Goal: Task Accomplishment & Management: Use online tool/utility

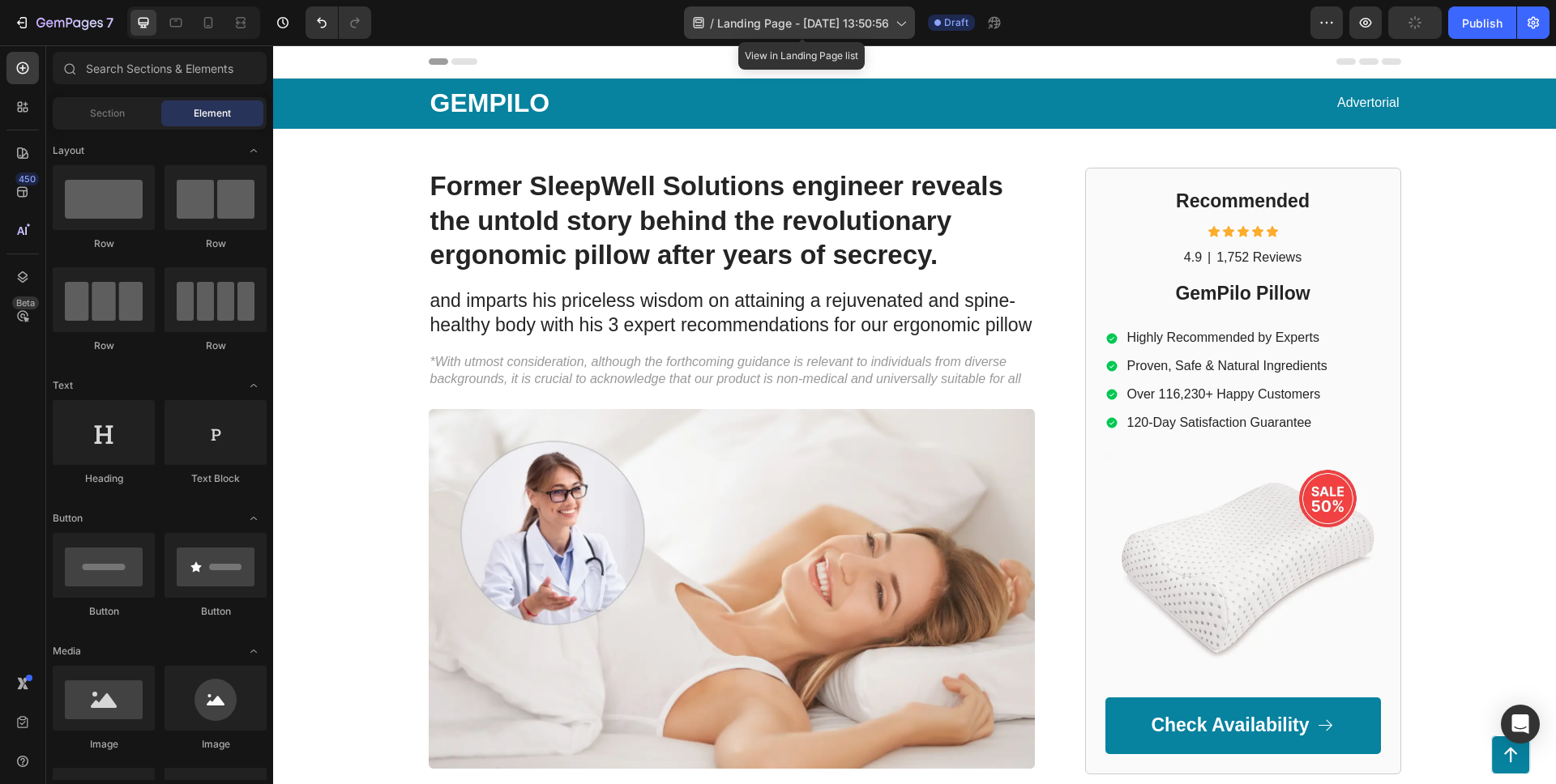
click at [904, 31] on div "/ Landing Page - [DATE] 13:50:56" at bounding box center [800, 22] width 231 height 32
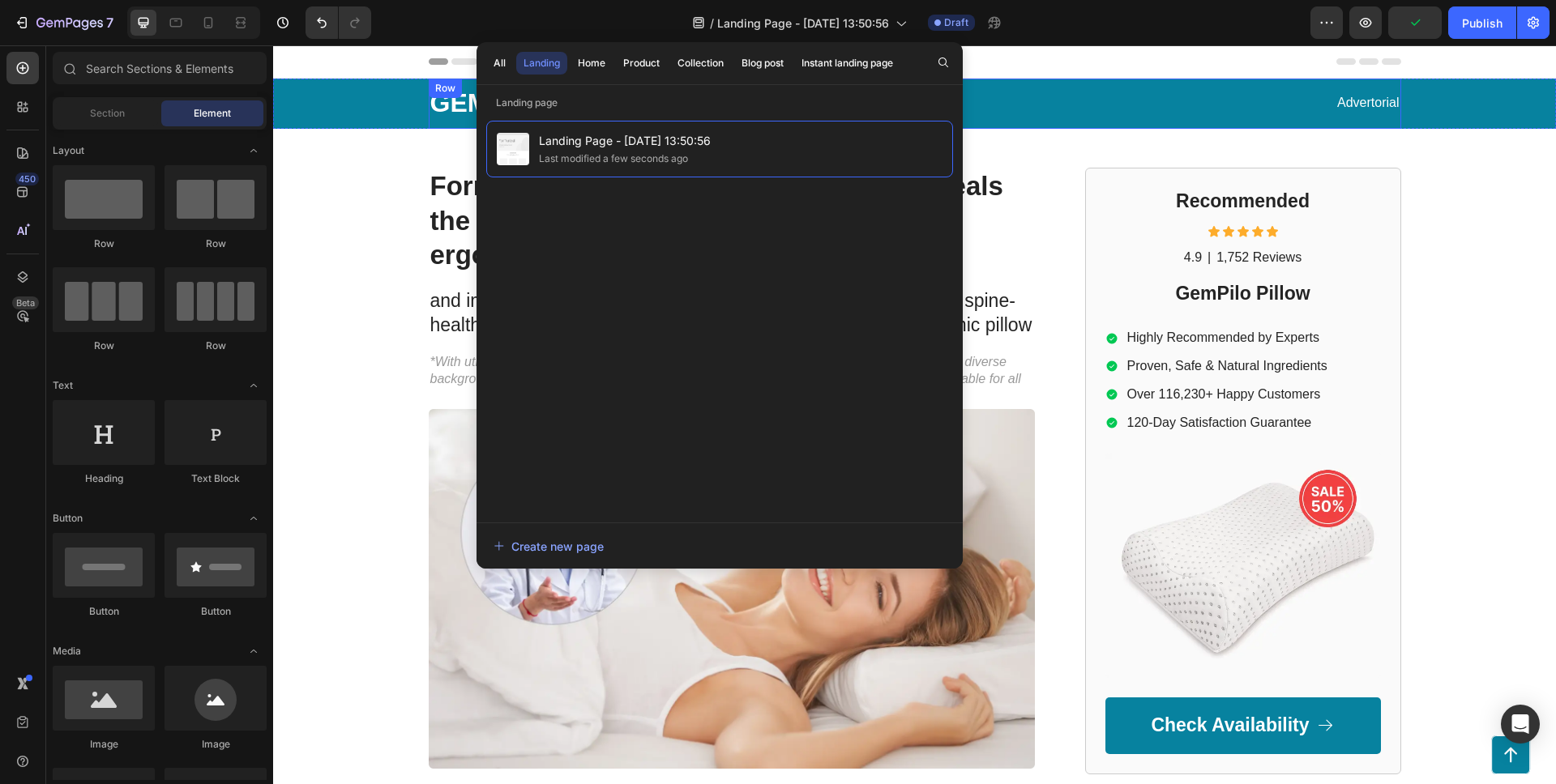
click at [1089, 127] on div "GEMPILO Text Block Advertorial Text Block Row" at bounding box center [914, 104] width 972 height 50
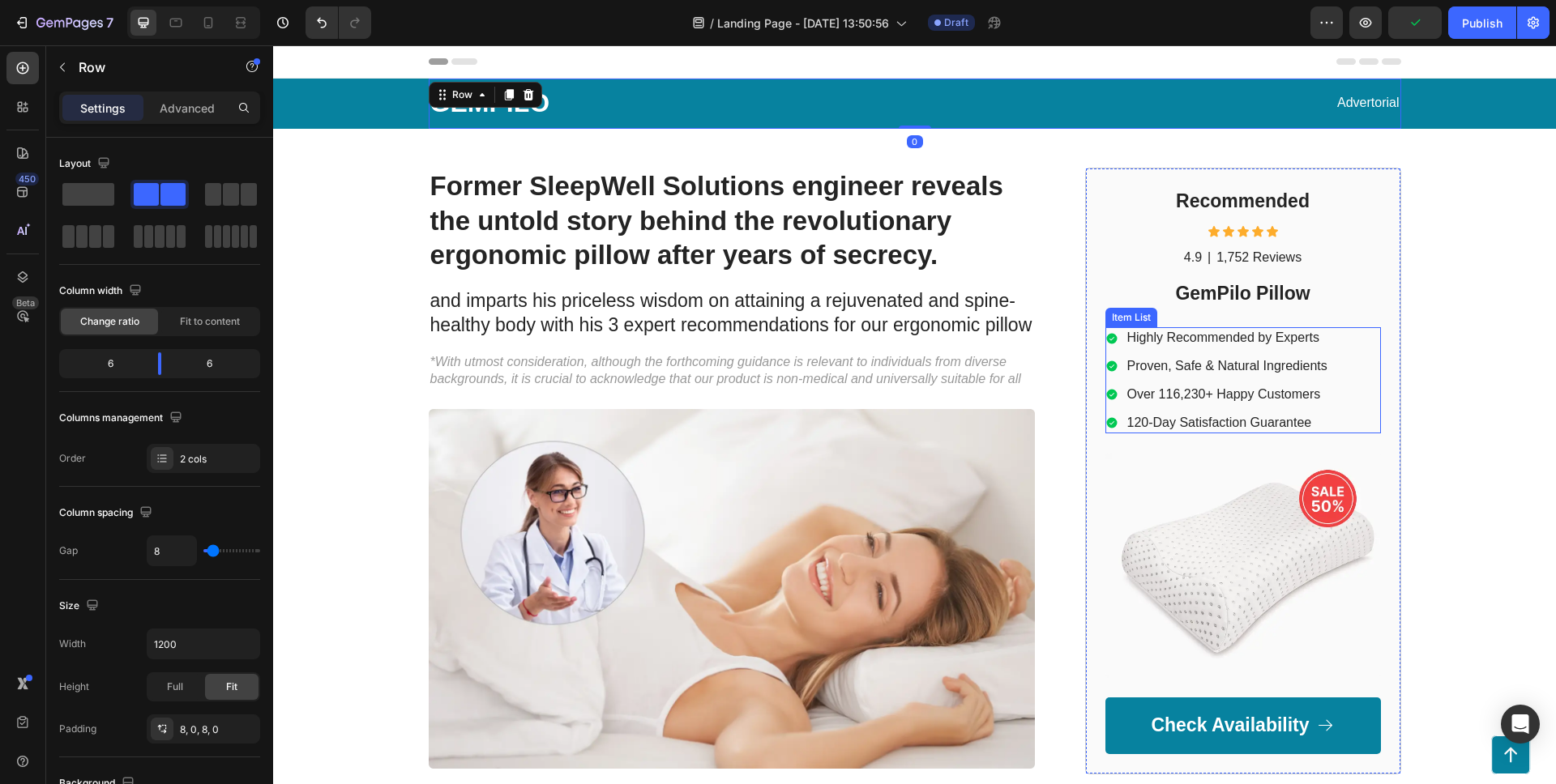
click at [1170, 367] on p "Proven, Safe & Natural Ingredients" at bounding box center [1227, 366] width 200 height 17
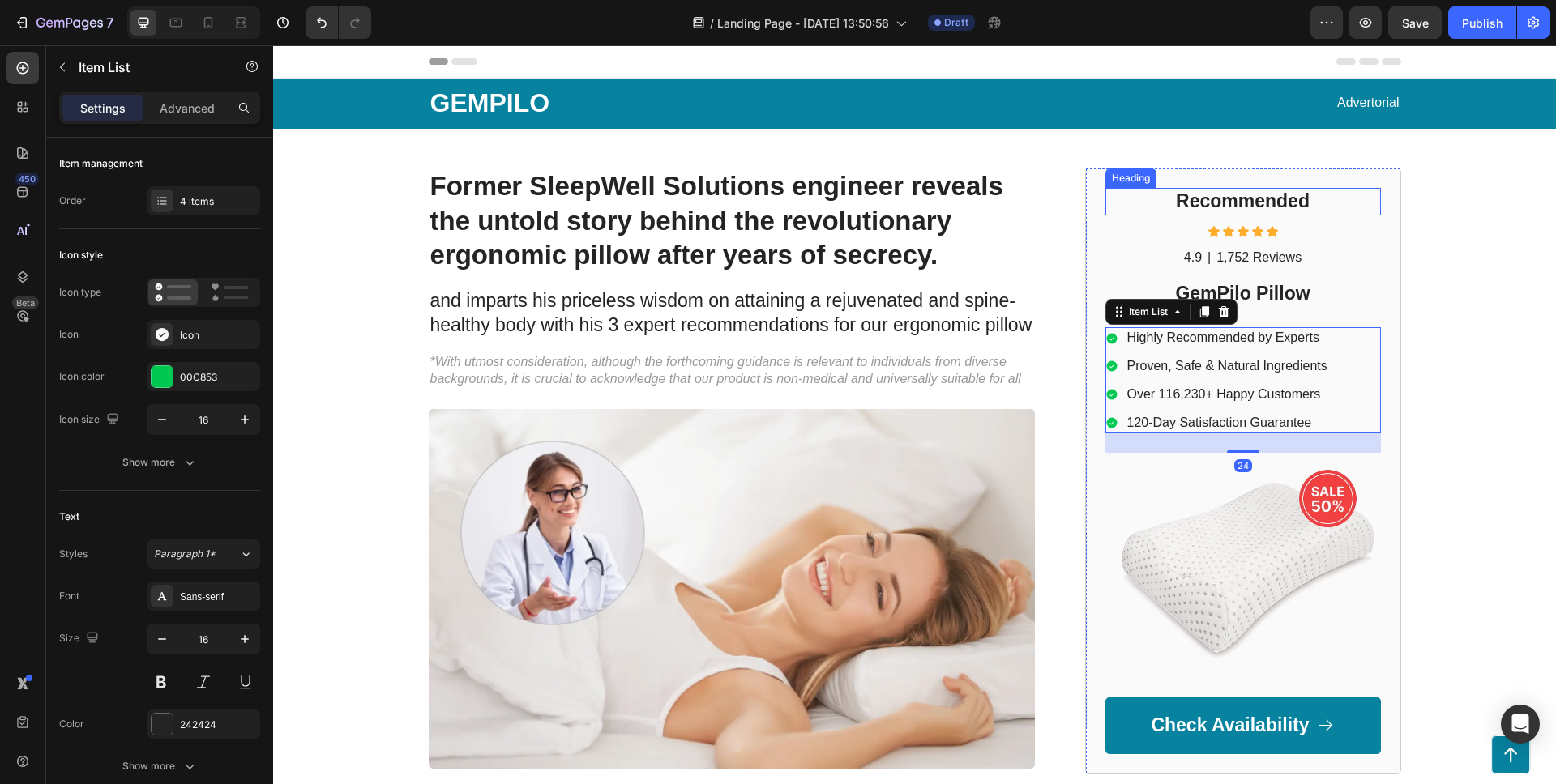
click at [1230, 217] on div "Recommended Heading Icon Icon Icon Icon Icon Icon List 4.9 Text Block | Text Bl…" at bounding box center [1242, 471] width 275 height 566
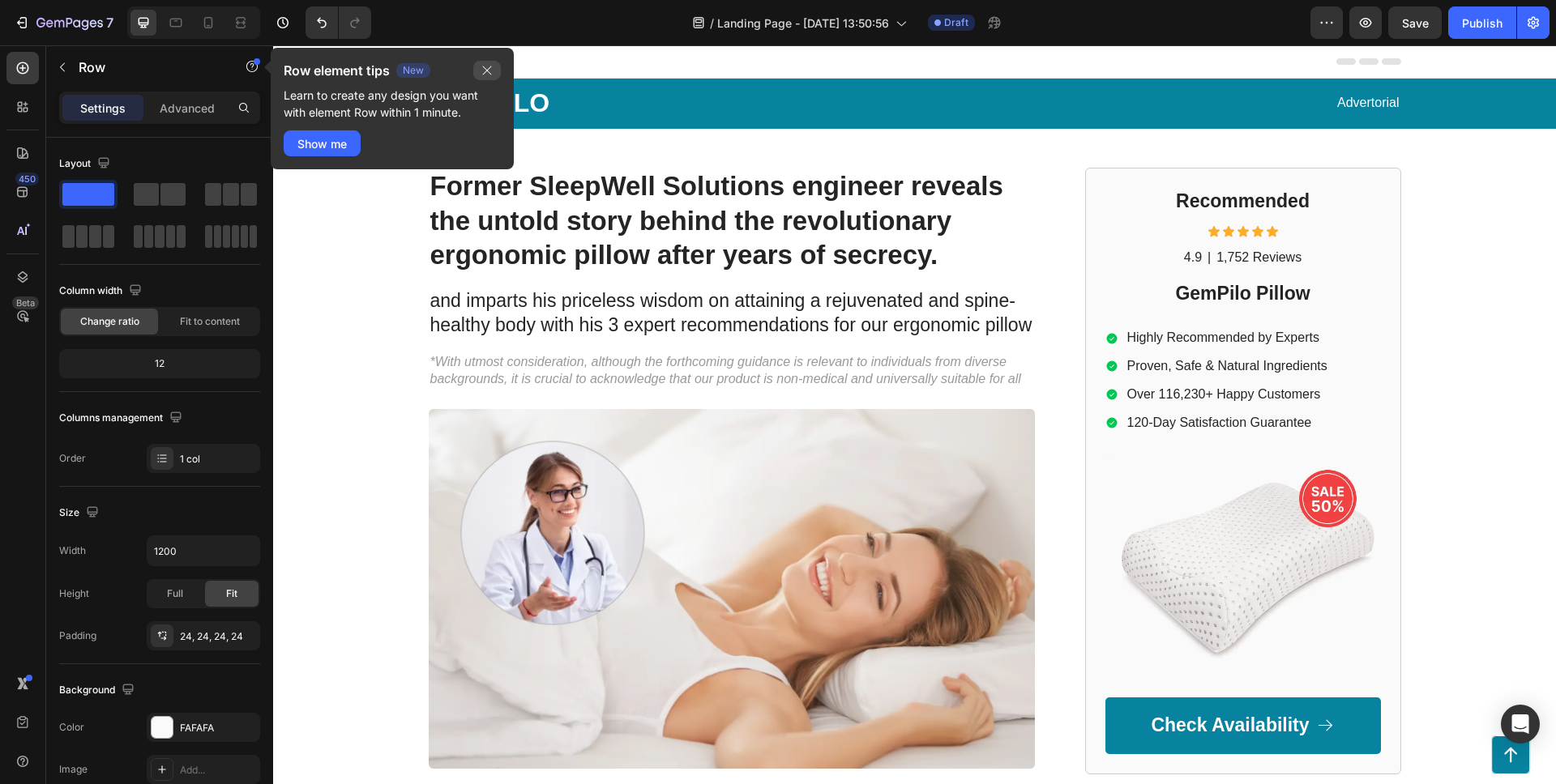
click at [489, 65] on icon "button" at bounding box center [487, 70] width 13 height 13
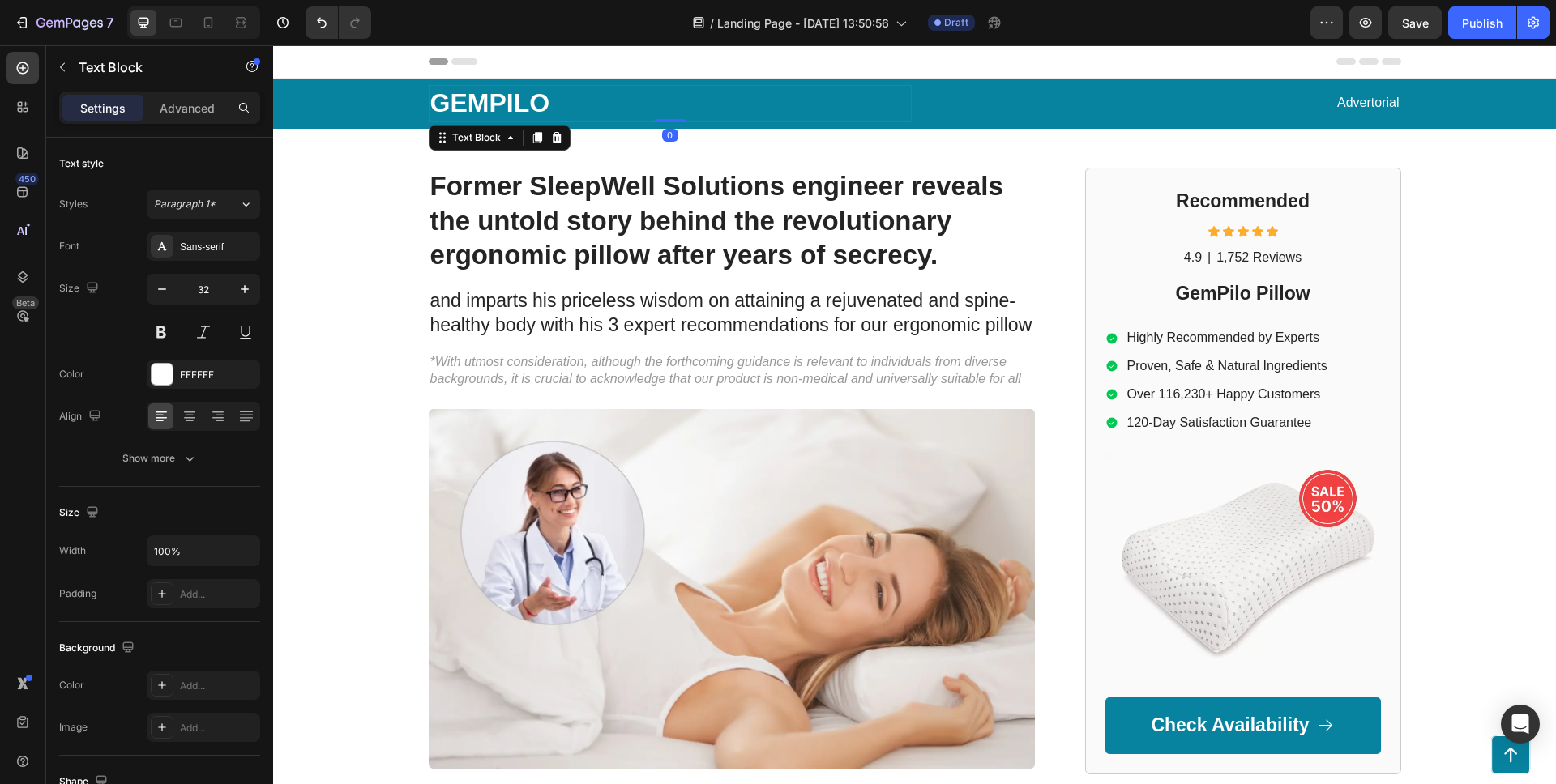
click at [531, 107] on p "GEMPILO" at bounding box center [670, 104] width 480 height 34
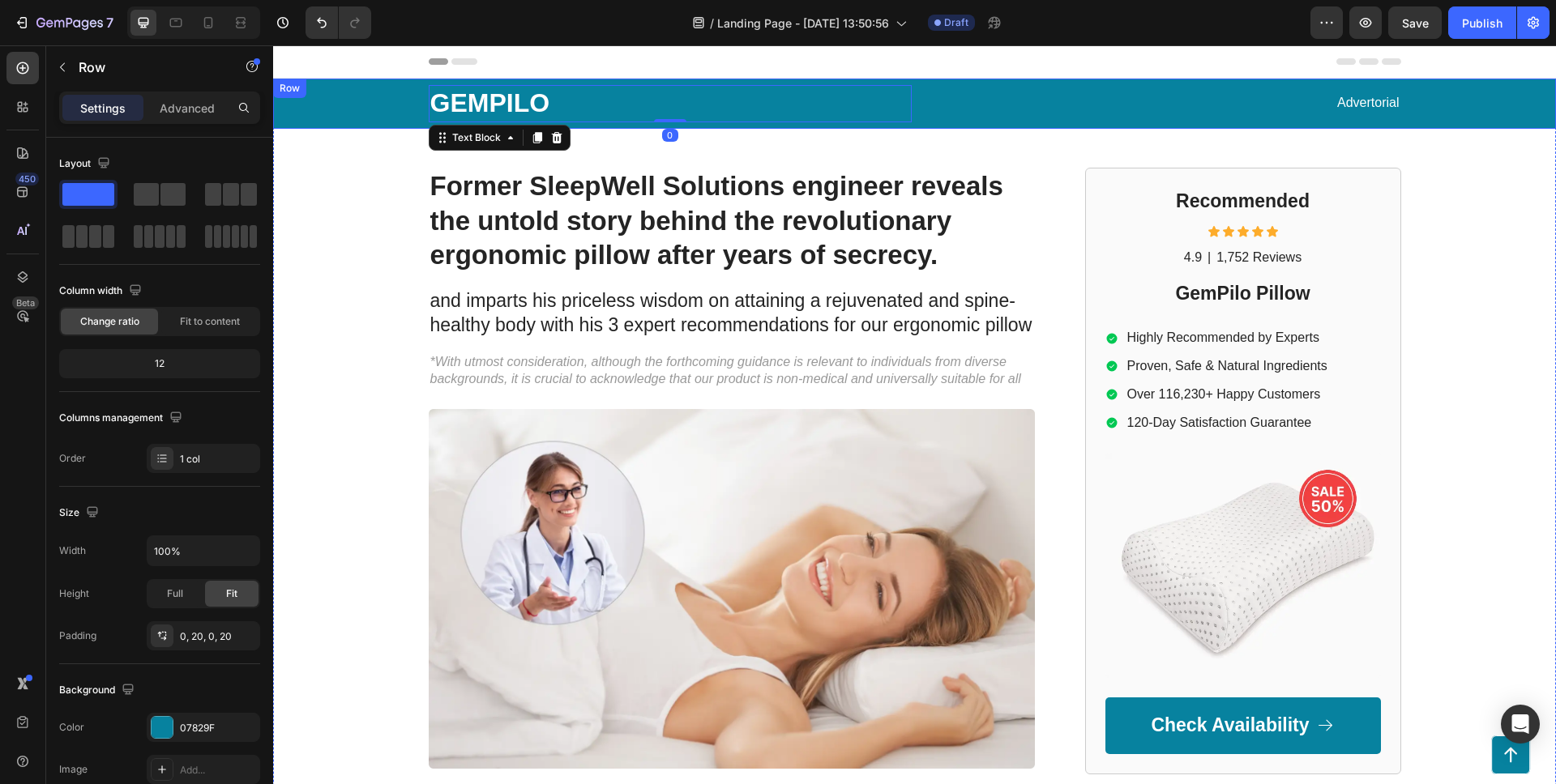
click at [410, 108] on div "GEMPILO Text Block 0 Advertorial Text Block Row" at bounding box center [914, 104] width 1250 height 50
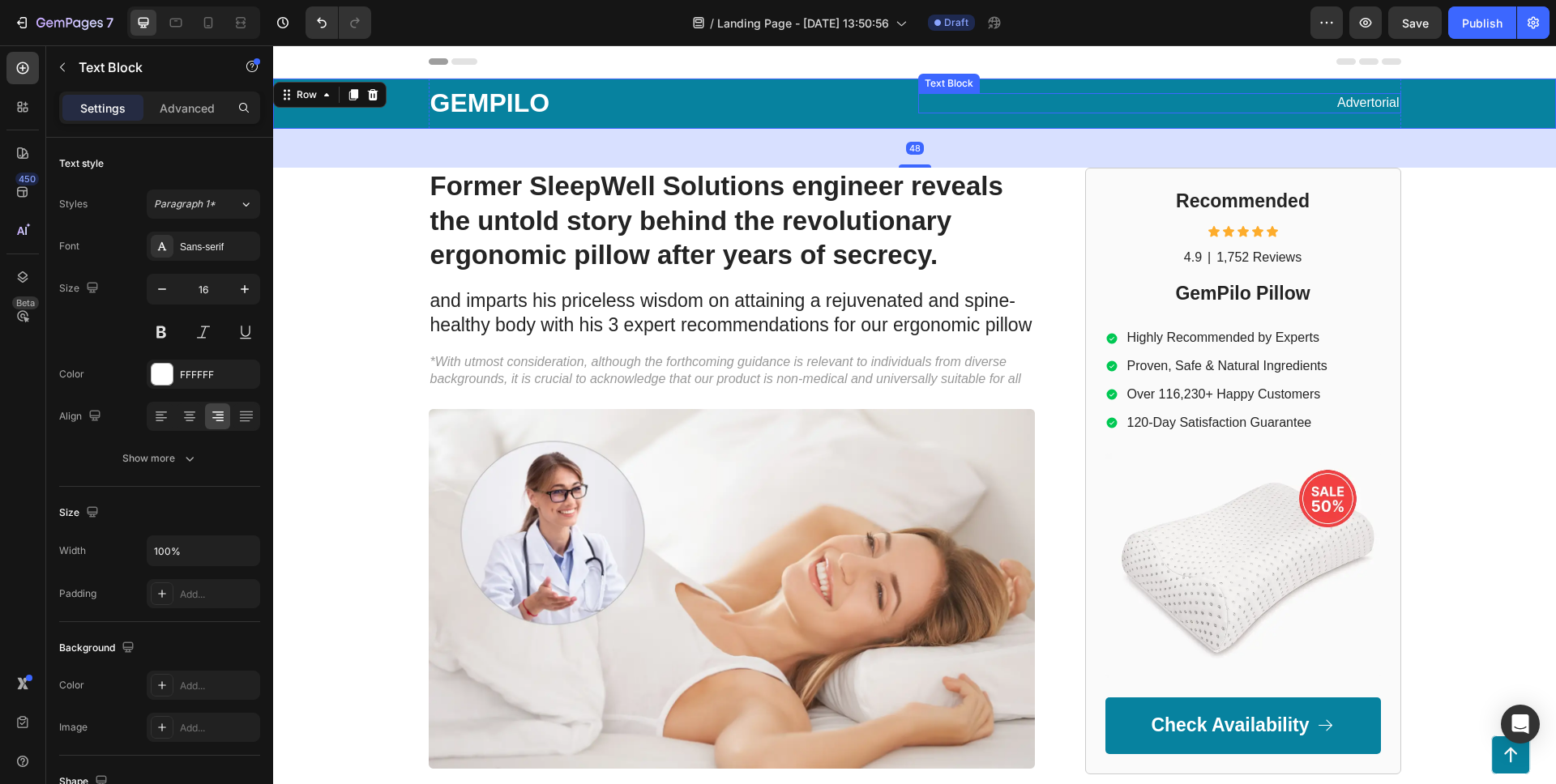
click at [975, 105] on p "Advertorial" at bounding box center [1159, 103] width 480 height 17
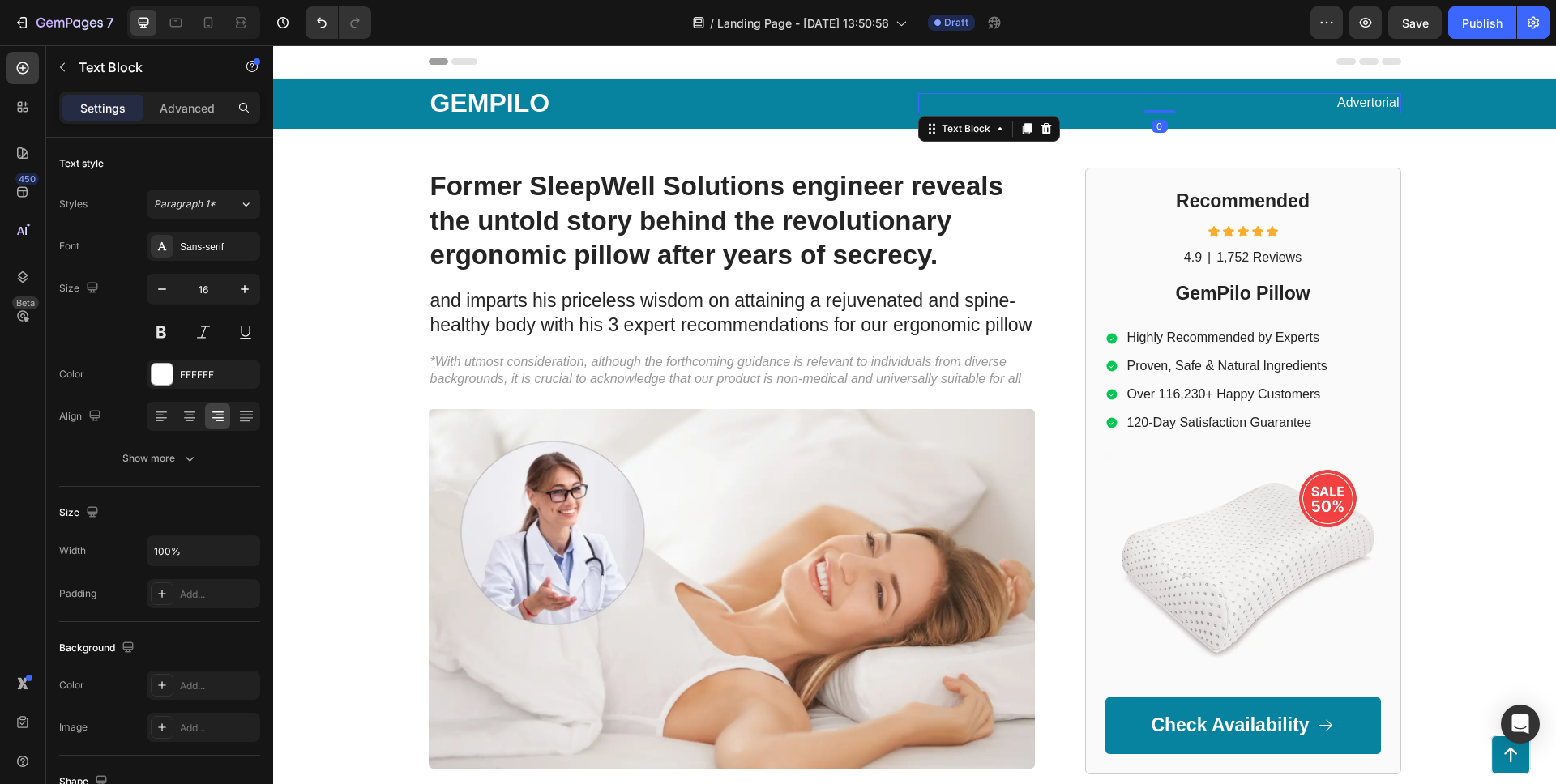
click at [1372, 96] on p "Advertorial" at bounding box center [1159, 103] width 480 height 17
click at [599, 112] on p "GEMPILO" at bounding box center [670, 104] width 480 height 34
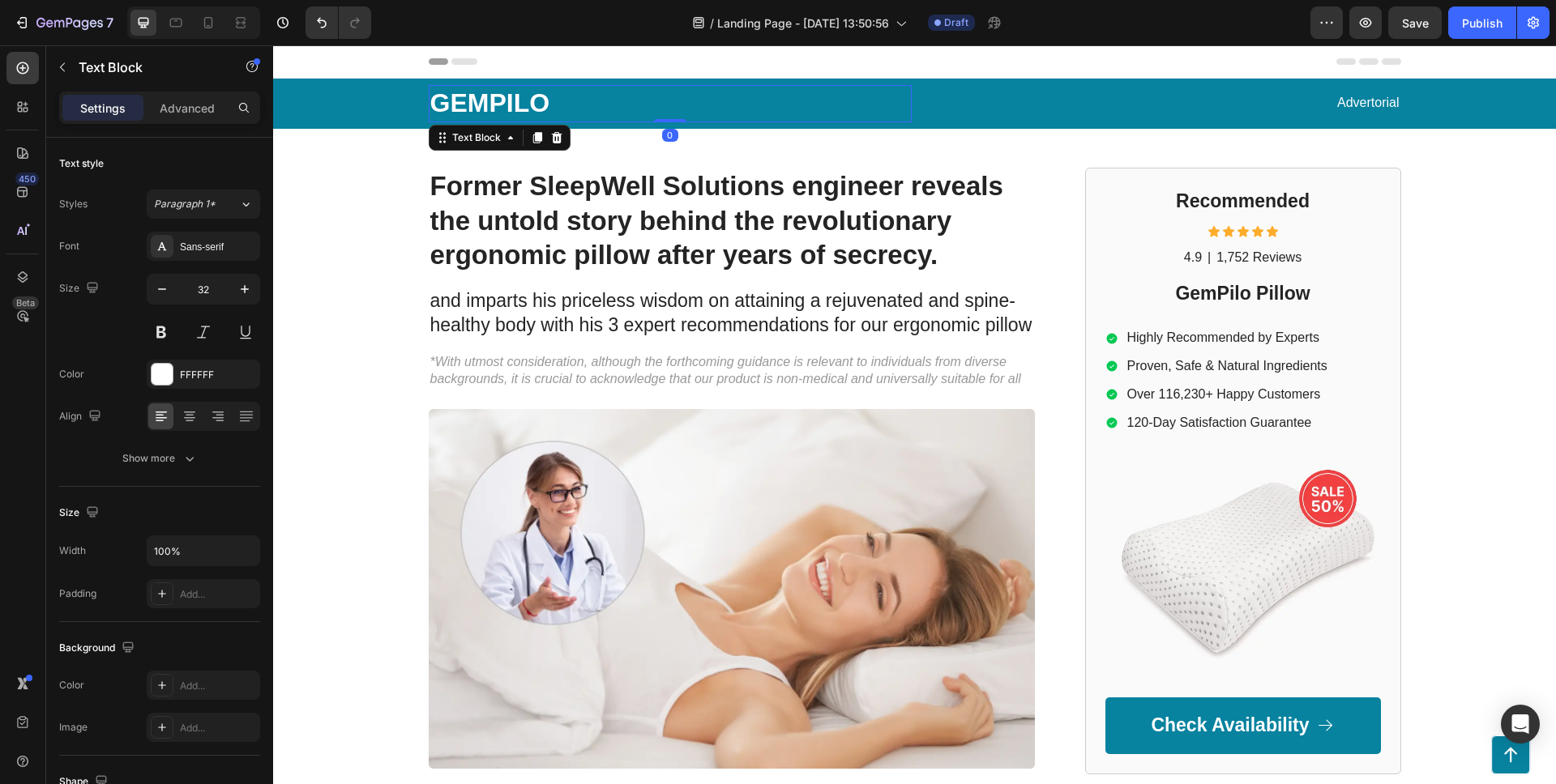
click at [539, 89] on p "GEMPILO" at bounding box center [670, 104] width 480 height 34
click at [530, 98] on p "GEMPILO" at bounding box center [670, 104] width 480 height 34
drag, startPoint x: 530, startPoint y: 98, endPoint x: 557, endPoint y: 85, distance: 30.0
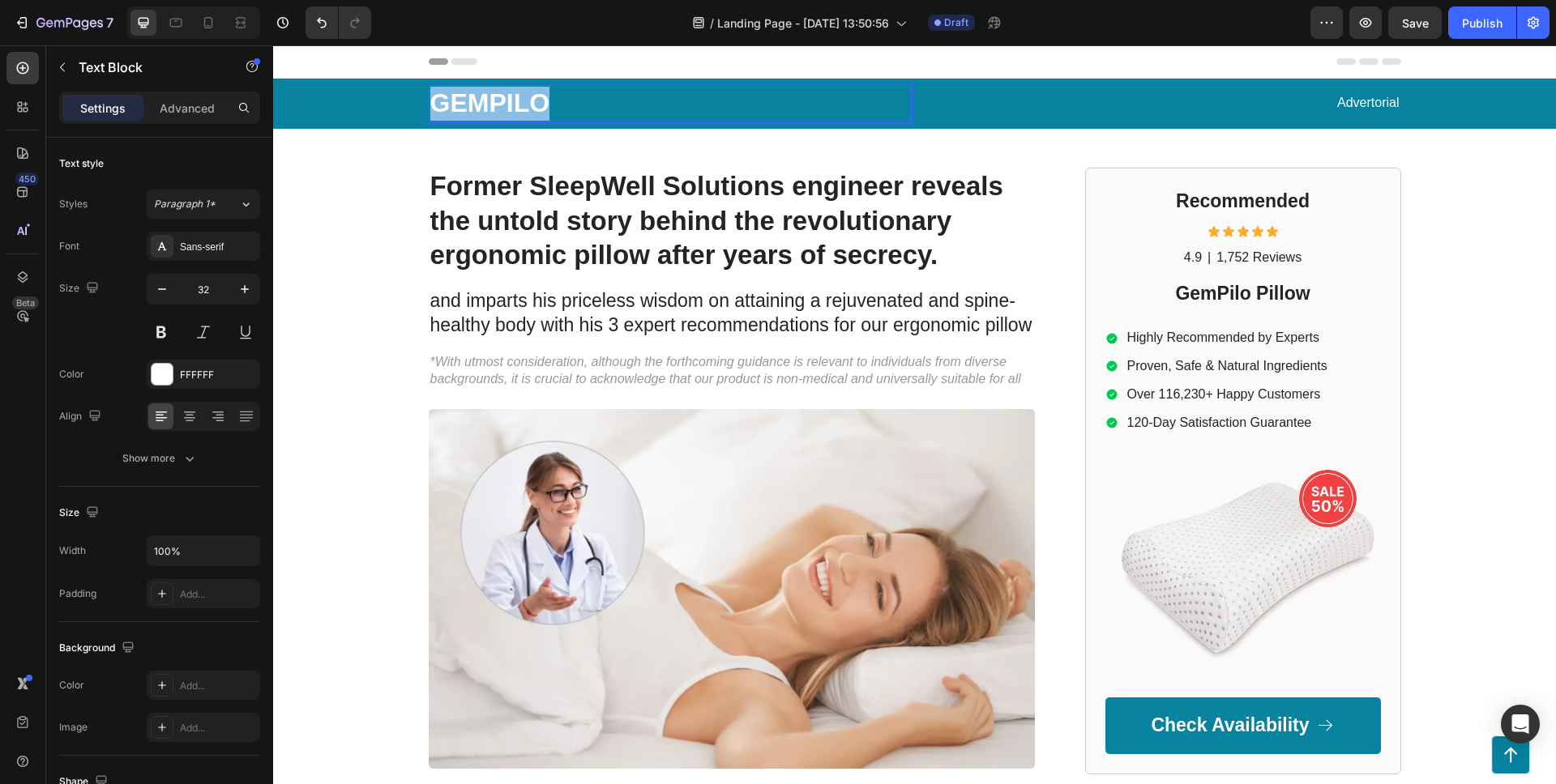
click at [530, 98] on p "GEMPILO" at bounding box center [670, 104] width 480 height 34
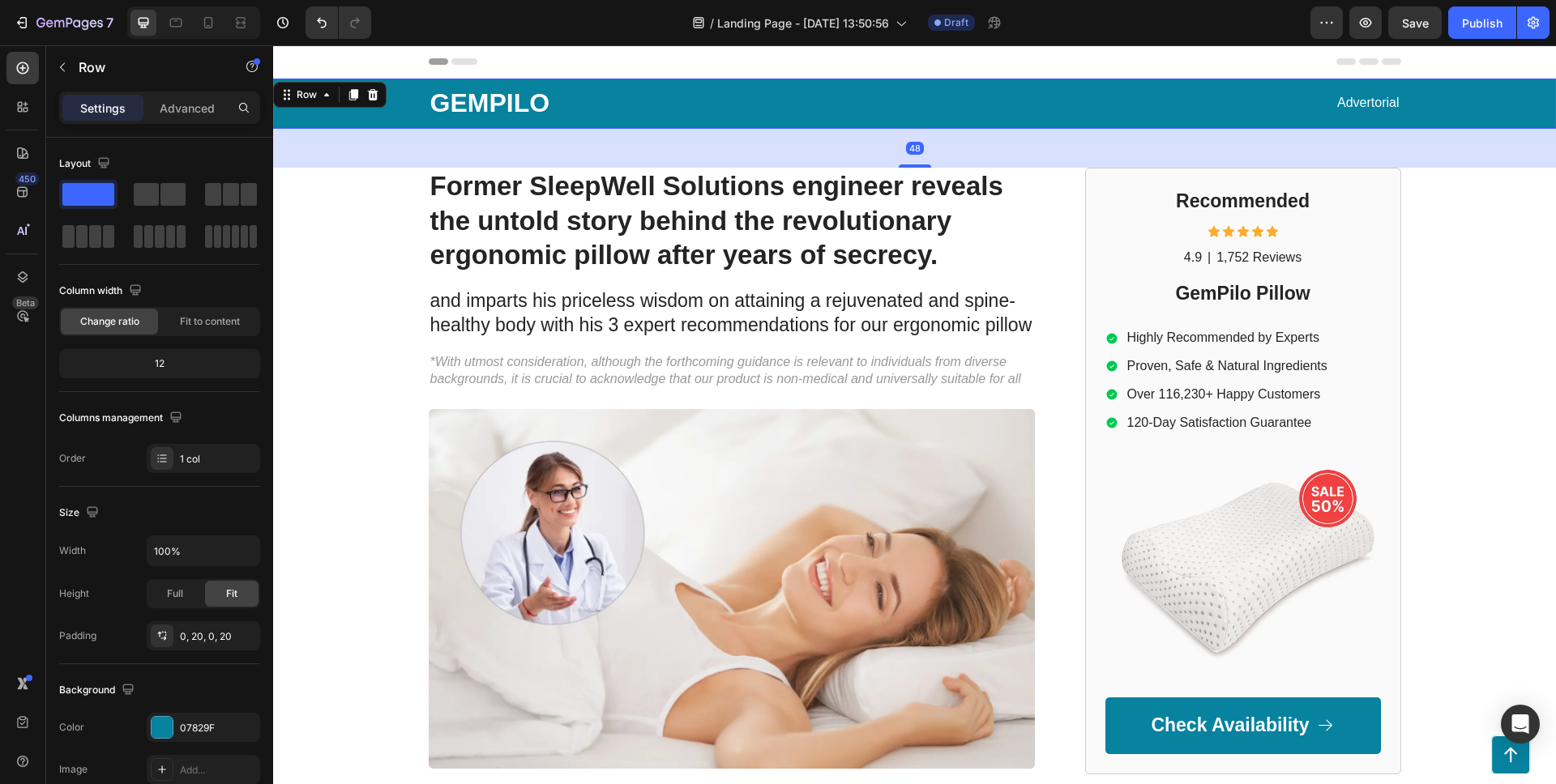
click at [385, 114] on div "GEMPILO Text Block Advertorial Text Block Row" at bounding box center [914, 104] width 1250 height 50
click at [498, 92] on p "GEMPILO" at bounding box center [670, 104] width 480 height 34
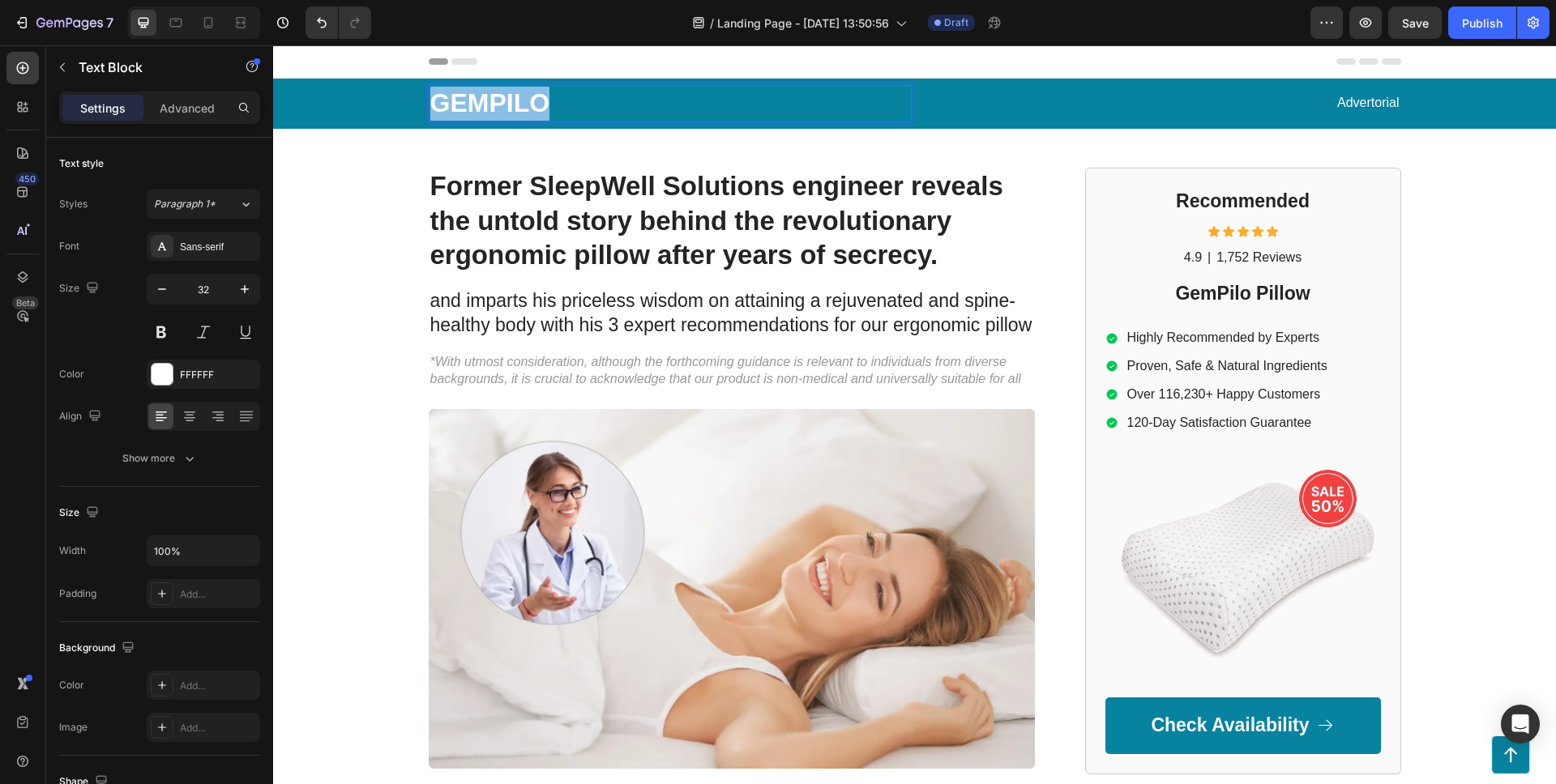
click at [497, 96] on p "GEMPILO" at bounding box center [670, 104] width 480 height 34
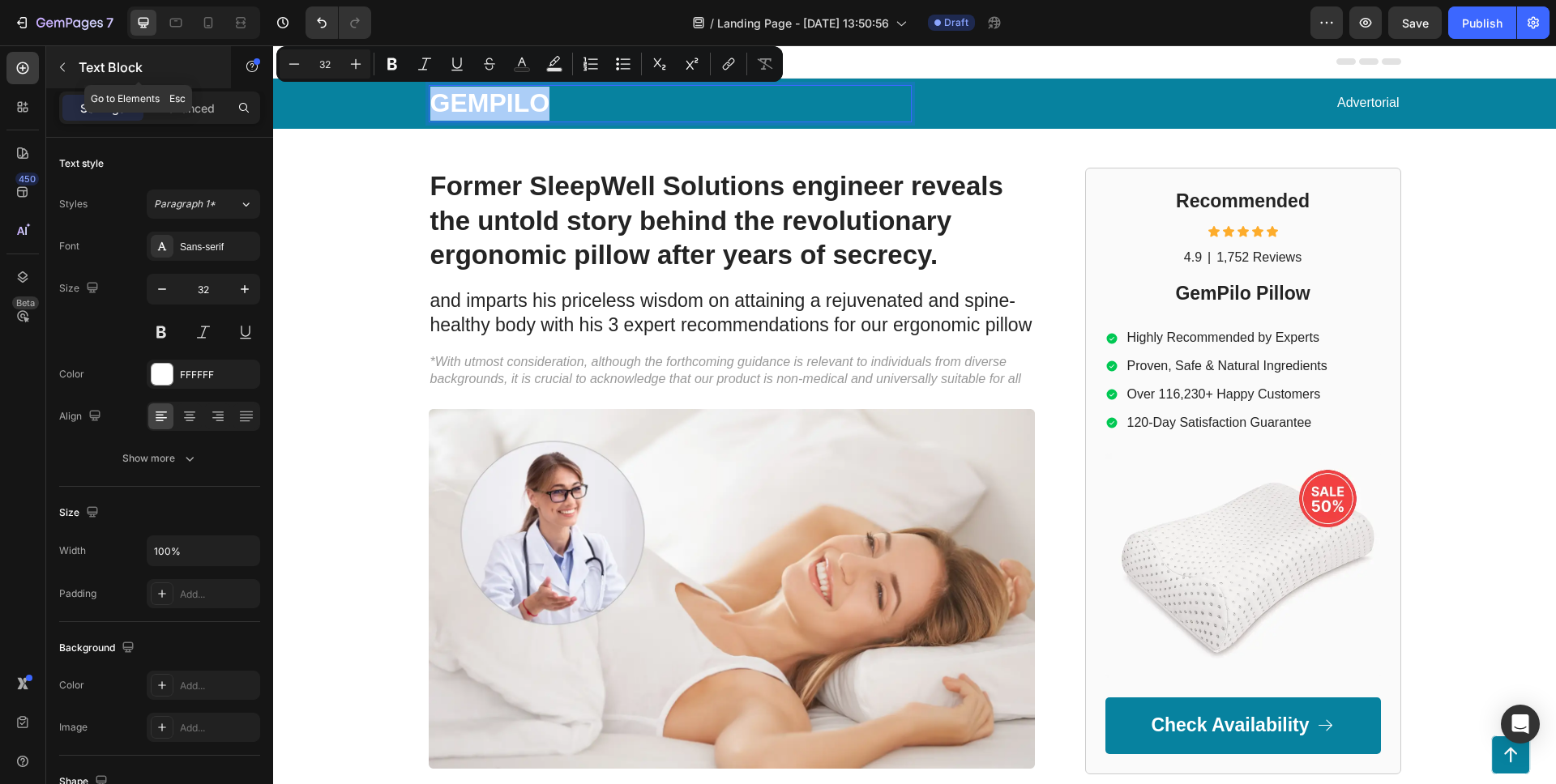
click at [66, 66] on icon "button" at bounding box center [62, 67] width 13 height 13
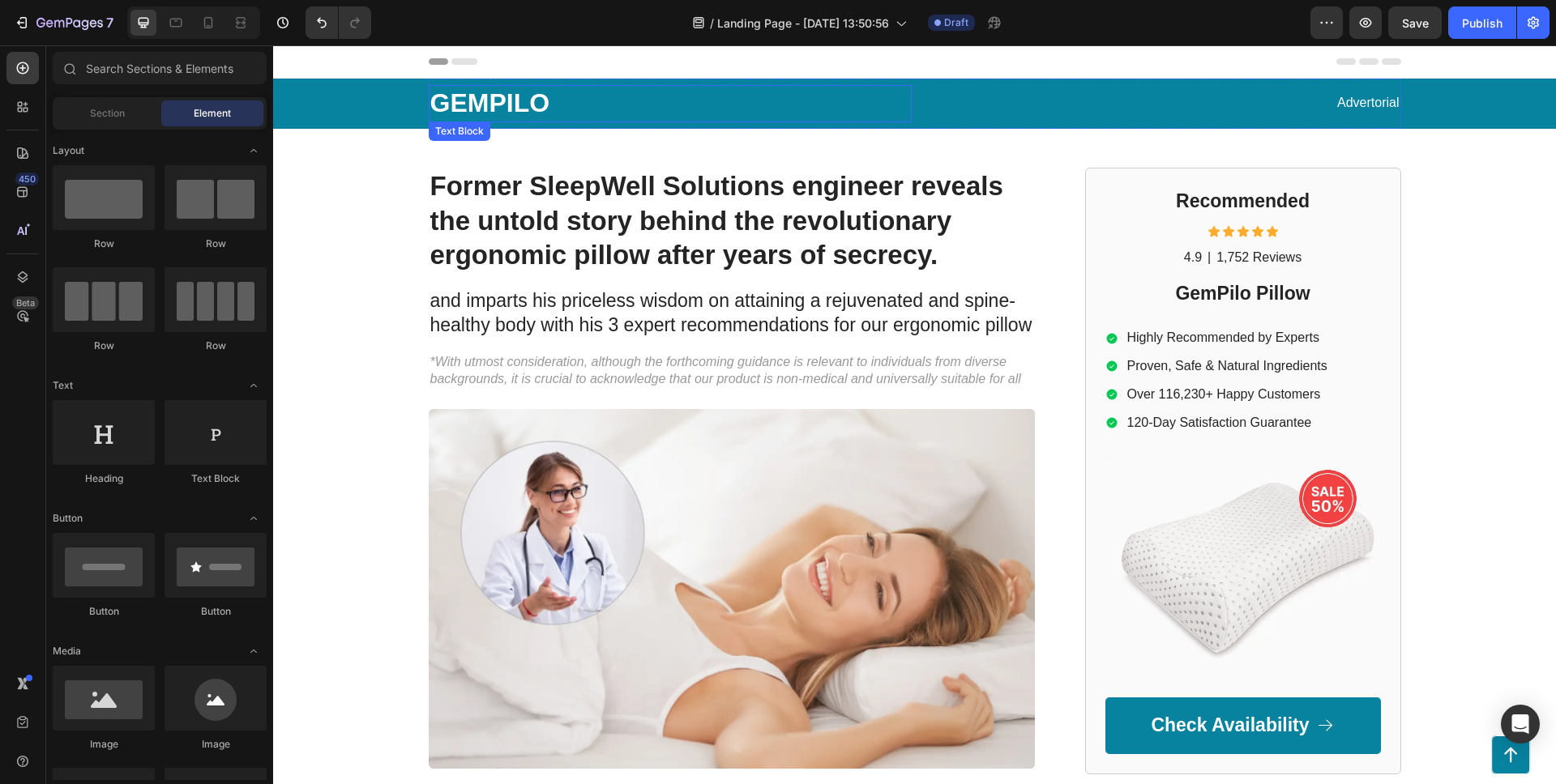
click at [485, 89] on p "GEMPILO" at bounding box center [670, 104] width 480 height 34
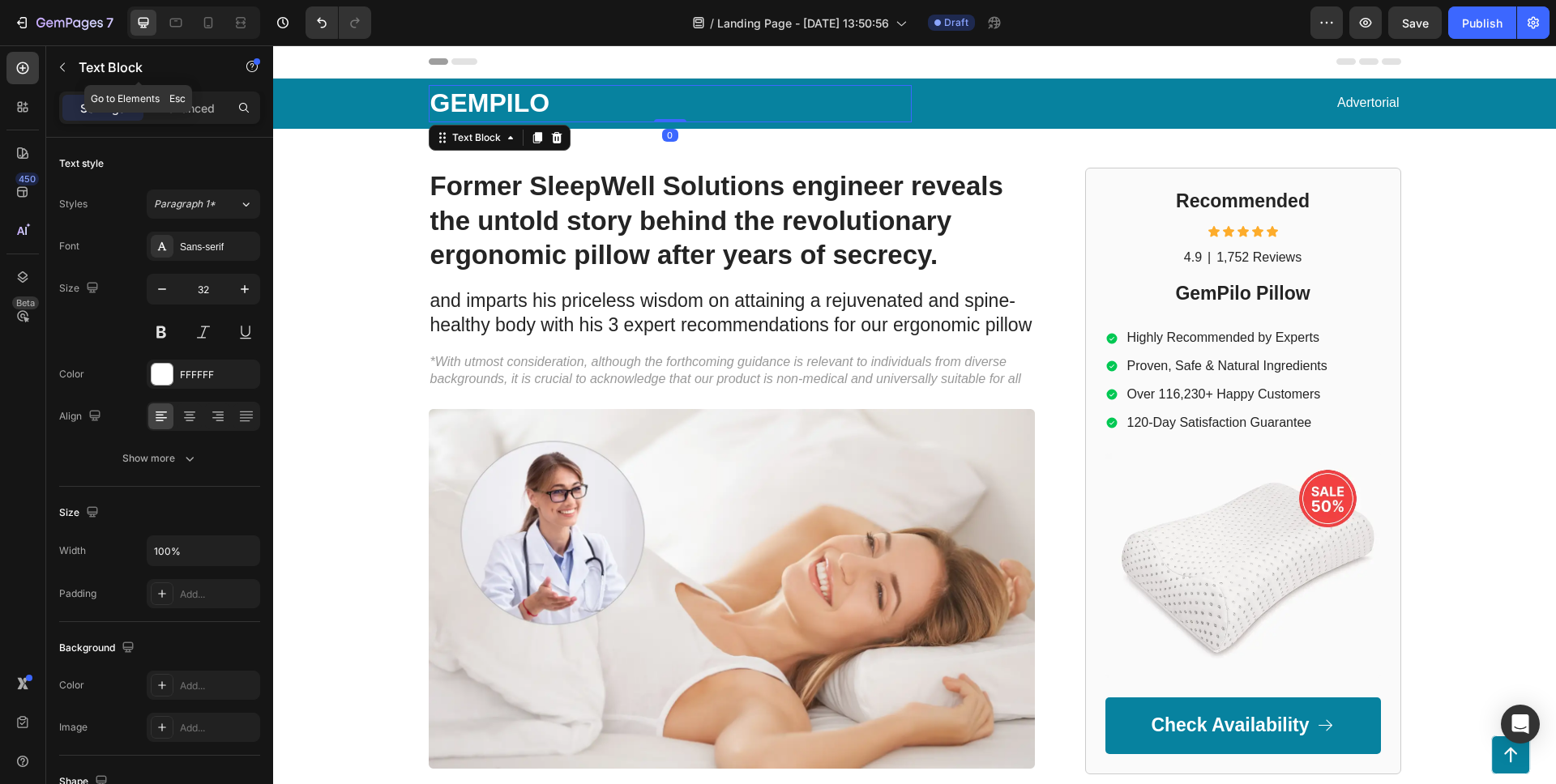
drag, startPoint x: 58, startPoint y: 59, endPoint x: 74, endPoint y: 72, distance: 20.6
click at [58, 59] on button "button" at bounding box center [62, 67] width 26 height 26
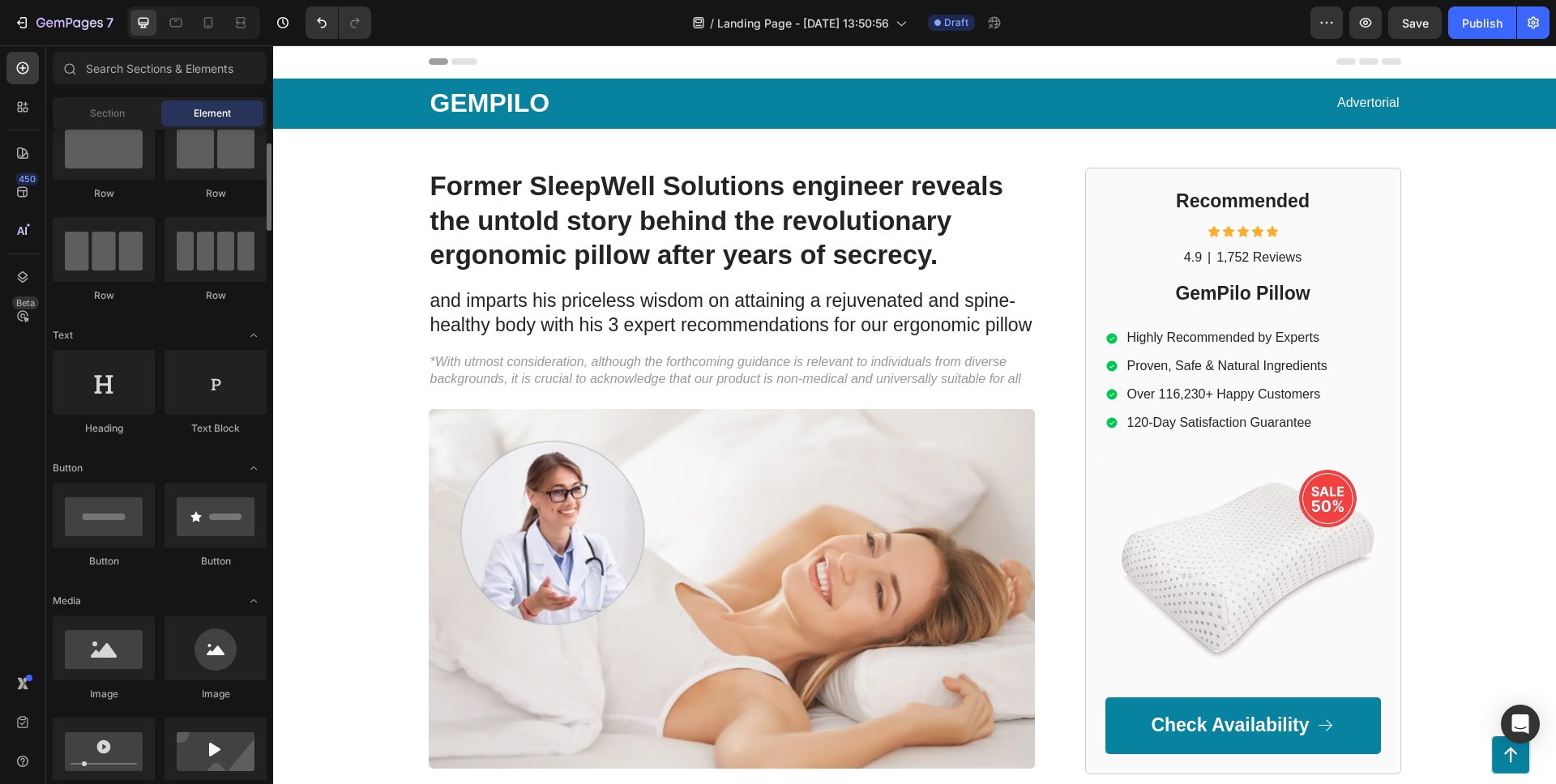
scroll to position [116, 0]
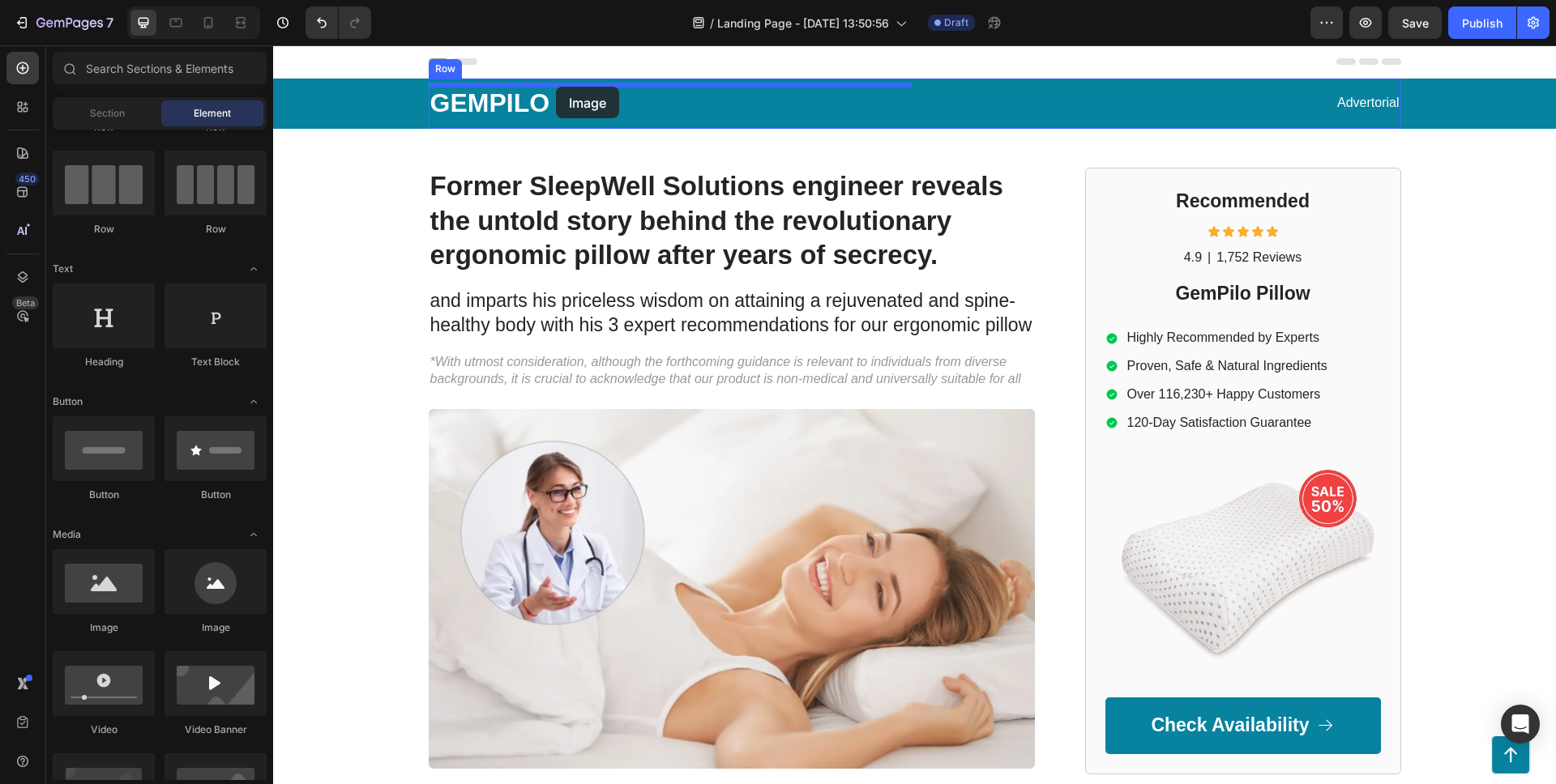
drag, startPoint x: 489, startPoint y: 633, endPoint x: 556, endPoint y: 87, distance: 550.1
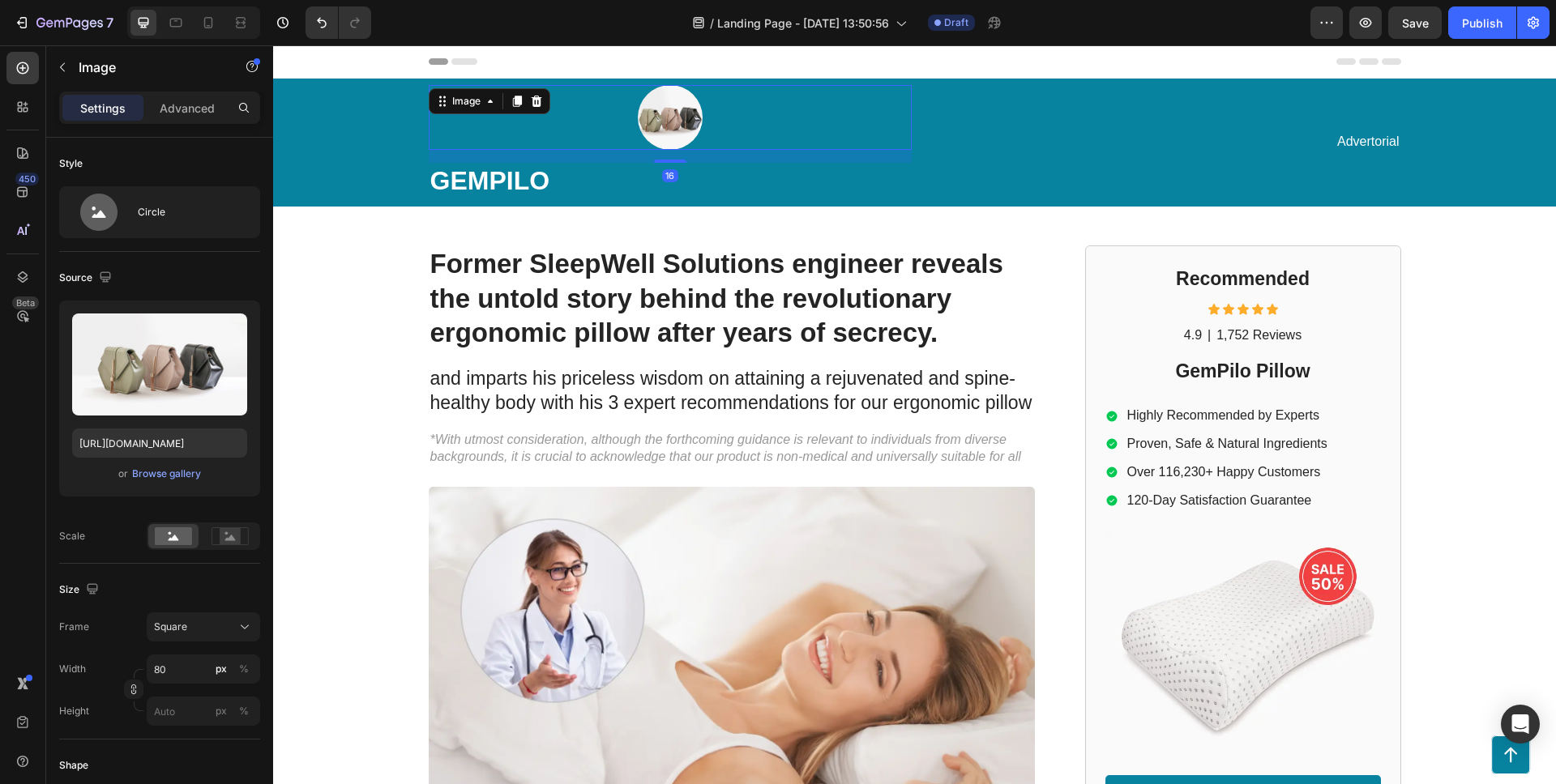
click at [500, 151] on div "16" at bounding box center [670, 156] width 483 height 13
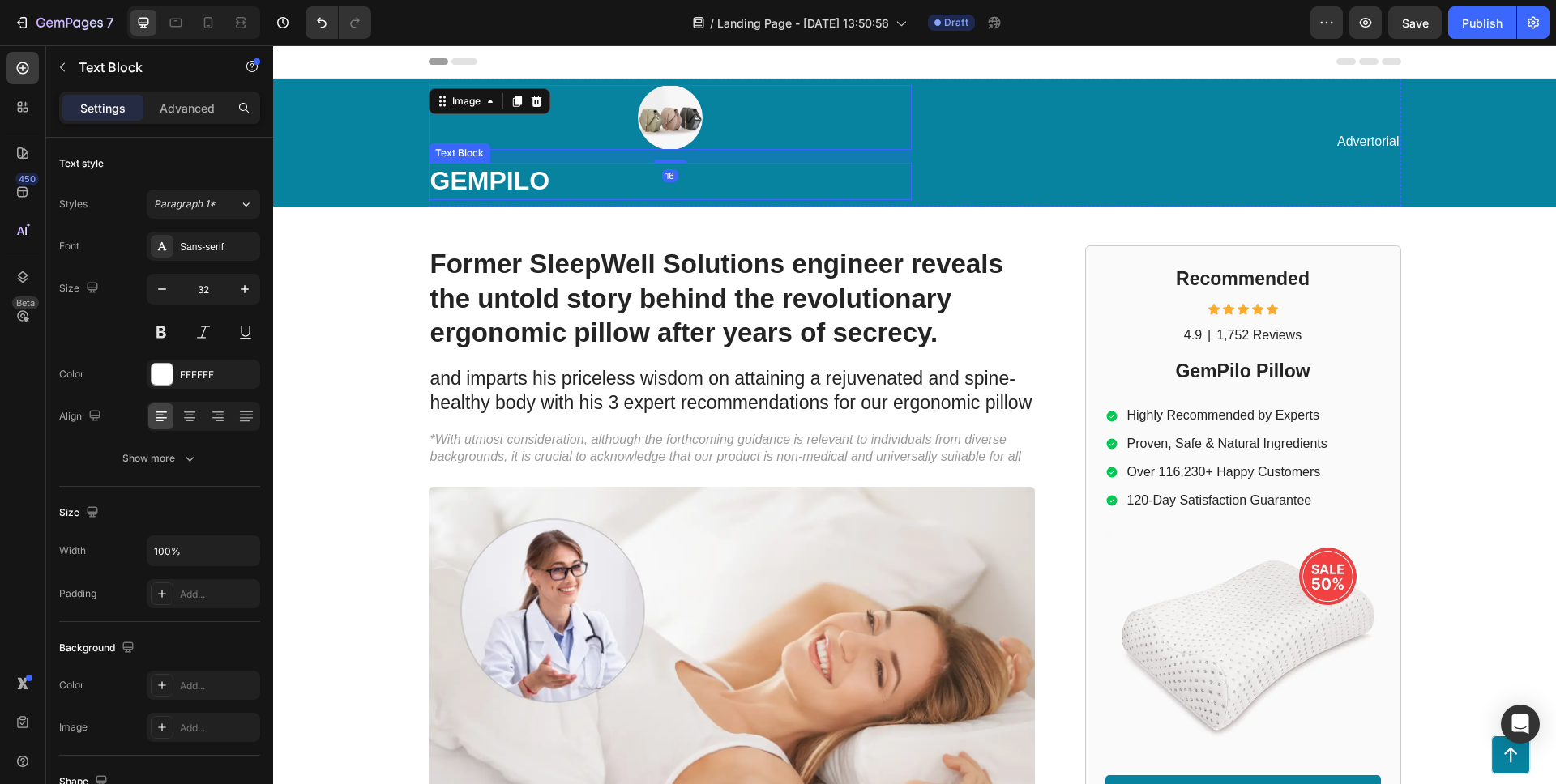
click at [506, 174] on p "GEMPILO" at bounding box center [670, 182] width 480 height 34
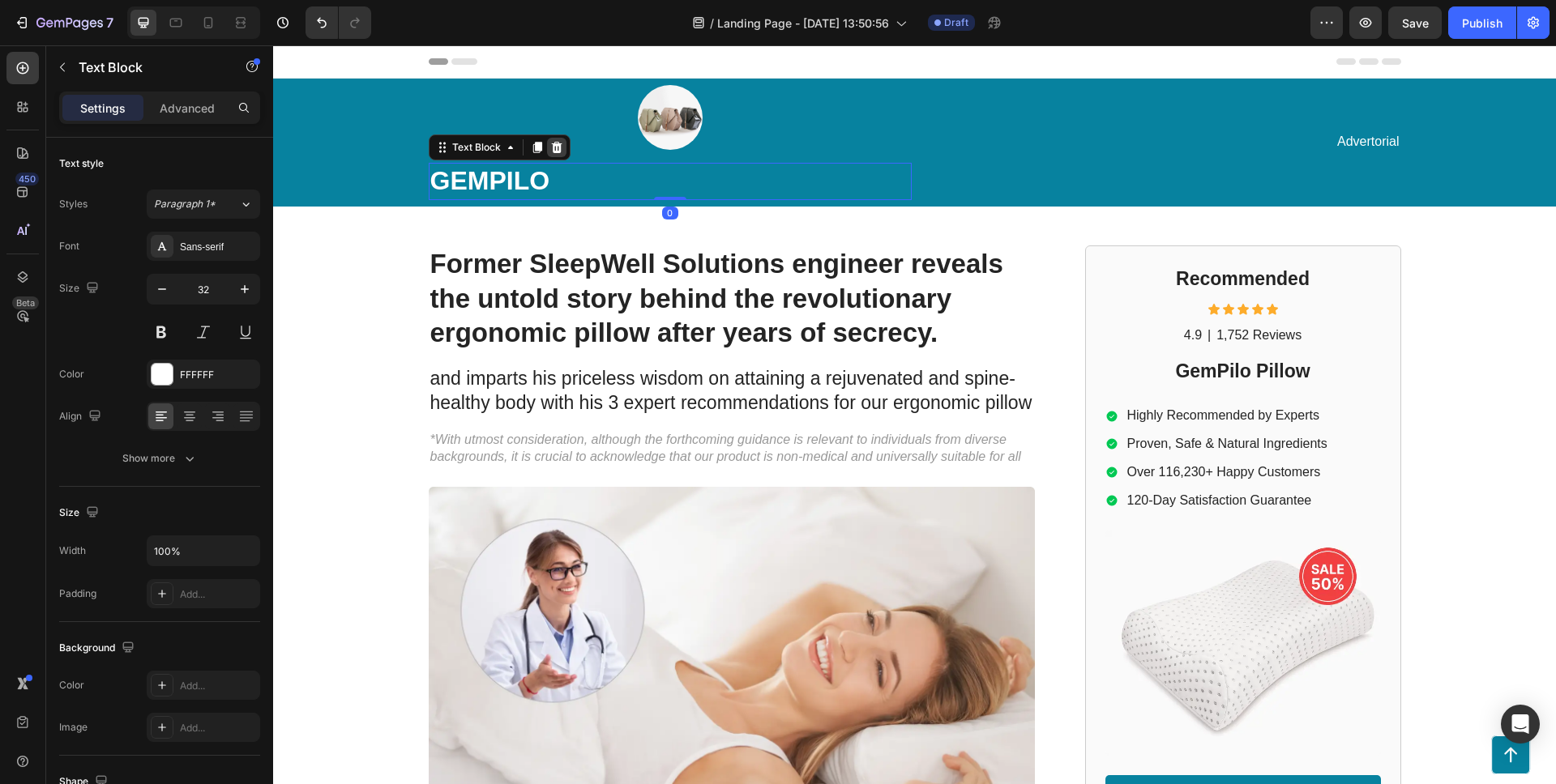
click at [549, 148] on div at bounding box center [557, 148] width 20 height 20
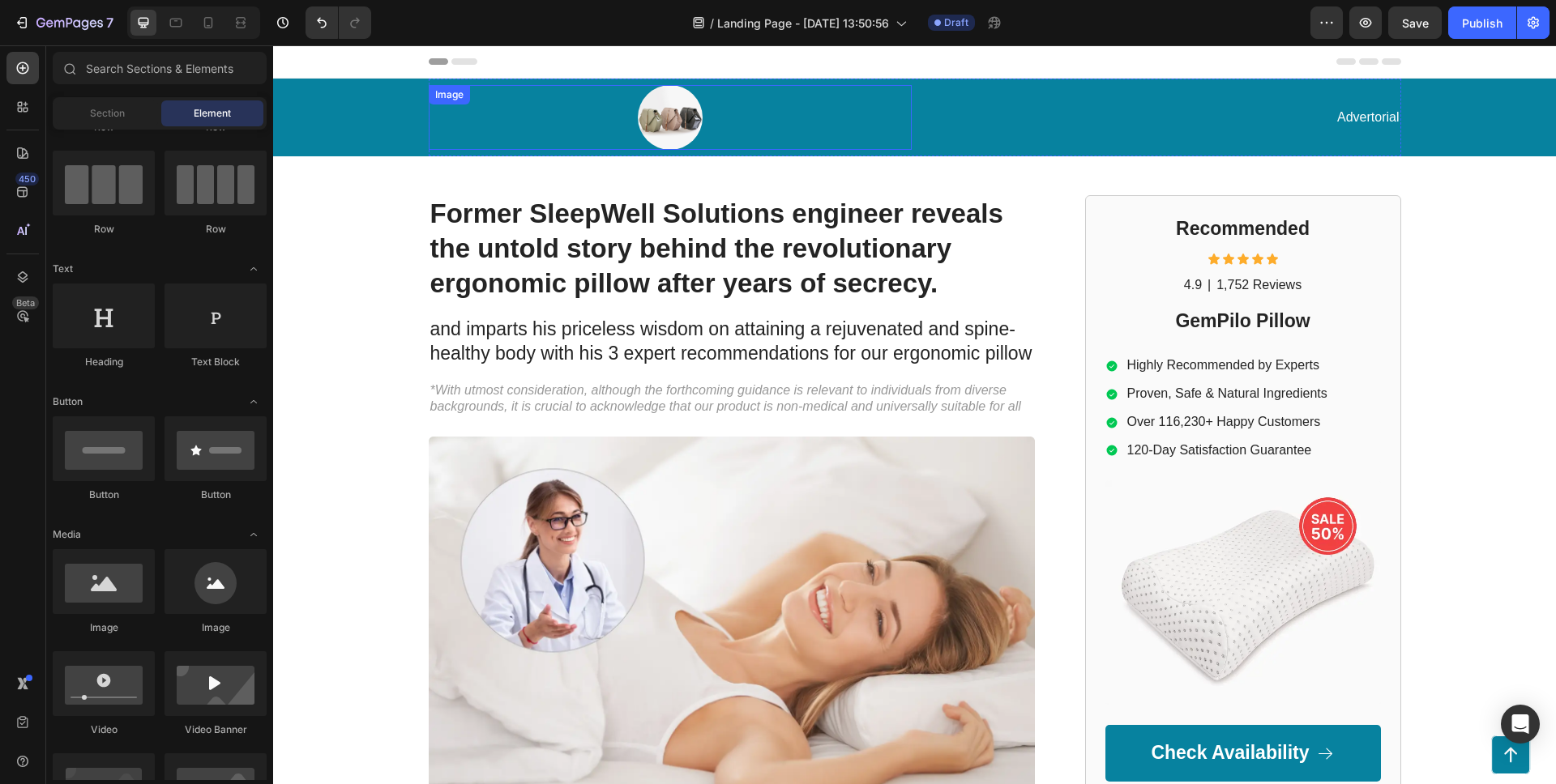
click at [636, 124] on div at bounding box center [670, 117] width 483 height 65
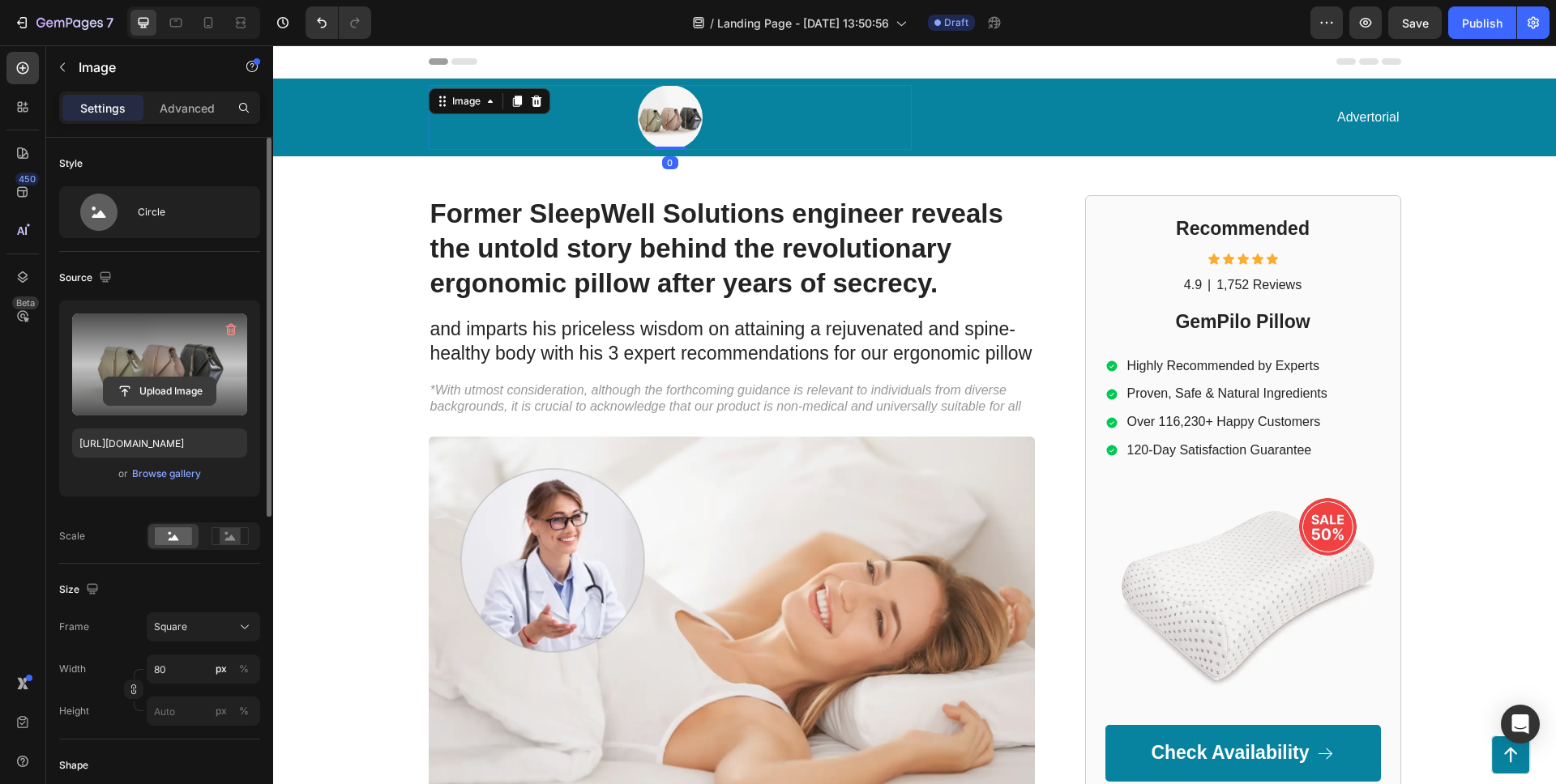
click at [159, 391] on input "file" at bounding box center [160, 391] width 112 height 28
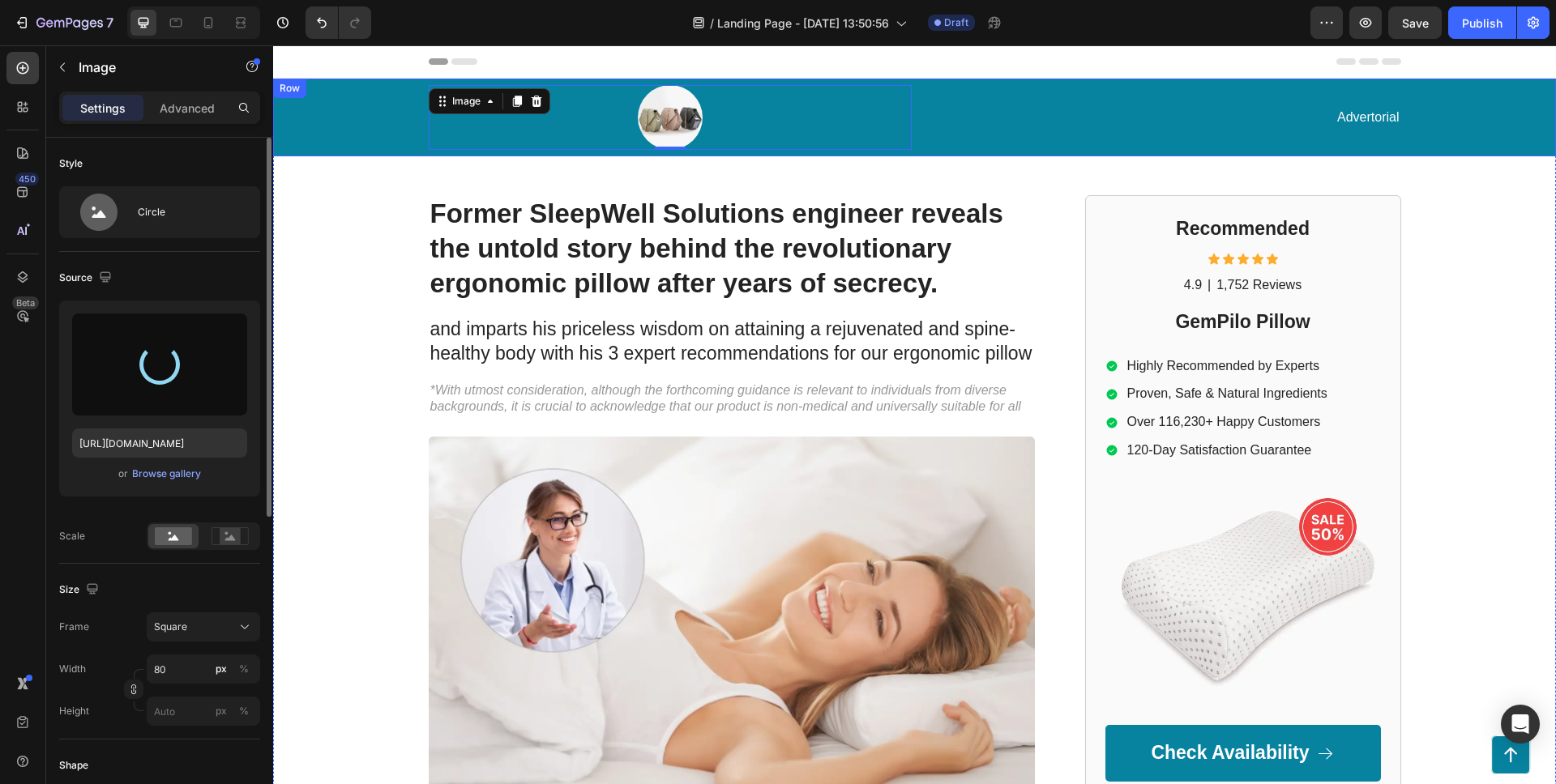
click at [351, 117] on div "Image 0 Advertorial Text Block Row" at bounding box center [914, 117] width 1250 height 78
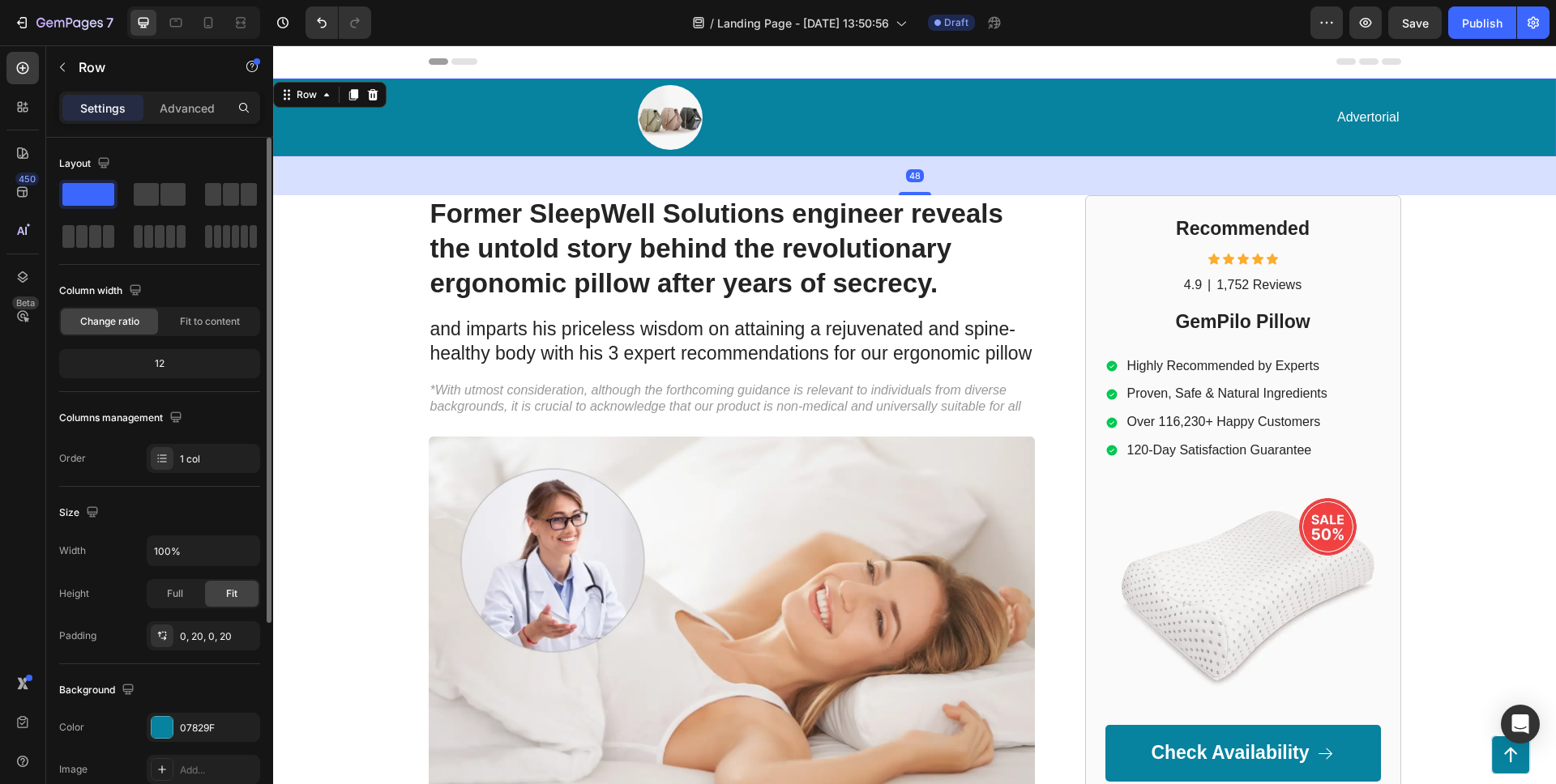
drag, startPoint x: 94, startPoint y: 178, endPoint x: 91, endPoint y: 190, distance: 12.4
click at [94, 179] on div "Layout" at bounding box center [160, 201] width 201 height 100
click at [92, 191] on span at bounding box center [89, 194] width 52 height 22
click at [159, 723] on div at bounding box center [162, 728] width 22 height 22
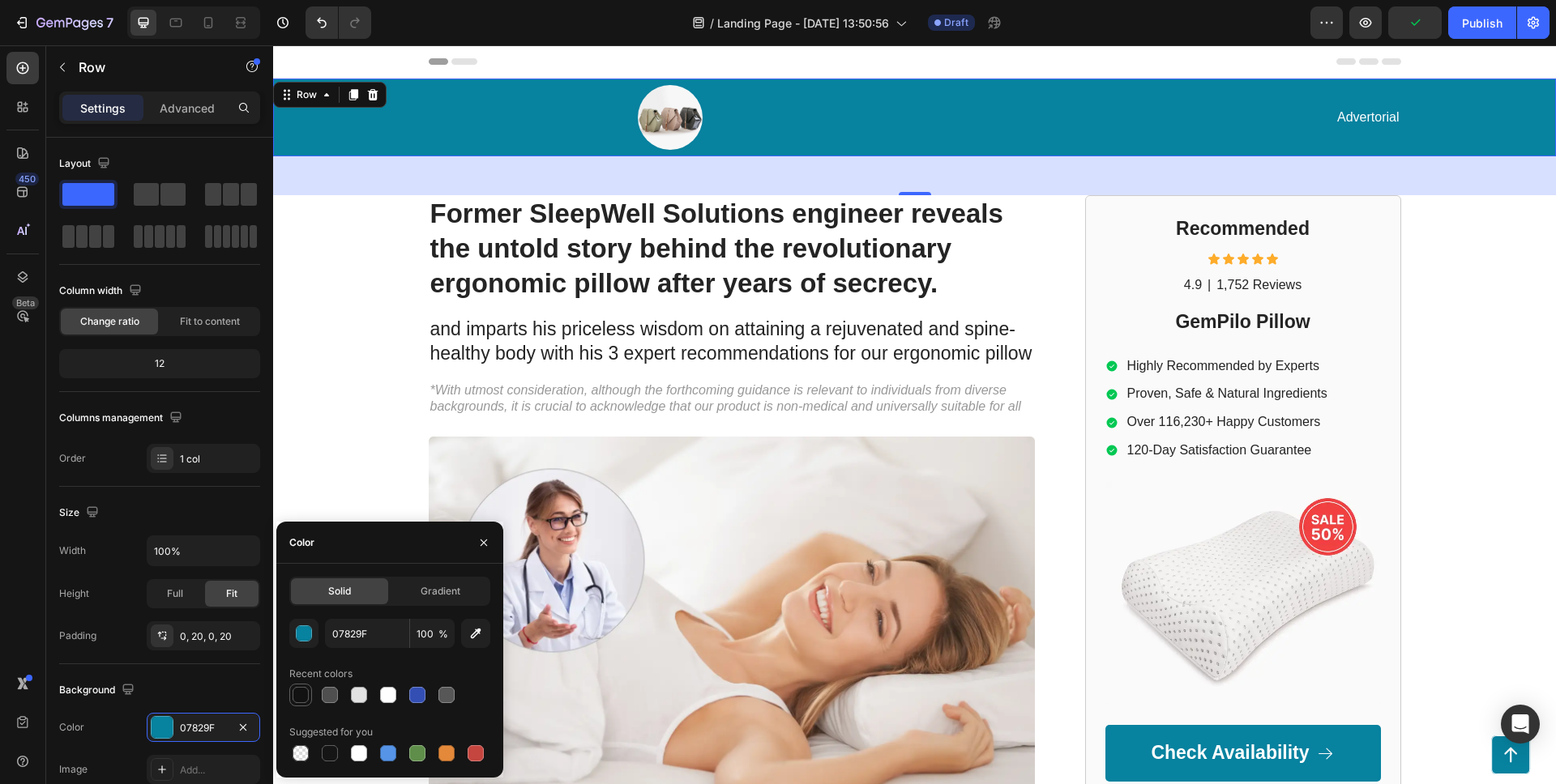
click at [304, 696] on div at bounding box center [300, 695] width 16 height 16
type input "121212"
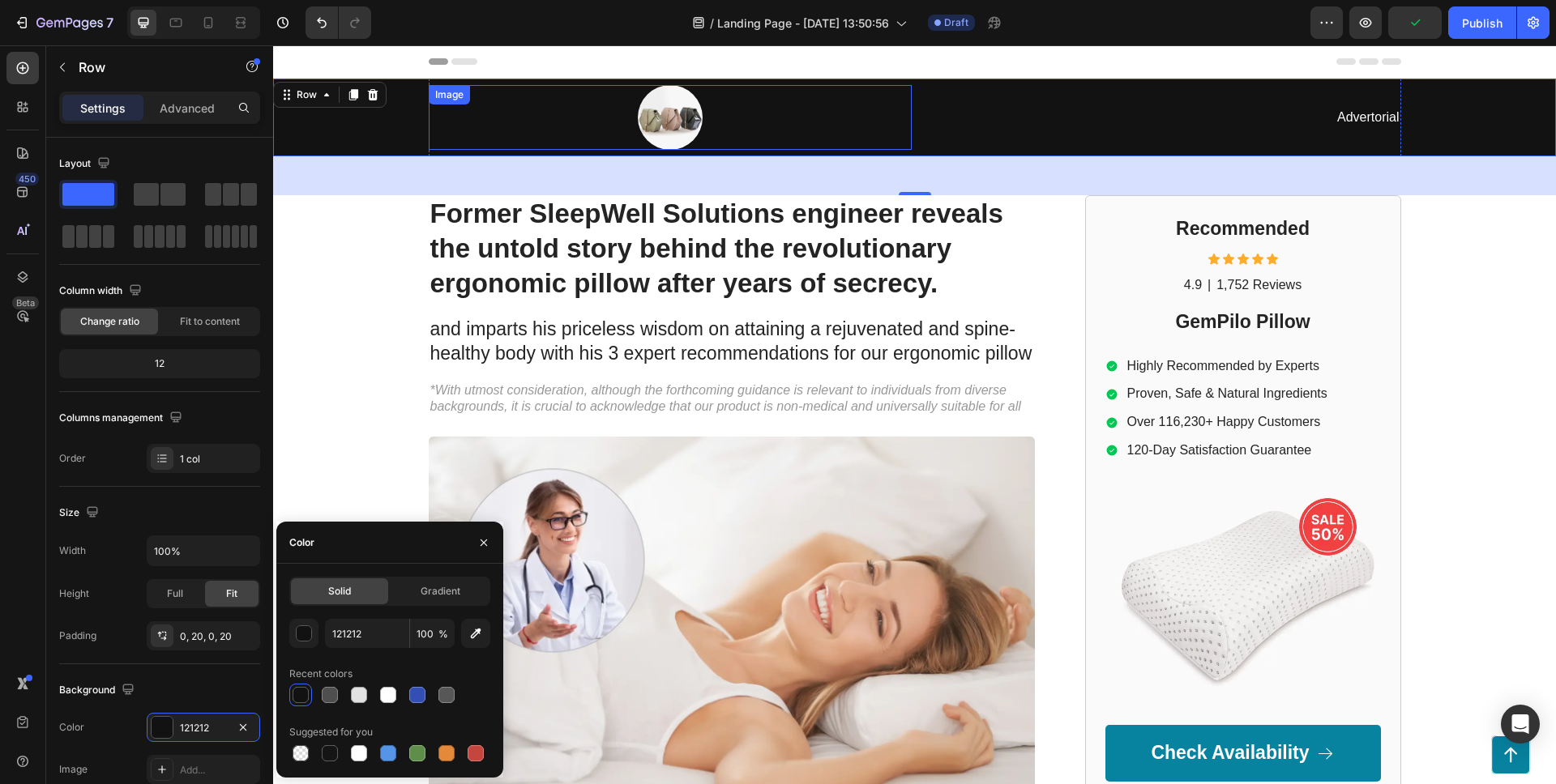
click at [710, 121] on div at bounding box center [670, 117] width 483 height 65
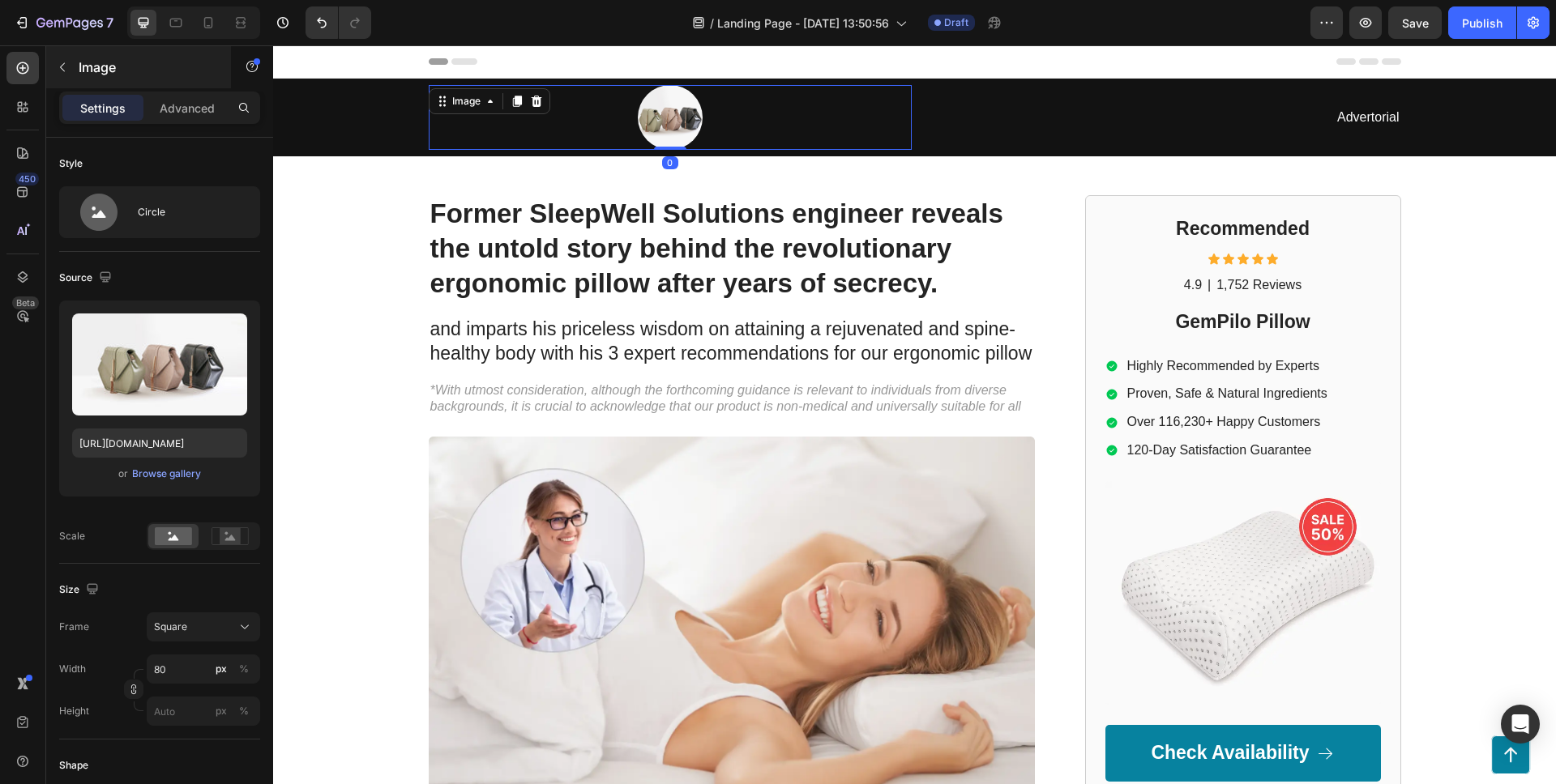
drag, startPoint x: 169, startPoint y: 386, endPoint x: 205, endPoint y: 65, distance: 323.0
click at [206, 81] on div "Sections(18) Elements(83) Section Element Hero Section Product Detail Brands Tr…" at bounding box center [160, 415] width 227 height 739
click at [212, 20] on icon at bounding box center [209, 22] width 9 height 12
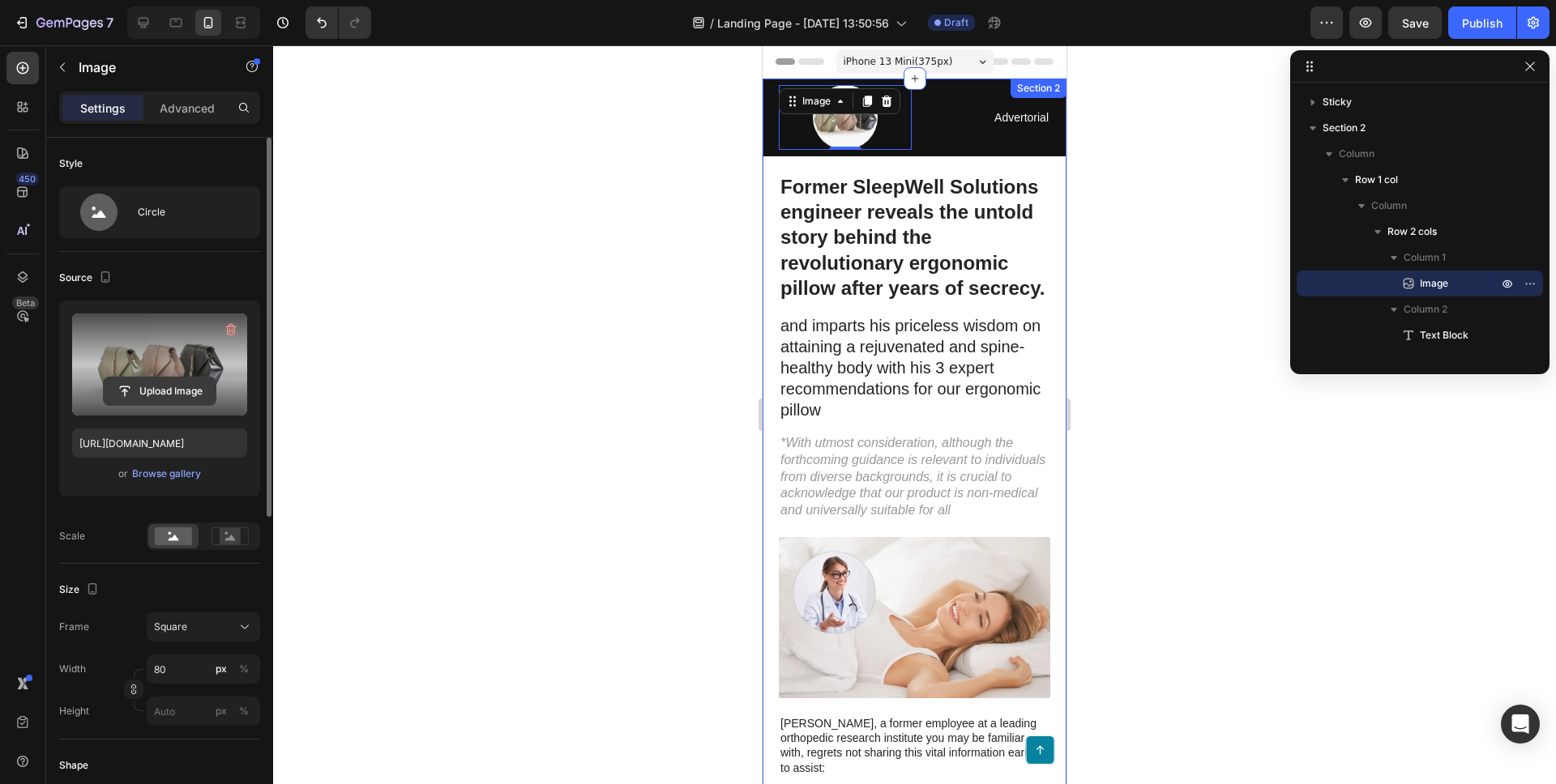
click at [175, 386] on input "file" at bounding box center [160, 391] width 112 height 28
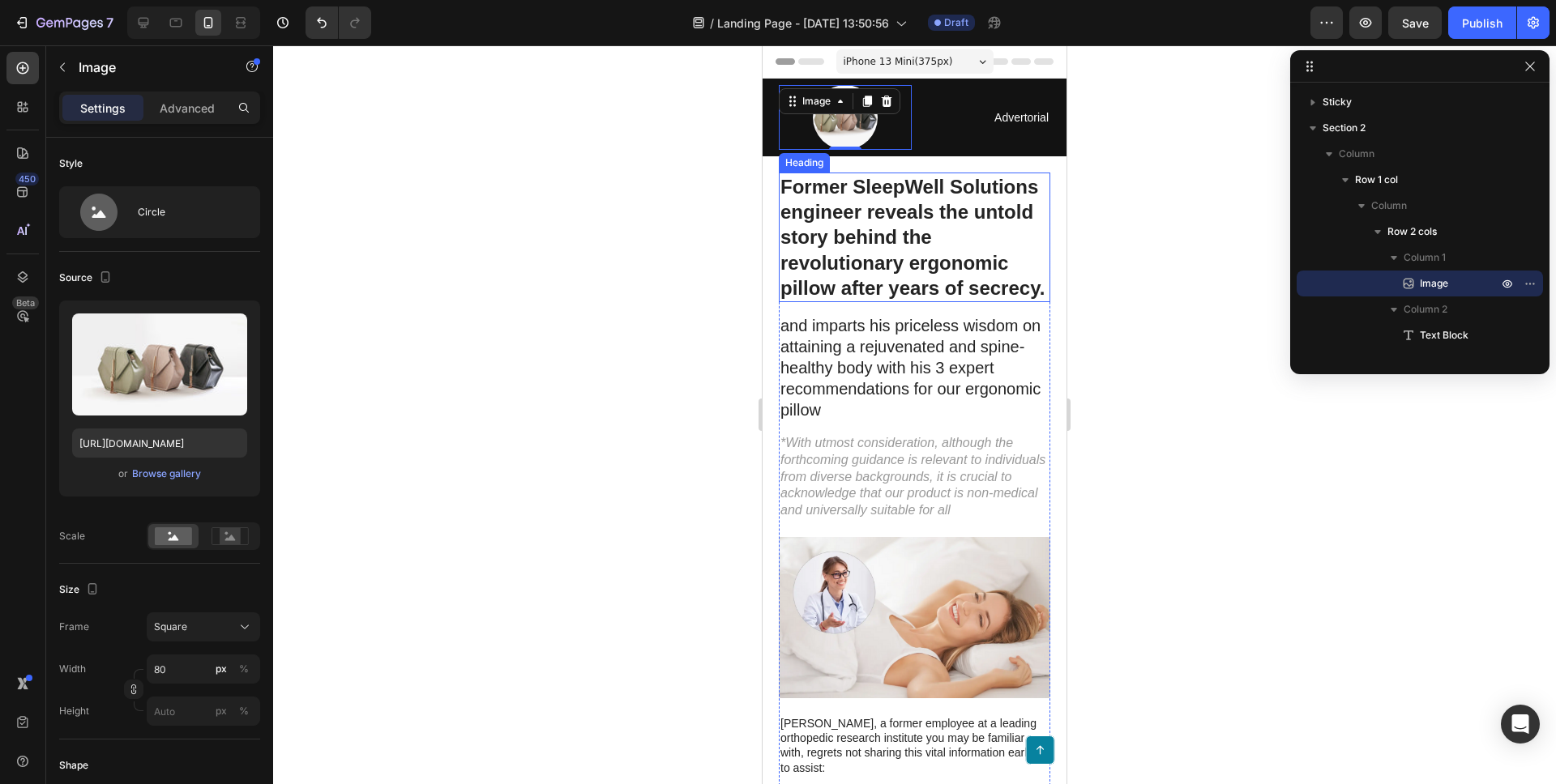
type input "[URL][DOMAIN_NAME]"
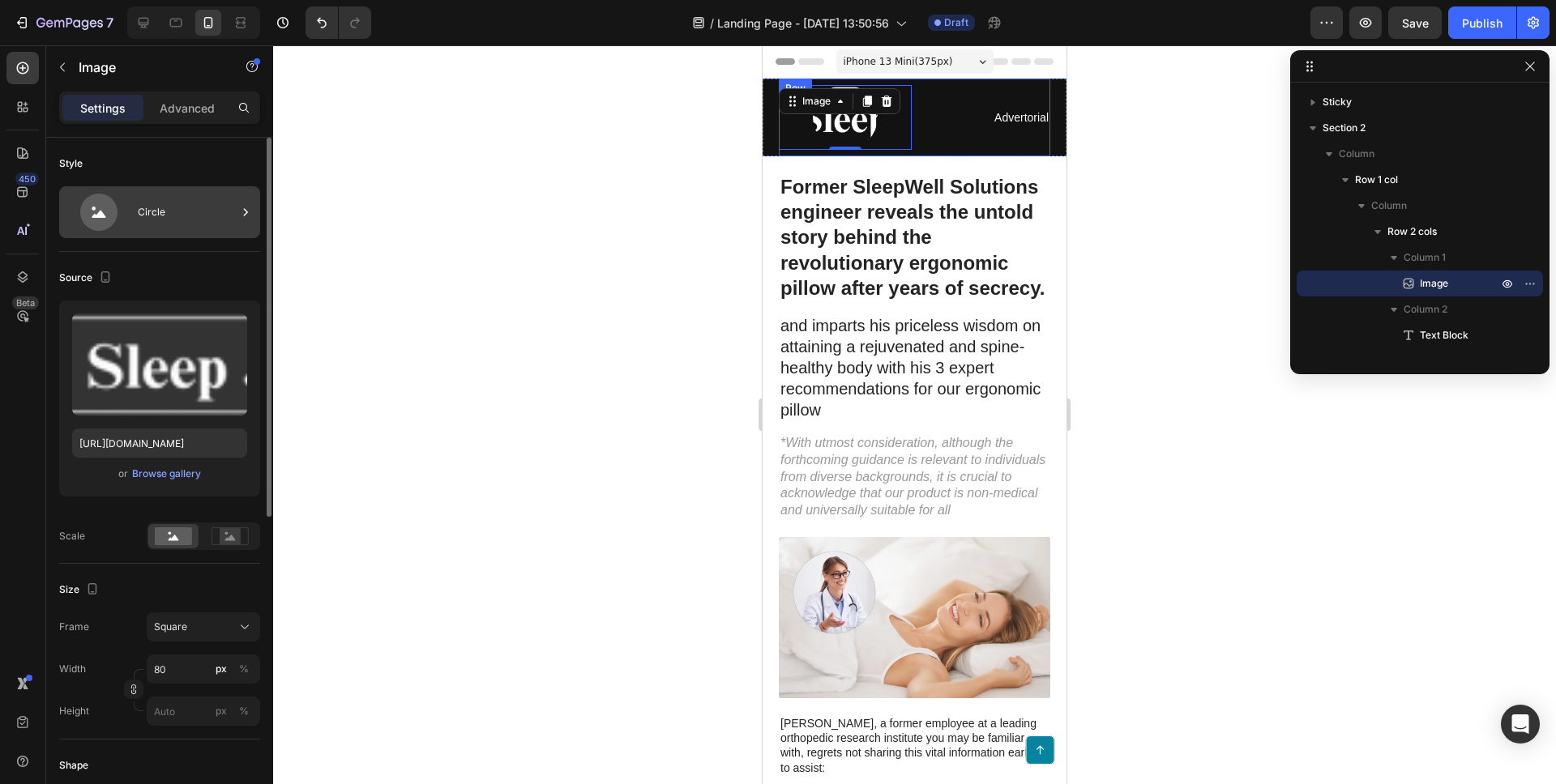
click at [121, 211] on icon at bounding box center [99, 212] width 65 height 38
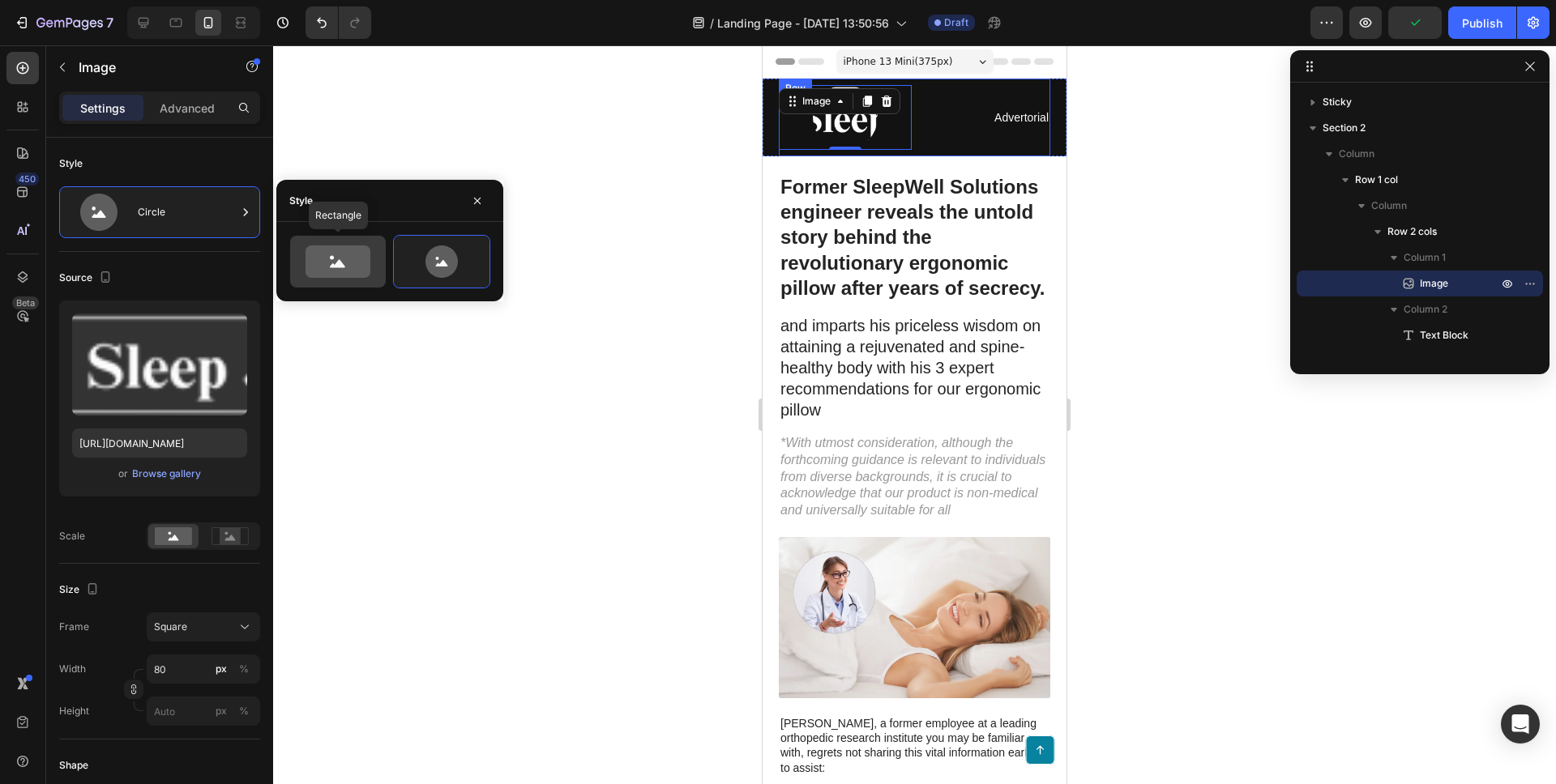
click at [368, 260] on icon at bounding box center [338, 262] width 65 height 32
type input "100"
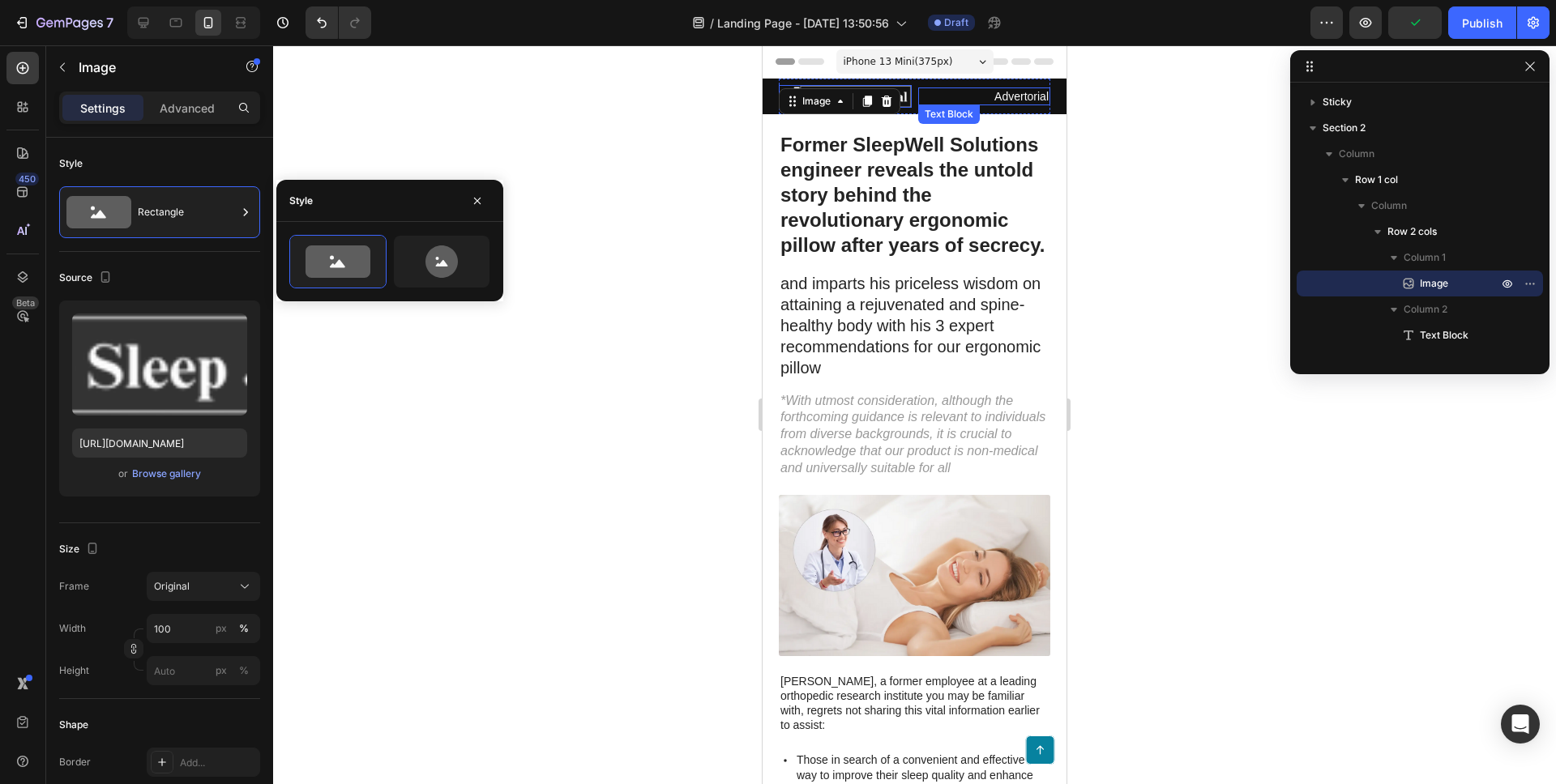
click at [942, 142] on h1 "Former SleepWell Solutions engineer reveals the untold story behind the revolut…" at bounding box center [914, 195] width 272 height 130
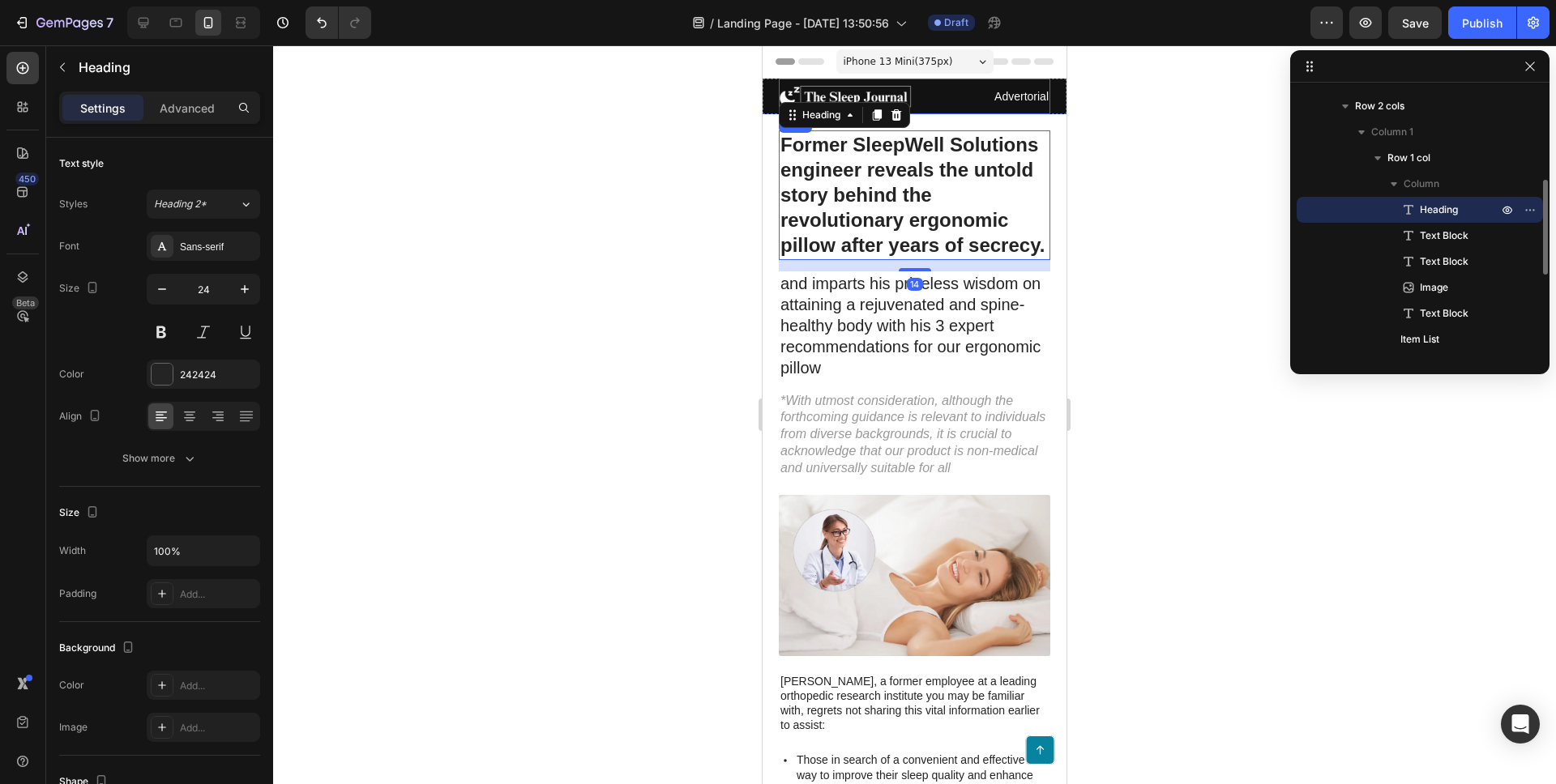
click at [1042, 96] on p "Advertorial" at bounding box center [984, 96] width 130 height 14
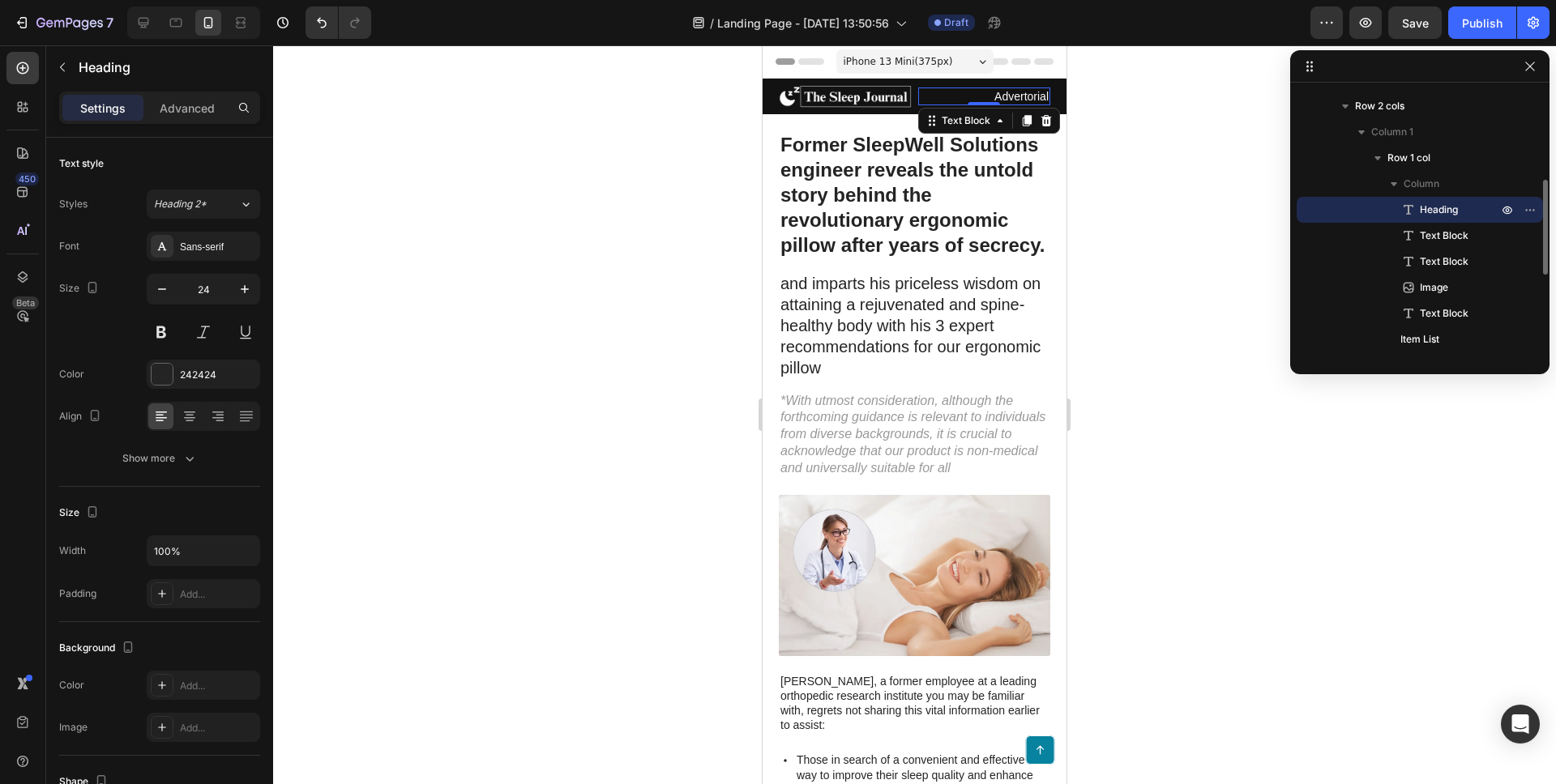
scroll to position [125, 0]
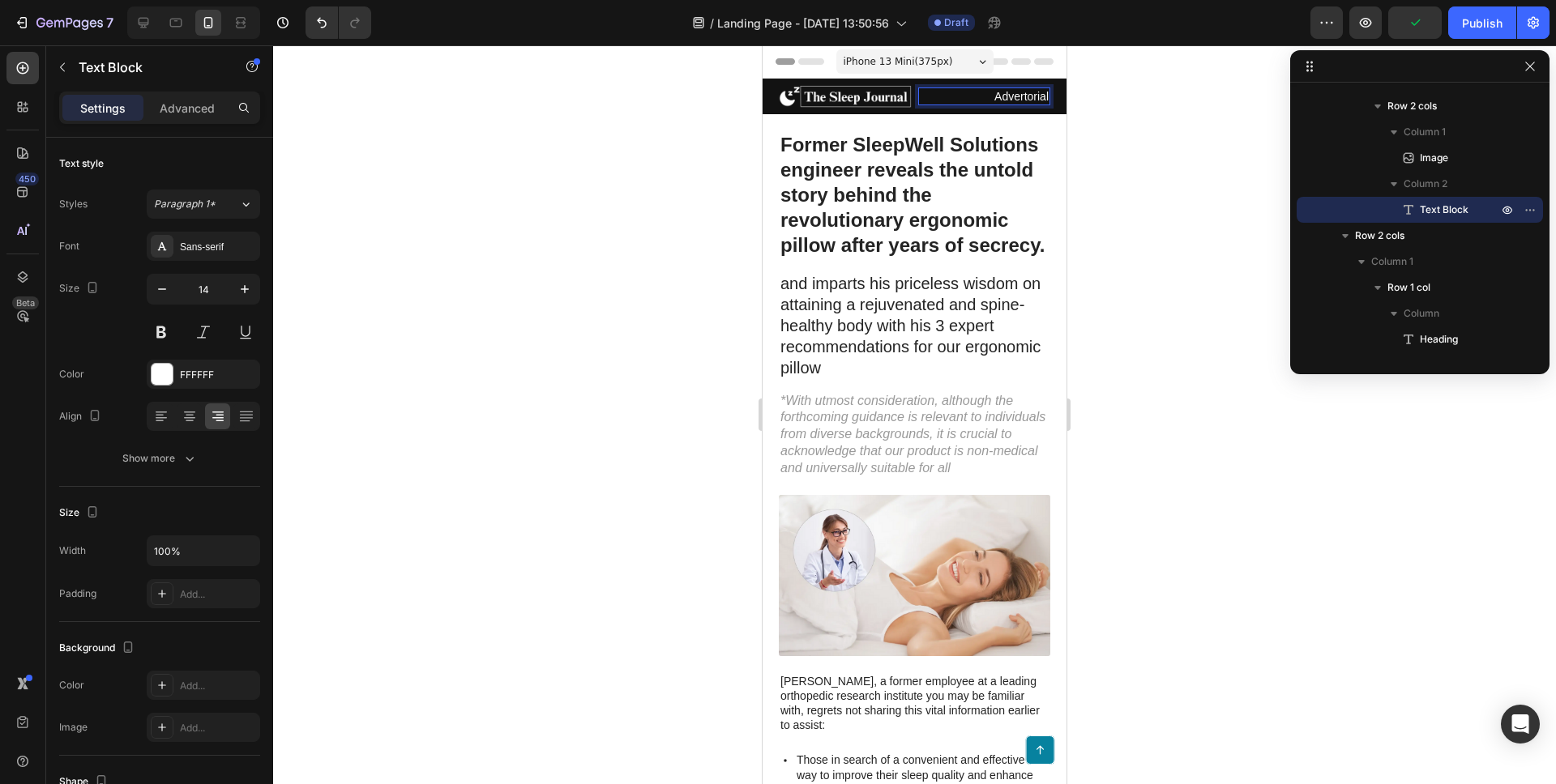
click at [1028, 99] on p "Advertorial" at bounding box center [984, 96] width 130 height 14
click at [990, 228] on h1 "Former SleepWell Solutions engineer reveals the untold story behind the revolut…" at bounding box center [914, 195] width 272 height 130
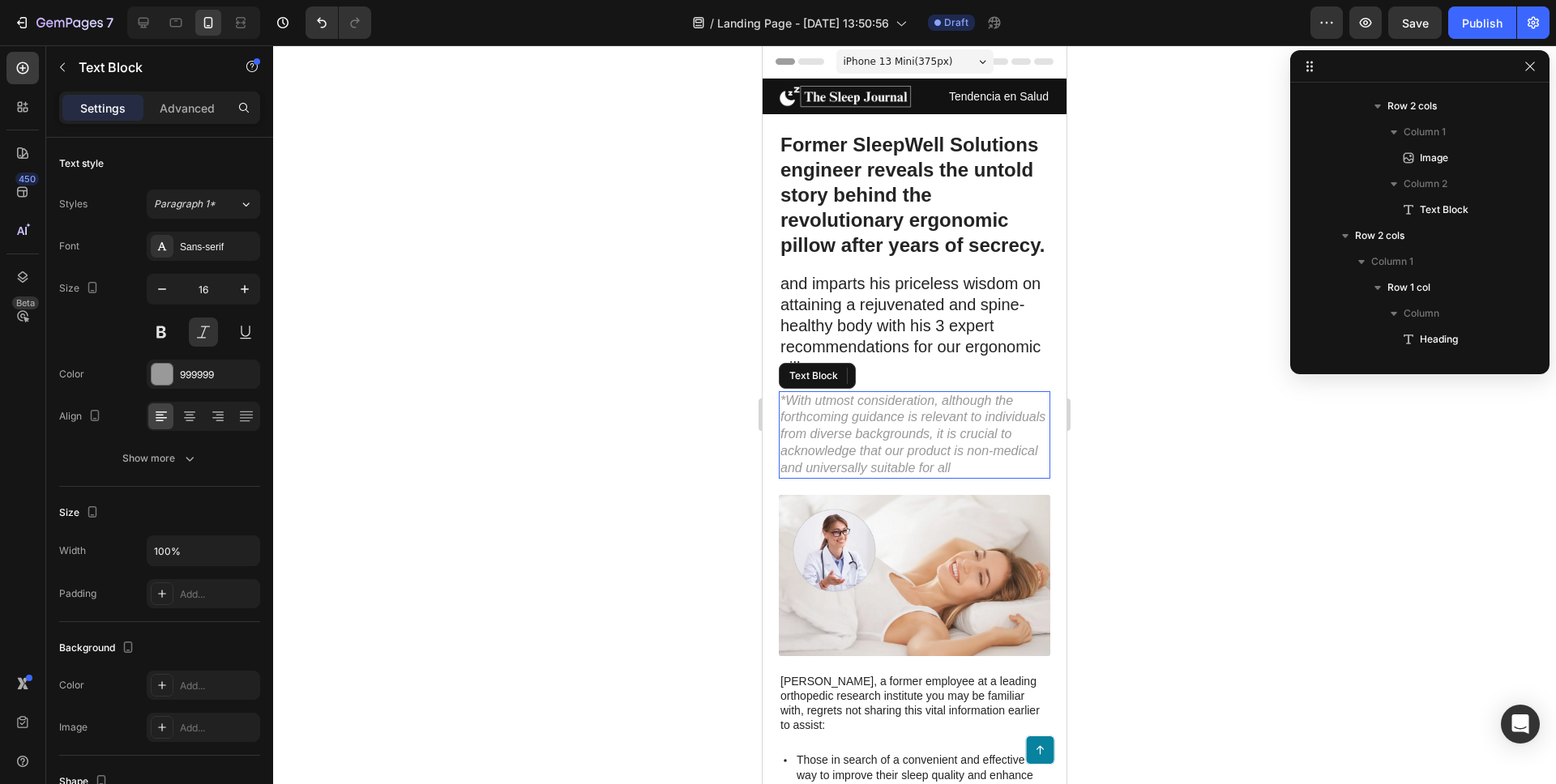
click at [968, 404] on p "*With utmost consideration, although the forthcoming guidance is relevant to in…" at bounding box center [914, 435] width 268 height 84
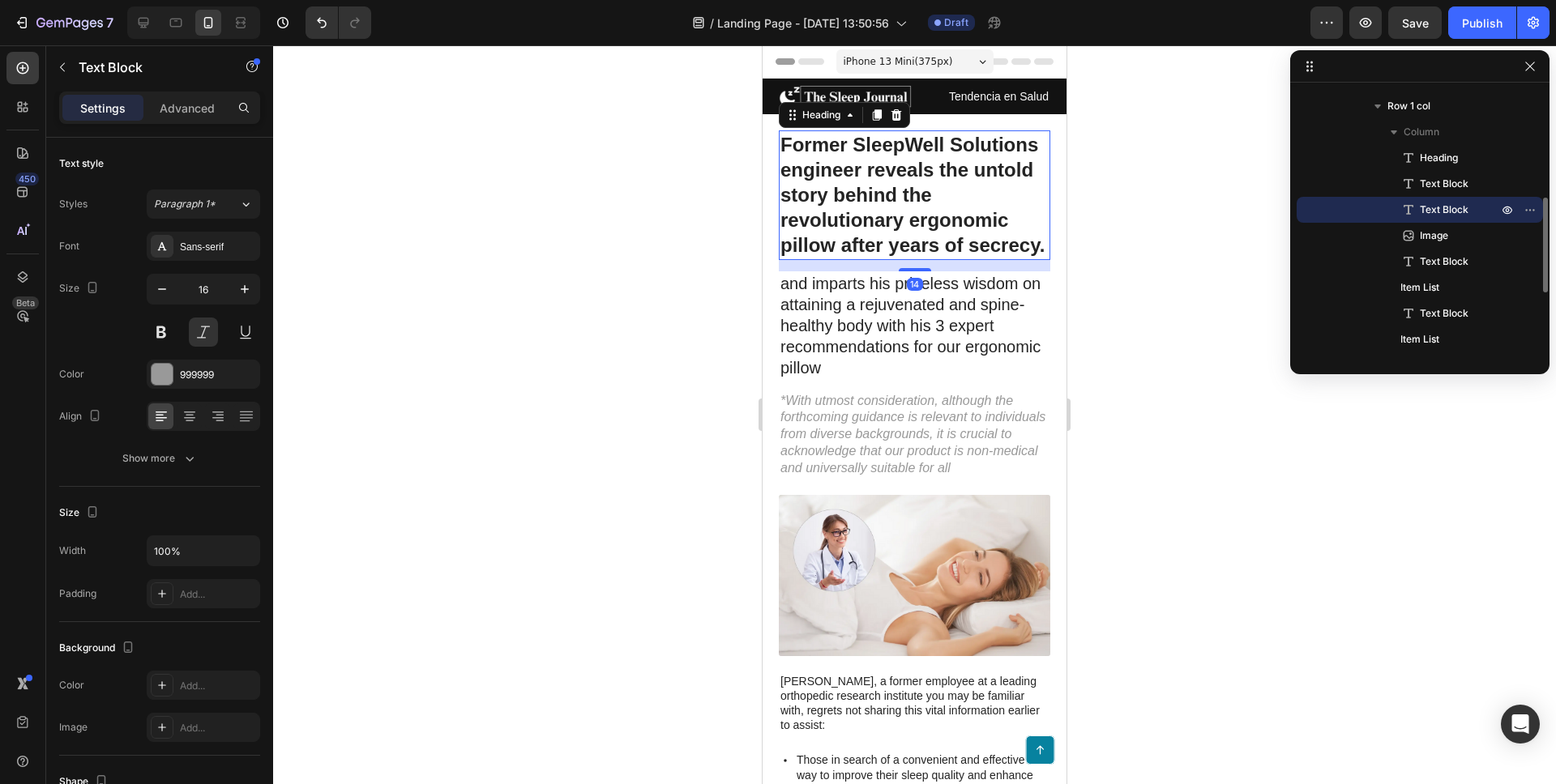
click at [902, 210] on h1 "Former SleepWell Solutions engineer reveals the untold story behind the revolut…" at bounding box center [914, 195] width 272 height 130
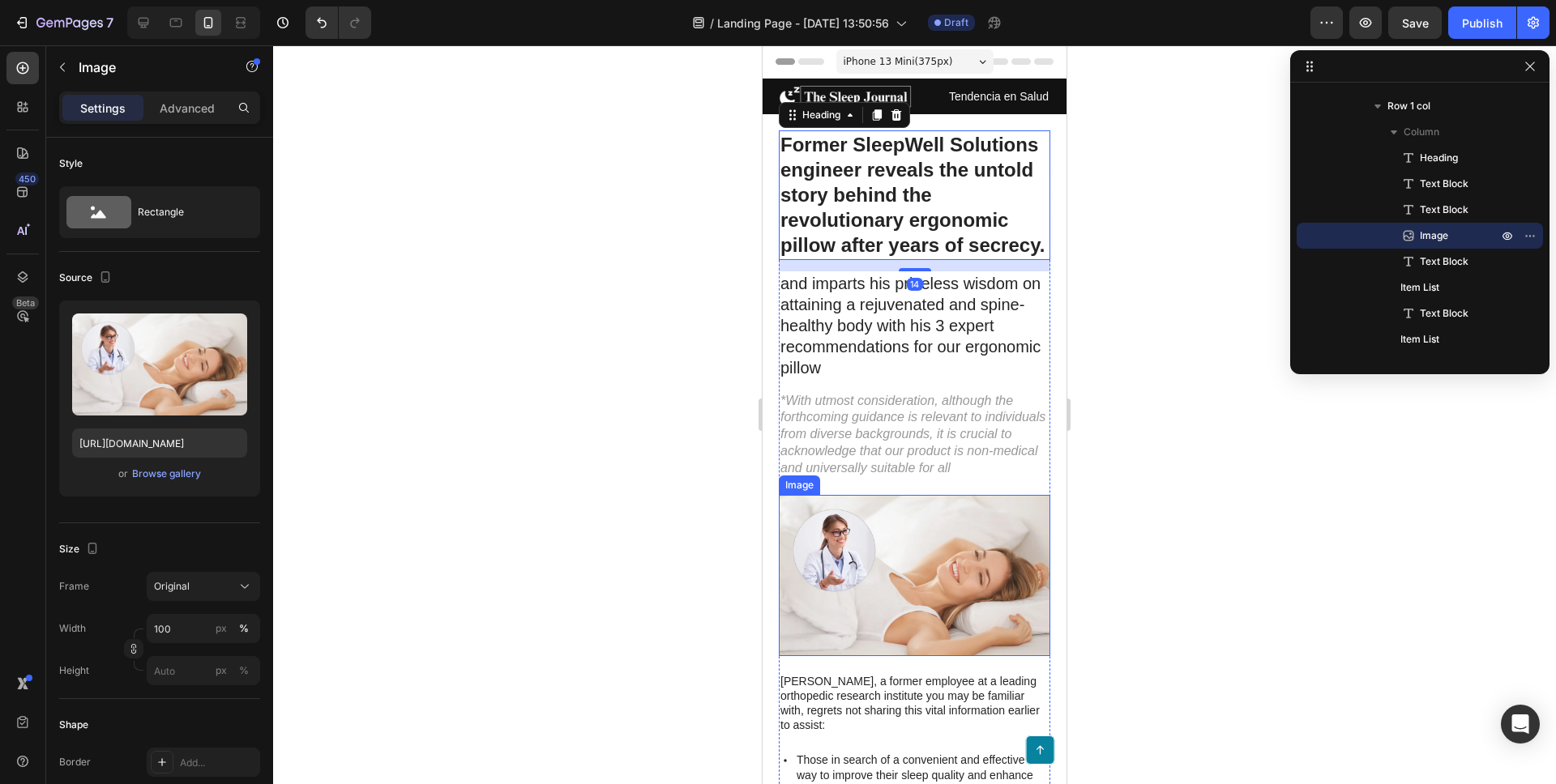
click at [947, 520] on img at bounding box center [914, 575] width 272 height 161
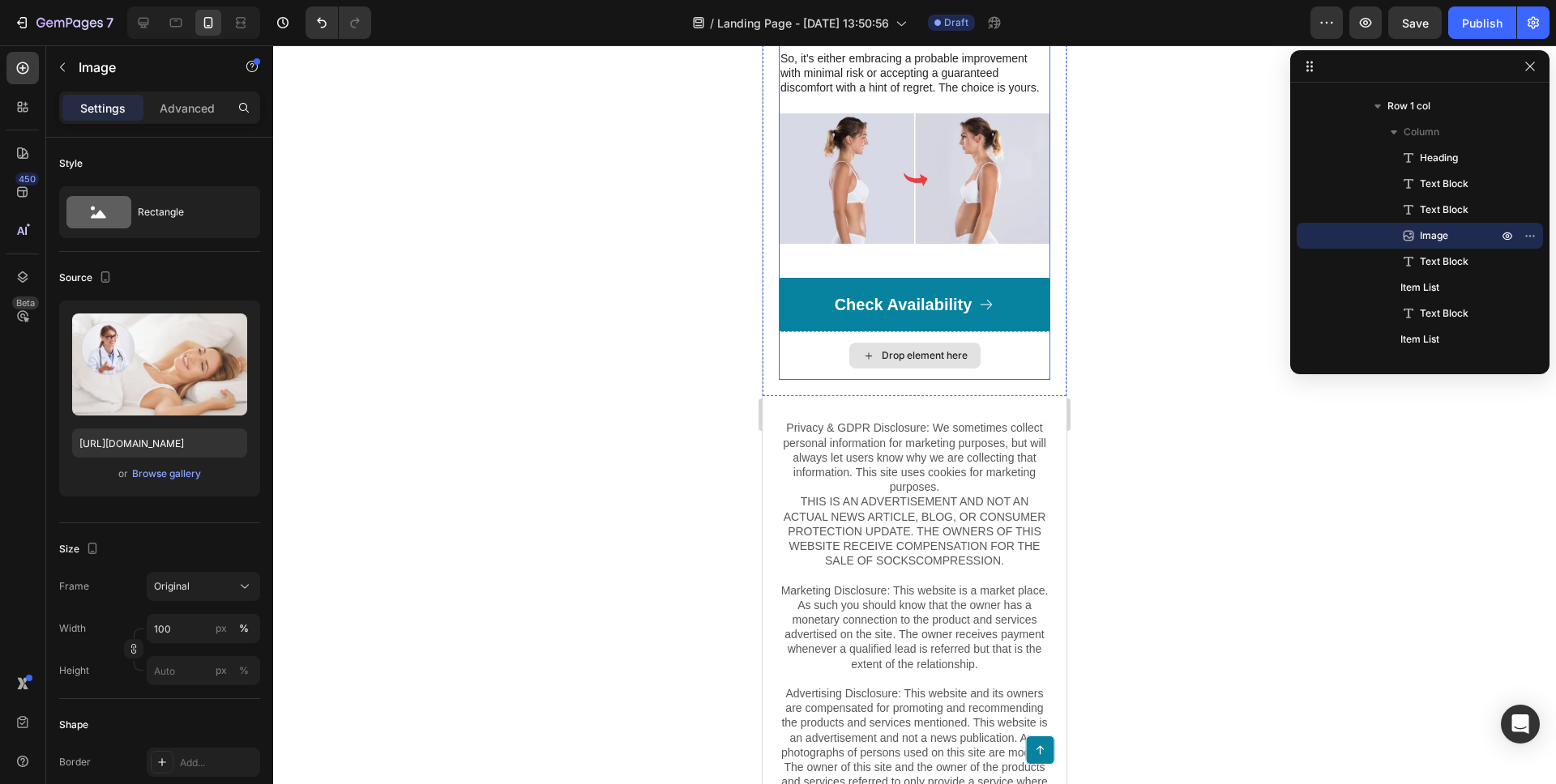
scroll to position [6779, 0]
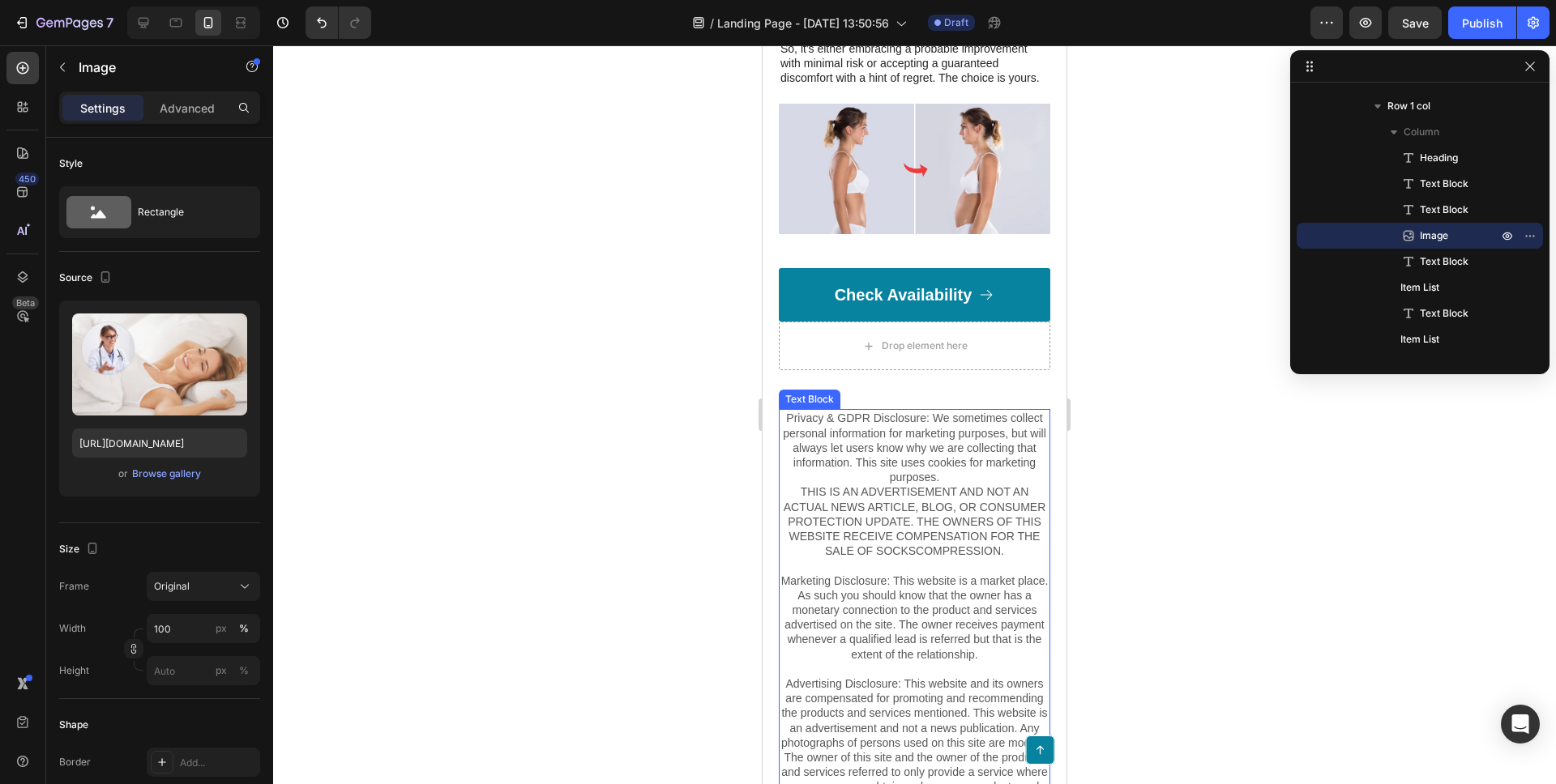
click at [798, 618] on p "Privacy & GDPR Disclosure: We sometimes collect personal information for market…" at bounding box center [914, 535] width 268 height 250
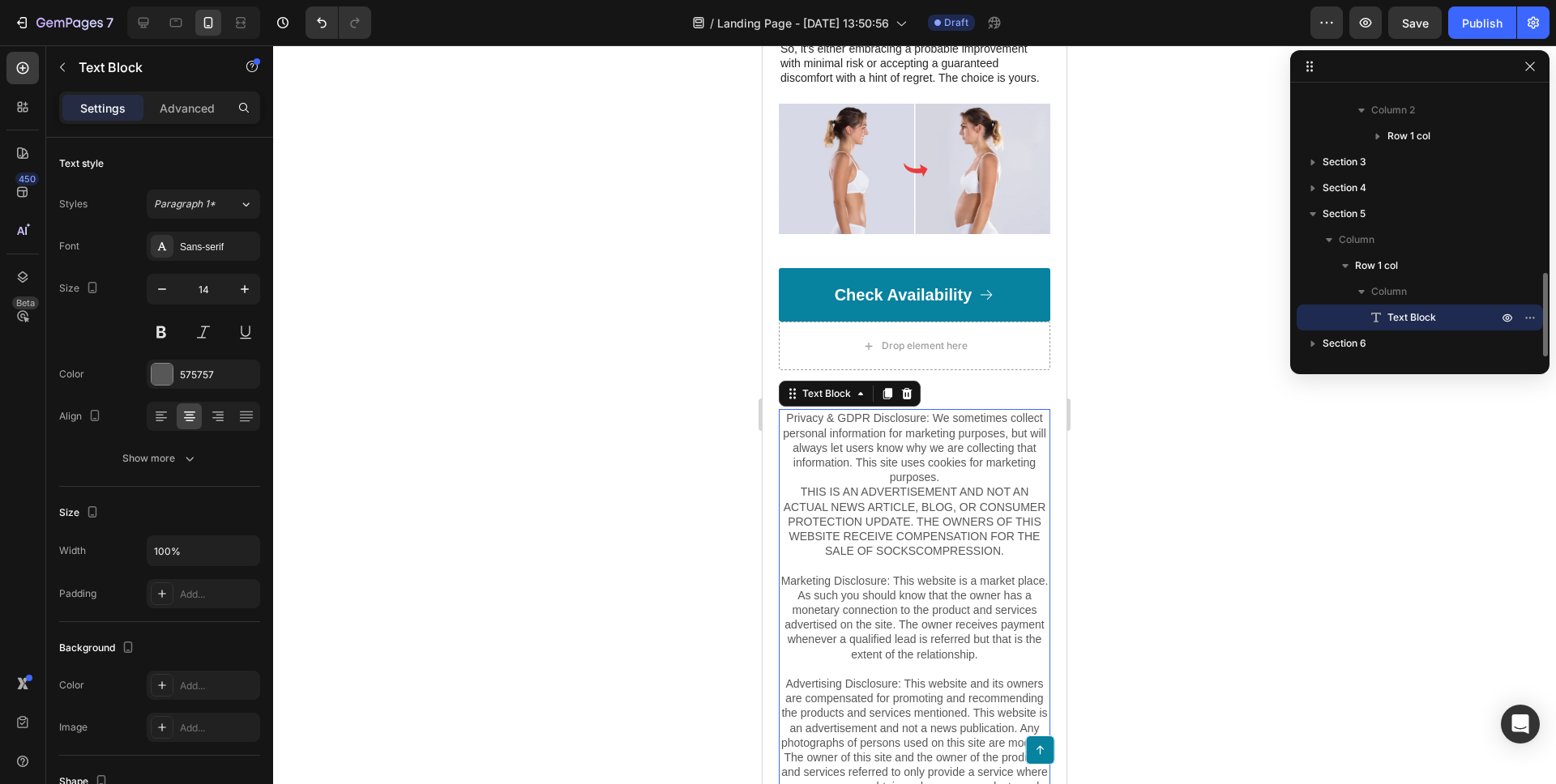
drag, startPoint x: 912, startPoint y: 523, endPoint x: 925, endPoint y: 672, distance: 149.6
click at [912, 401] on icon at bounding box center [906, 393] width 13 height 13
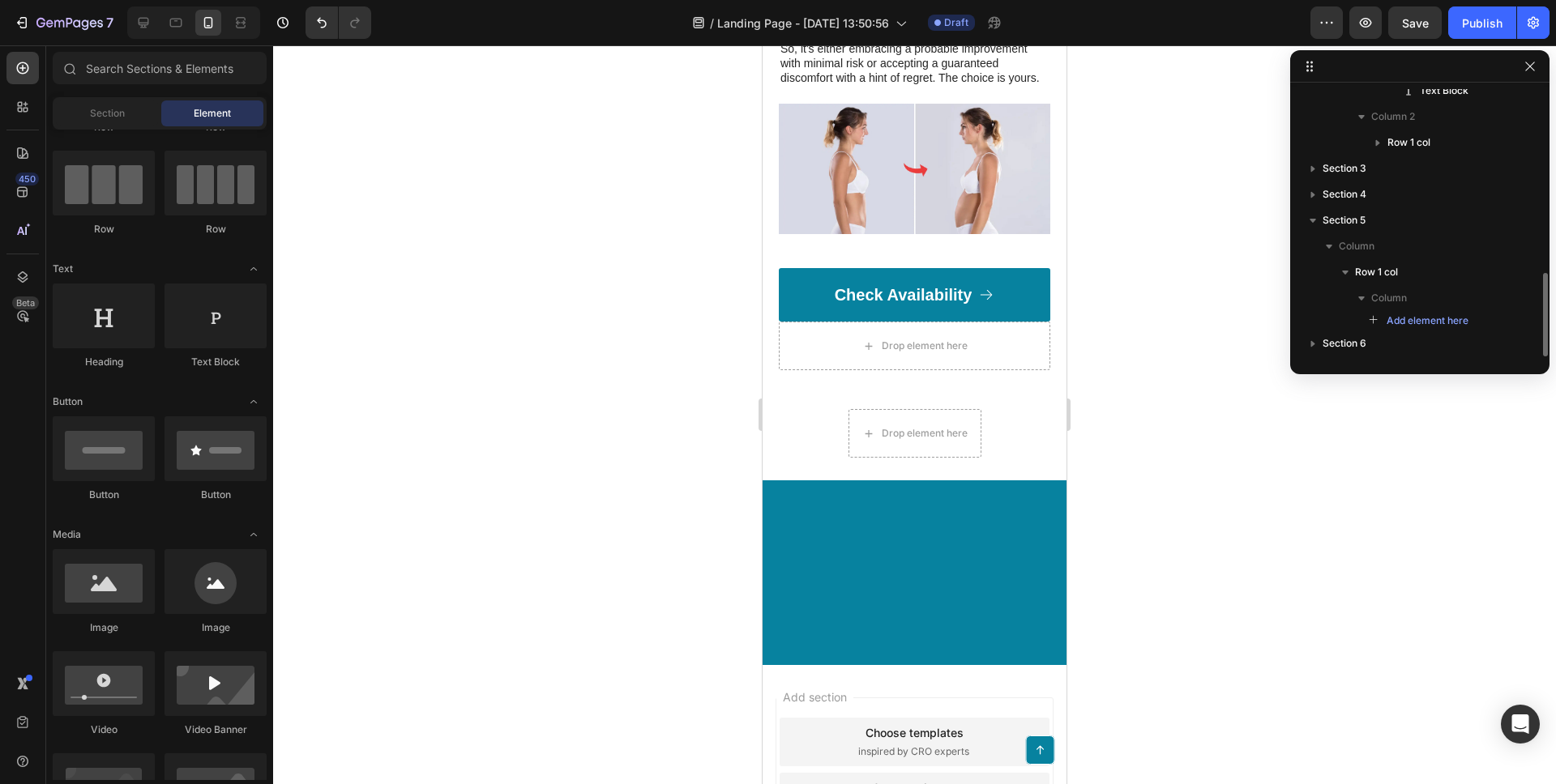
click at [844, 629] on div at bounding box center [914, 563] width 272 height 132
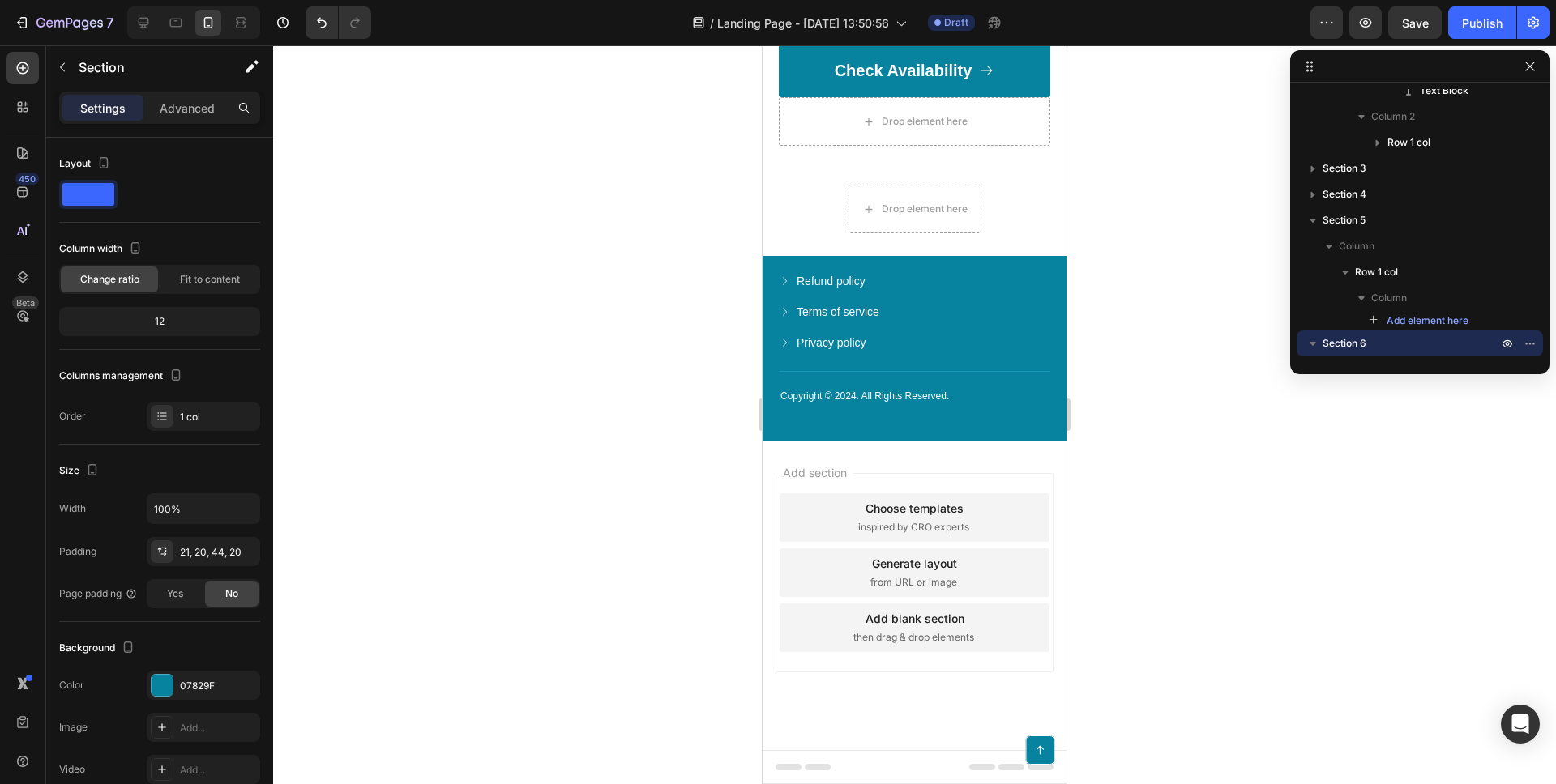
scroll to position [7134, 0]
click at [769, 259] on div "Copyright © 2024. All Rights Reserved. Text Block Refund policy Button Terms of…" at bounding box center [914, 349] width 304 height 185
click at [934, 267] on div "Copyright © 2024. All Rights Reserved. Text Block Refund policy Button Terms of…" at bounding box center [914, 349] width 304 height 185
click at [803, 268] on div "Copyright © 2024. All Rights Reserved. Text Block Refund policy Button Terms of…" at bounding box center [914, 349] width 304 height 185
drag, startPoint x: 781, startPoint y: 266, endPoint x: 744, endPoint y: 266, distance: 37.0
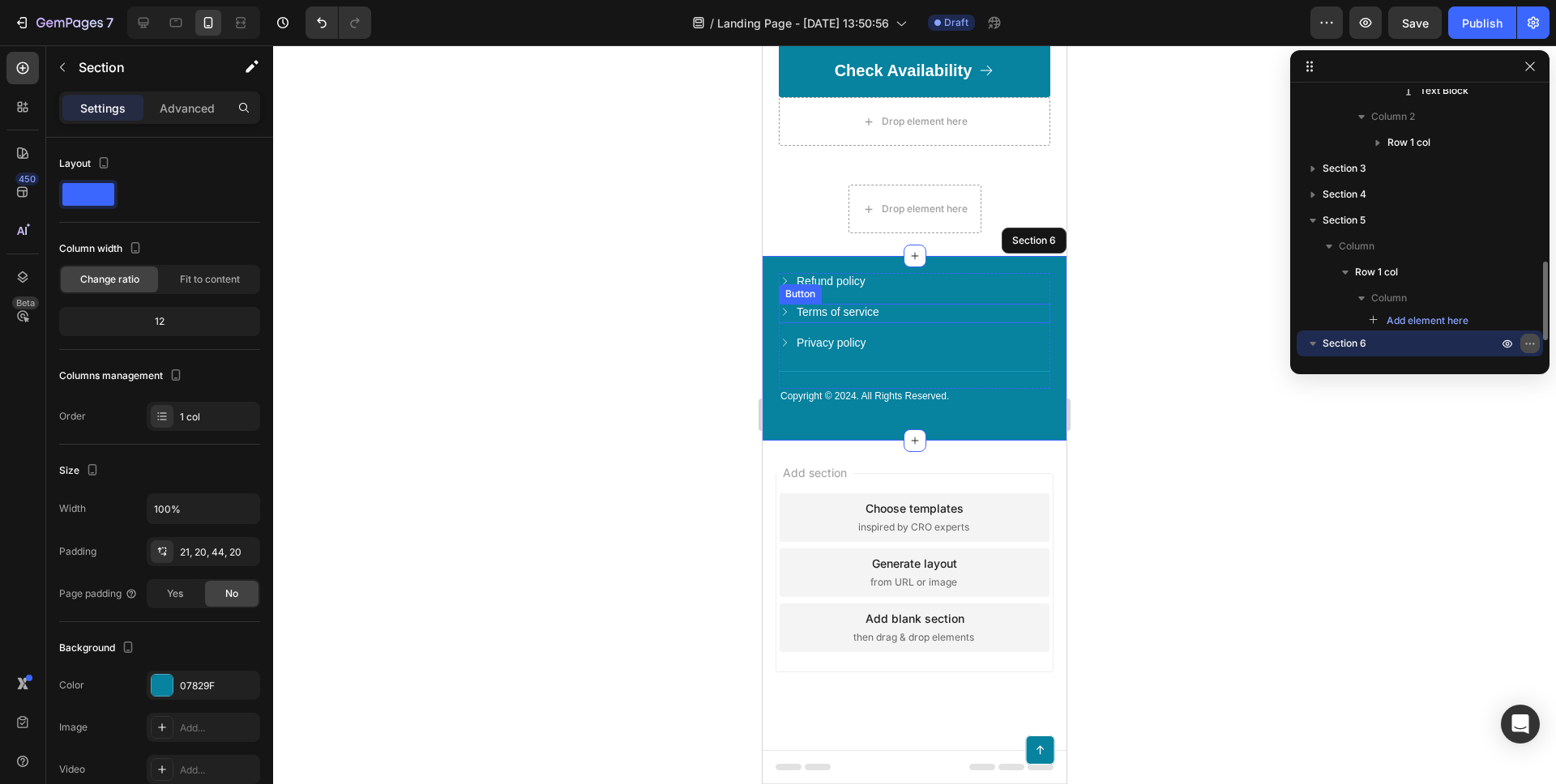
click at [1532, 343] on icon "button" at bounding box center [1530, 343] width 13 height 13
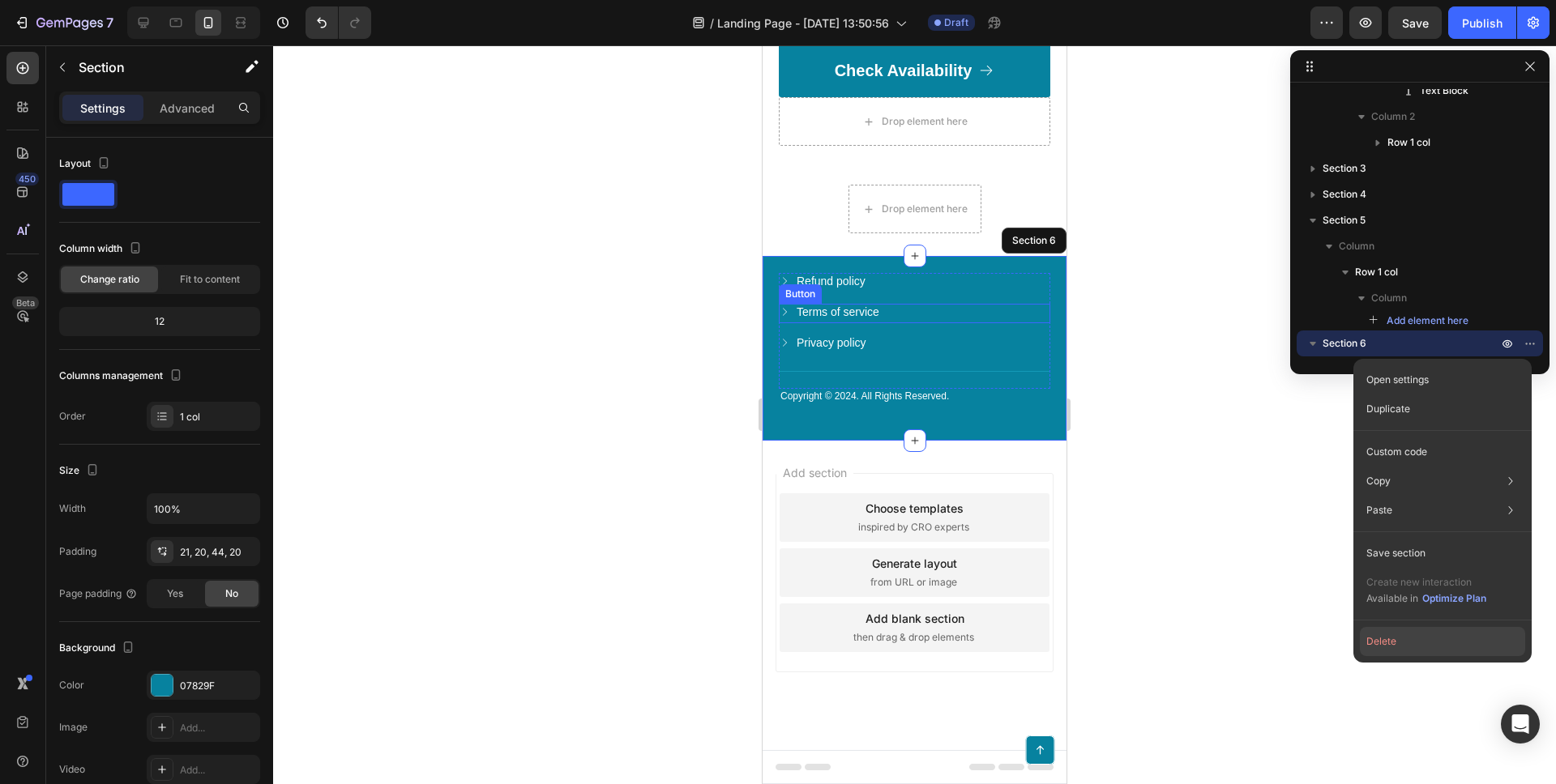
click at [1380, 644] on button "Delete" at bounding box center [1442, 642] width 165 height 30
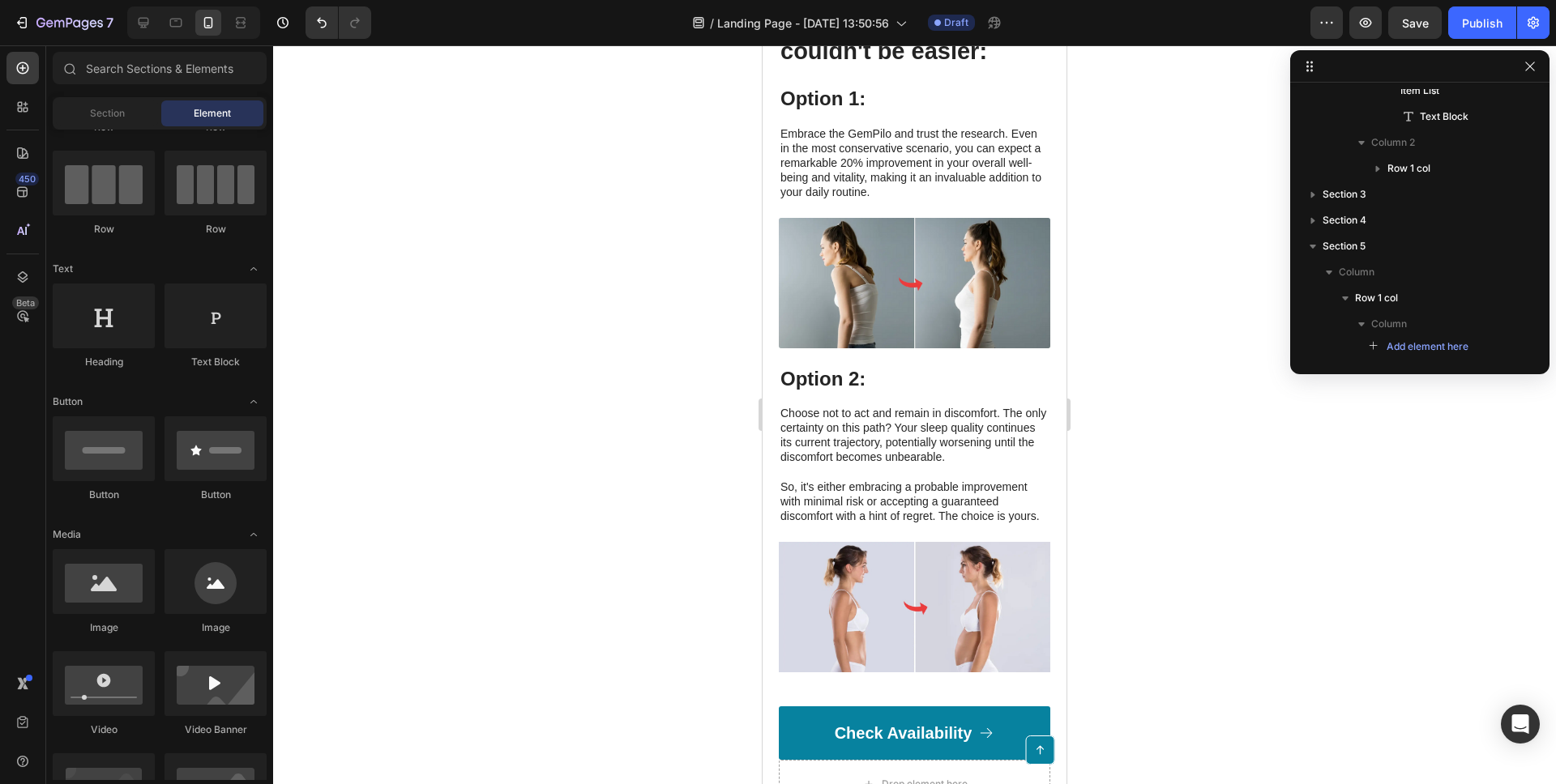
scroll to position [6404, 0]
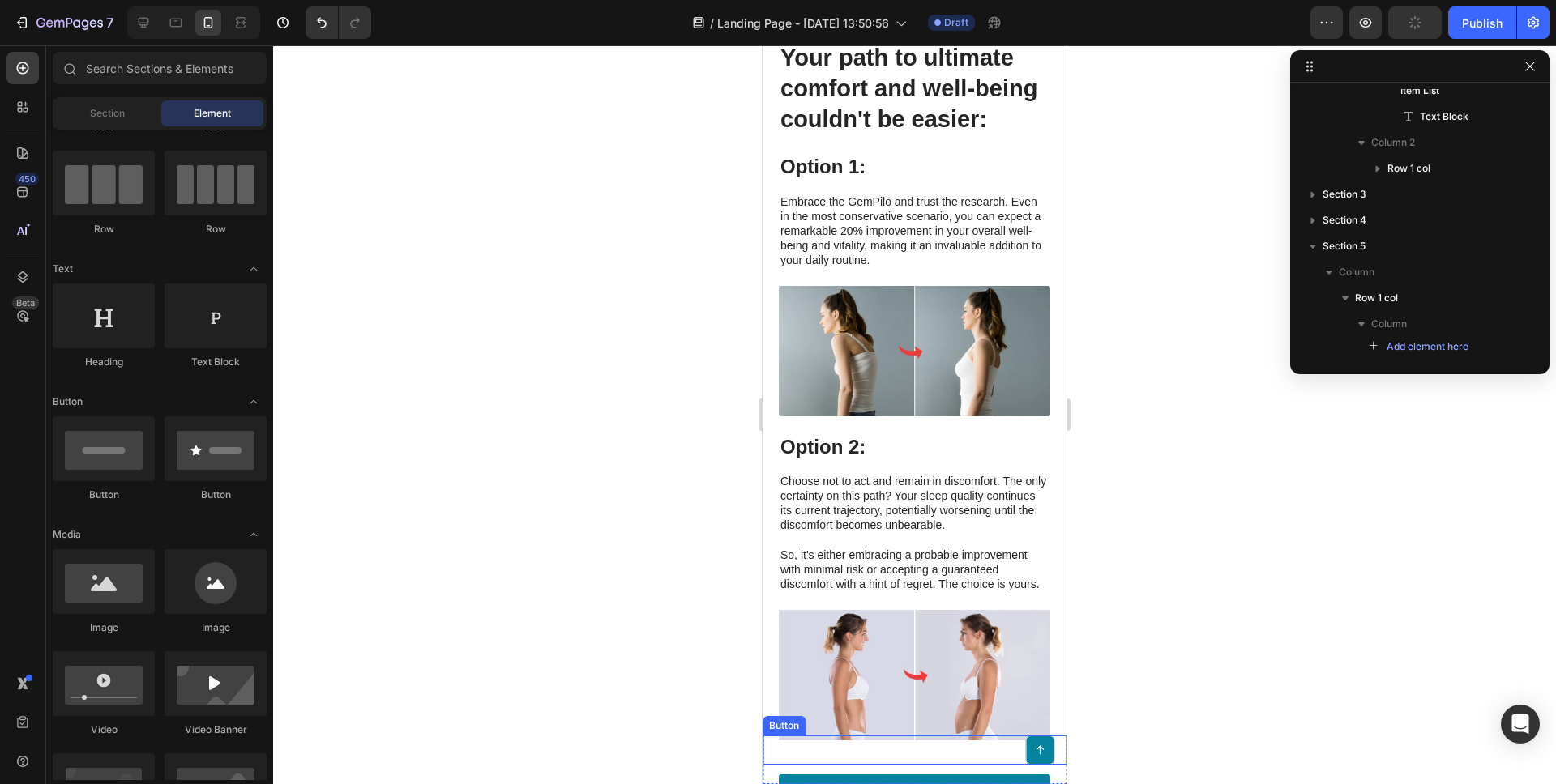
click at [1051, 755] on link at bounding box center [1040, 750] width 30 height 30
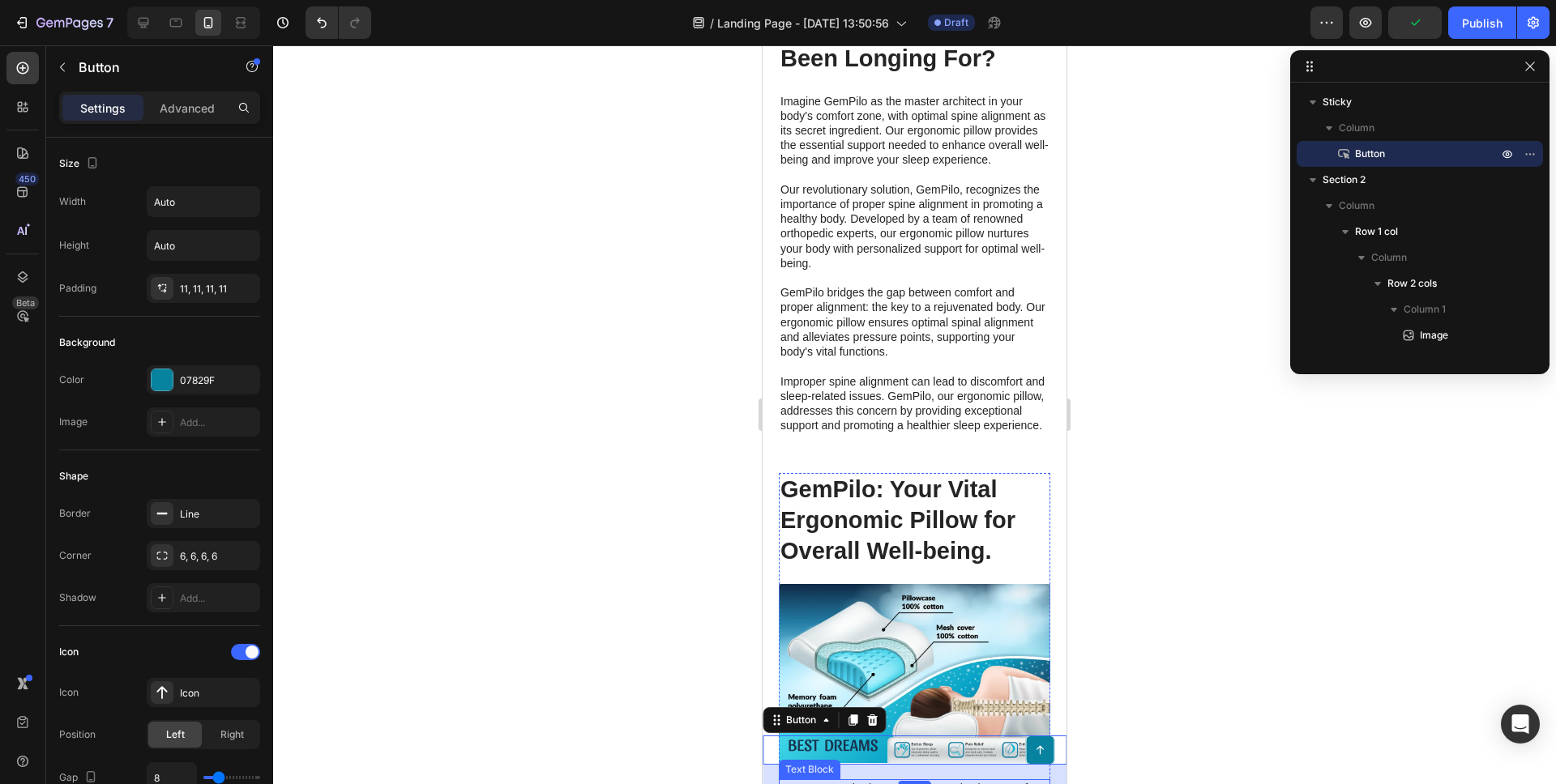
scroll to position [3848, 0]
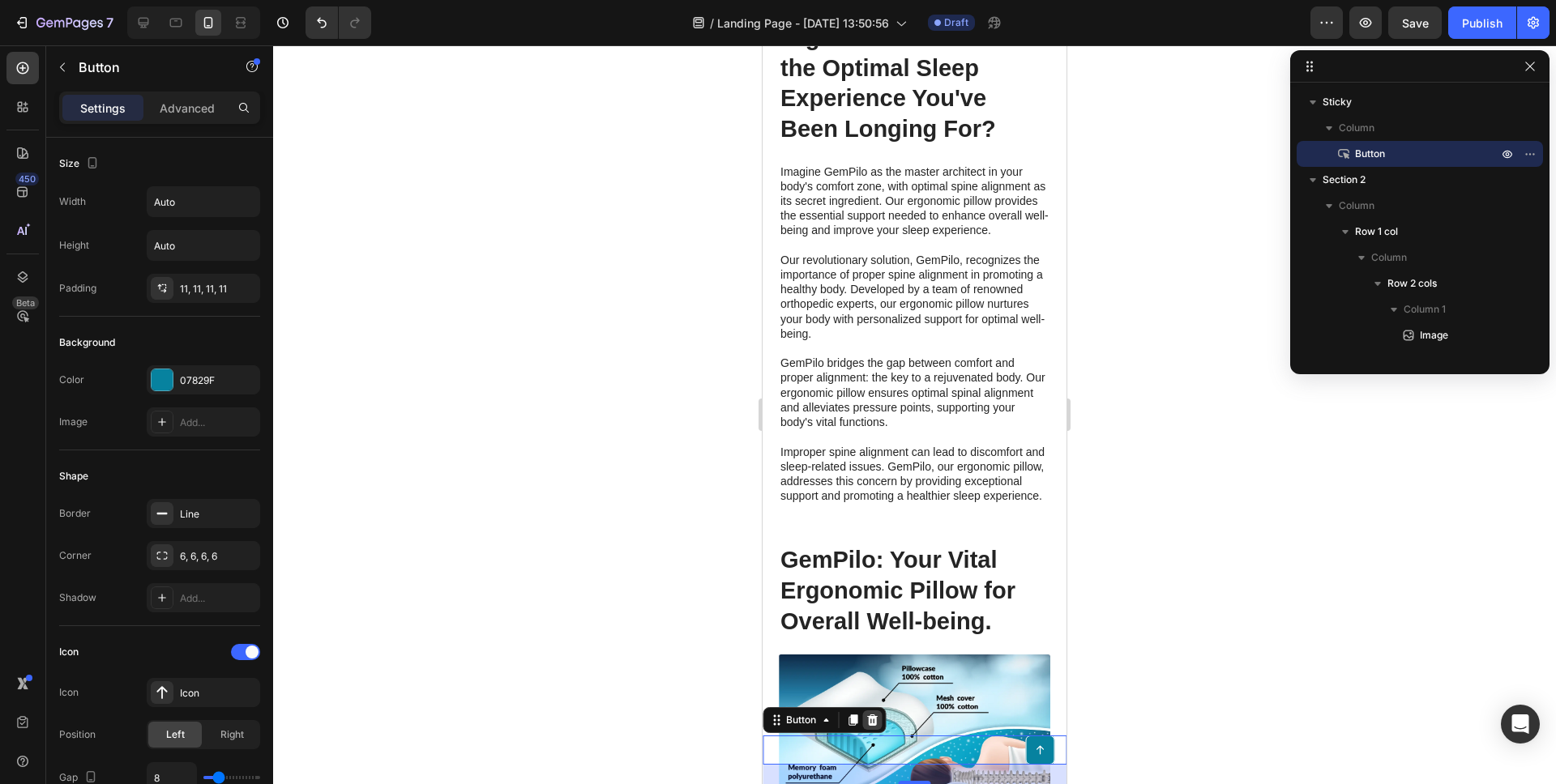
click at [879, 717] on div at bounding box center [872, 720] width 20 height 20
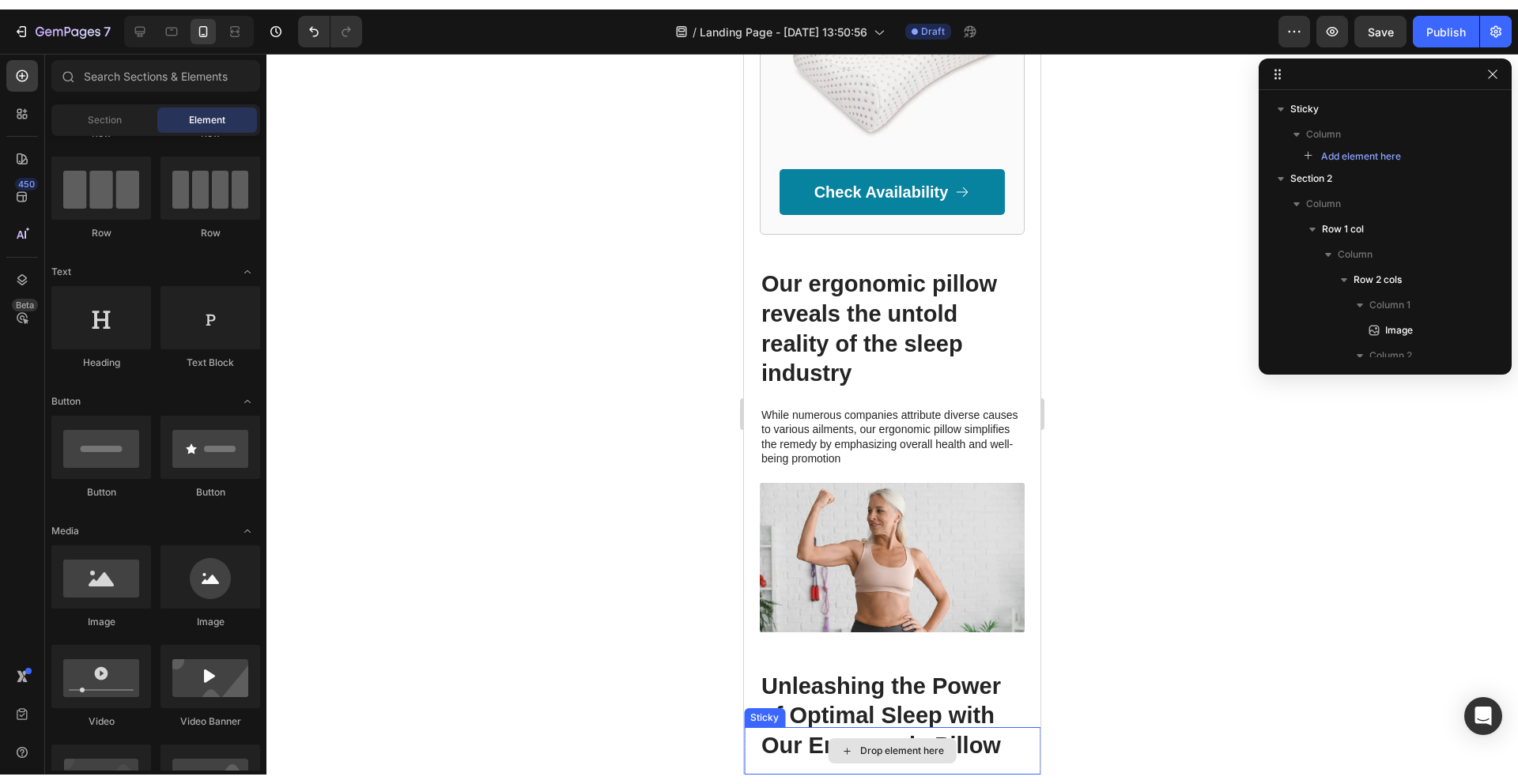
scroll to position [1602, 0]
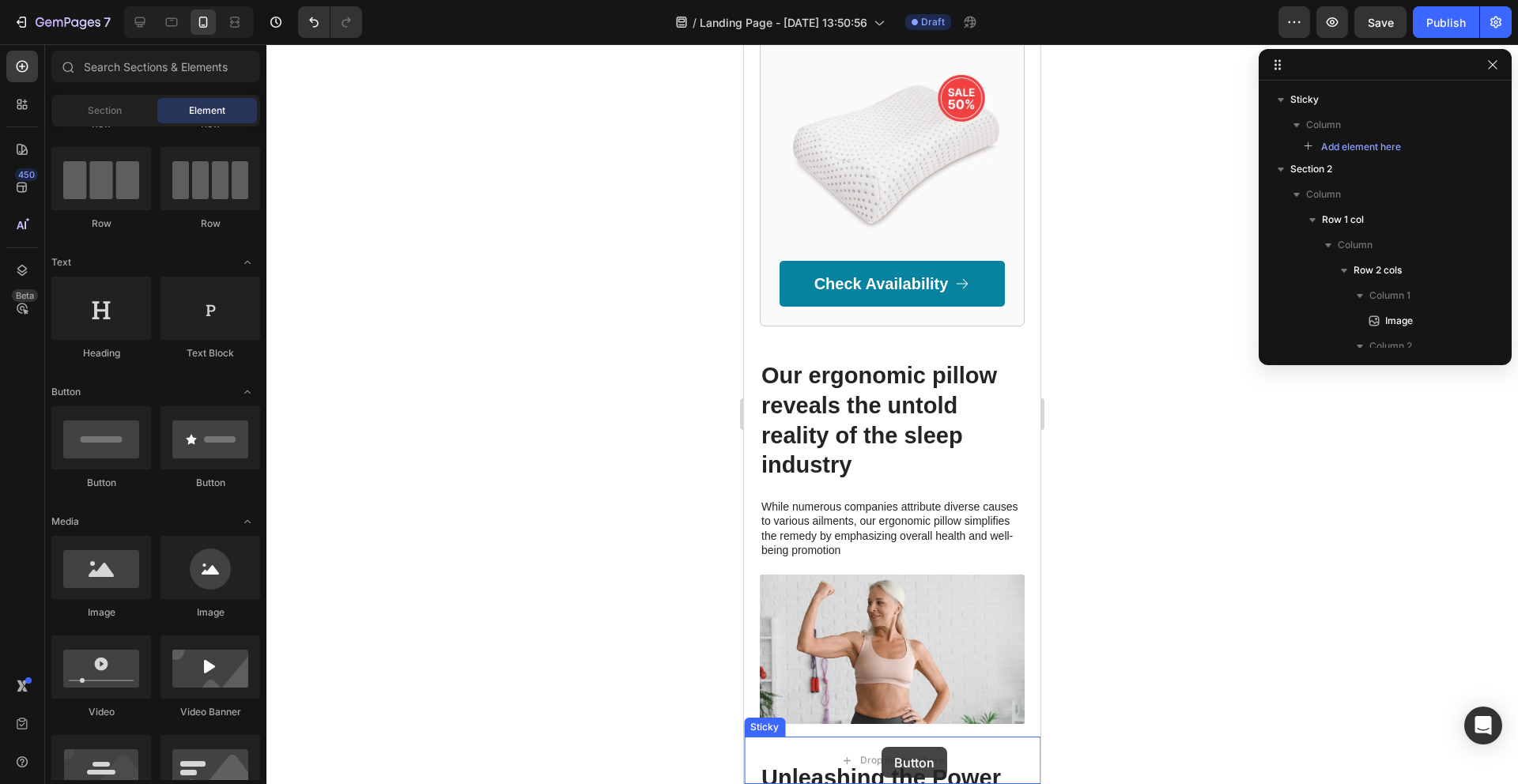
drag, startPoint x: 983, startPoint y: 493, endPoint x: 883, endPoint y: 761, distance: 286.0
click at [925, 757] on div "Drop element here" at bounding box center [902, 760] width 84 height 12
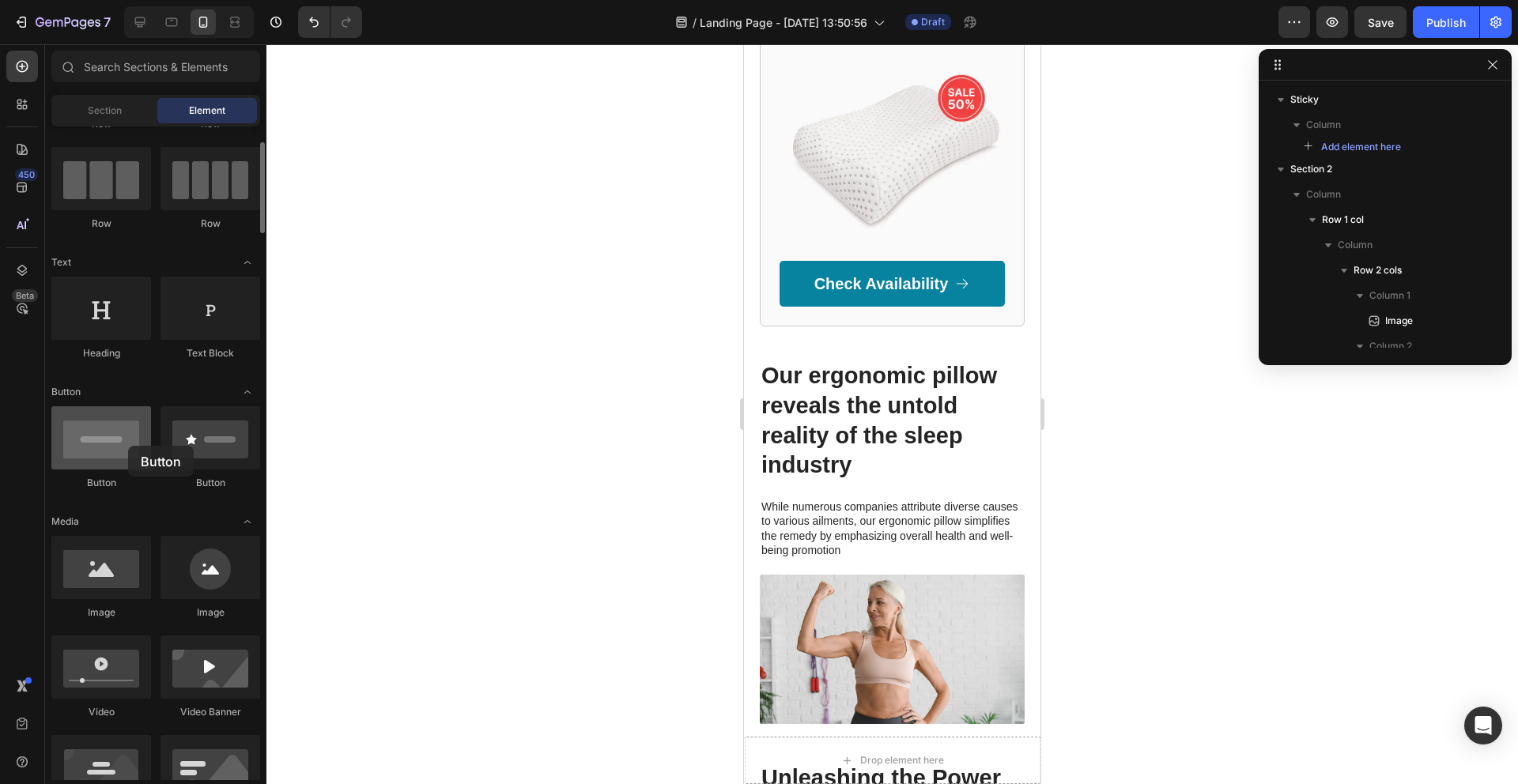
click at [128, 446] on div at bounding box center [101, 438] width 100 height 63
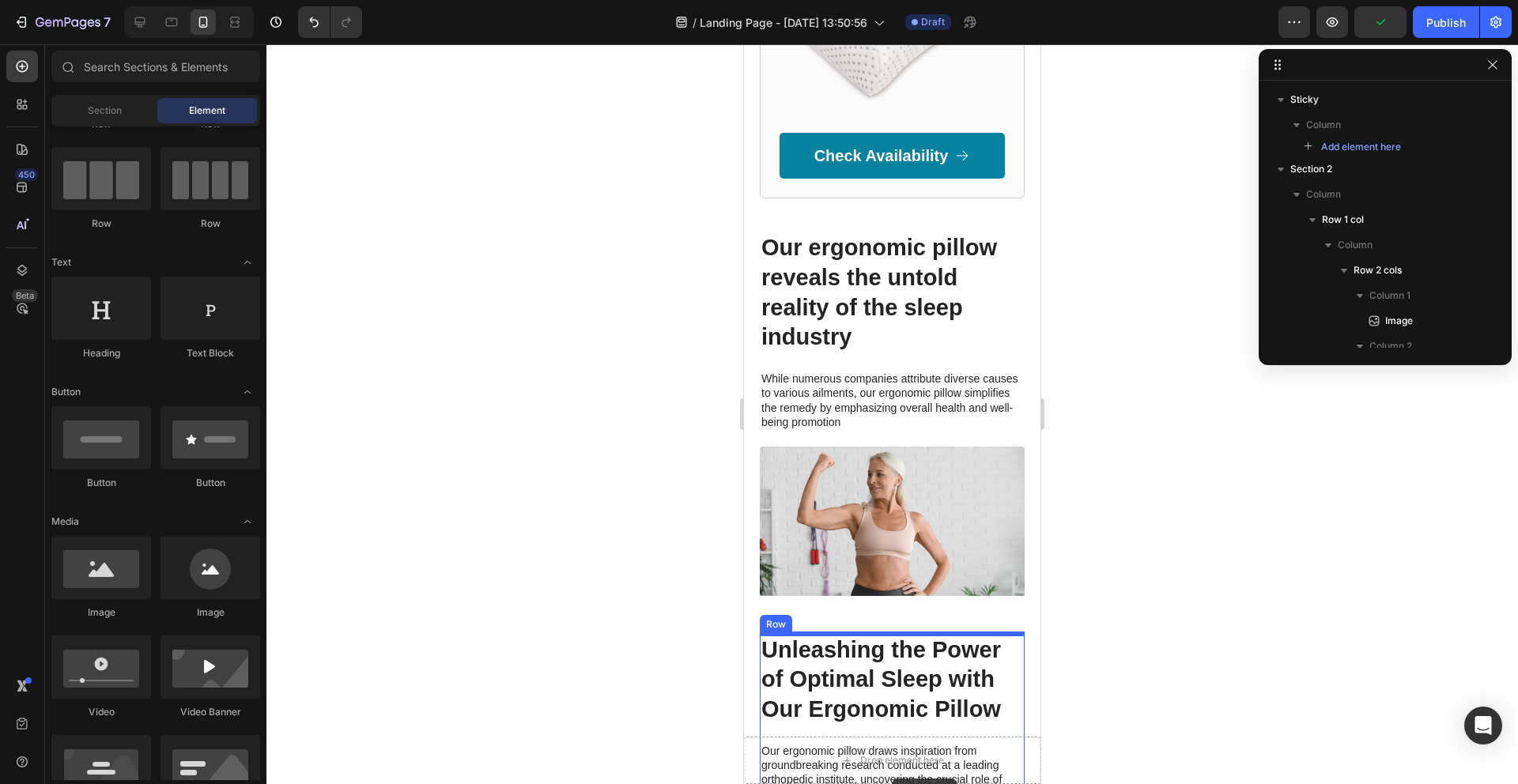
scroll to position [1858, 0]
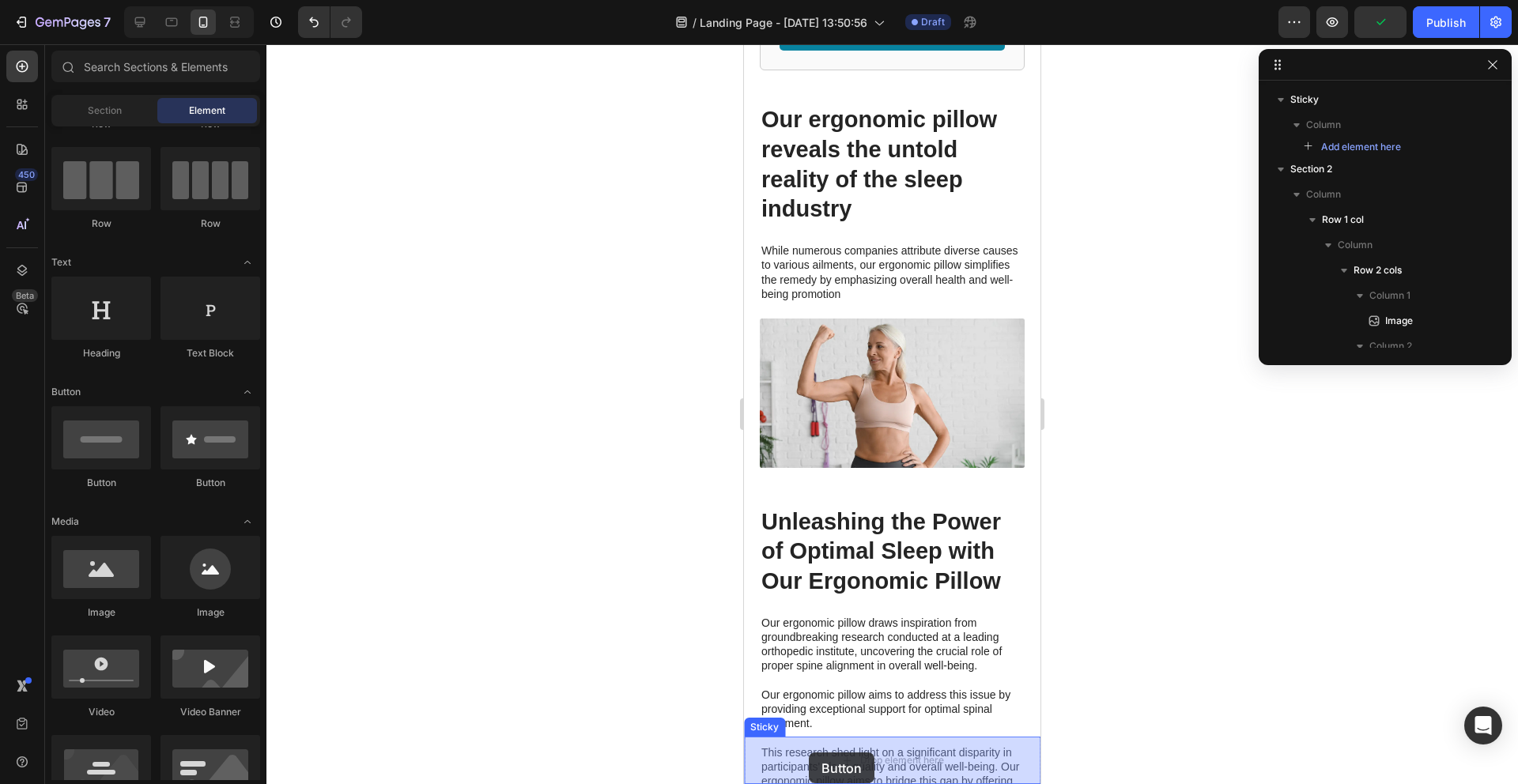
drag, startPoint x: 817, startPoint y: 483, endPoint x: 809, endPoint y: 753, distance: 270.1
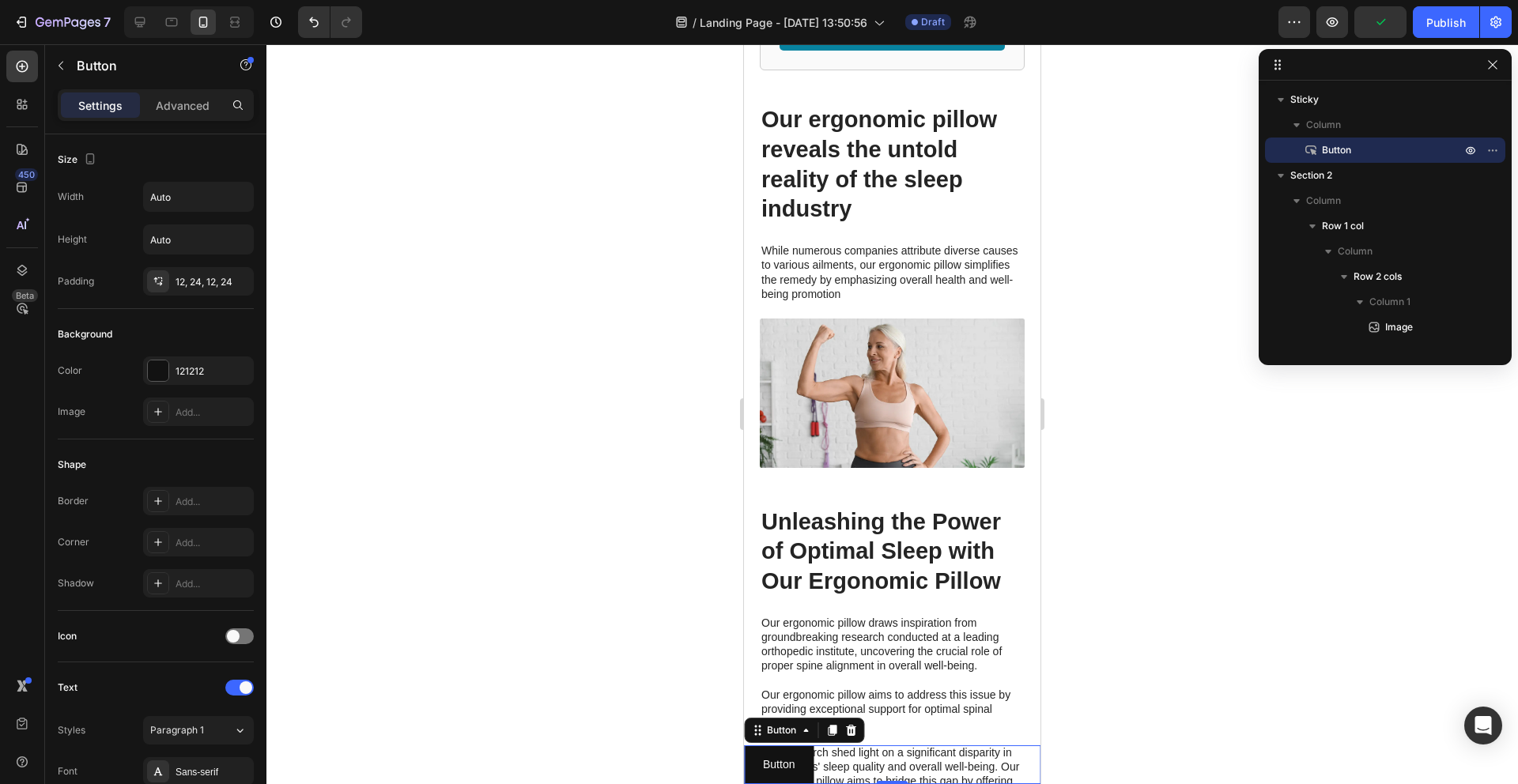
scroll to position [1854, 0]
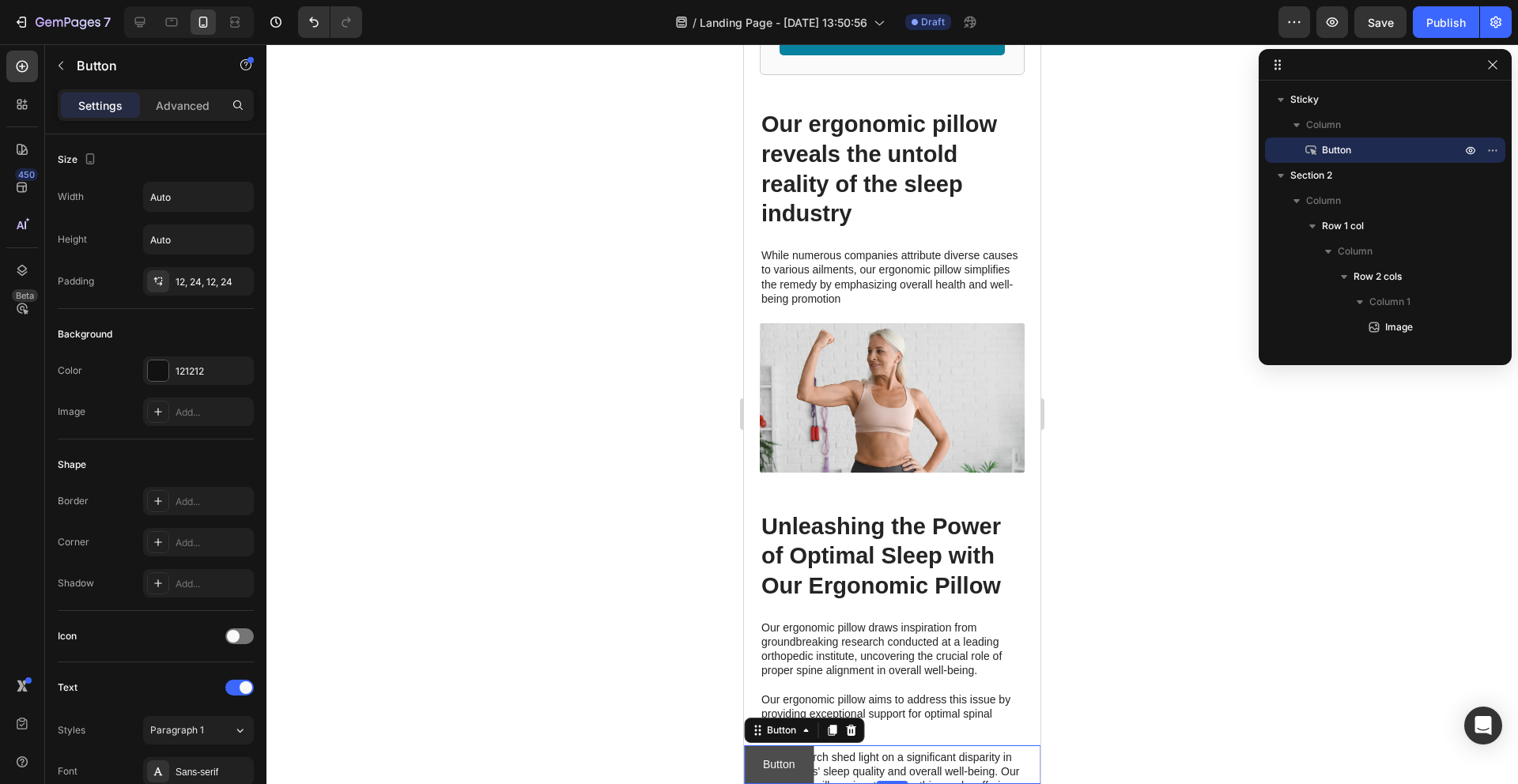
click at [798, 753] on button "Button" at bounding box center [779, 765] width 70 height 38
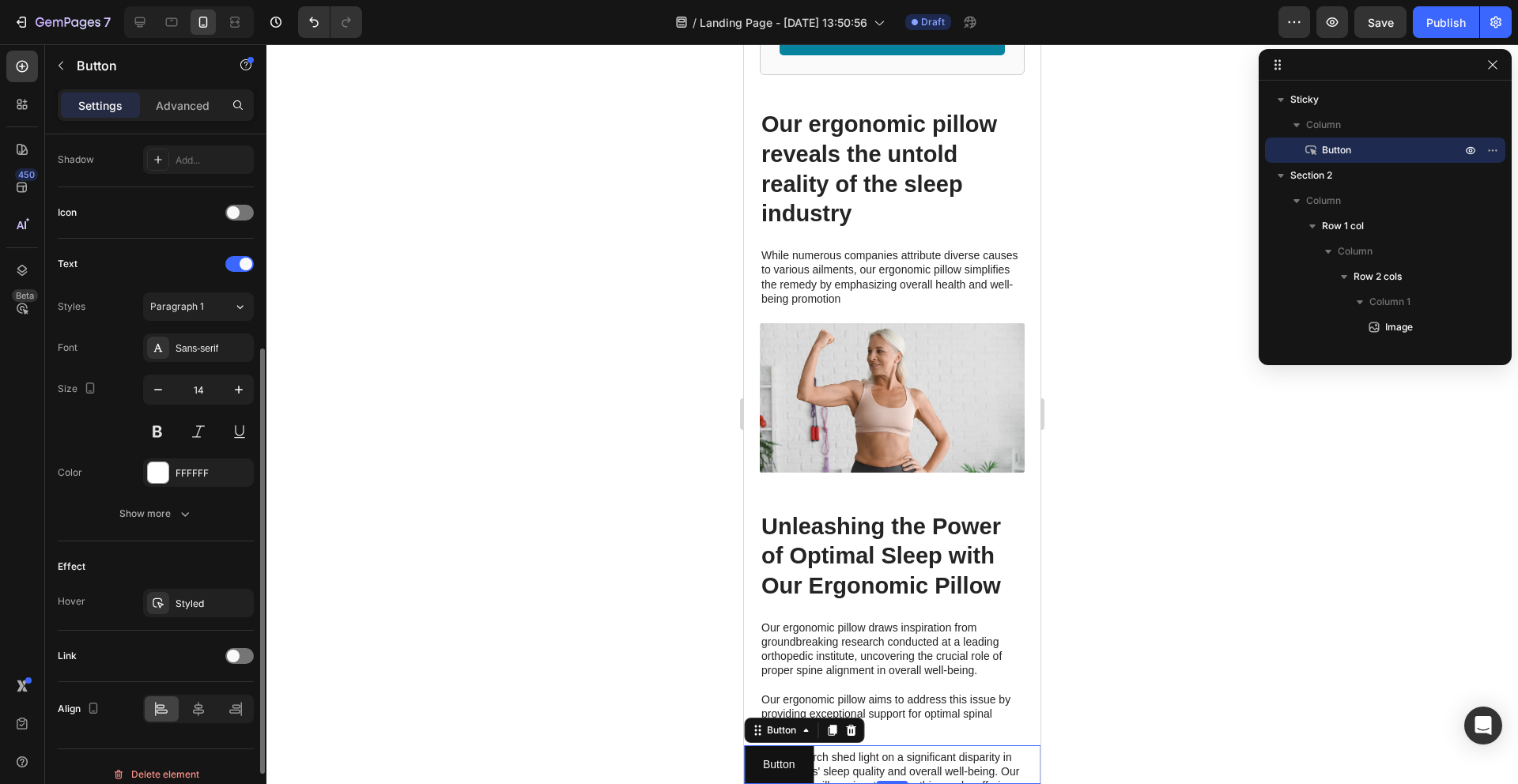
scroll to position [439, 0]
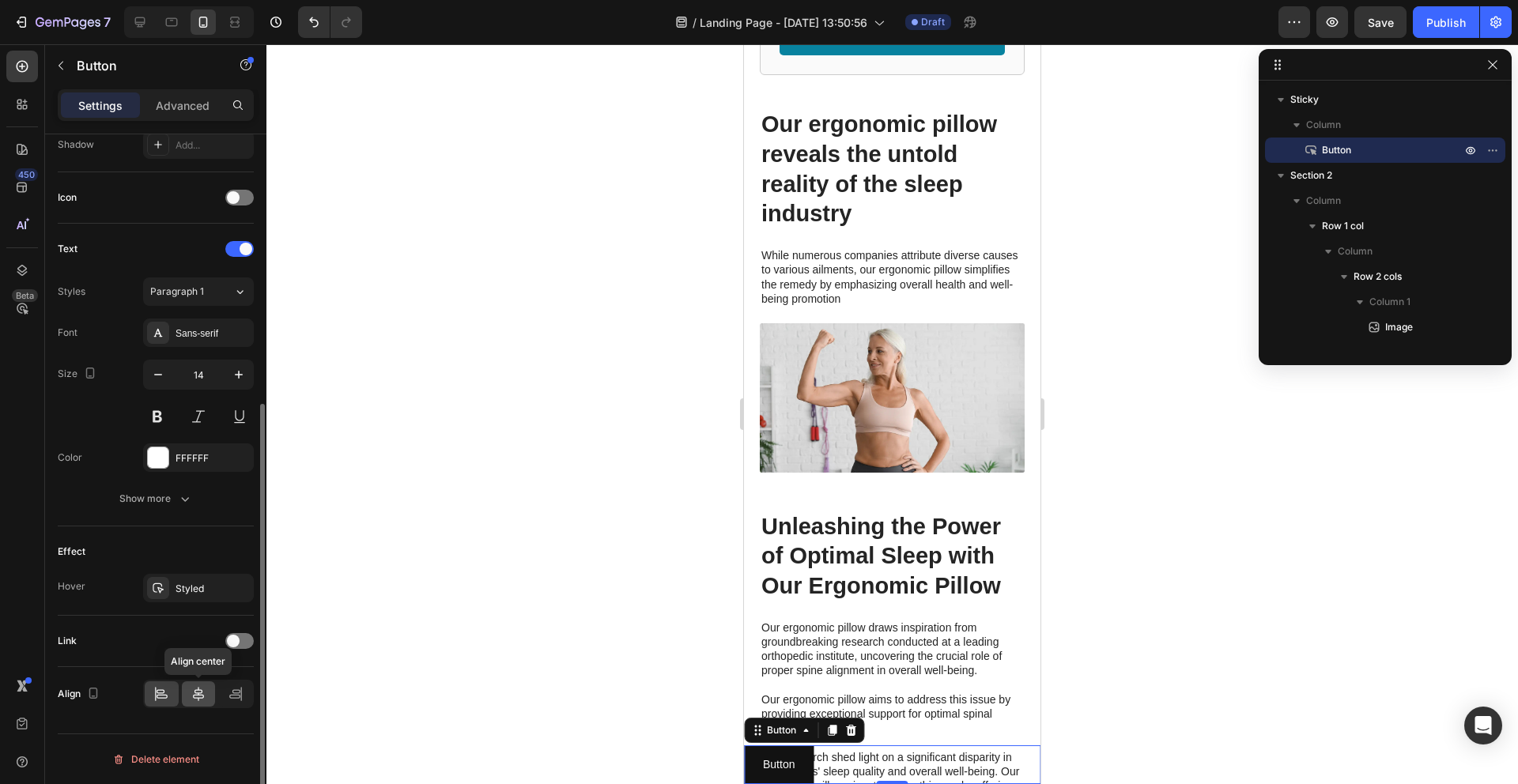
click at [210, 697] on div at bounding box center [198, 693] width 34 height 25
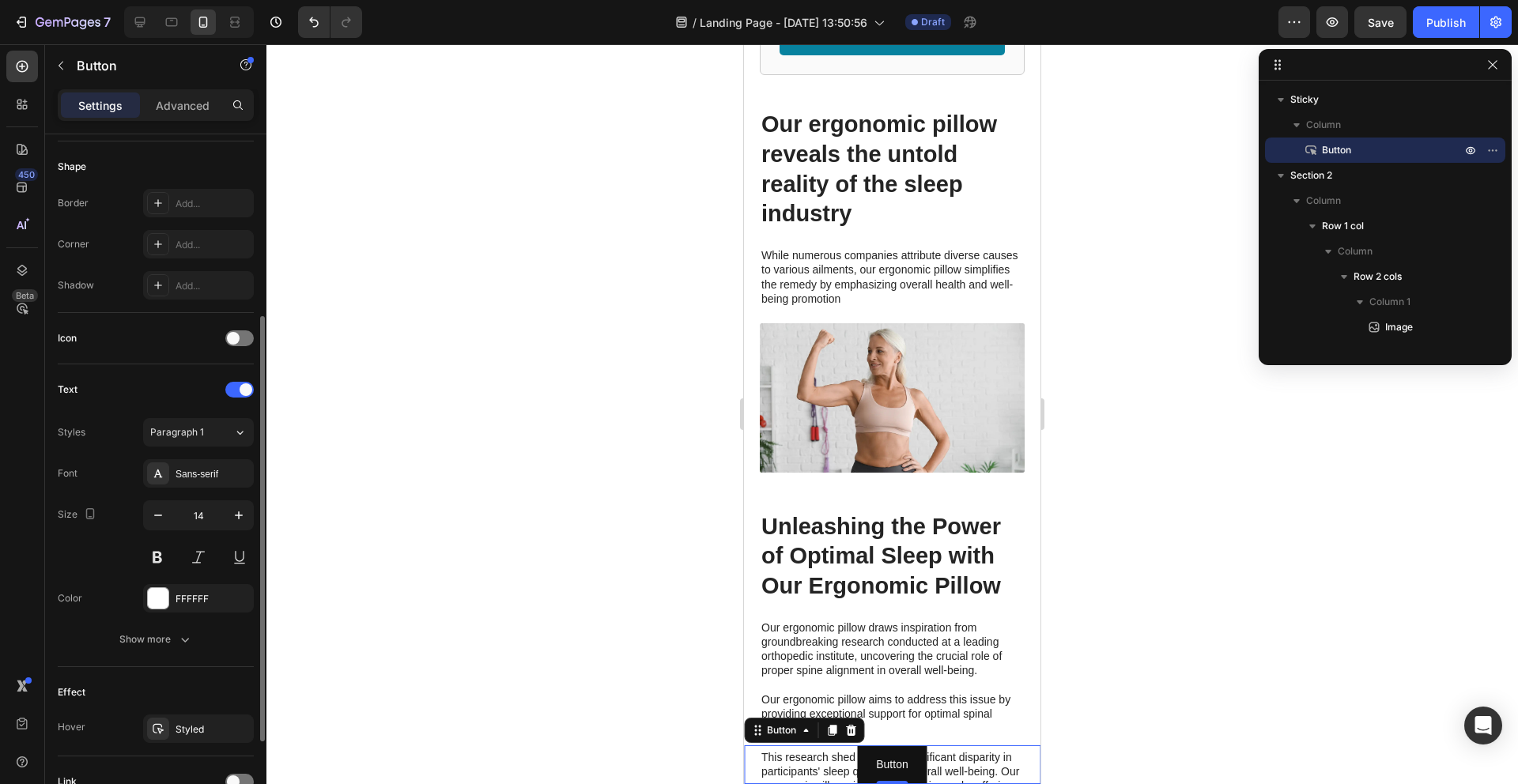
scroll to position [297, 0]
click at [161, 243] on icon at bounding box center [158, 245] width 12 height 12
click at [116, 350] on div "Icon" at bounding box center [156, 338] width 196 height 25
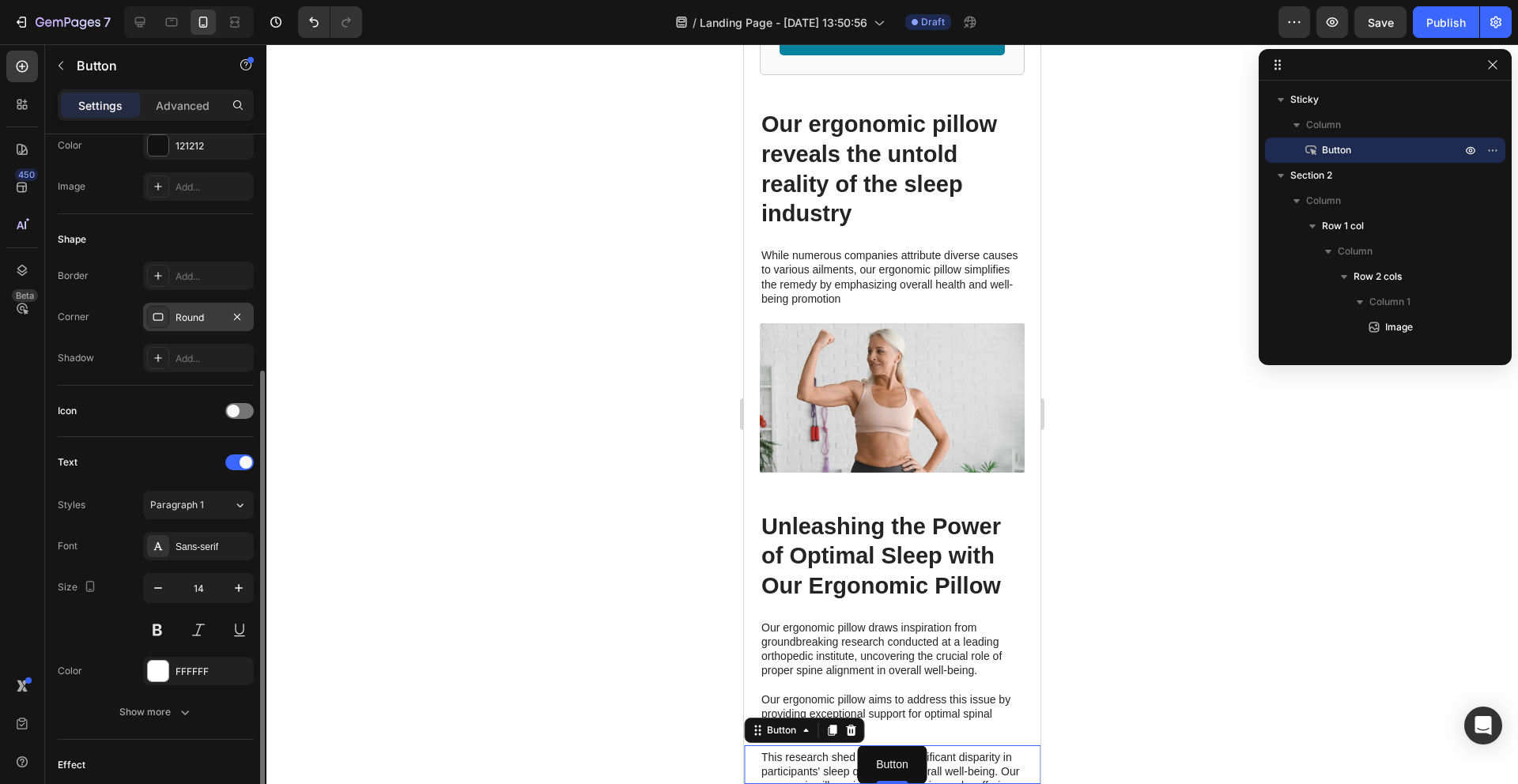
scroll to position [0, 0]
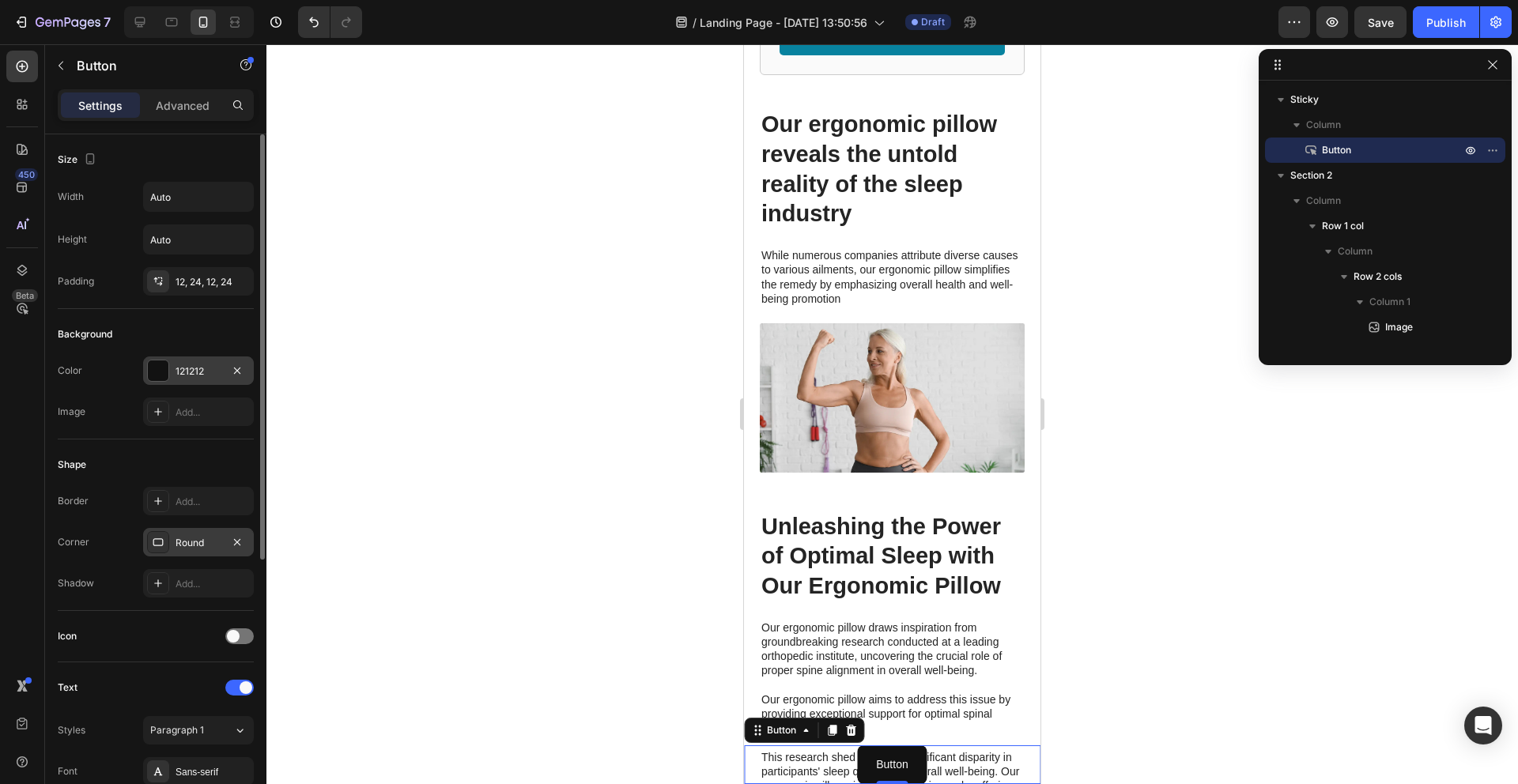
click at [194, 371] on div "121212" at bounding box center [198, 371] width 45 height 14
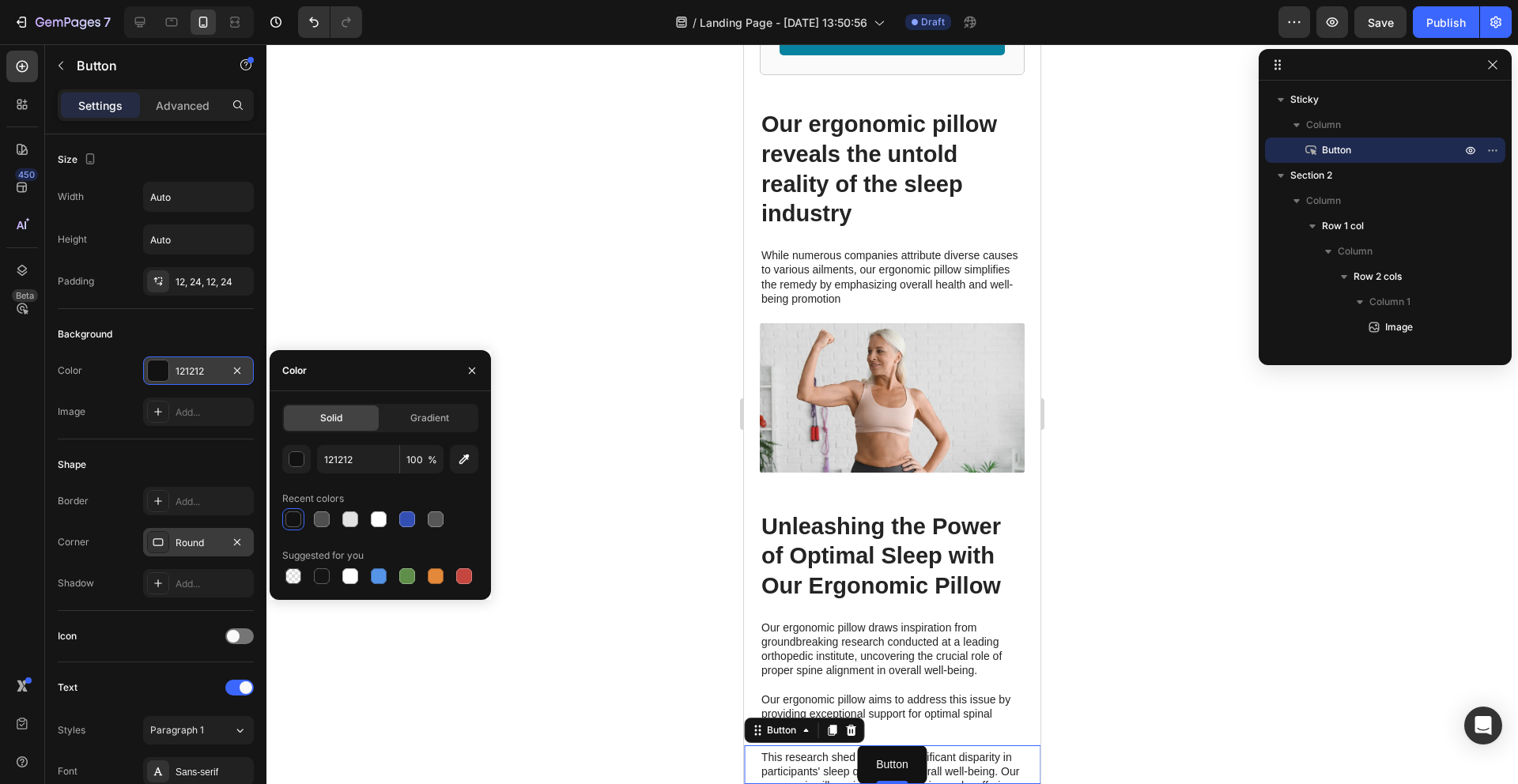
click at [194, 371] on div "121212" at bounding box center [198, 371] width 45 height 14
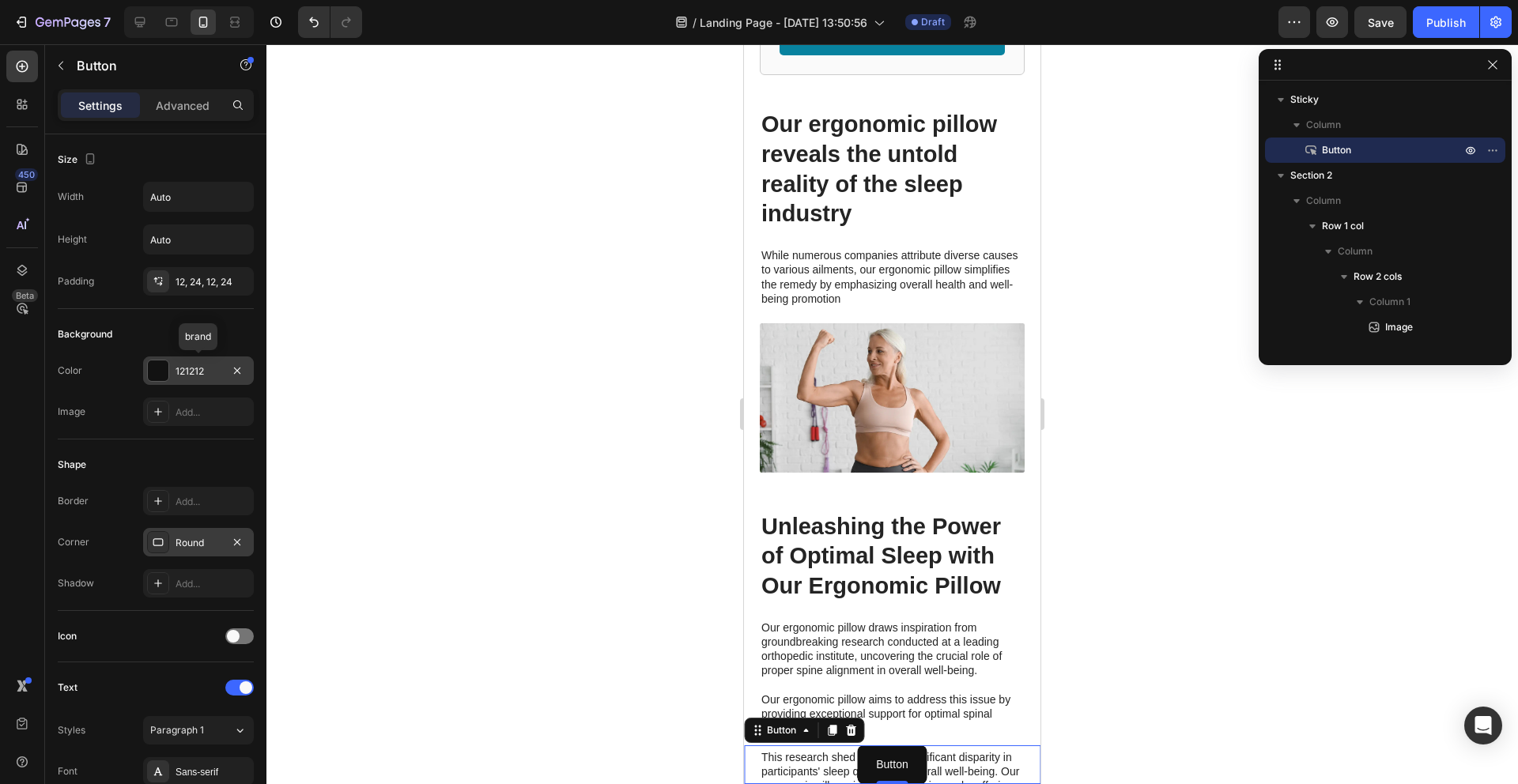
click at [205, 372] on div "121212" at bounding box center [198, 371] width 45 height 14
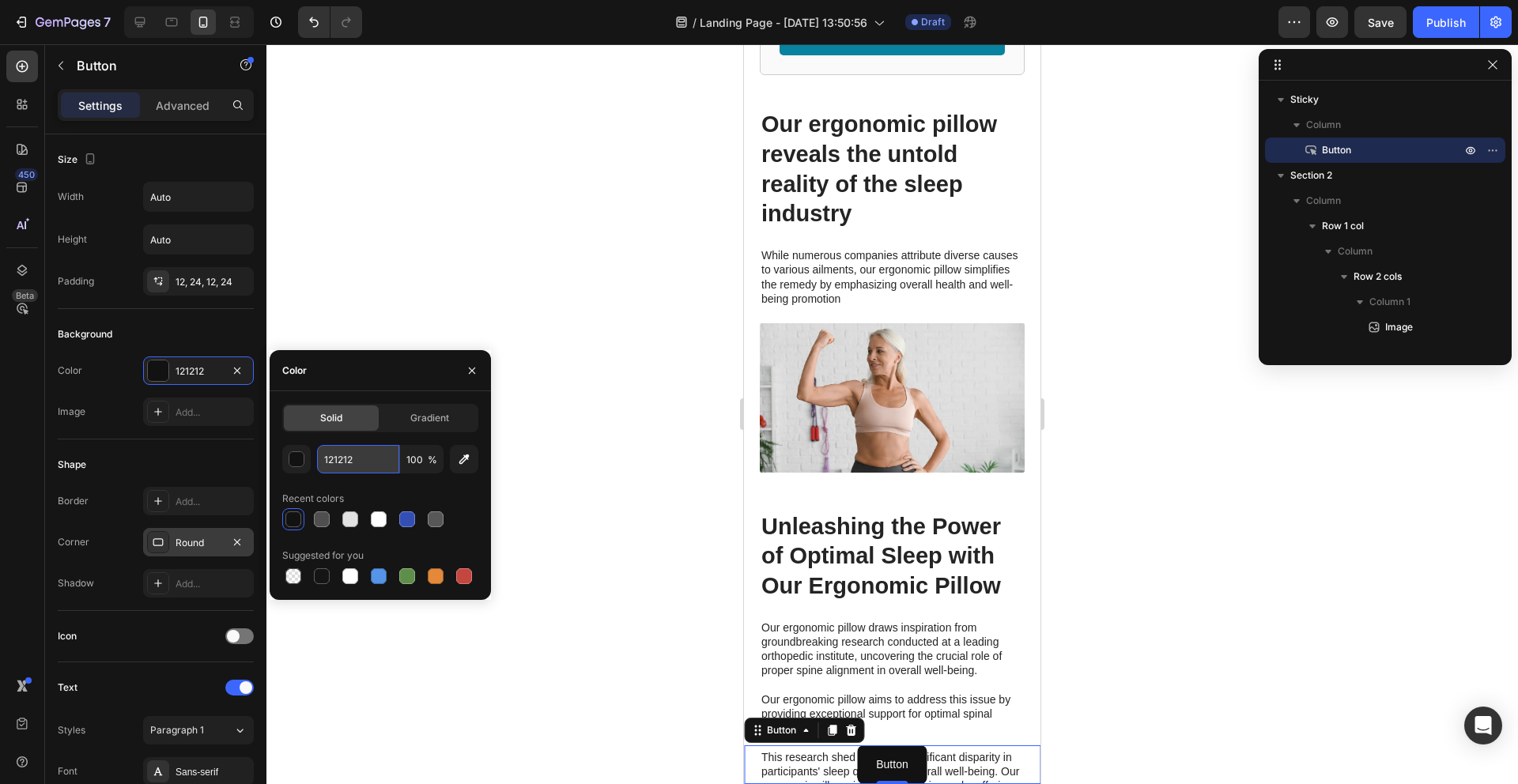
click at [346, 462] on input "121212" at bounding box center [359, 459] width 82 height 29
paste input "163dd"
type input "1163dd"
click at [108, 539] on div "Corner Round" at bounding box center [156, 542] width 196 height 29
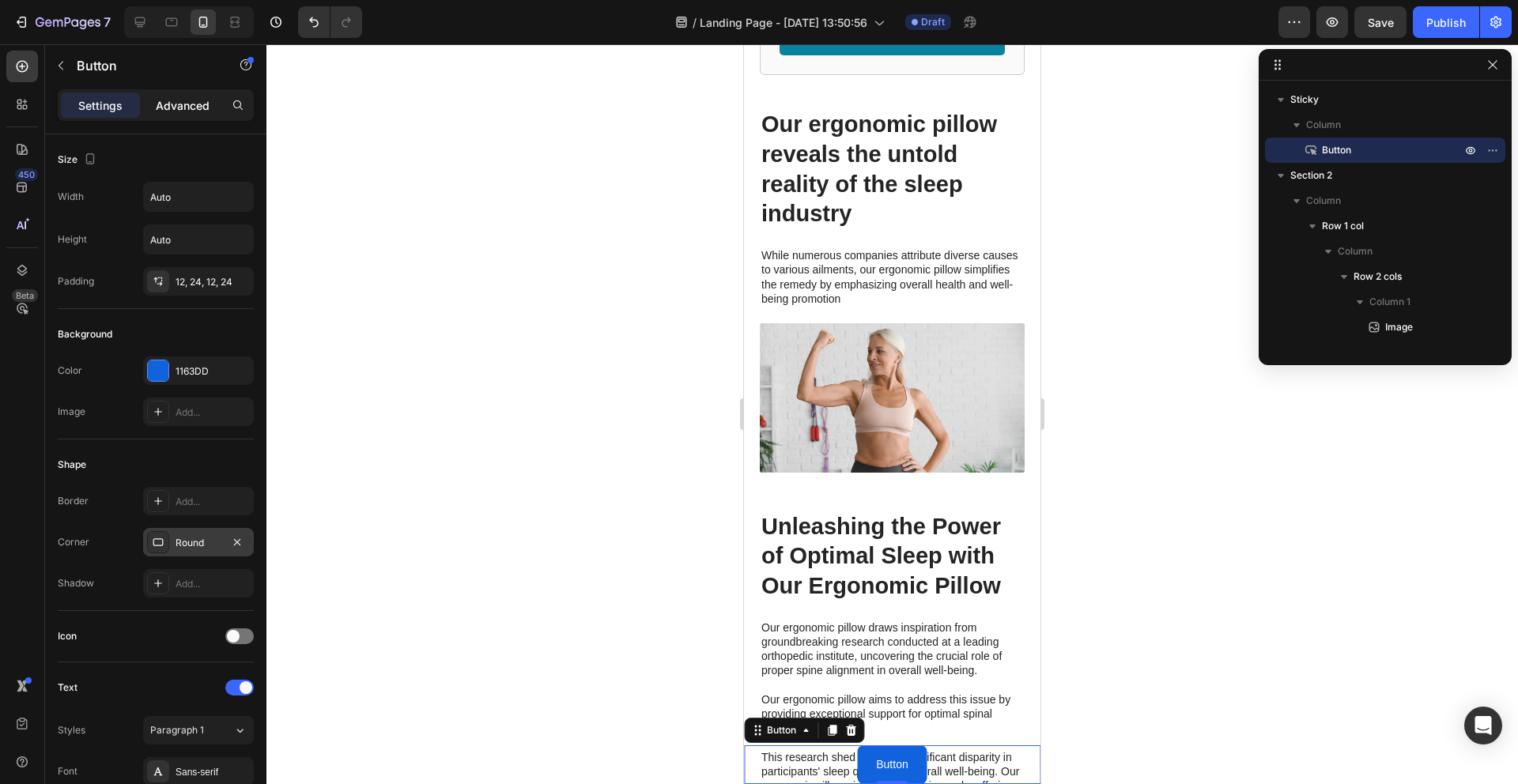
click at [156, 113] on p "Advanced" at bounding box center [182, 105] width 53 height 17
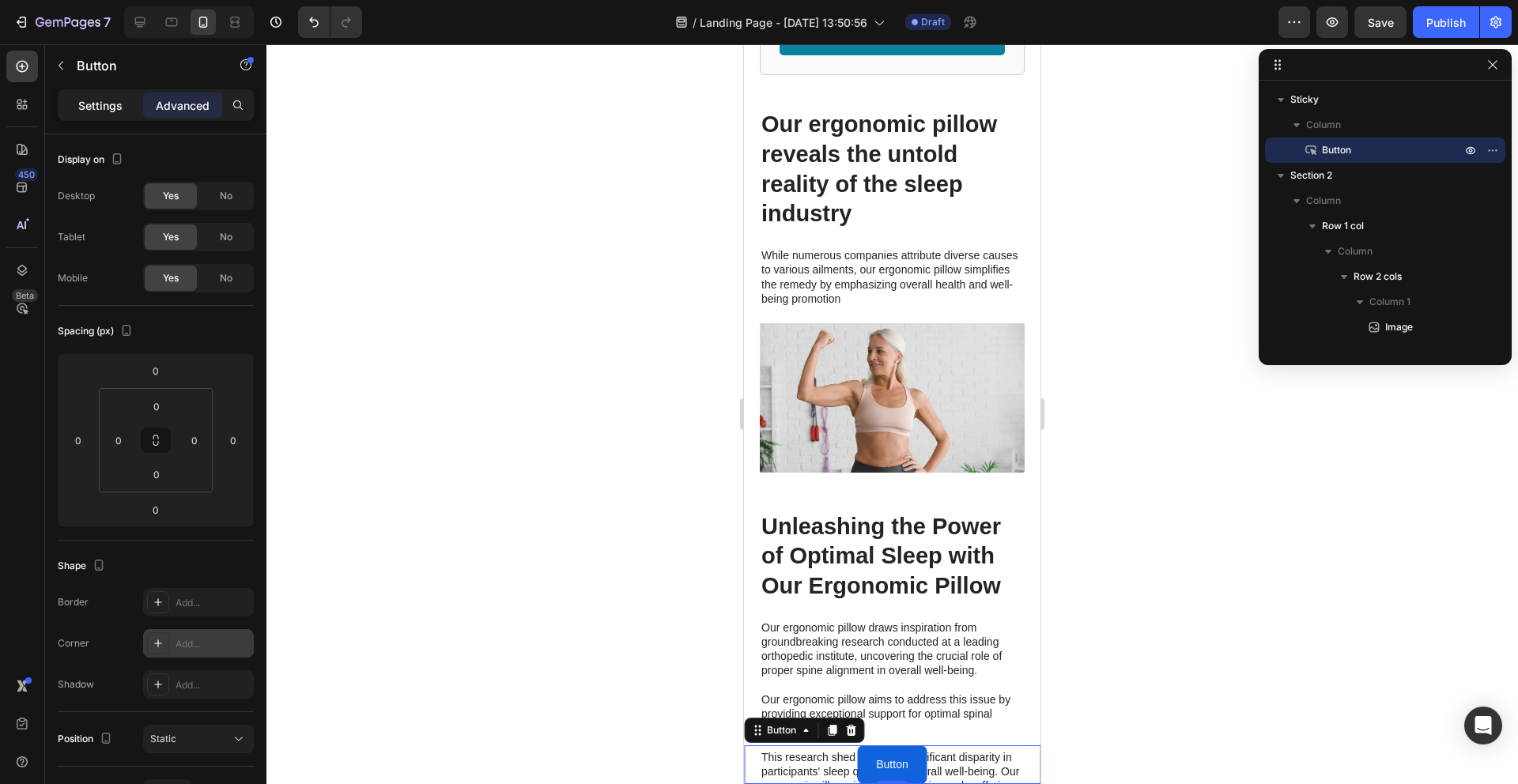
click at [96, 108] on p "Settings" at bounding box center [101, 105] width 45 height 17
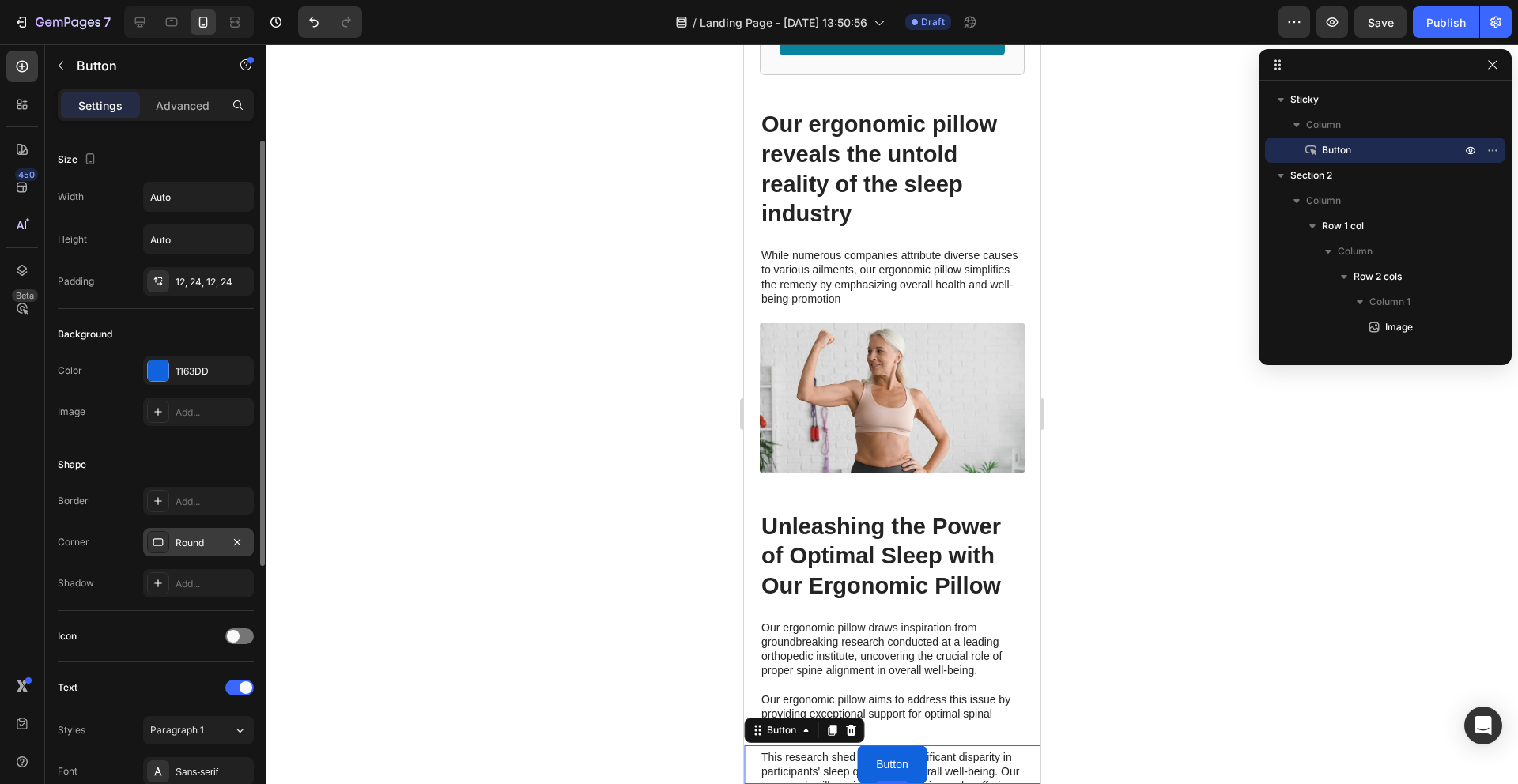
scroll to position [17, 0]
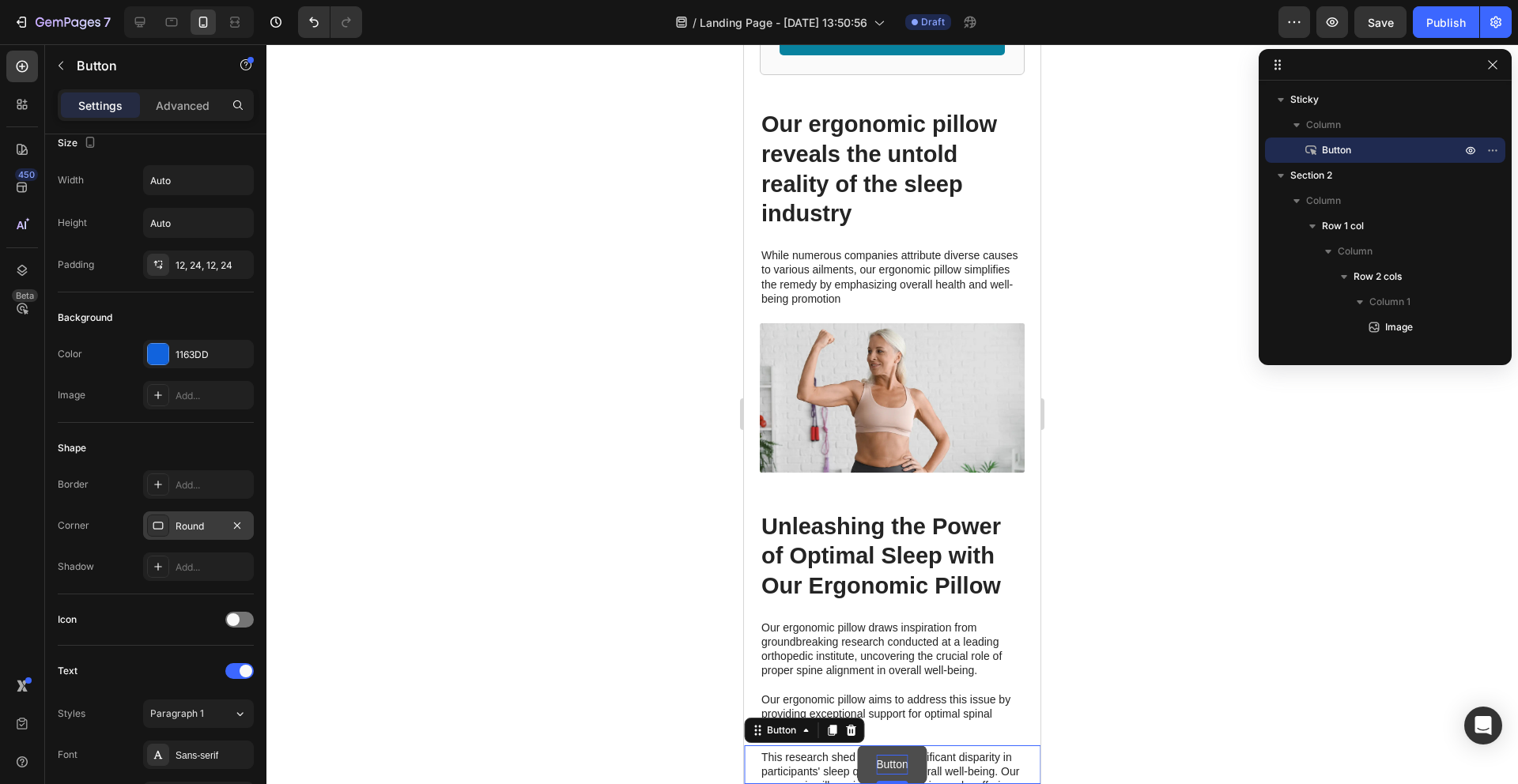
click at [906, 764] on p "Button" at bounding box center [892, 764] width 31 height 20
click at [902, 764] on p "Button" at bounding box center [892, 764] width 31 height 20
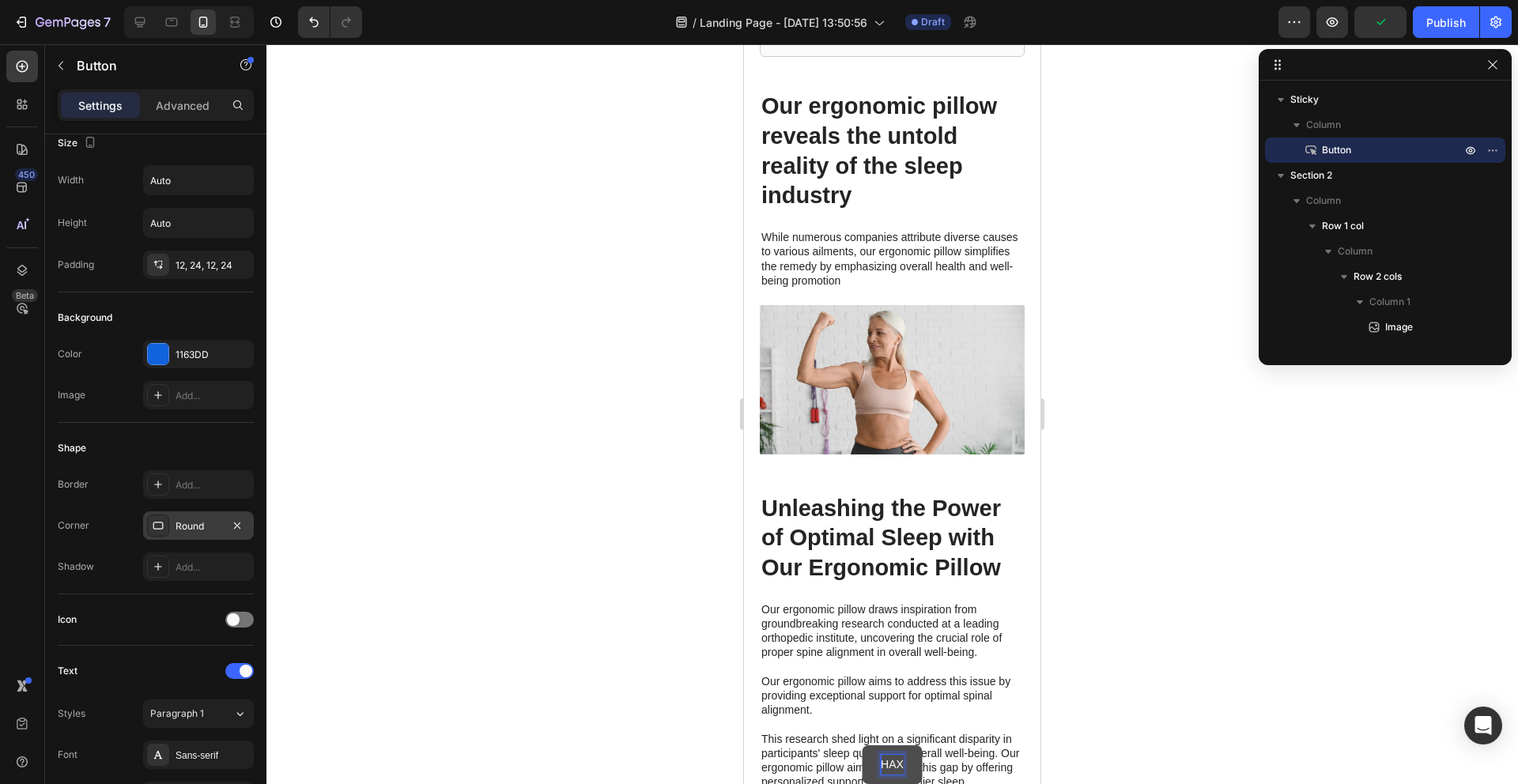
click at [861, 746] on button "HAX" at bounding box center [892, 765] width 61 height 38
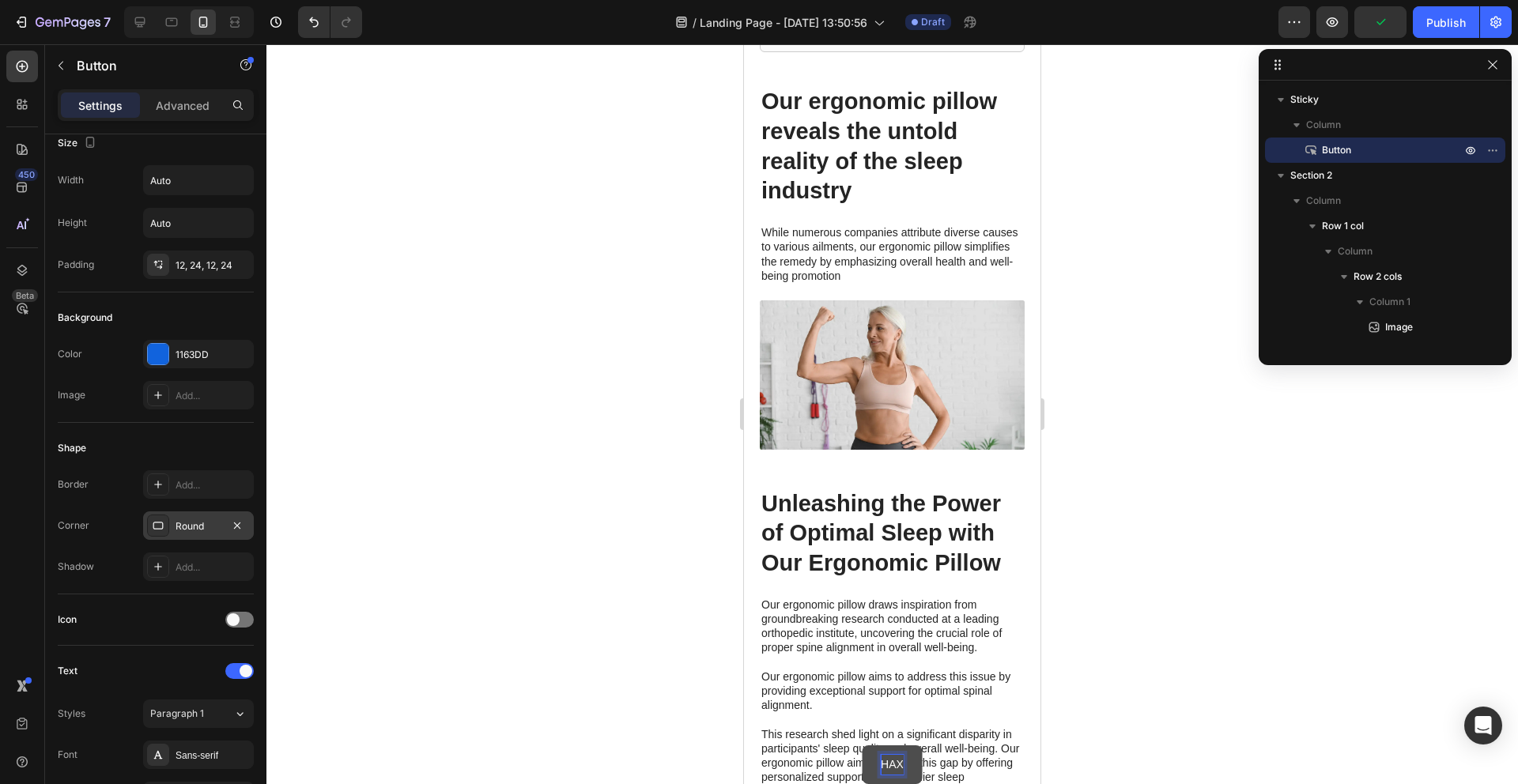
click at [861, 746] on button "HAX" at bounding box center [892, 765] width 61 height 38
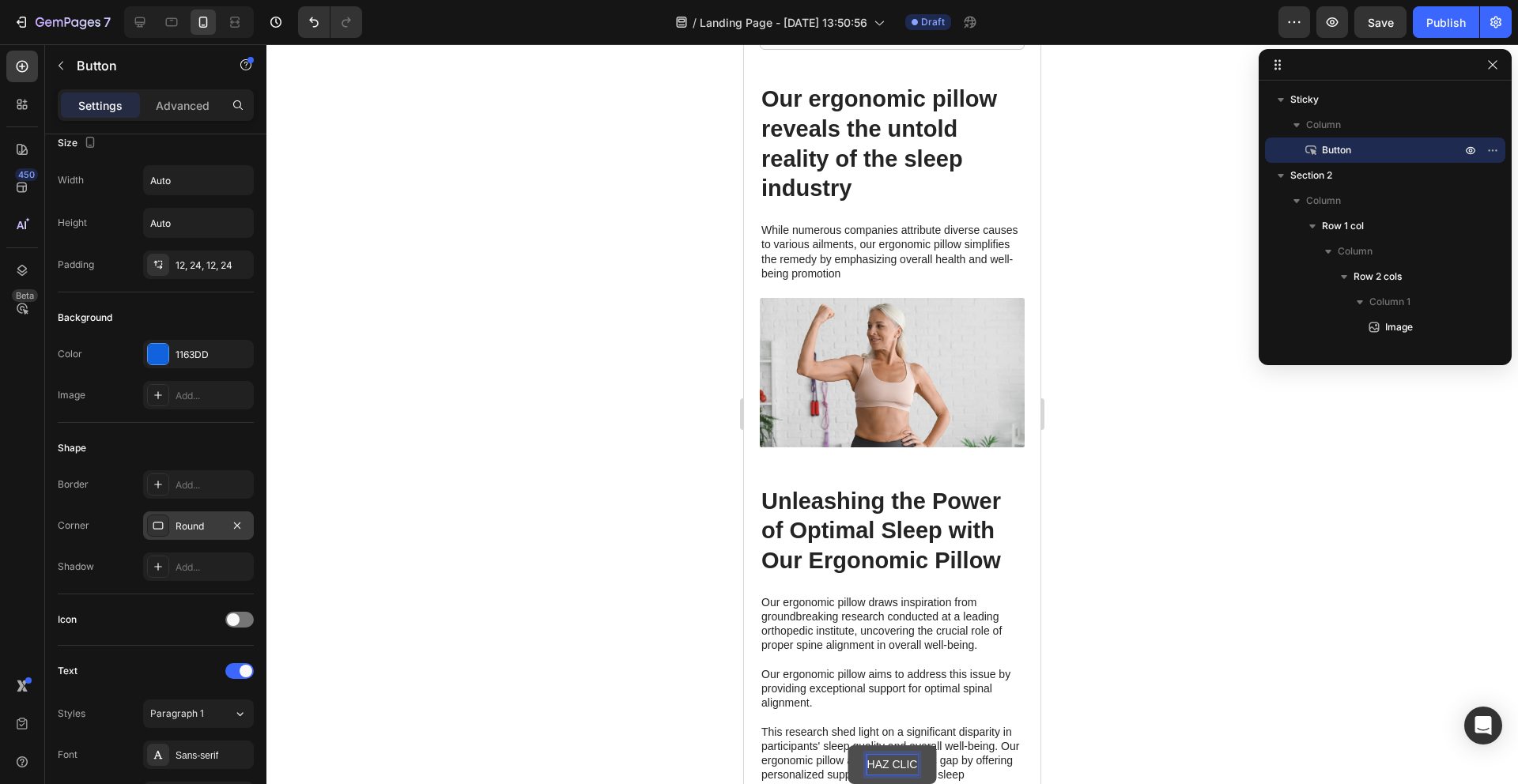
click at [848, 746] on button "HAZ CLIC" at bounding box center [892, 765] width 88 height 38
click at [836, 746] on button "HAZ CLIC PAR" at bounding box center [892, 765] width 113 height 38
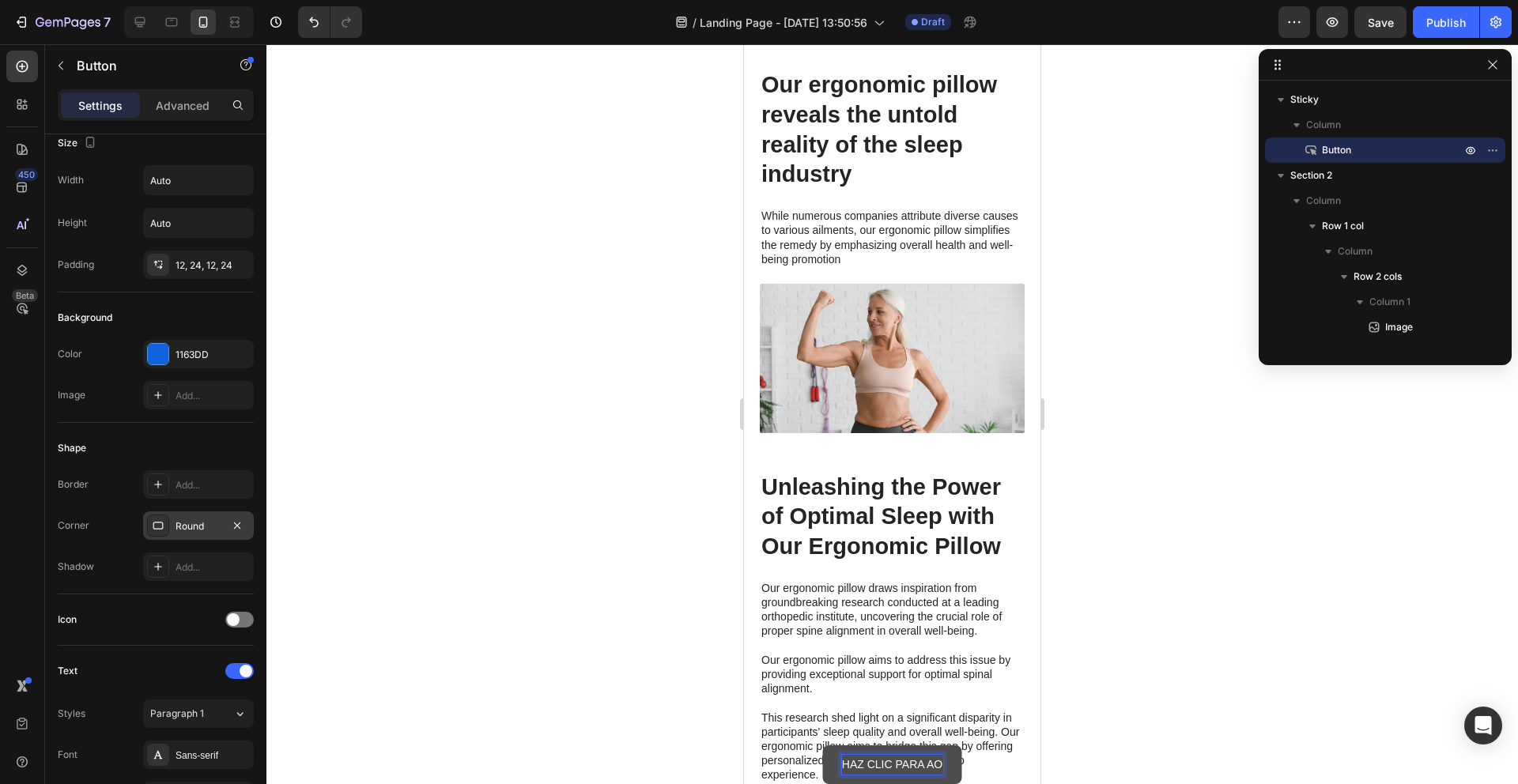
scroll to position [1896, 0]
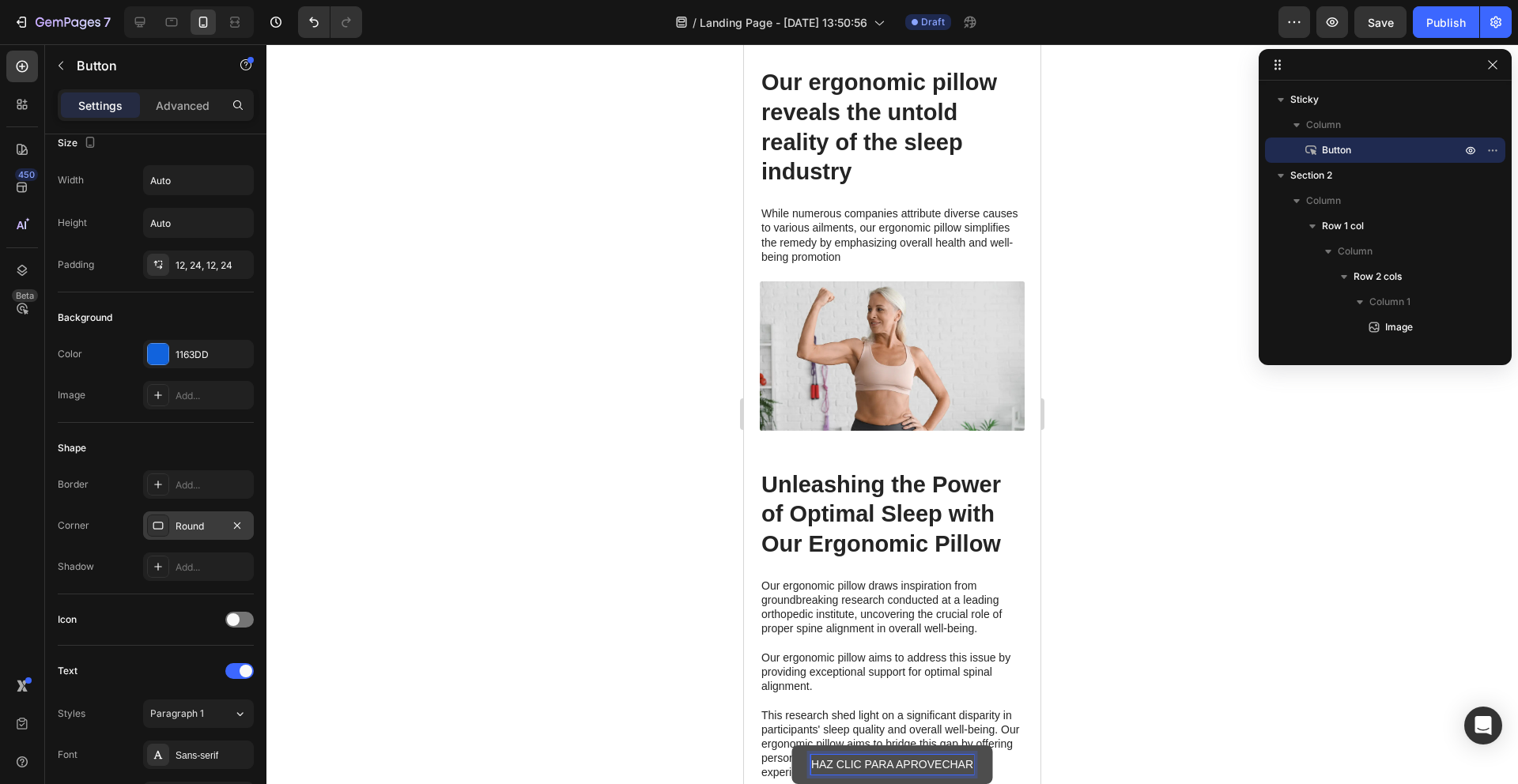
click at [792, 746] on button "HAZ CLIC PARA APROVECHAR" at bounding box center [892, 765] width 200 height 38
click at [756, 725] on button "HAZ CLIC PARA APROVECHAR DESCUENTO" at bounding box center [892, 754] width 273 height 59
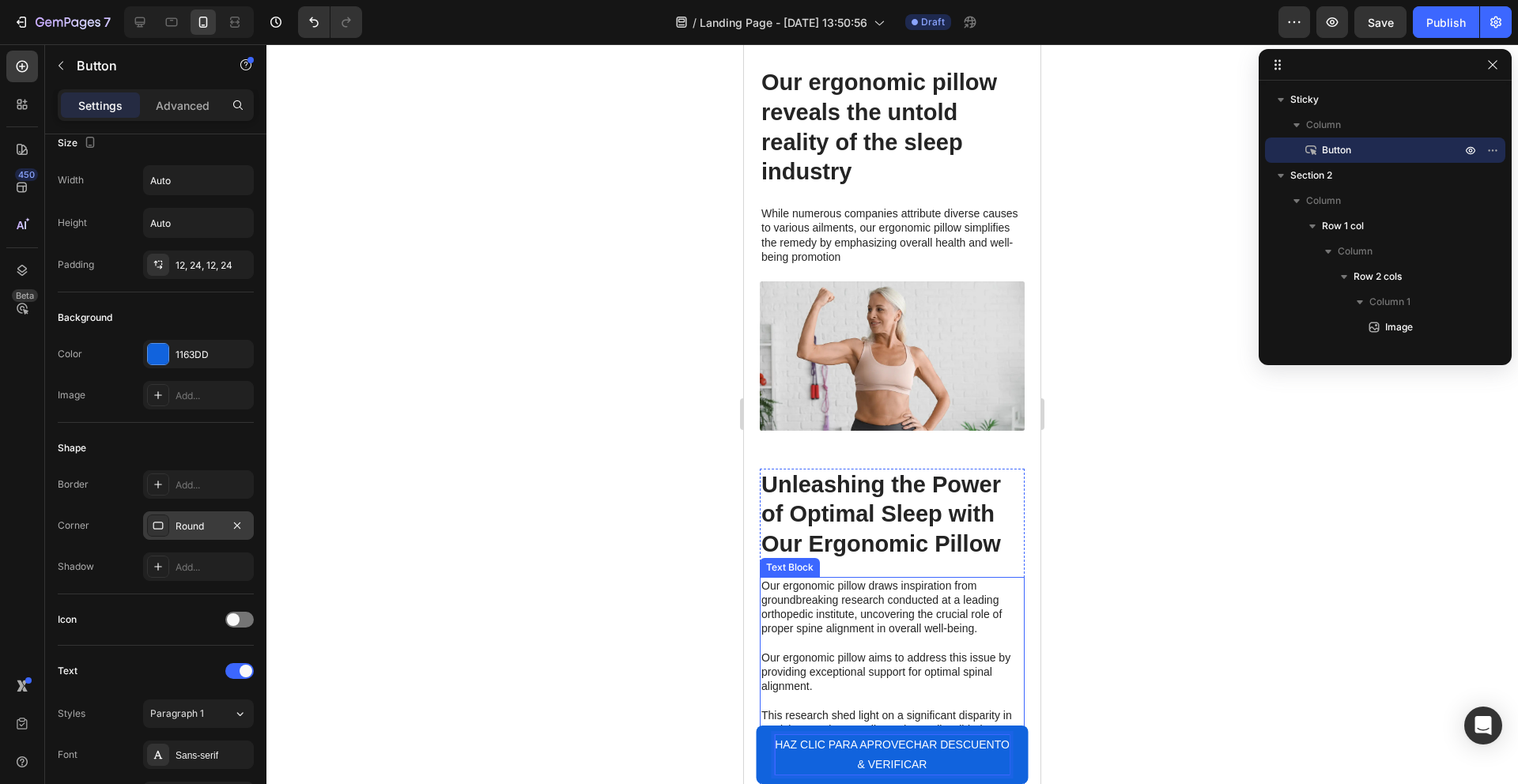
click at [756, 725] on button "HAZ CLIC PARA APROVECHAR DESCUENTO & VERIFICAR" at bounding box center [892, 754] width 273 height 59
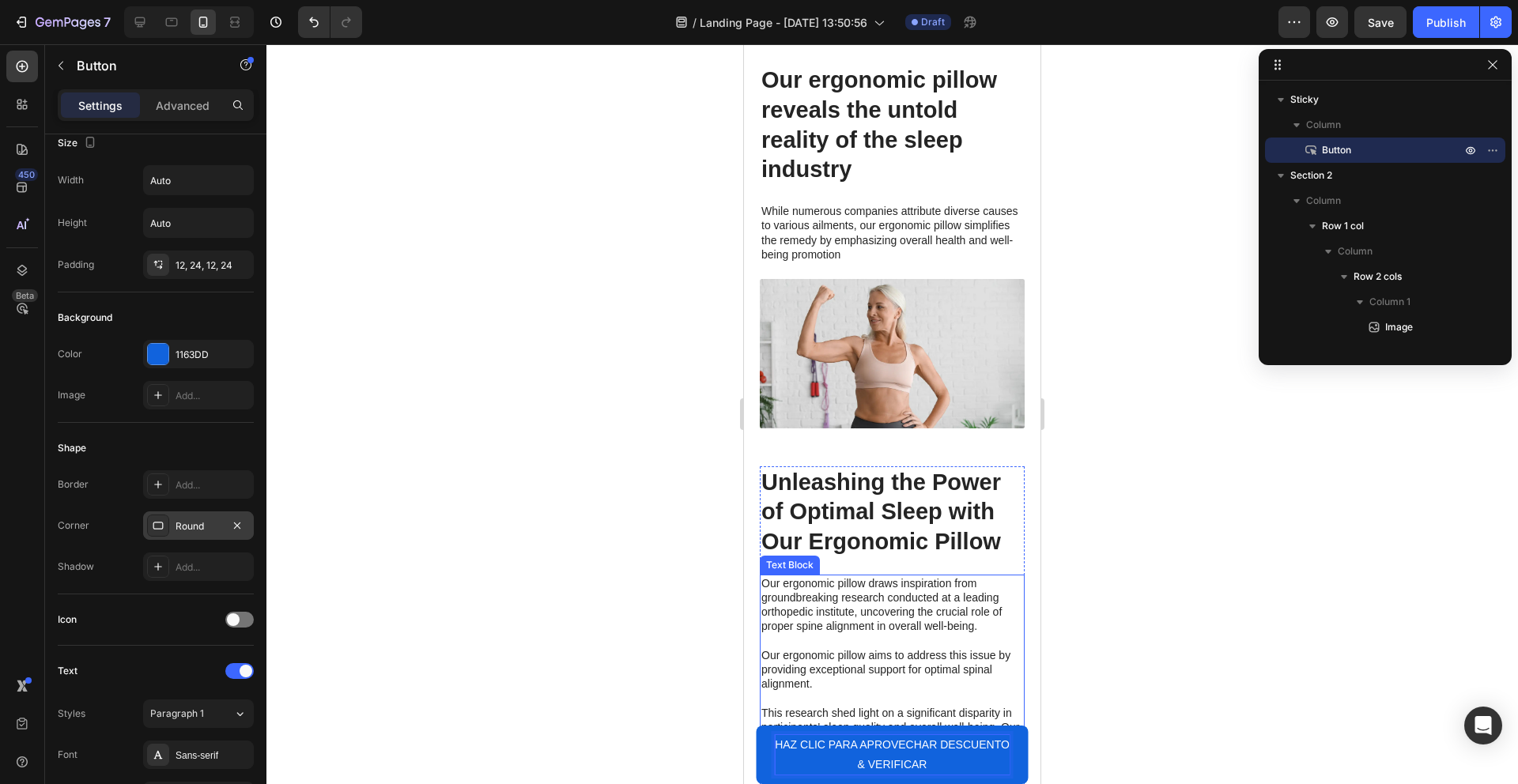
scroll to position [1900, 0]
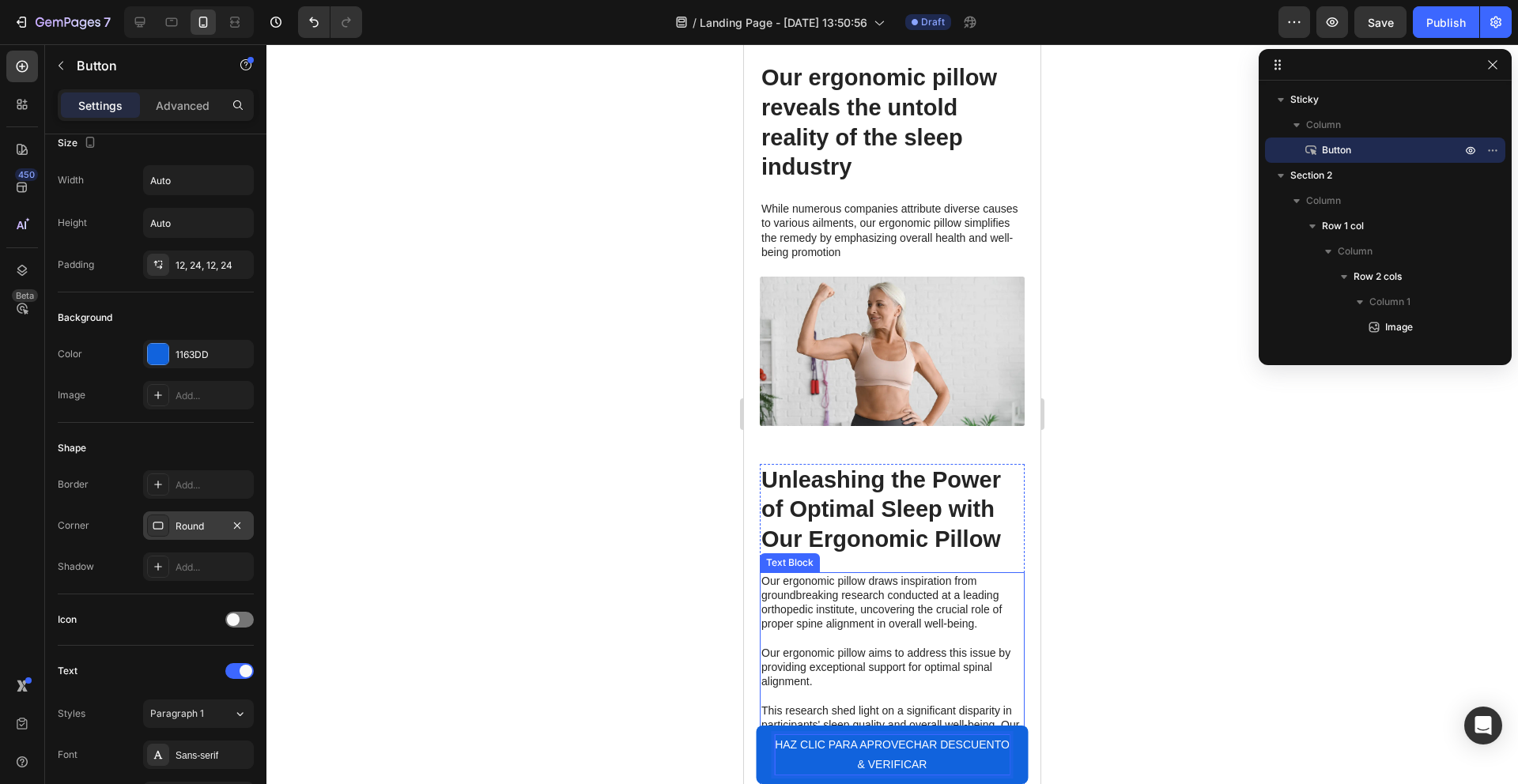
click at [756, 725] on button "HAZ CLIC PARA APROVECHAR DESCUENTO & VERIFICAR" at bounding box center [892, 754] width 273 height 59
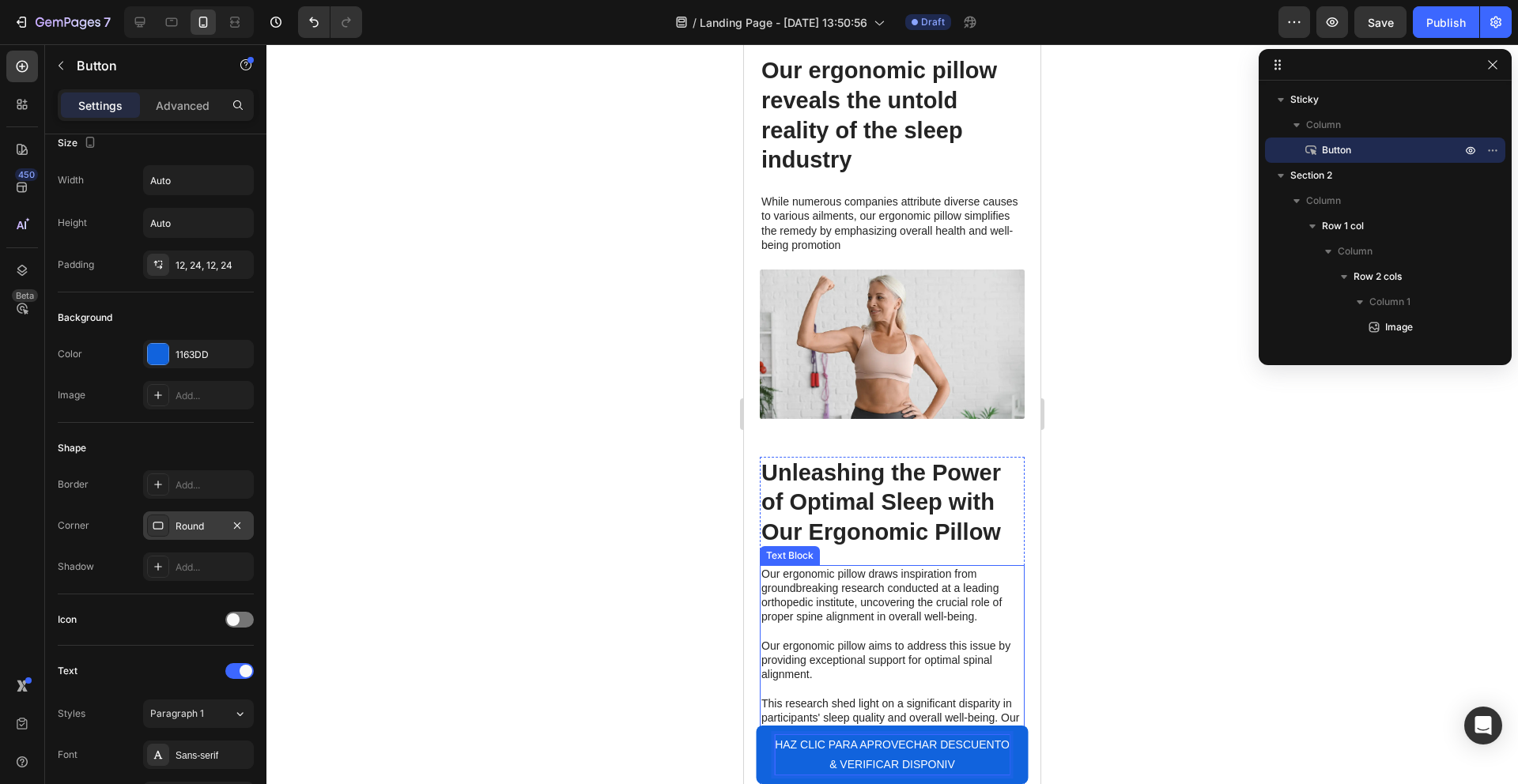
scroll to position [1910, 0]
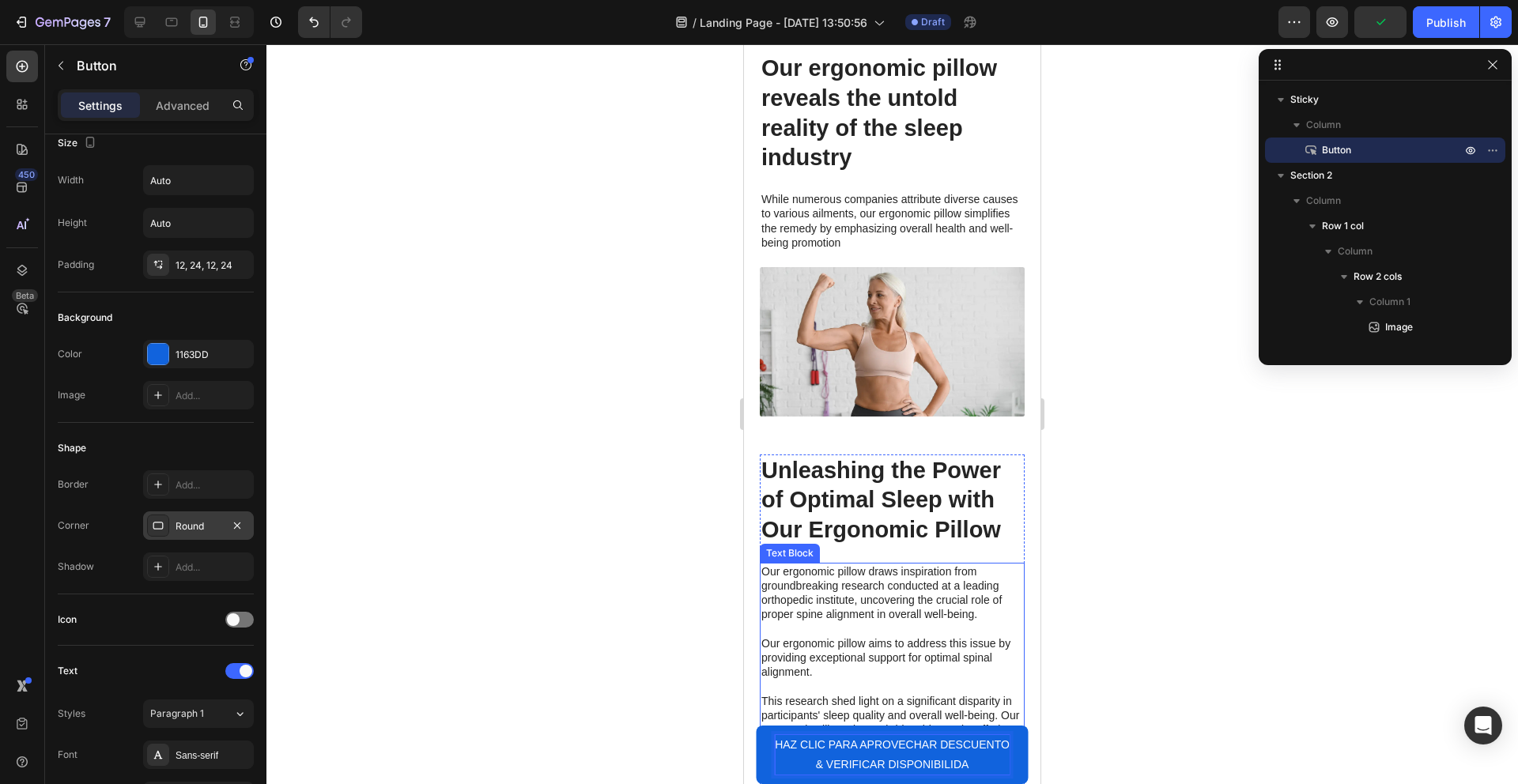
click at [756, 725] on button "HAZ CLIC PARA APROVECHAR DESCUENTO & VERIFICAR DISPONIBILIDA" at bounding box center [892, 754] width 273 height 59
click at [992, 764] on p "HAZ CLIC PARA APROVECHAR DESCUENTO & VERIFICAR DISPONIBILIDAD 👉" at bounding box center [892, 754] width 235 height 39
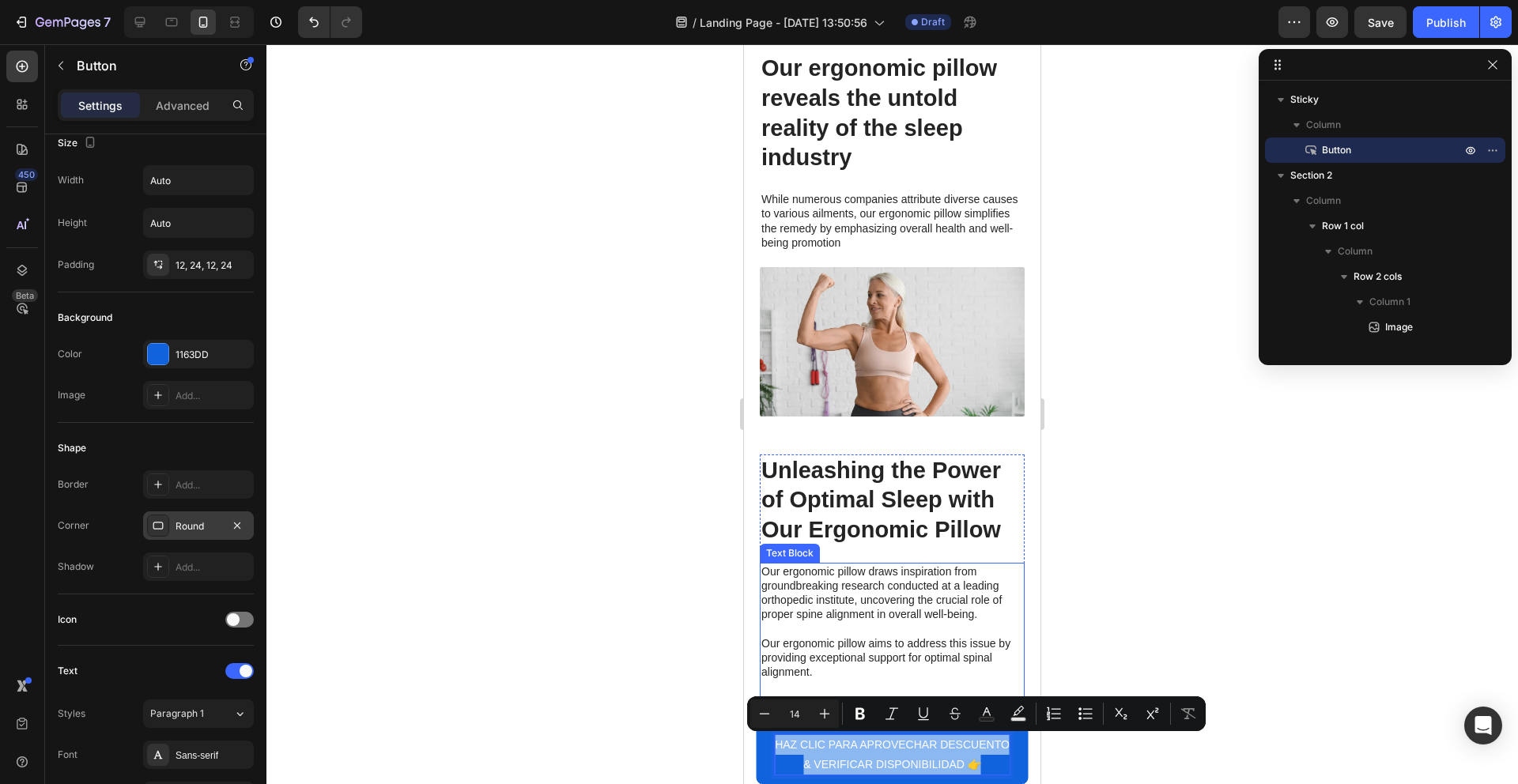
drag, startPoint x: 992, startPoint y: 764, endPoint x: 765, endPoint y: 721, distance: 231.0
drag, startPoint x: 871, startPoint y: 711, endPoint x: 127, endPoint y: 644, distance: 747.0
click at [871, 711] on button "Bold" at bounding box center [860, 713] width 29 height 29
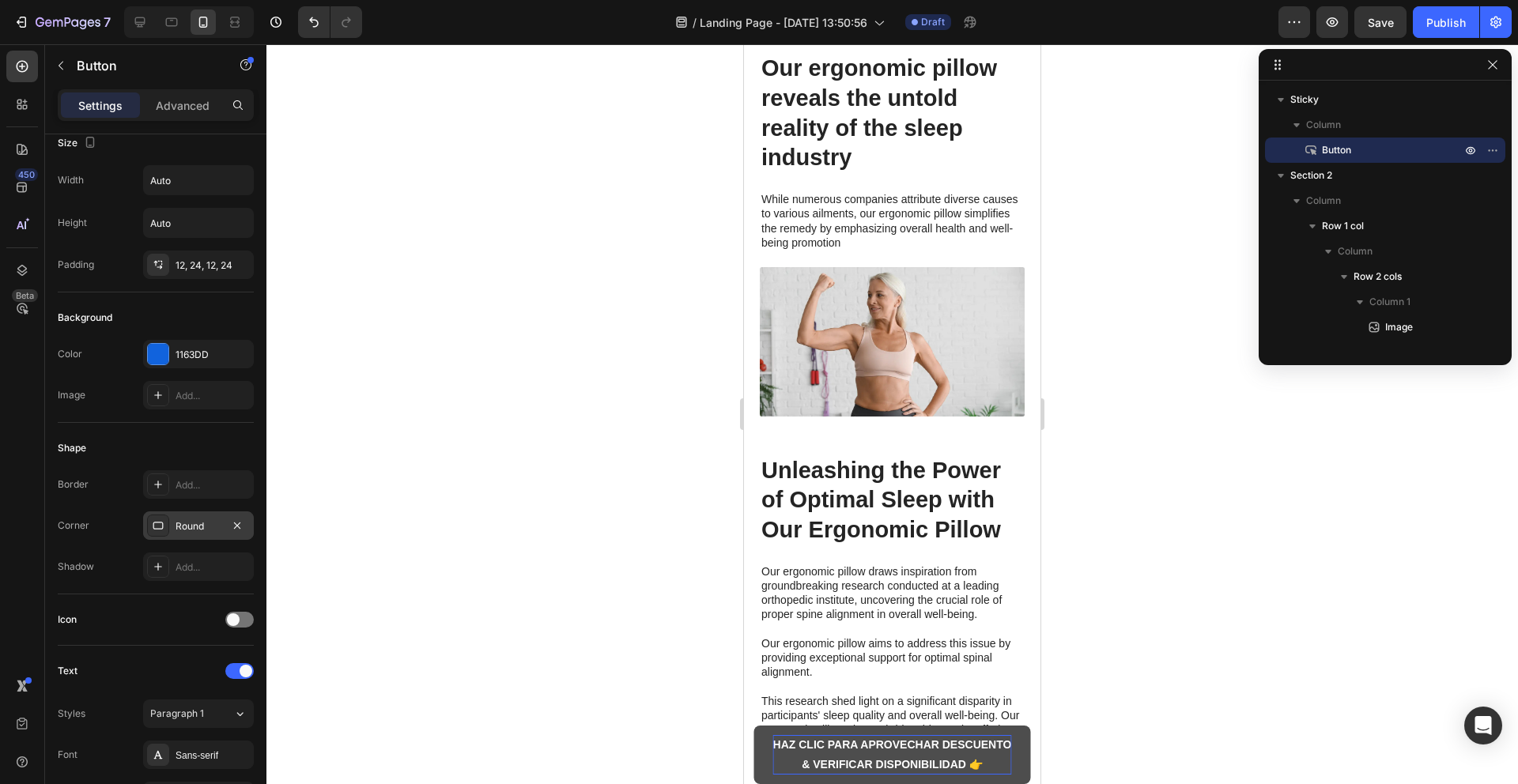
click at [859, 759] on strong "& VERIFICAR DISPONIBILIDAD 👉" at bounding box center [892, 764] width 181 height 12
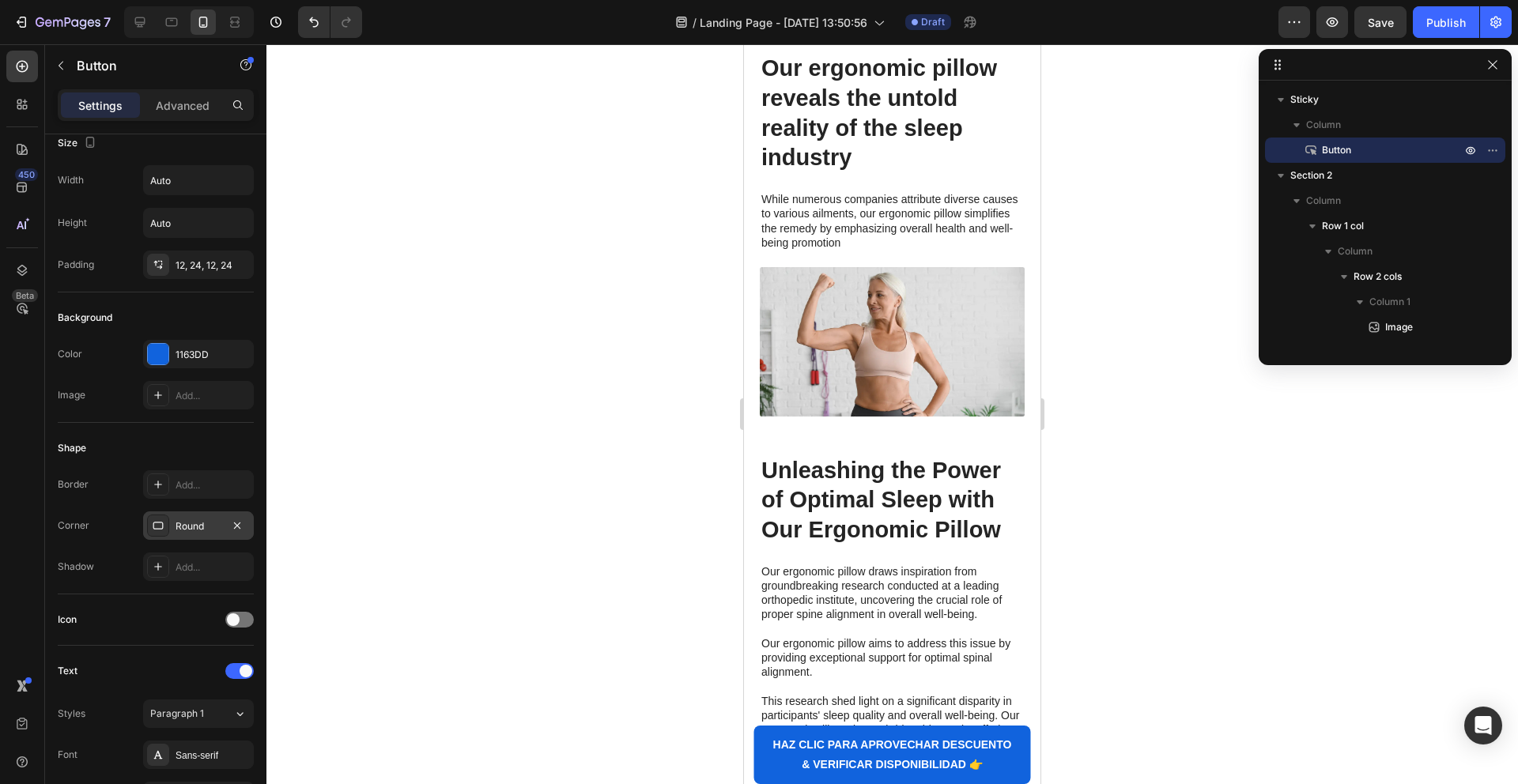
click at [1117, 752] on div at bounding box center [892, 414] width 1251 height 739
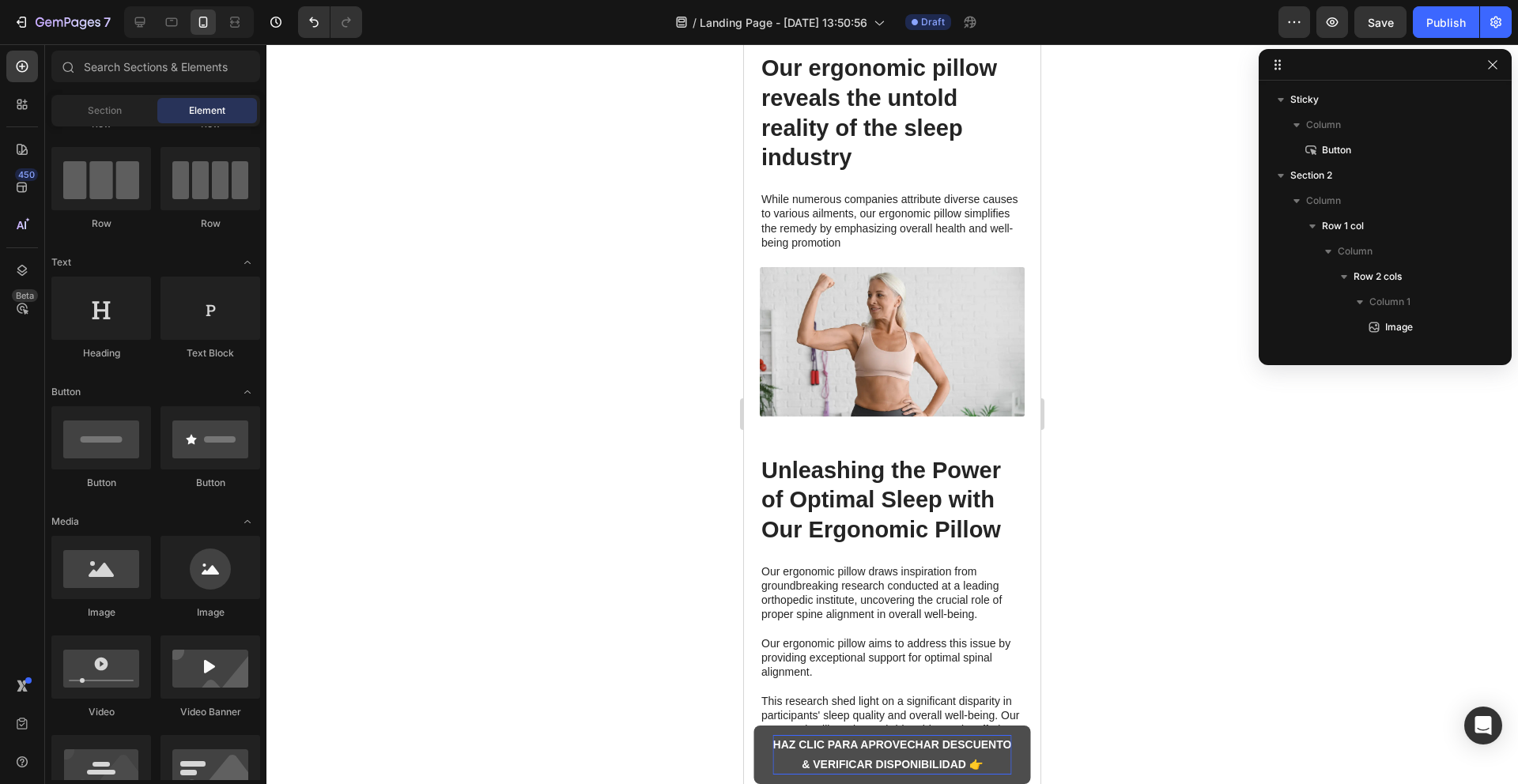
click at [941, 758] on strong "& VERIFICAR DISPONIBILIDAD 👉" at bounding box center [892, 764] width 181 height 12
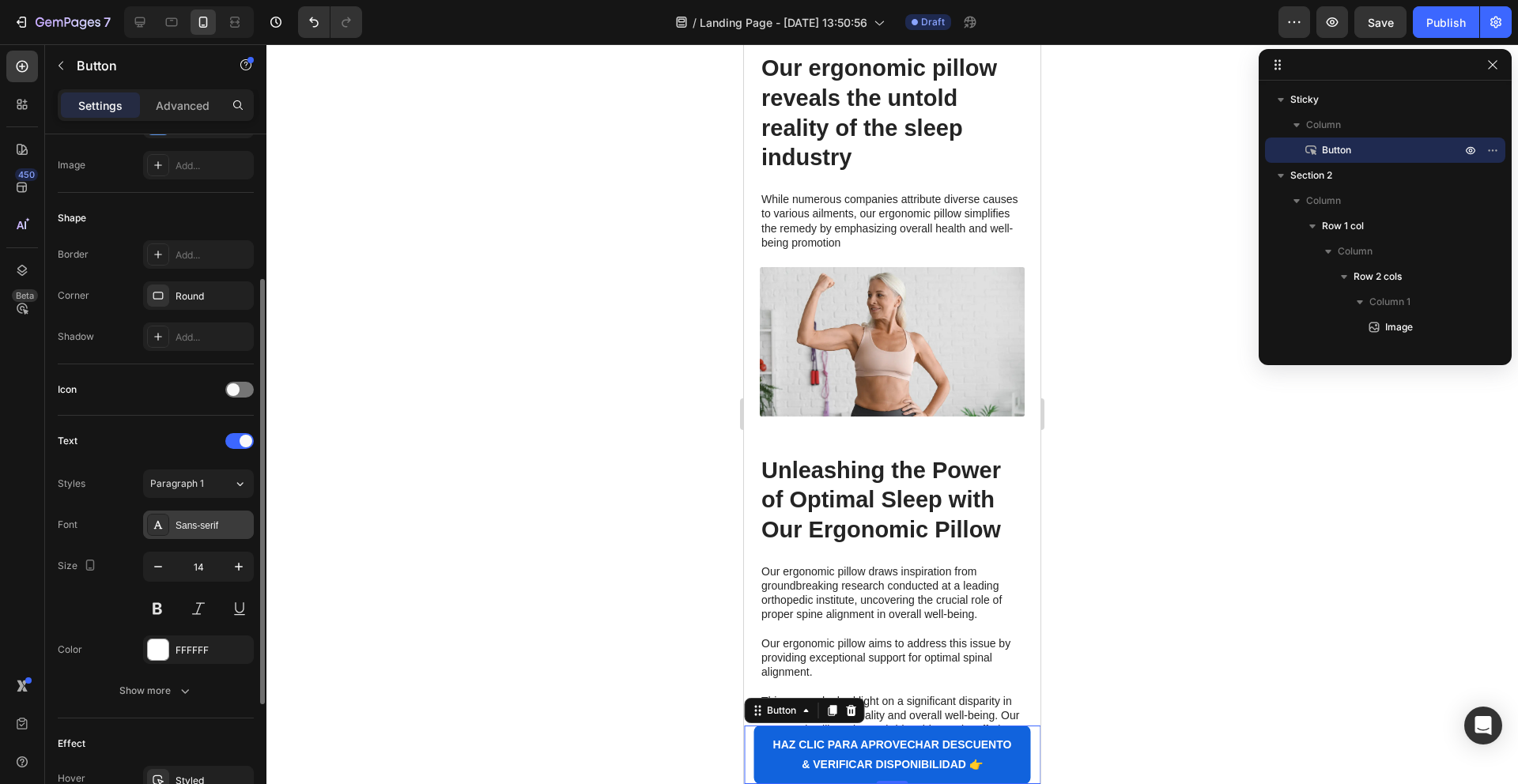
scroll to position [250, 0]
click at [238, 561] on icon "button" at bounding box center [239, 563] width 8 height 8
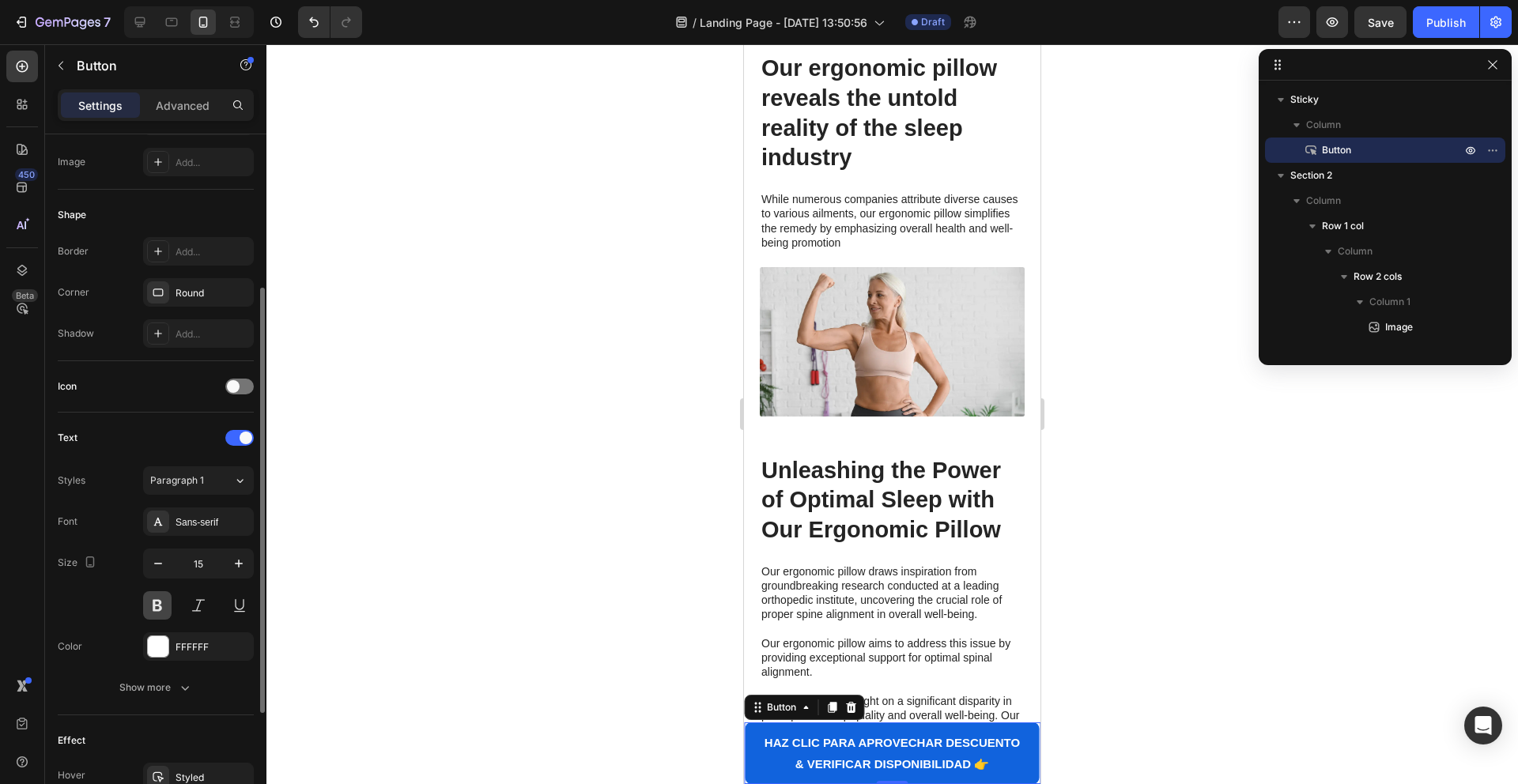
click at [162, 604] on button at bounding box center [157, 605] width 29 height 29
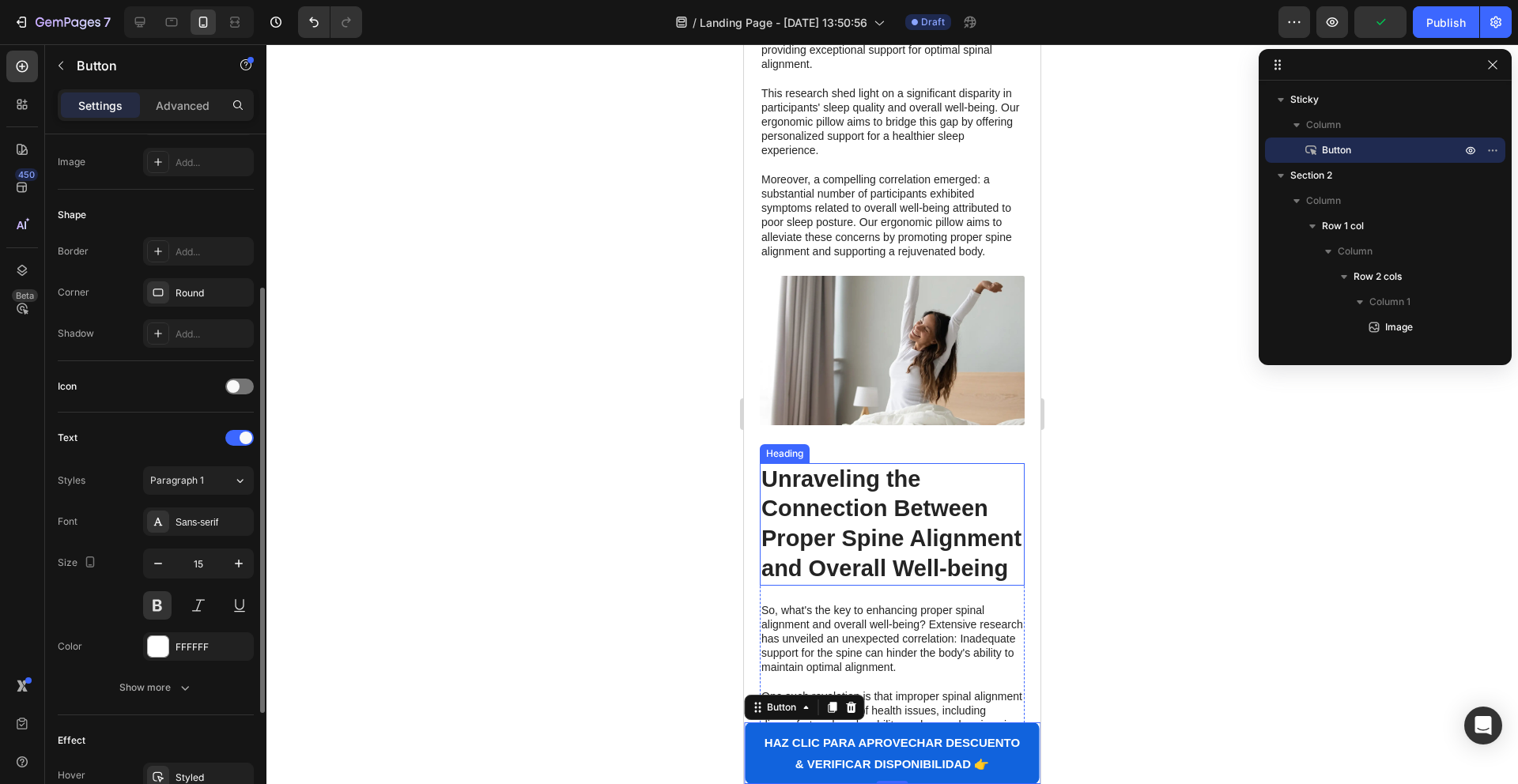
scroll to position [2529, 0]
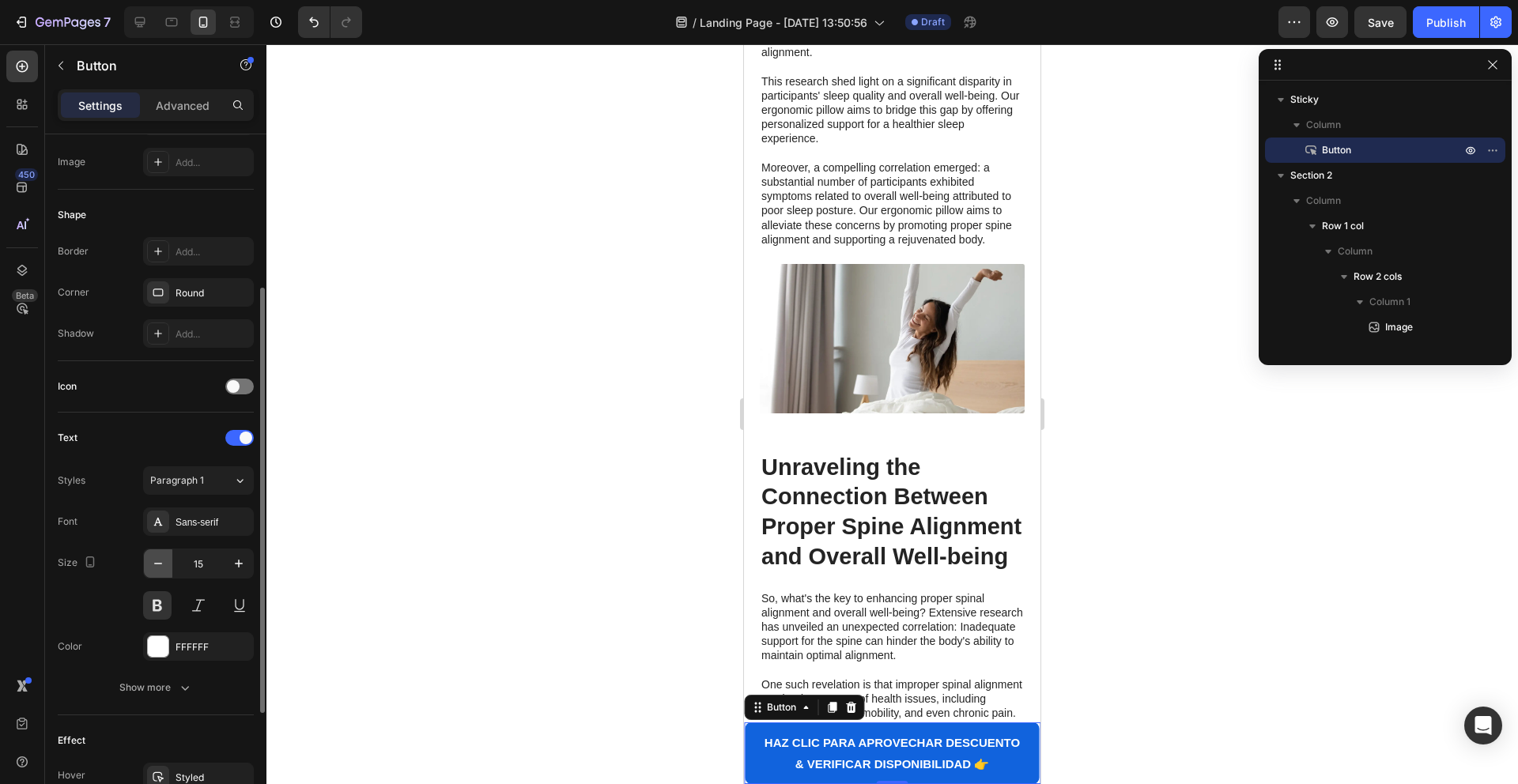
click at [155, 562] on icon "button" at bounding box center [158, 564] width 16 height 16
type input "14"
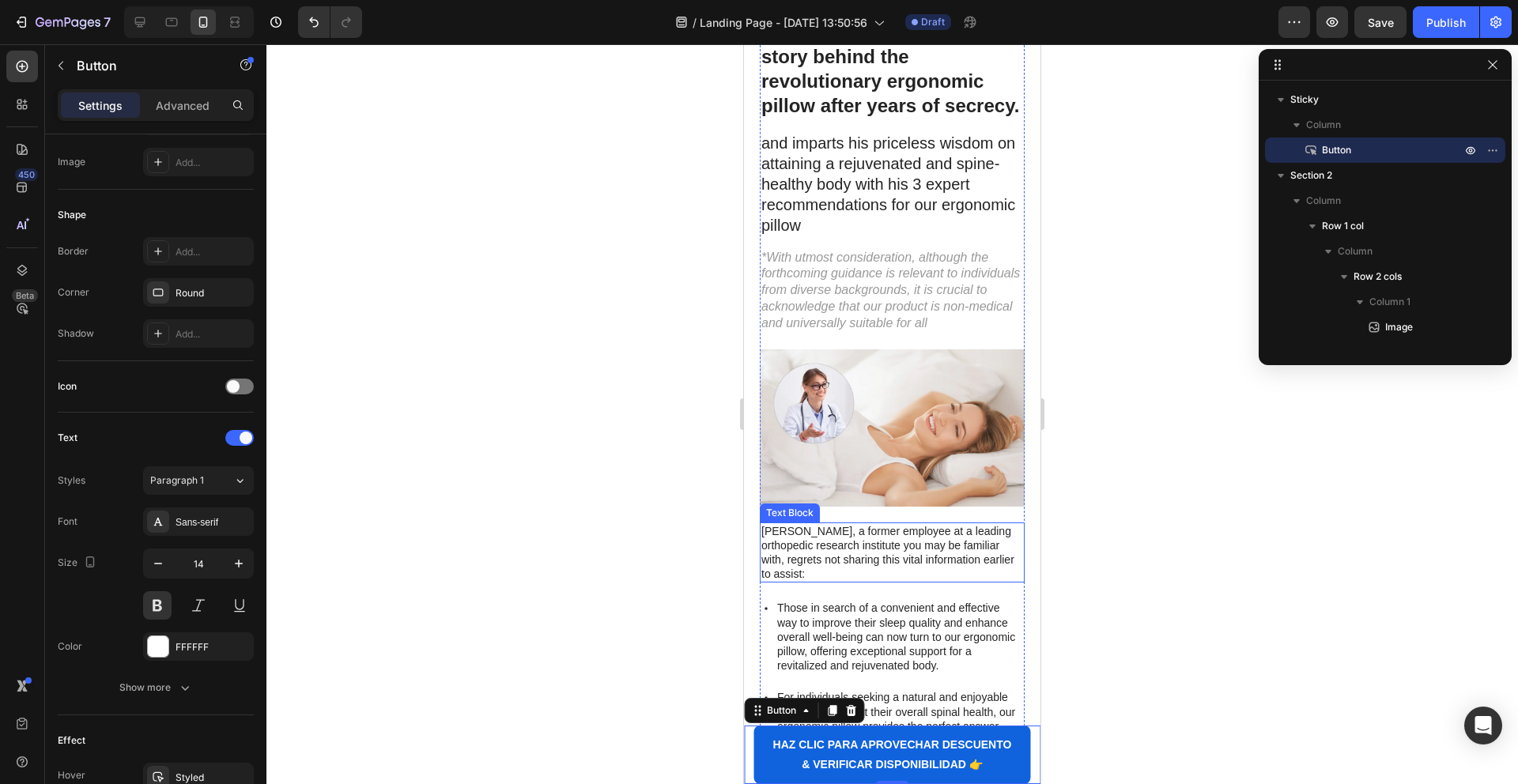
scroll to position [0, 0]
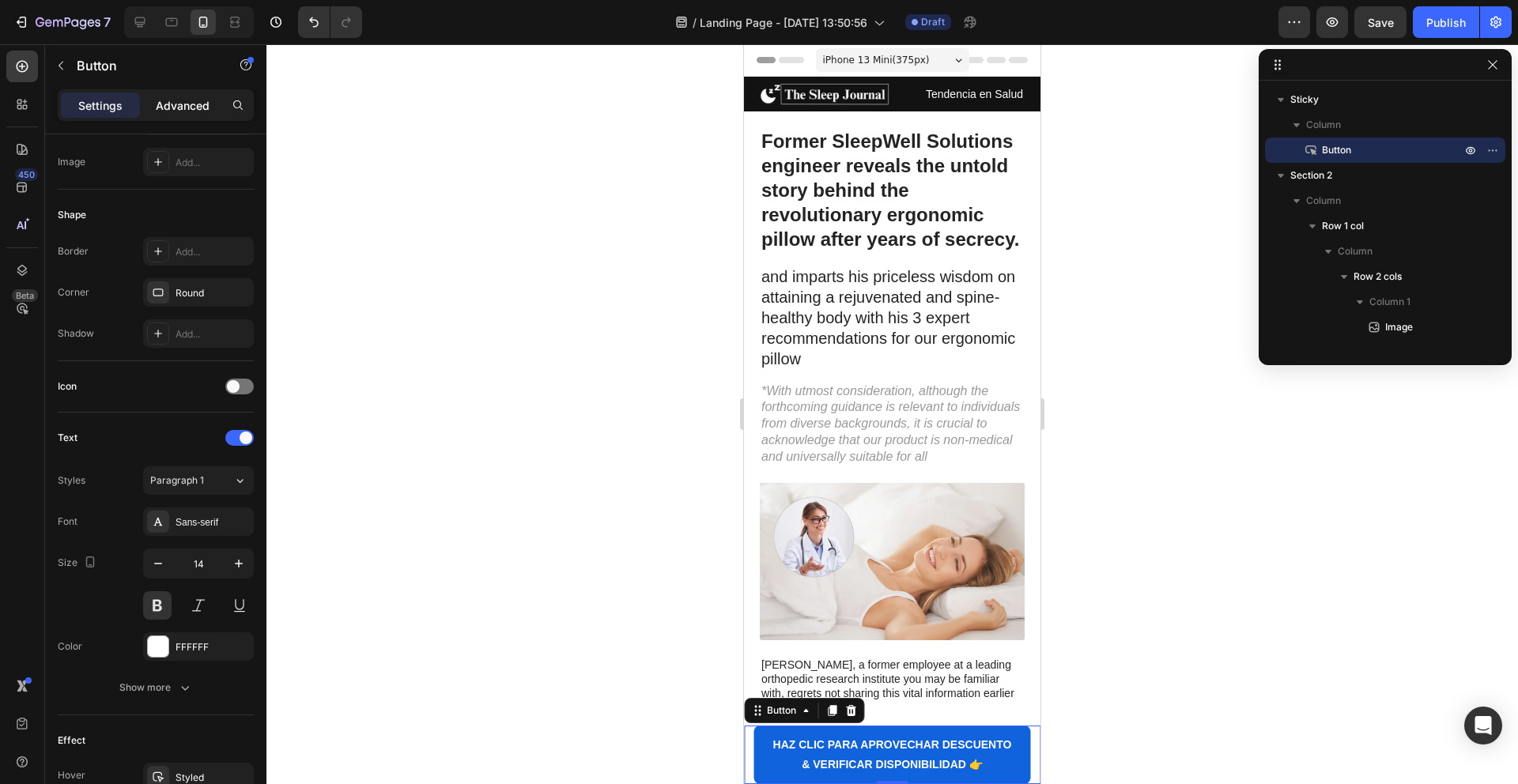
click at [181, 101] on p "Advanced" at bounding box center [182, 105] width 53 height 17
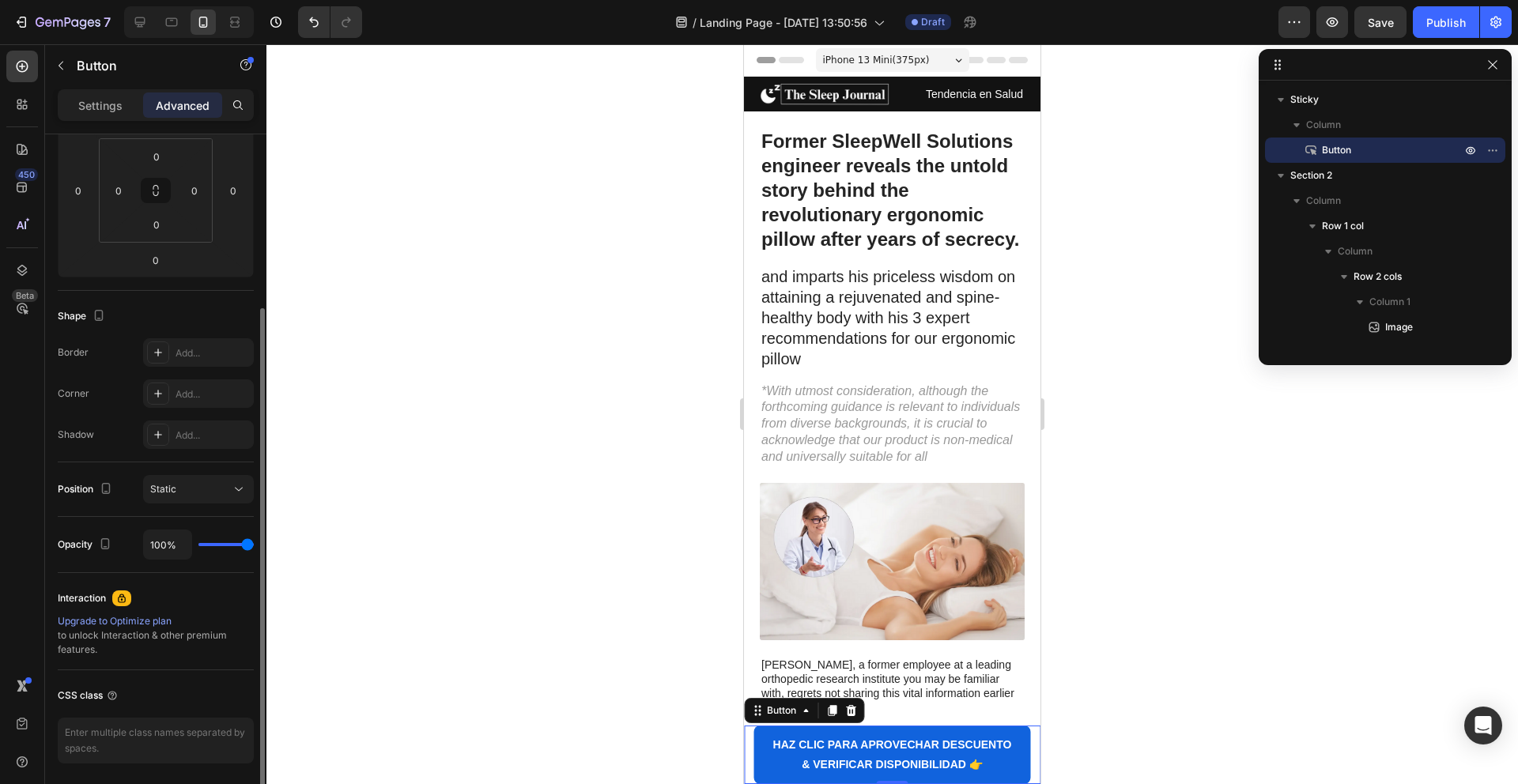
scroll to position [305, 0]
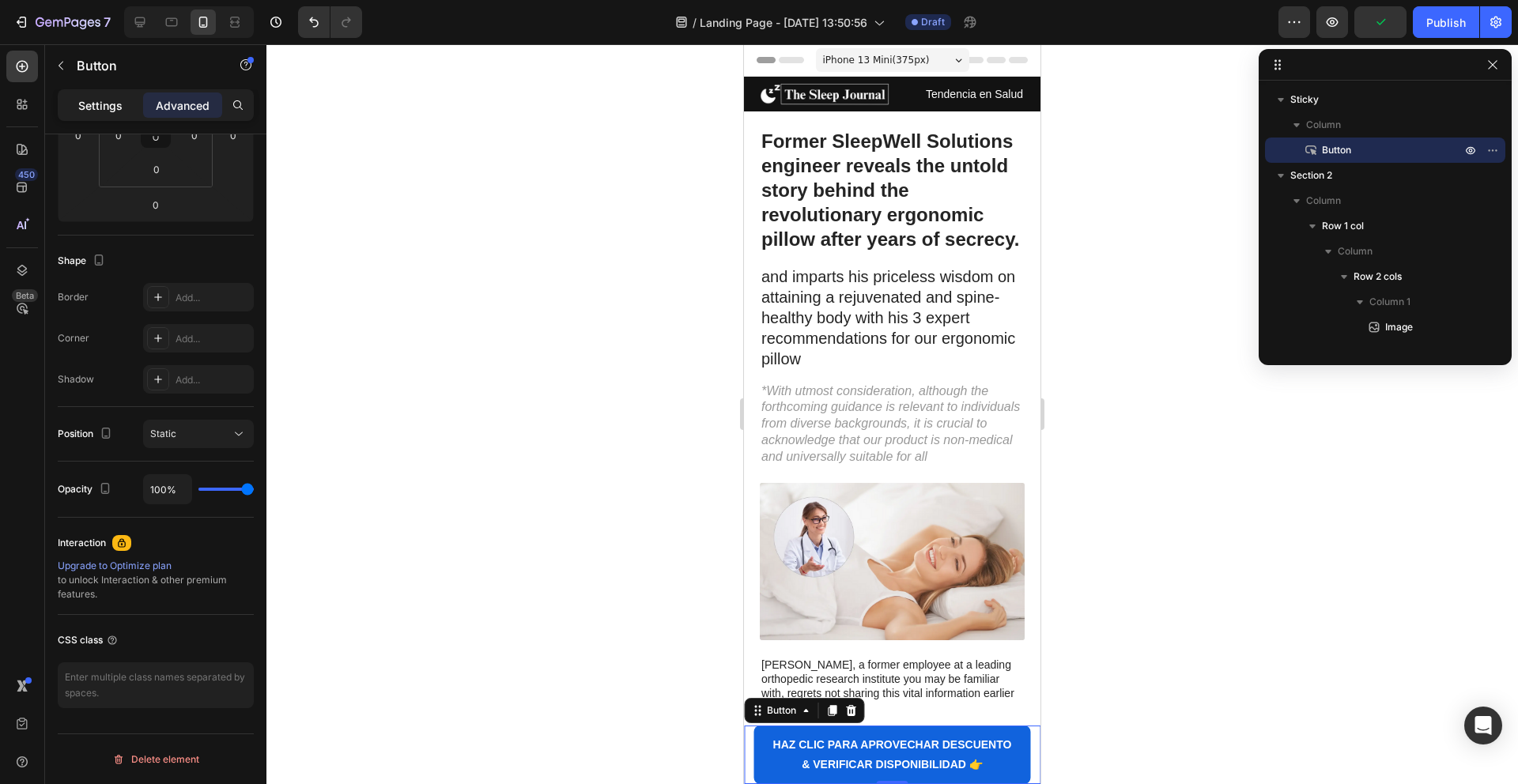
click at [94, 106] on p "Settings" at bounding box center [101, 105] width 45 height 17
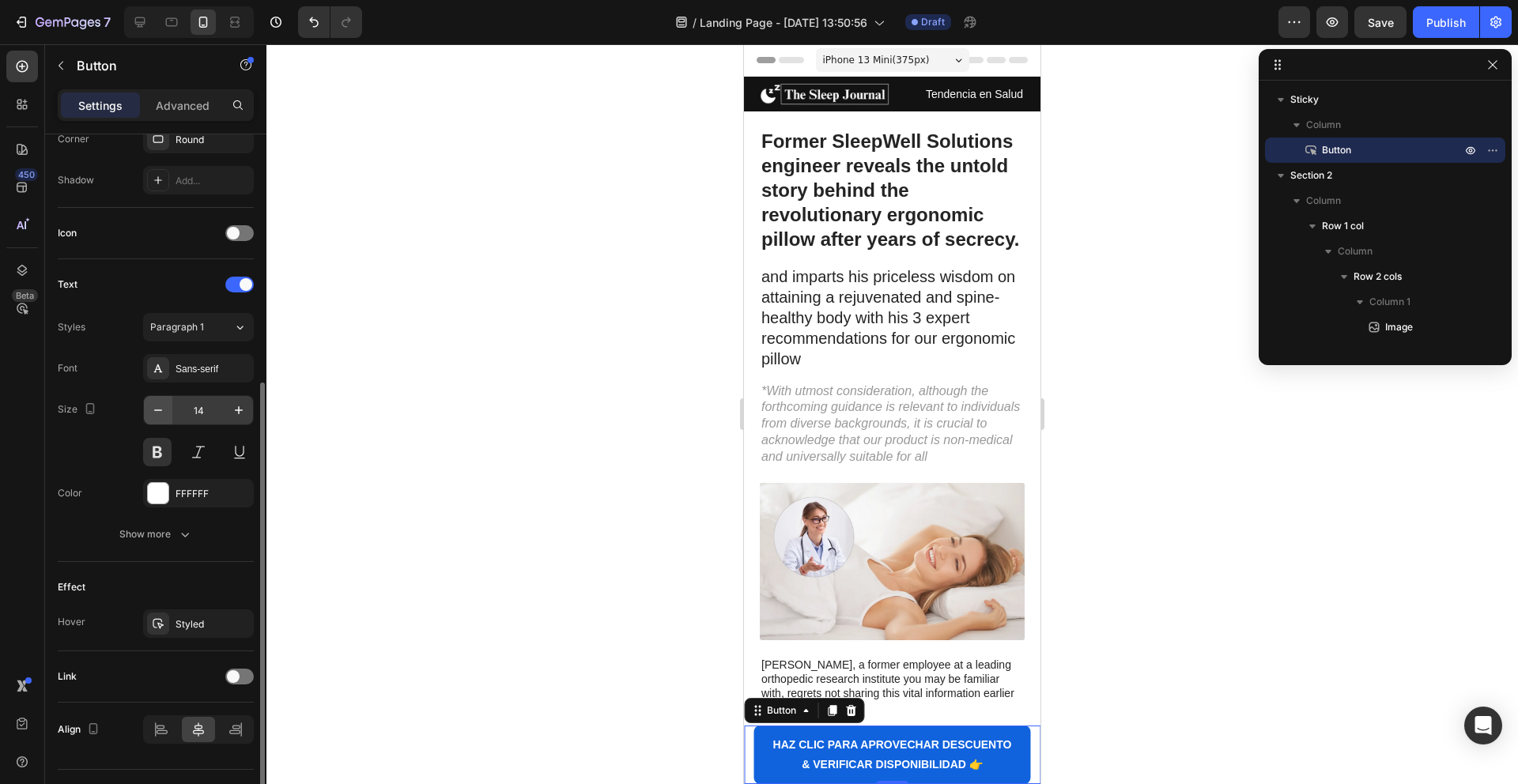
scroll to position [439, 0]
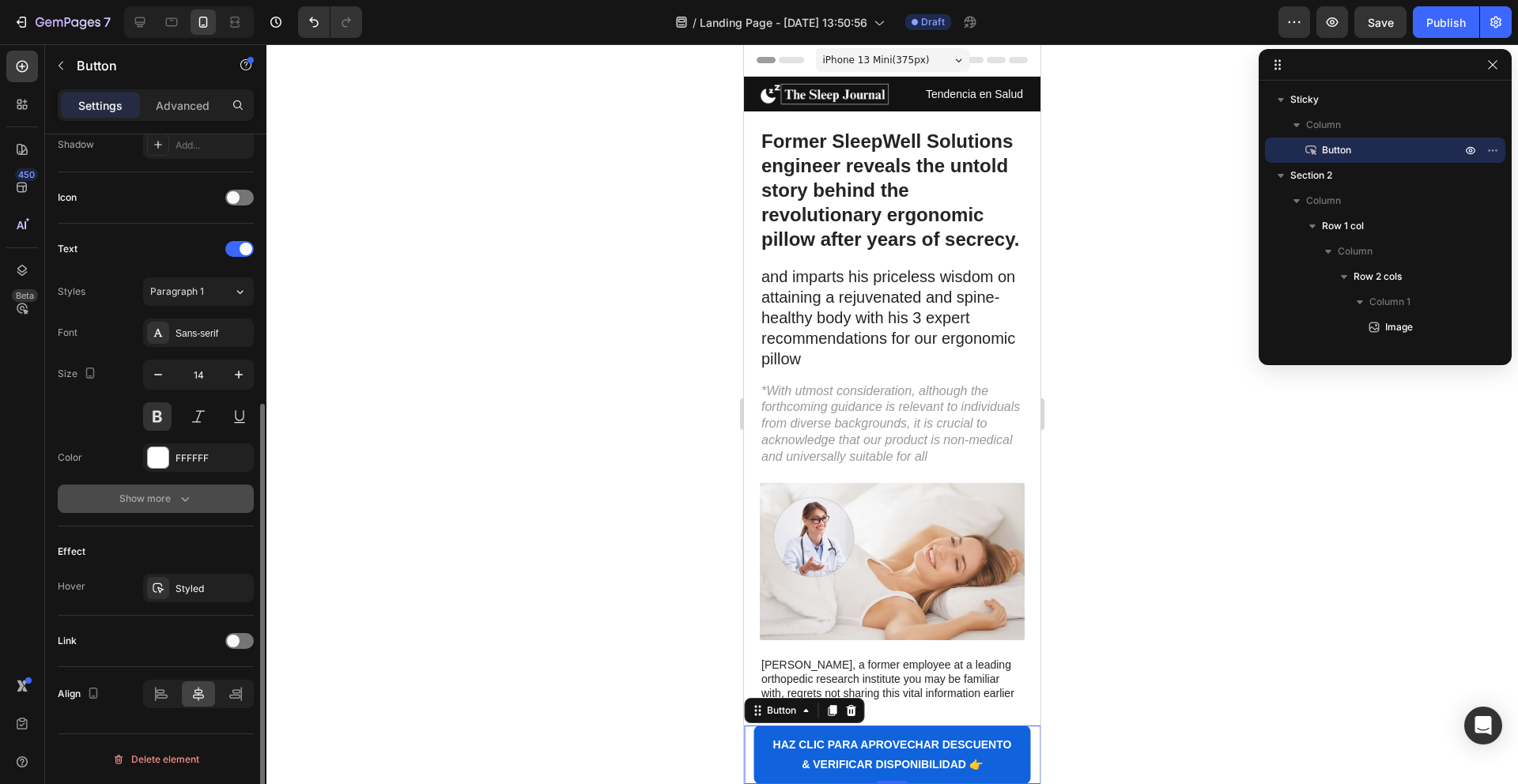
click at [154, 504] on div "Show more" at bounding box center [157, 498] width 73 height 16
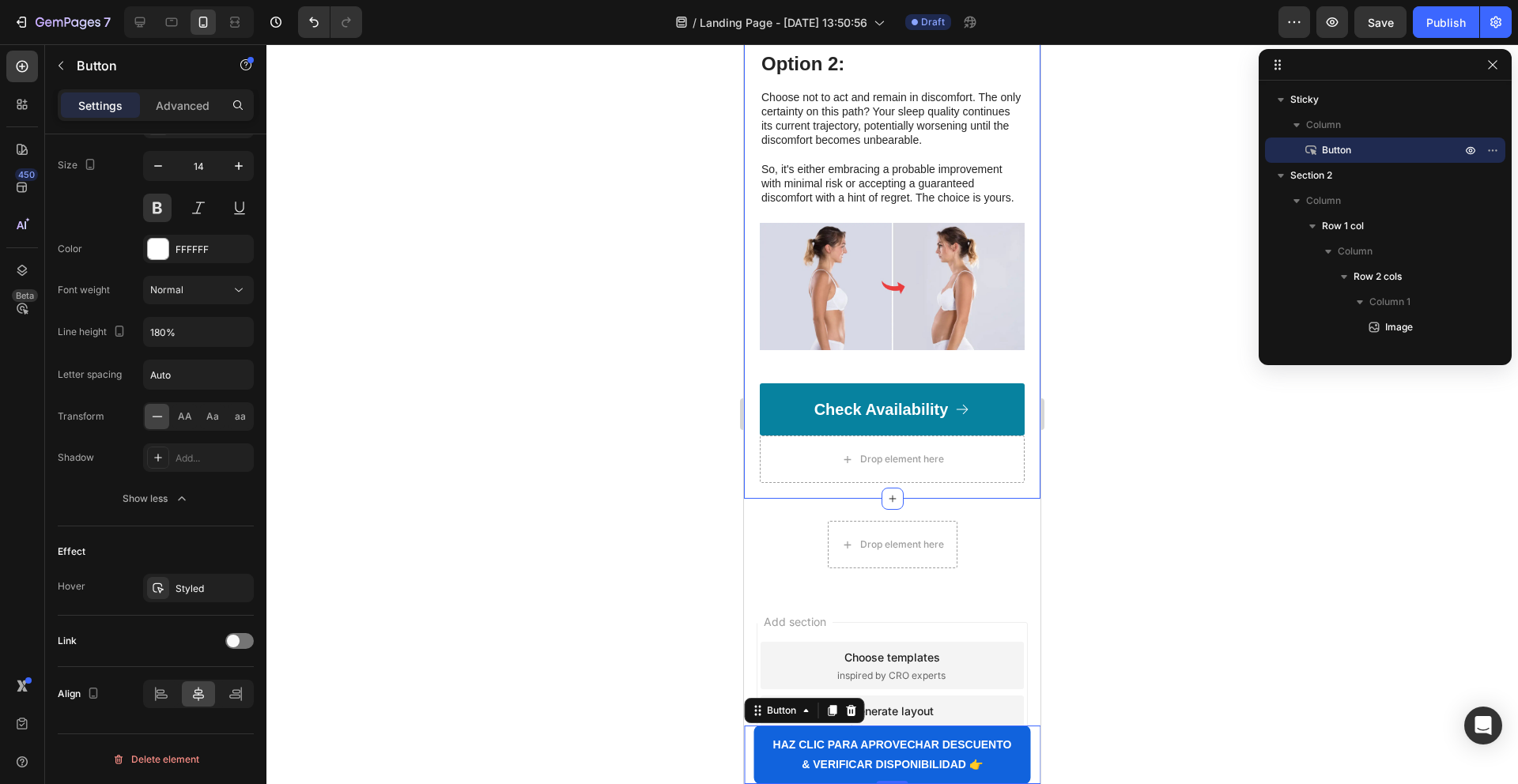
scroll to position [6760, 0]
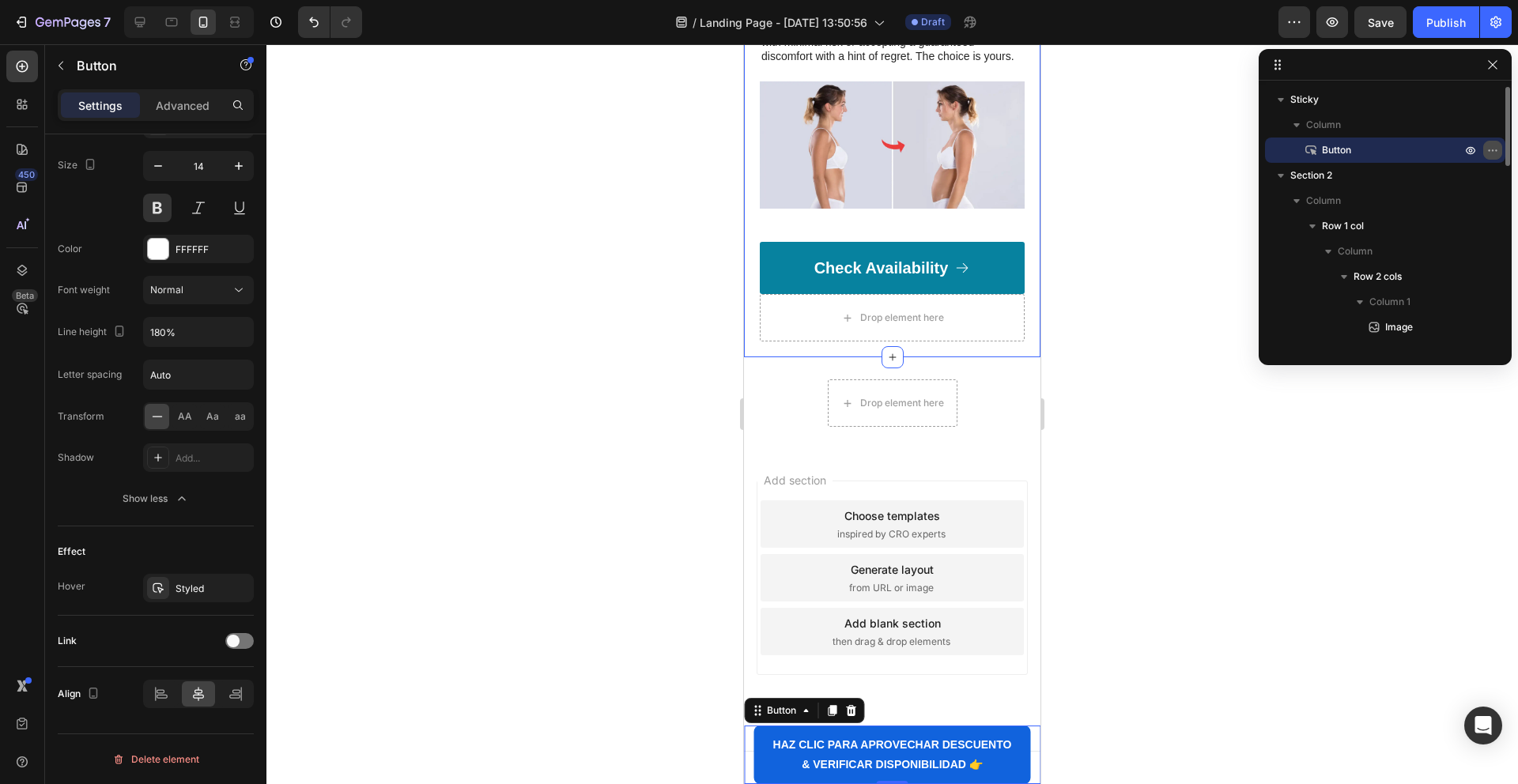
click at [1491, 149] on icon "button" at bounding box center [1493, 150] width 12 height 12
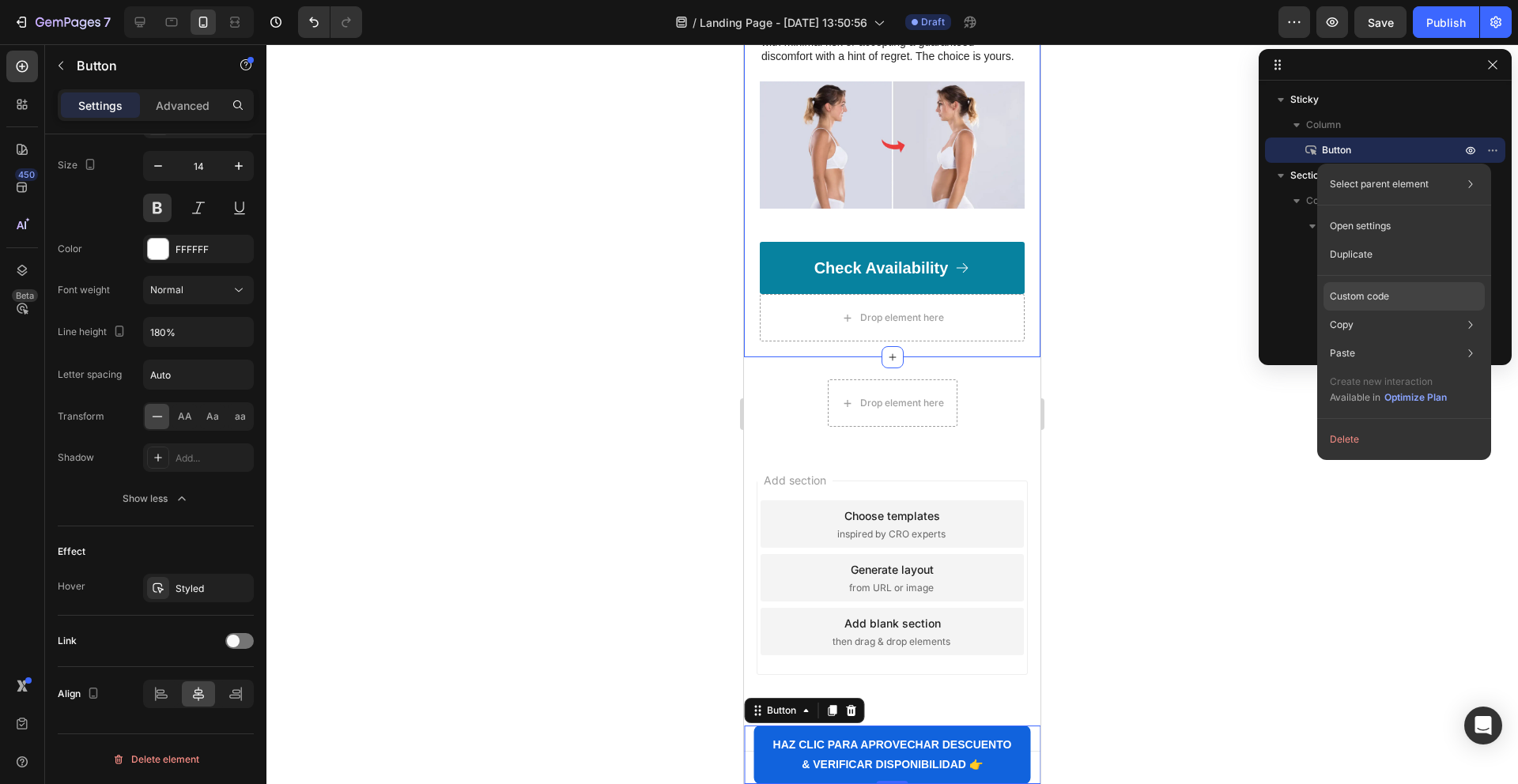
click at [1353, 339] on div "Custom code" at bounding box center [1403, 353] width 161 height 29
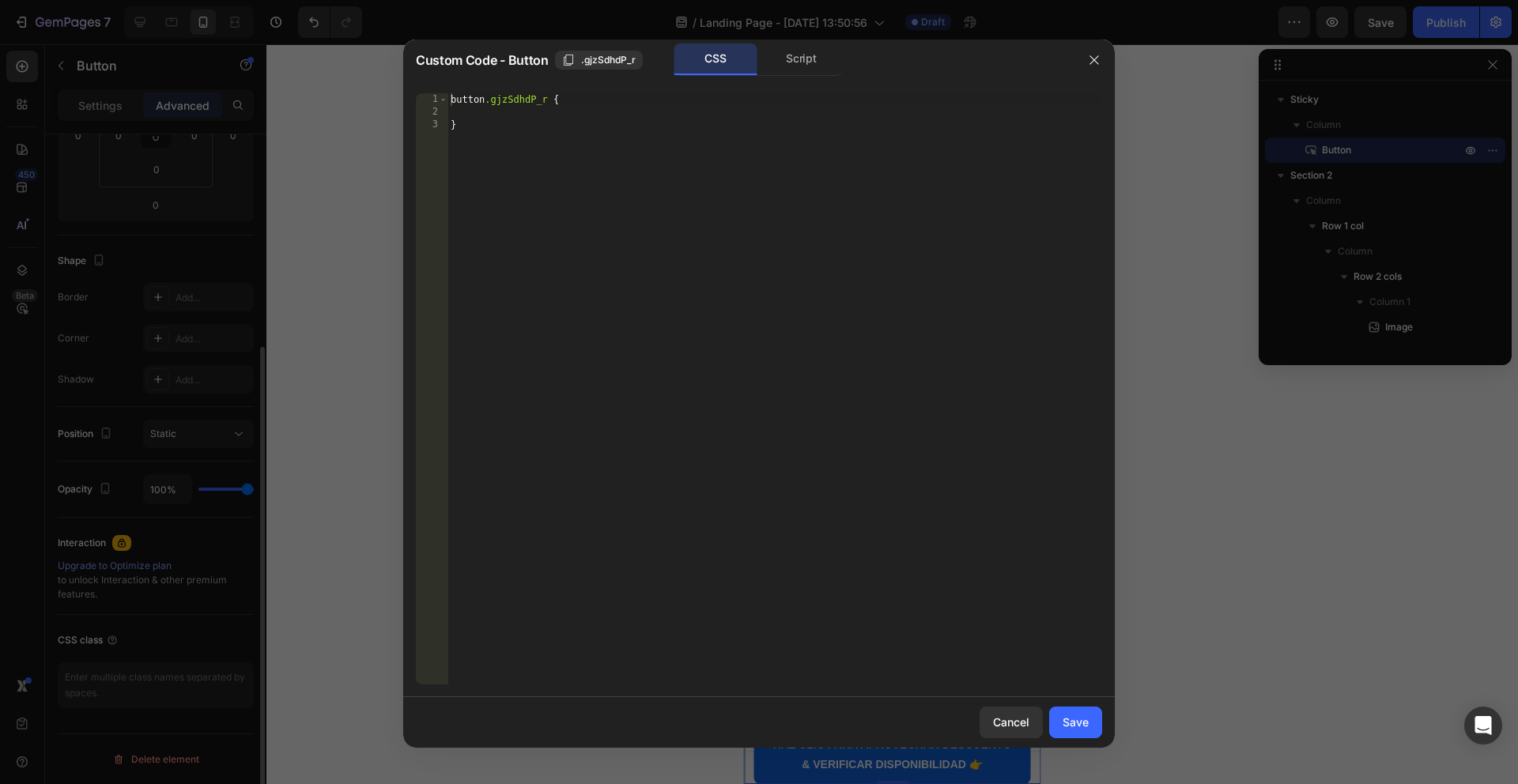
scroll to position [305, 0]
type textarea "}"
click at [586, 157] on div "button .gjzSdhdP_r { }" at bounding box center [775, 401] width 655 height 616
click at [1094, 60] on icon "button" at bounding box center [1094, 59] width 9 height 9
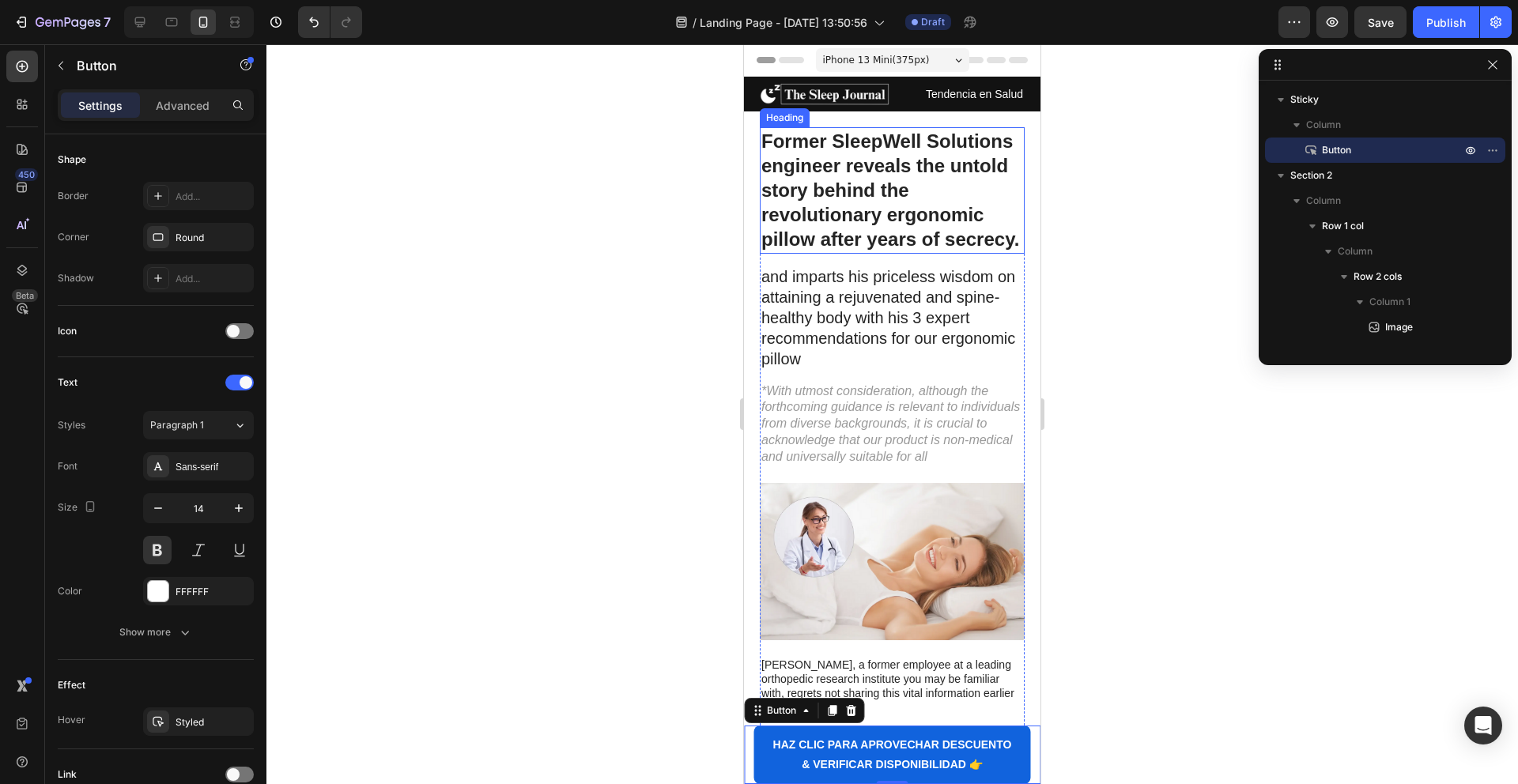
click at [846, 205] on h1 "Former SleepWell Solutions engineer reveals the untold story behind the revolut…" at bounding box center [892, 191] width 265 height 127
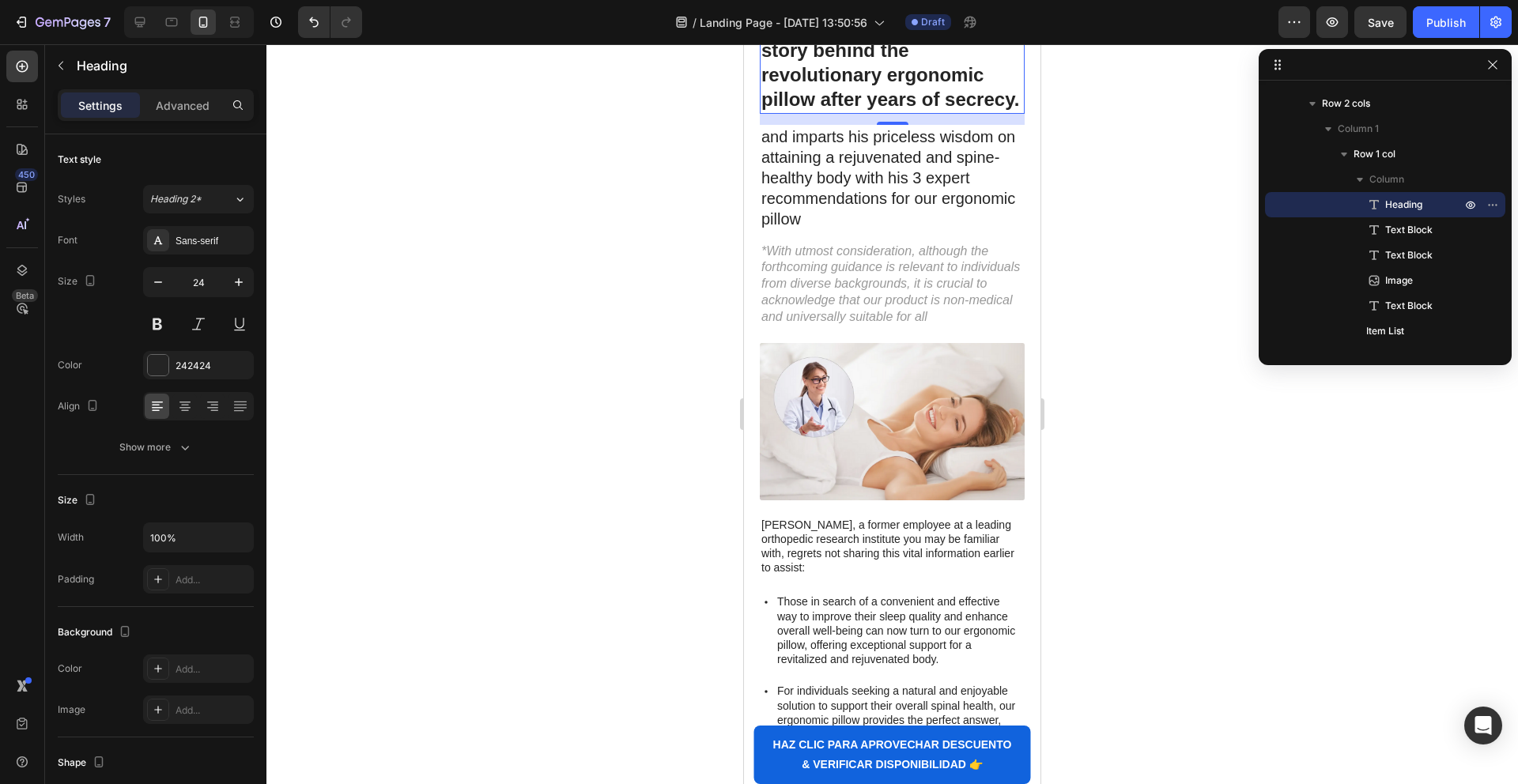
scroll to position [0, 0]
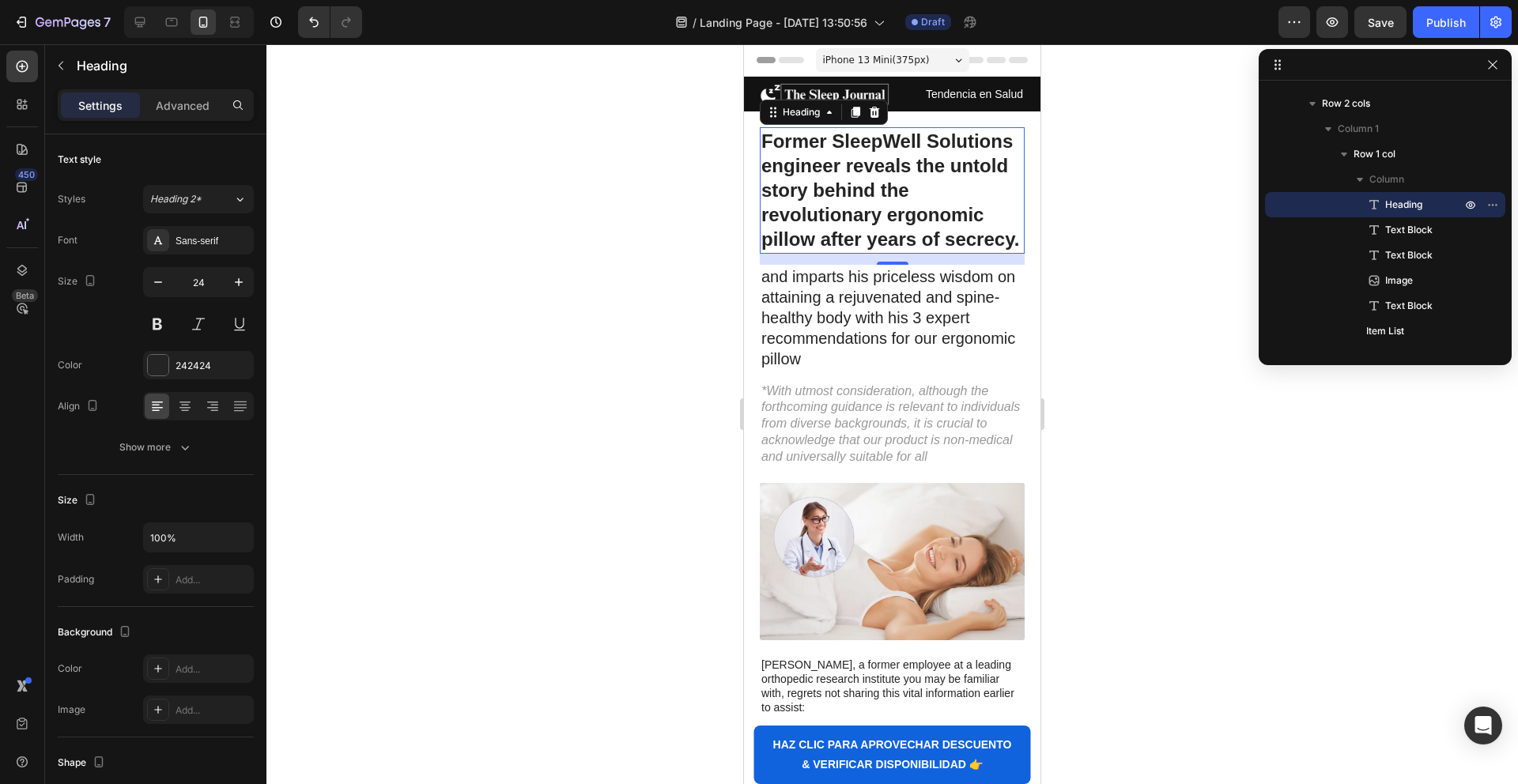
click at [852, 173] on h1 "Former SleepWell Solutions engineer reveals the untold story behind the revolut…" at bounding box center [892, 191] width 265 height 127
click at [852, 173] on p "Former SleepWell Solutions engineer reveals the untold story behind the revolut…" at bounding box center [892, 190] width 261 height 123
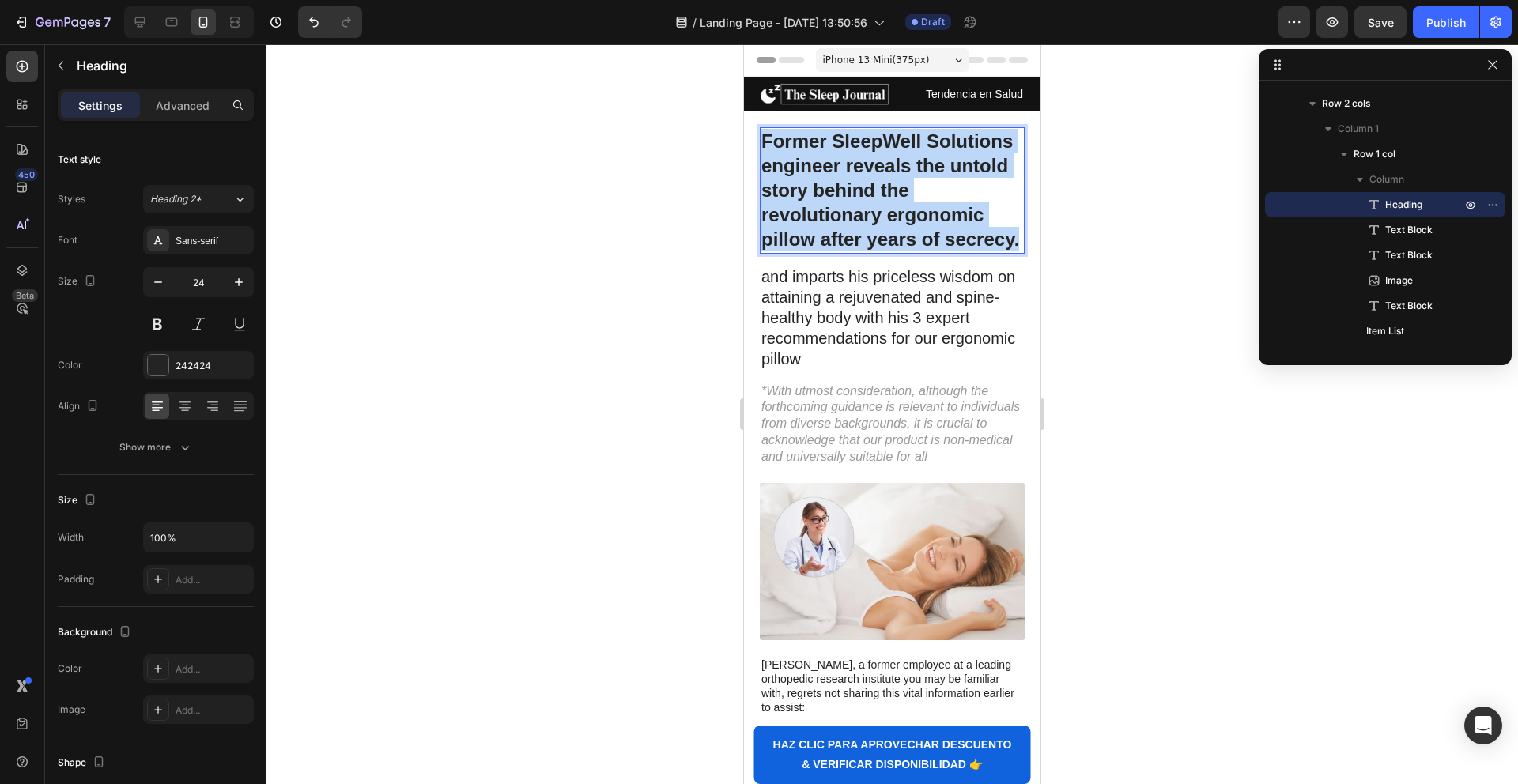
click at [852, 173] on p "Former SleepWell Solutions engineer reveals the untold story behind the revolut…" at bounding box center [892, 190] width 261 height 123
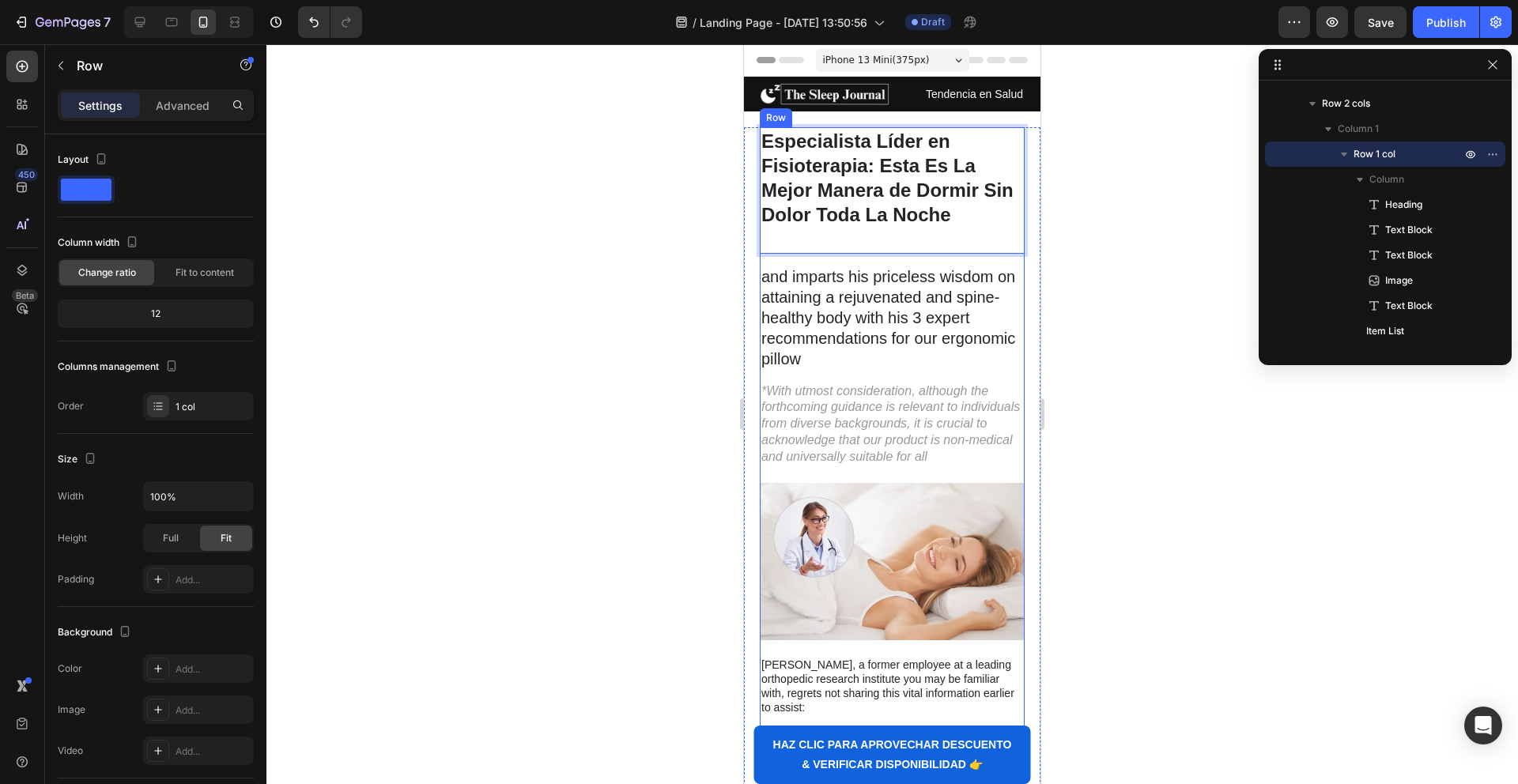
click at [915, 260] on div "Especialista Líder en Fisioterapia: Esta Es La Mejor Manera de Dormir Sin Dolor…" at bounding box center [892, 748] width 265 height 1241
click at [902, 242] on p "⁠⁠⁠⁠⁠⁠⁠ Especialista Líder en Fisioterapia: Esta Es La Mejor Manera de Dormir S…" at bounding box center [892, 190] width 261 height 123
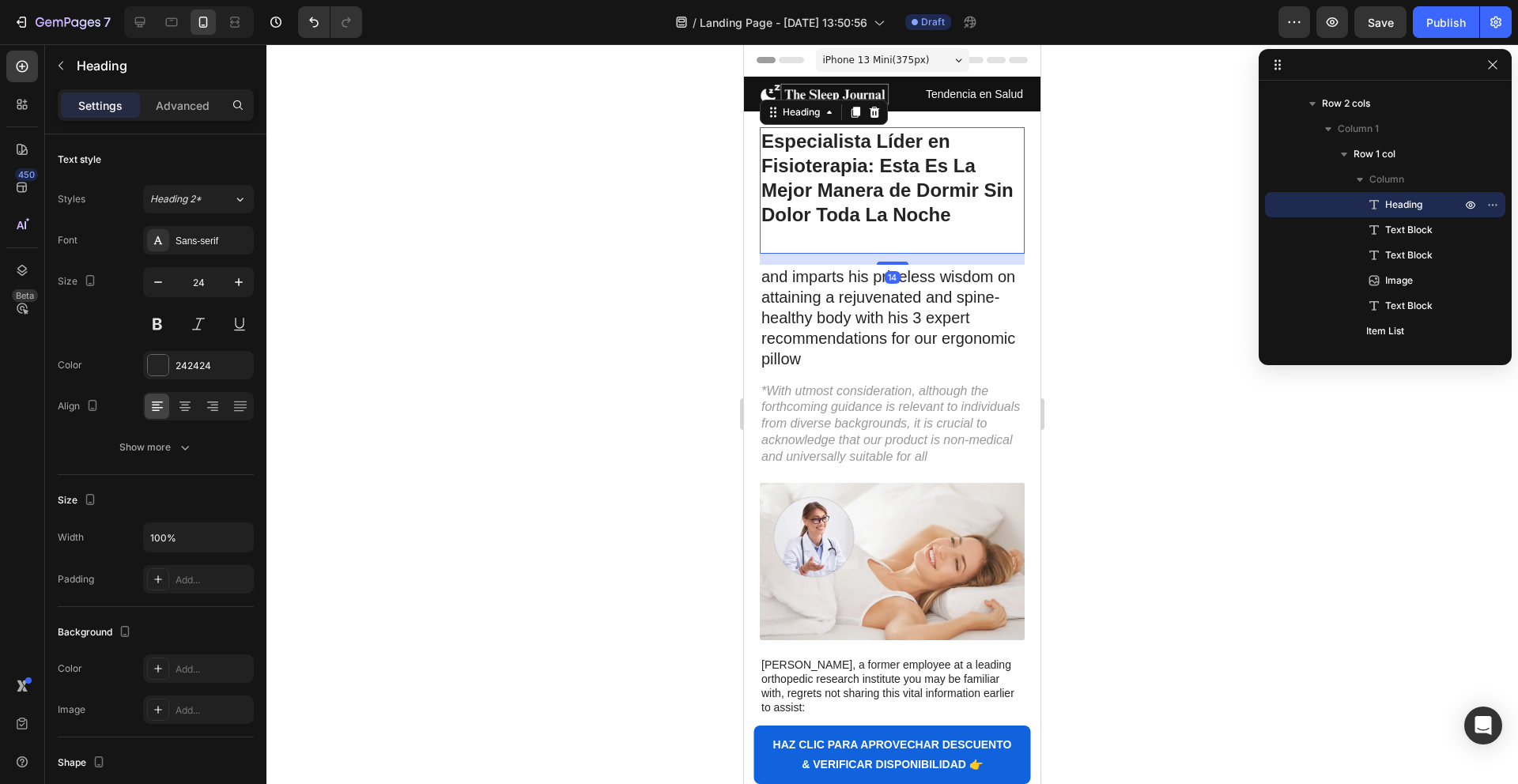
click at [1085, 370] on div at bounding box center [892, 414] width 1251 height 739
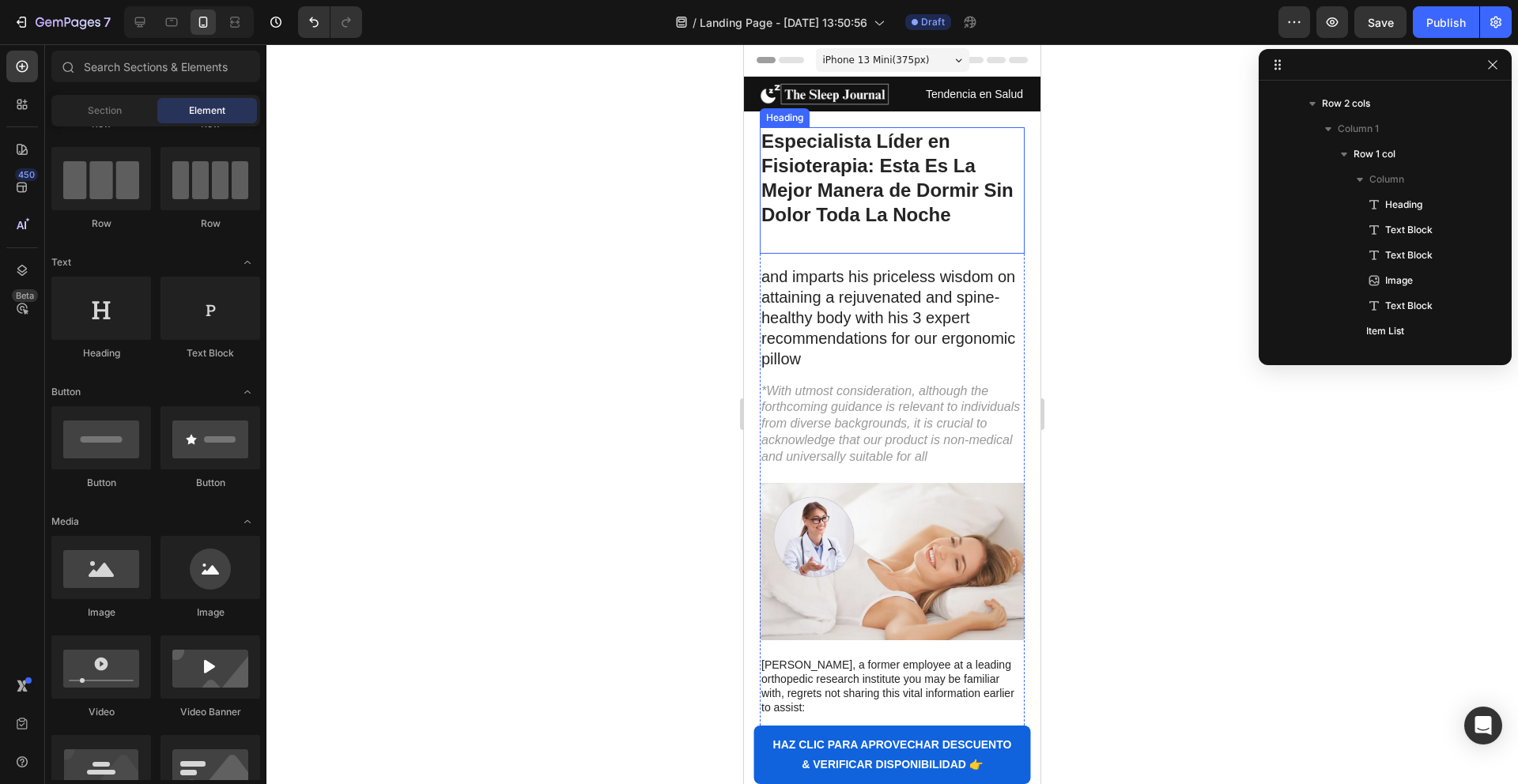
click at [796, 226] on p "⁠⁠⁠⁠⁠⁠⁠ Especialista Líder en Fisioterapia: Esta Es La Mejor Manera de Dormir S…" at bounding box center [892, 190] width 261 height 123
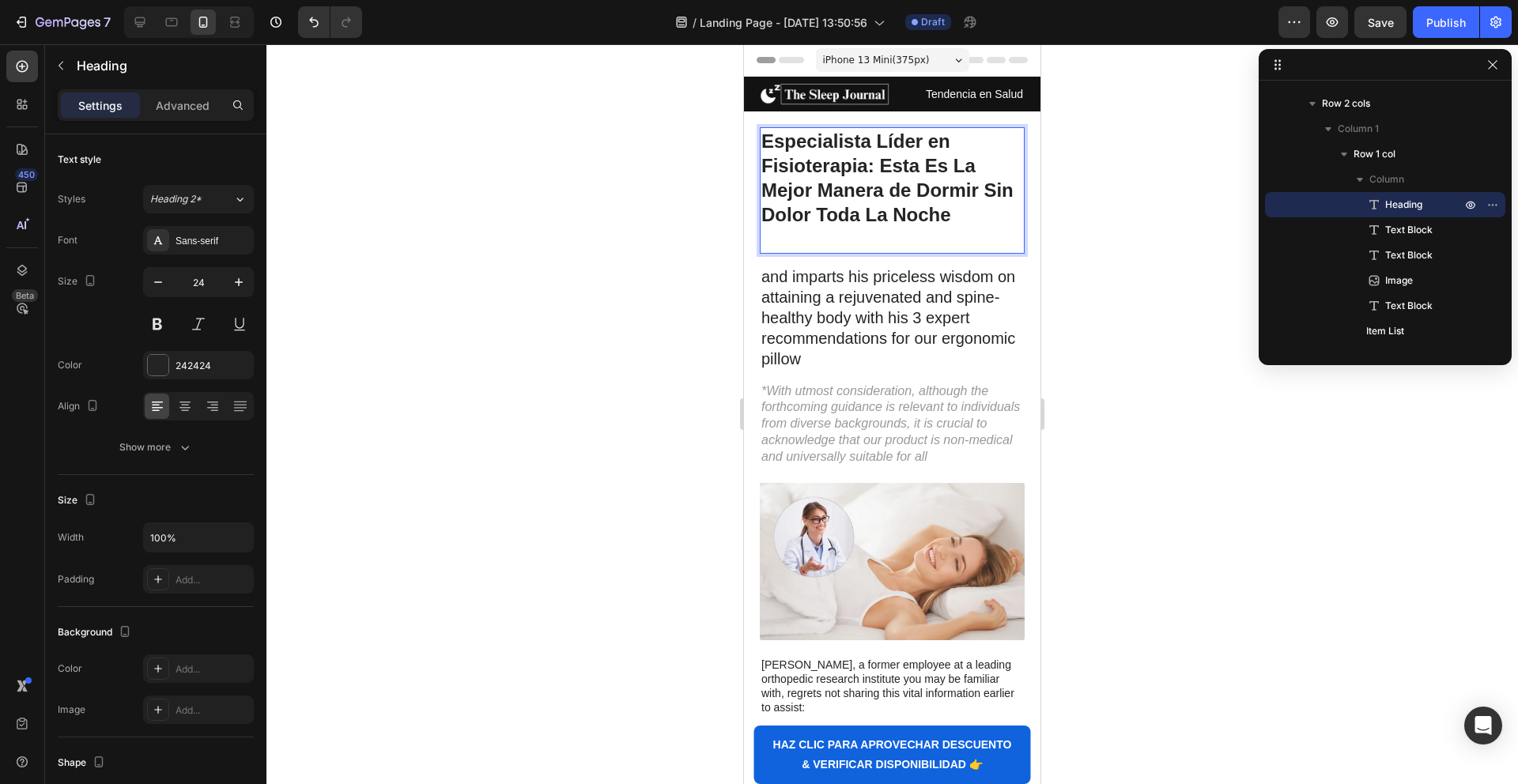
click at [794, 234] on p "Especialista Líder en Fisioterapia: Esta Es La Mejor Manera de Dormir Sin Dolor…" at bounding box center [892, 190] width 261 height 123
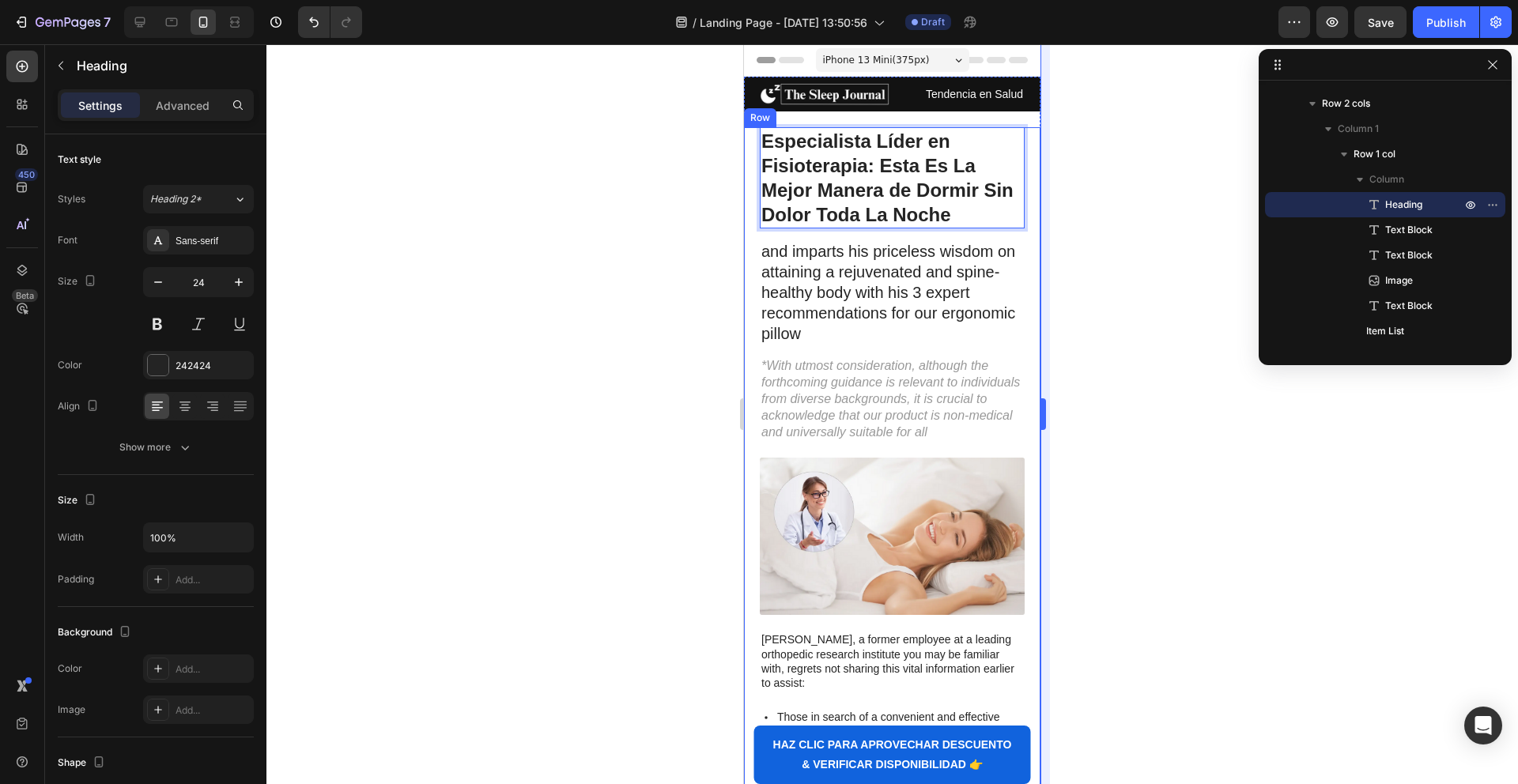
drag, startPoint x: 1108, startPoint y: 279, endPoint x: 1048, endPoint y: 283, distance: 60.1
click at [1108, 279] on div at bounding box center [892, 414] width 1251 height 739
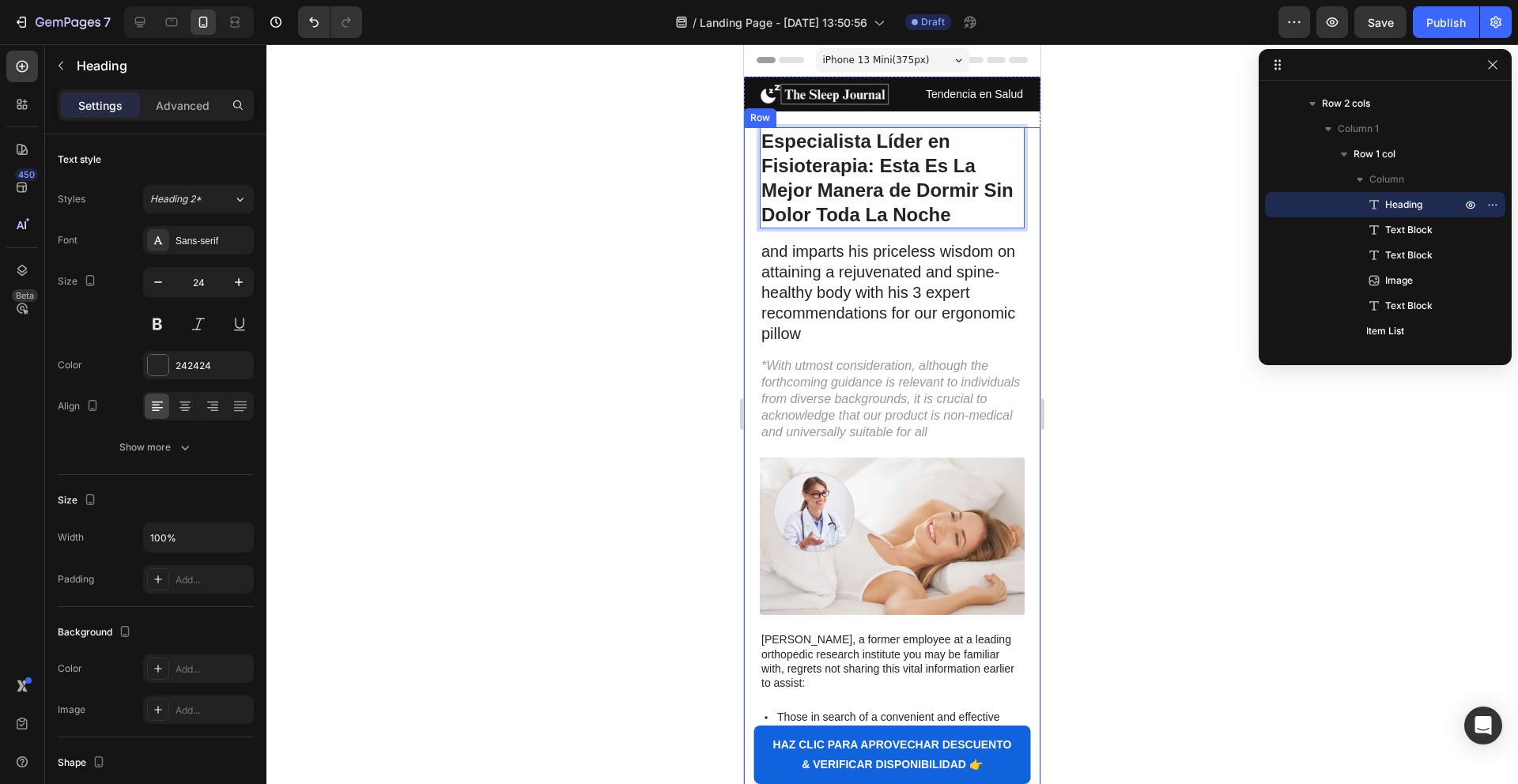
click at [900, 290] on p "and imparts his priceless wisdom on attaining a rejuvenated and spine-healthy b…" at bounding box center [892, 293] width 261 height 103
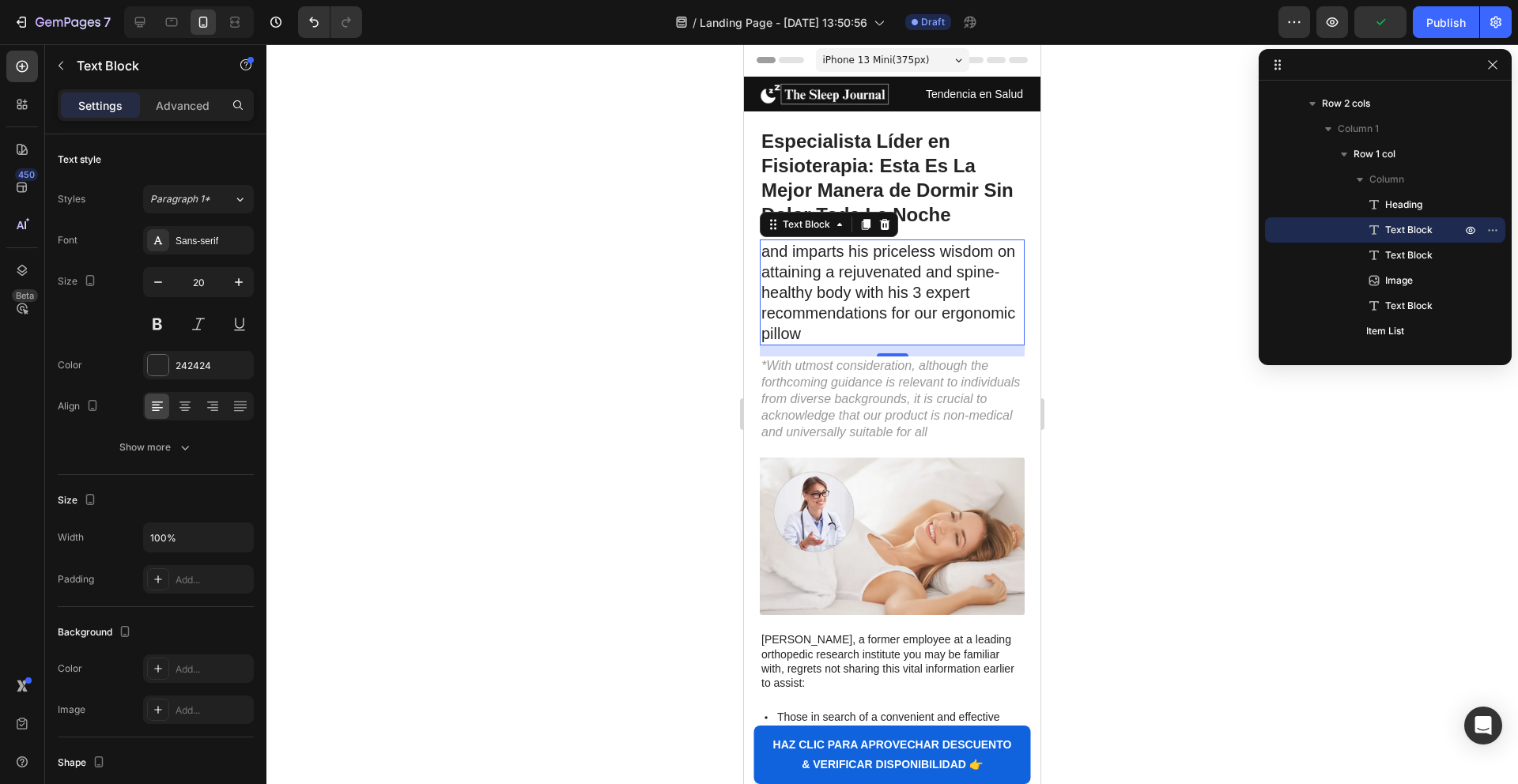
click at [926, 300] on p "and imparts his priceless wisdom on attaining a rejuvenated and spine-healthy b…" at bounding box center [892, 293] width 261 height 103
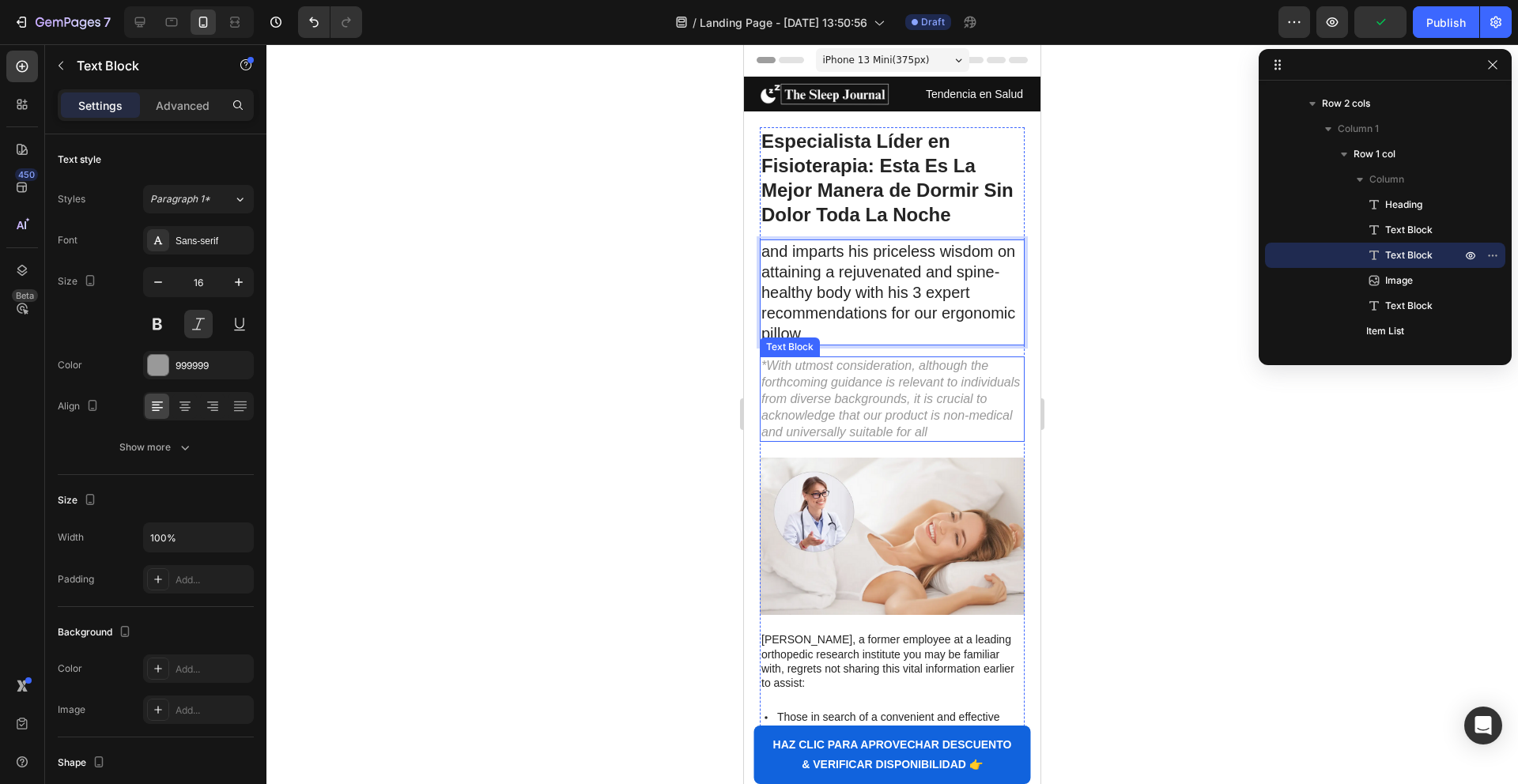
click at [837, 371] on p "*With utmost consideration, although the forthcoming guidance is relevant to in…" at bounding box center [892, 399] width 261 height 82
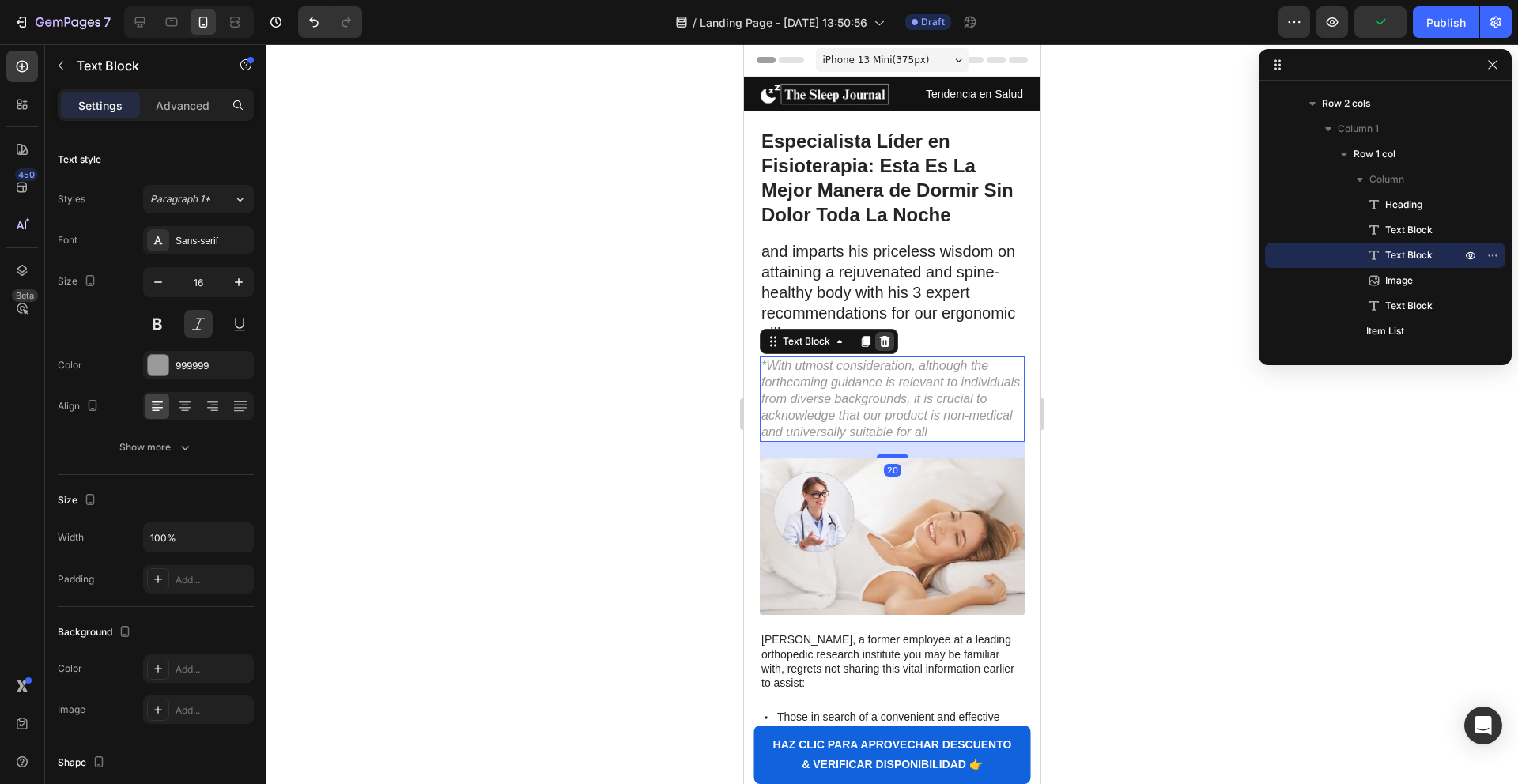
click at [883, 338] on icon at bounding box center [885, 341] width 10 height 11
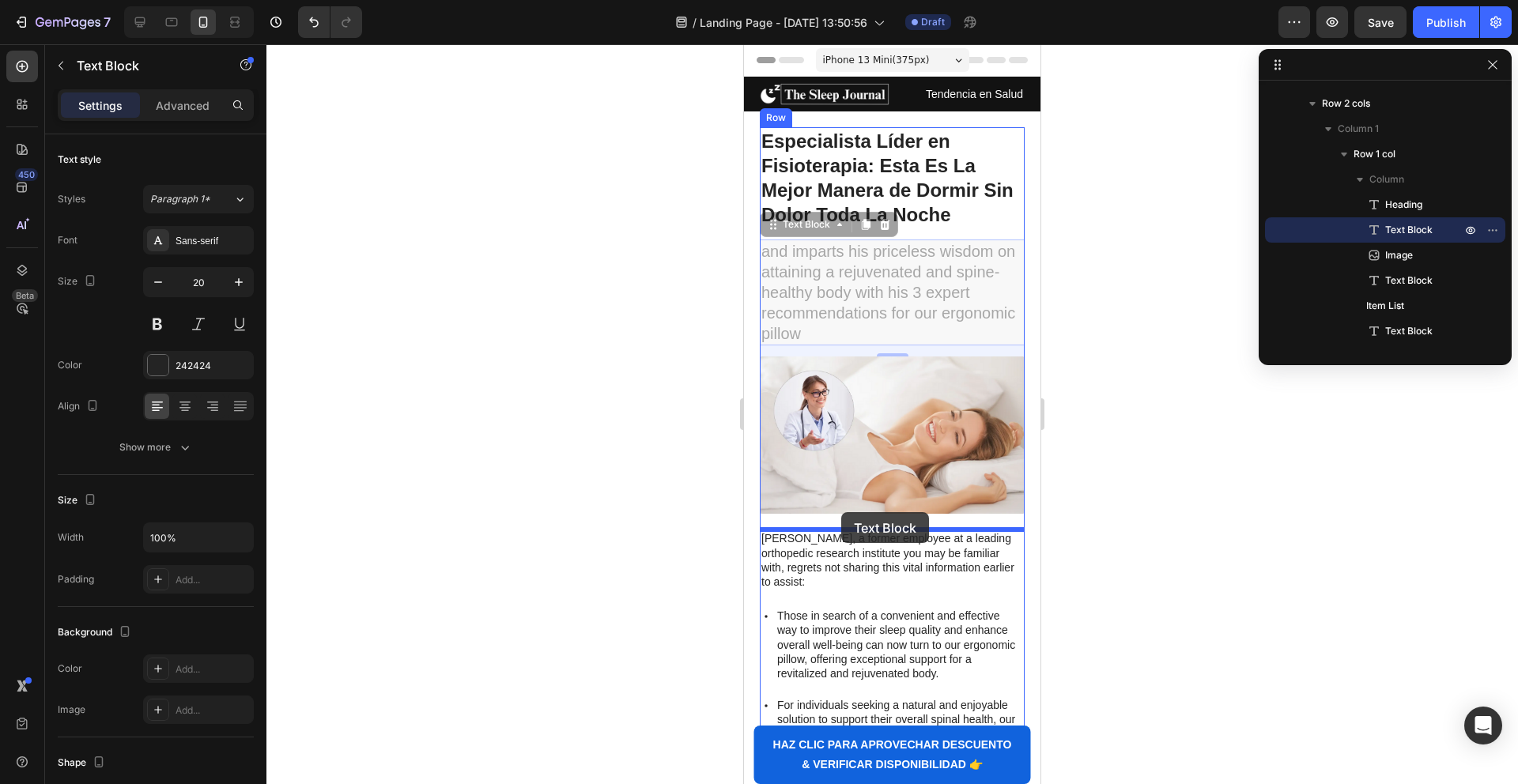
drag, startPoint x: 825, startPoint y: 295, endPoint x: 841, endPoint y: 512, distance: 217.6
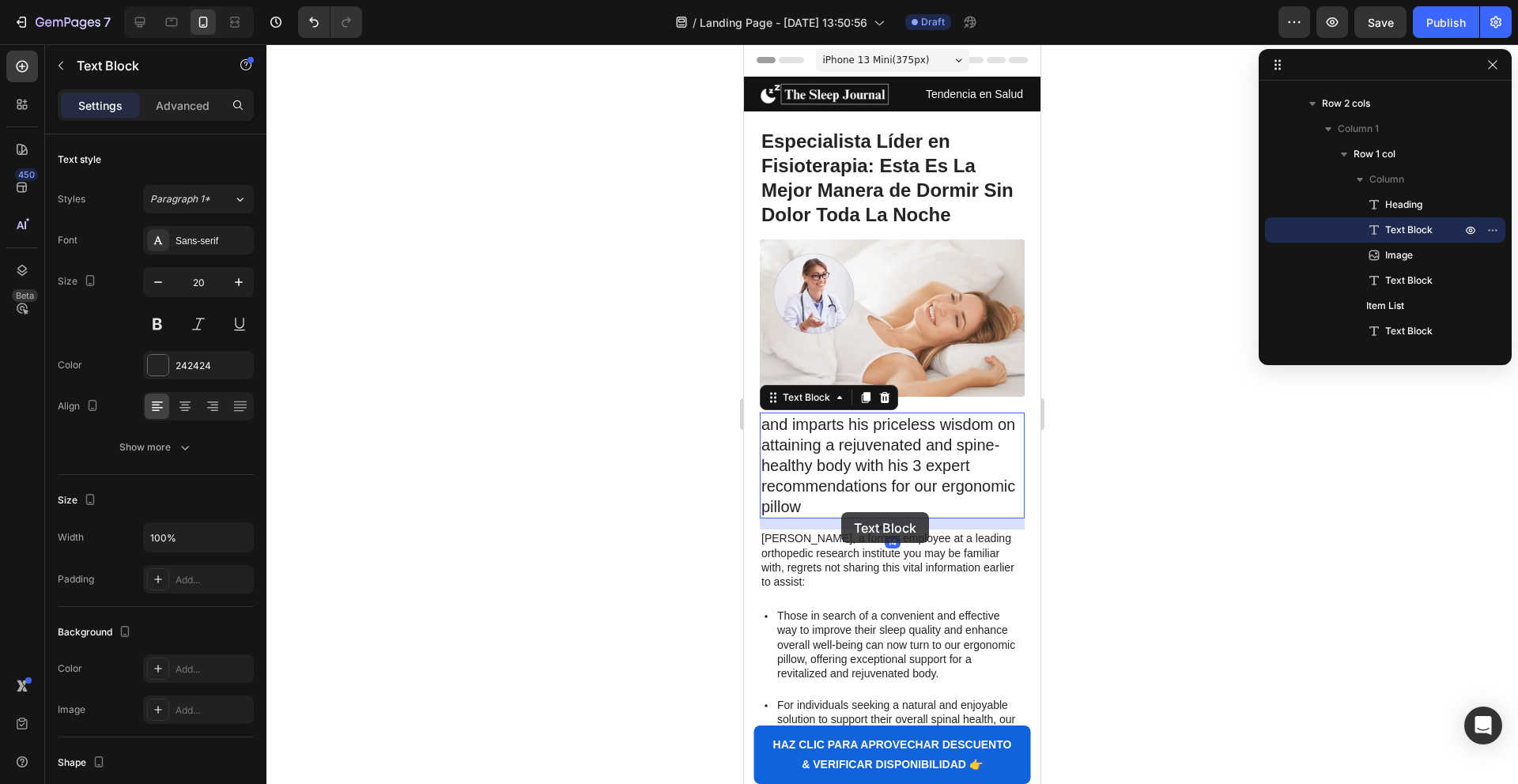
scroll to position [3, 0]
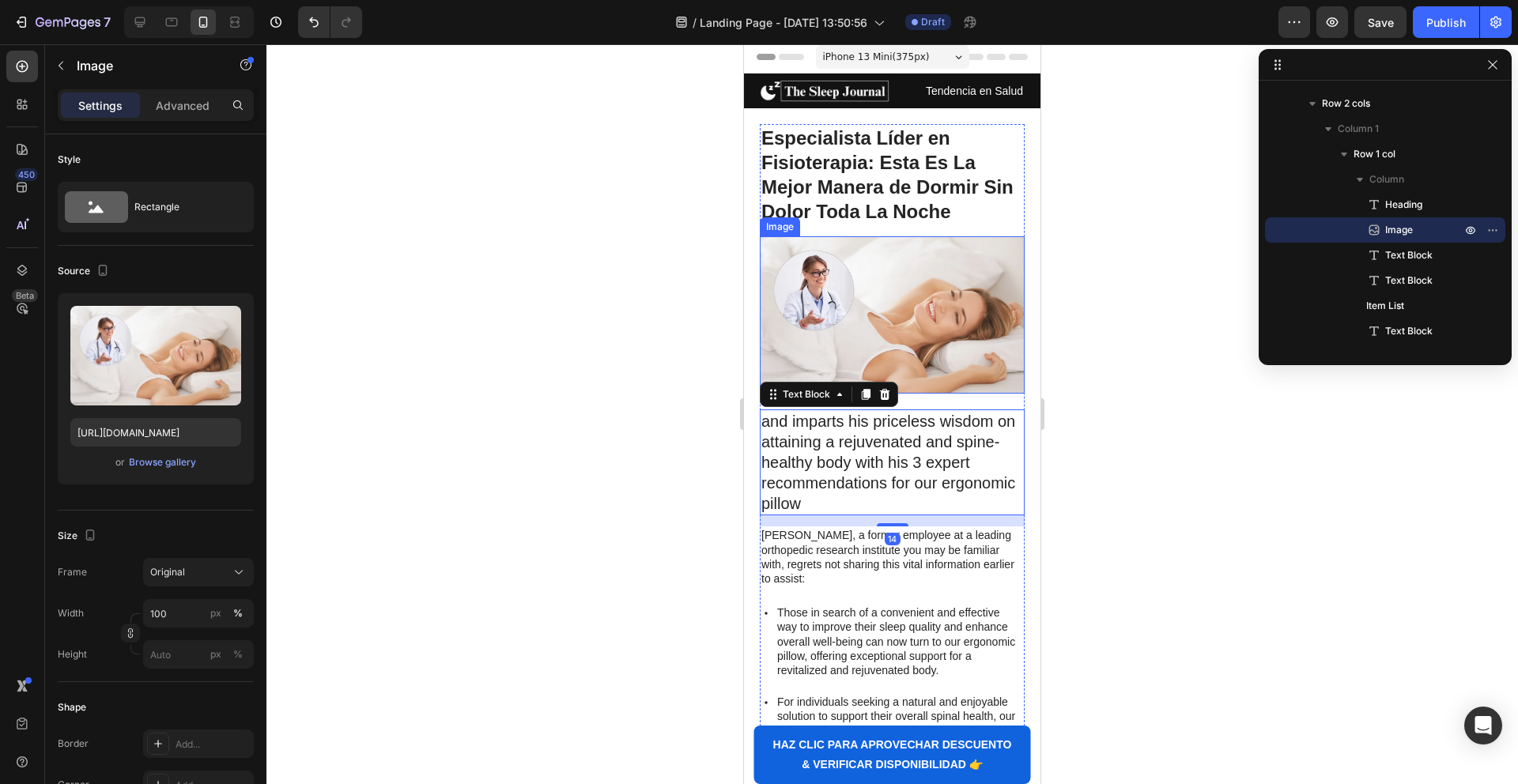
click at [846, 351] on img at bounding box center [892, 315] width 265 height 157
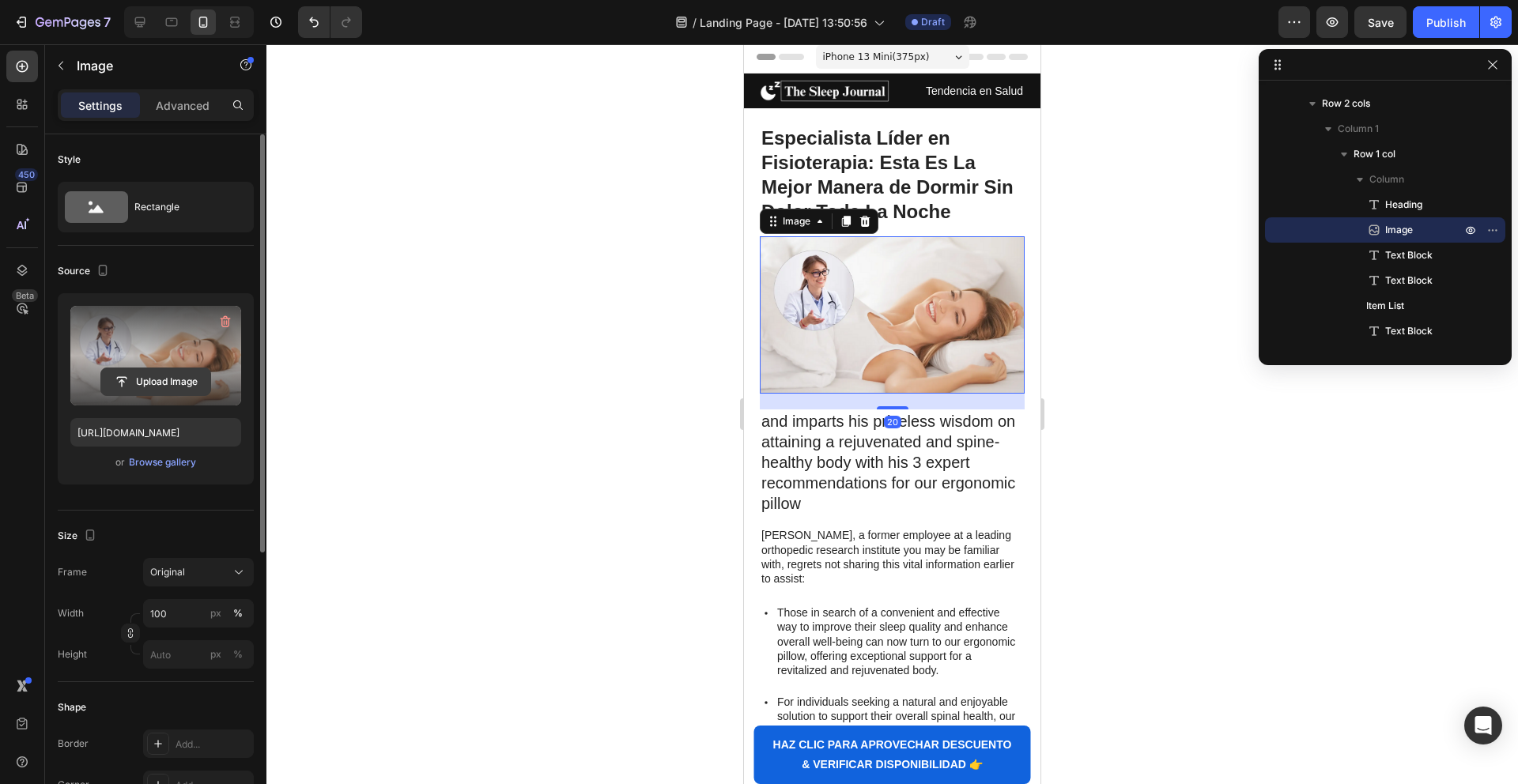
click at [115, 375] on input "file" at bounding box center [156, 381] width 109 height 27
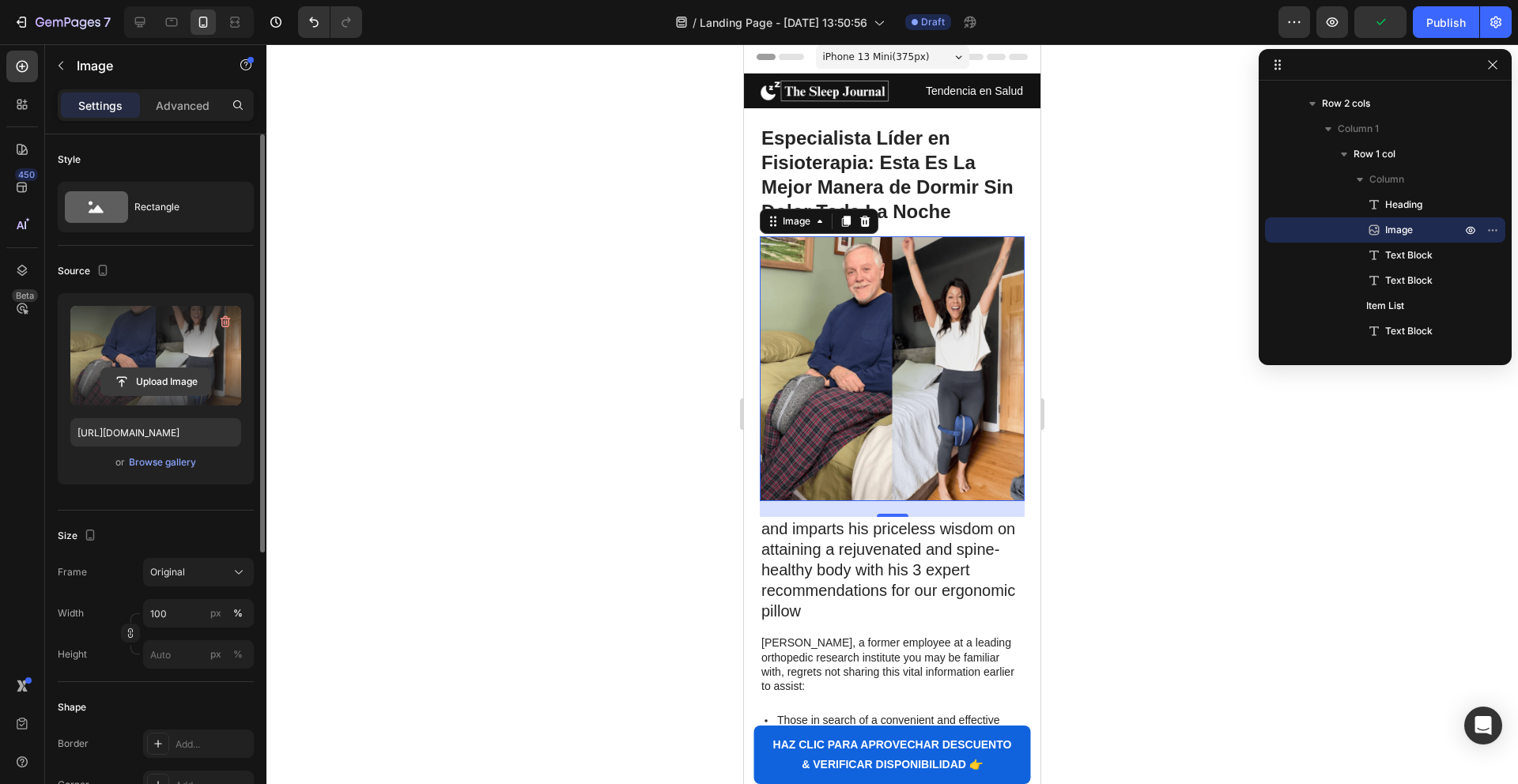
click at [151, 383] on input "file" at bounding box center [156, 381] width 109 height 27
click at [137, 369] on input "file" at bounding box center [156, 381] width 109 height 27
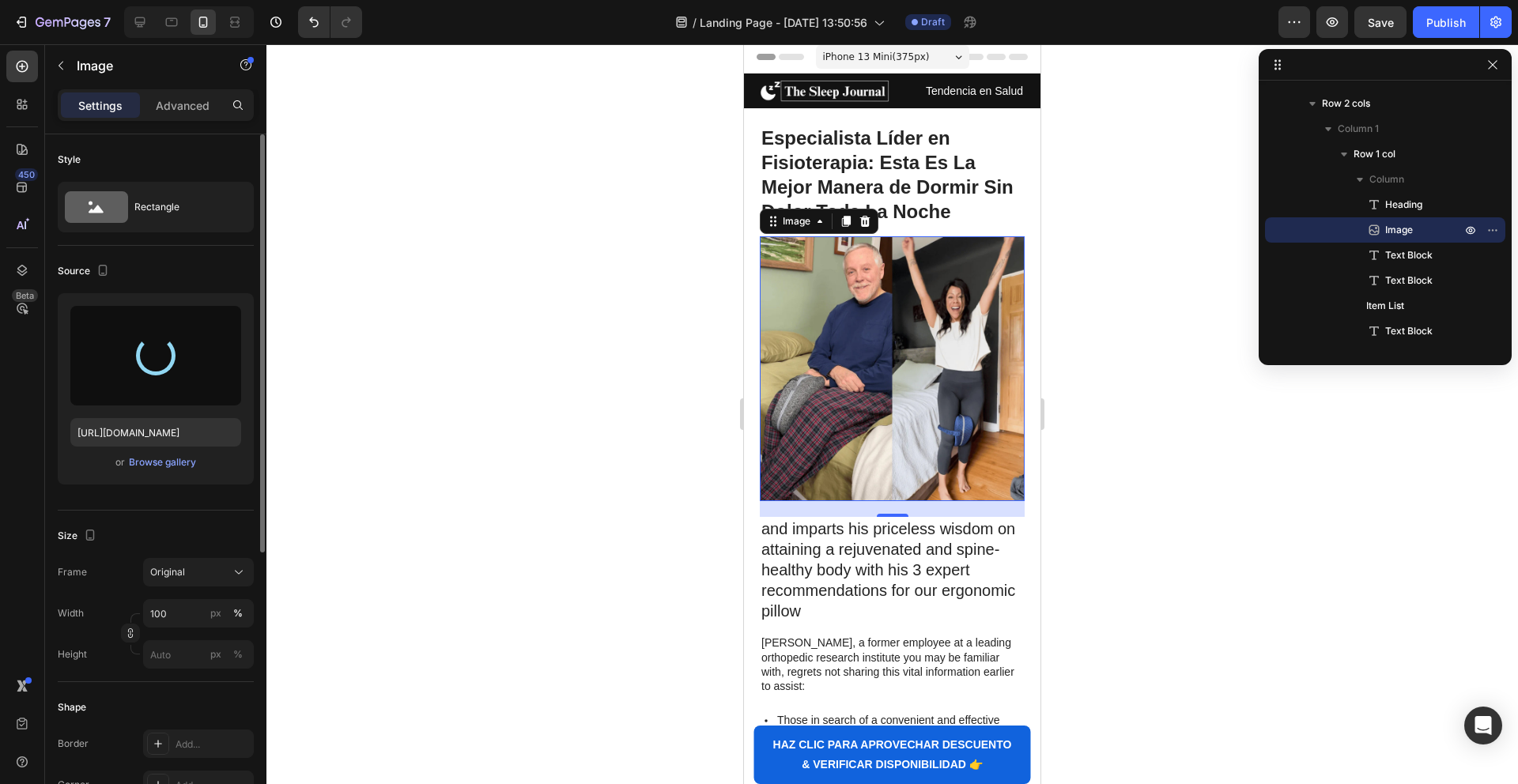
scroll to position [0, 0]
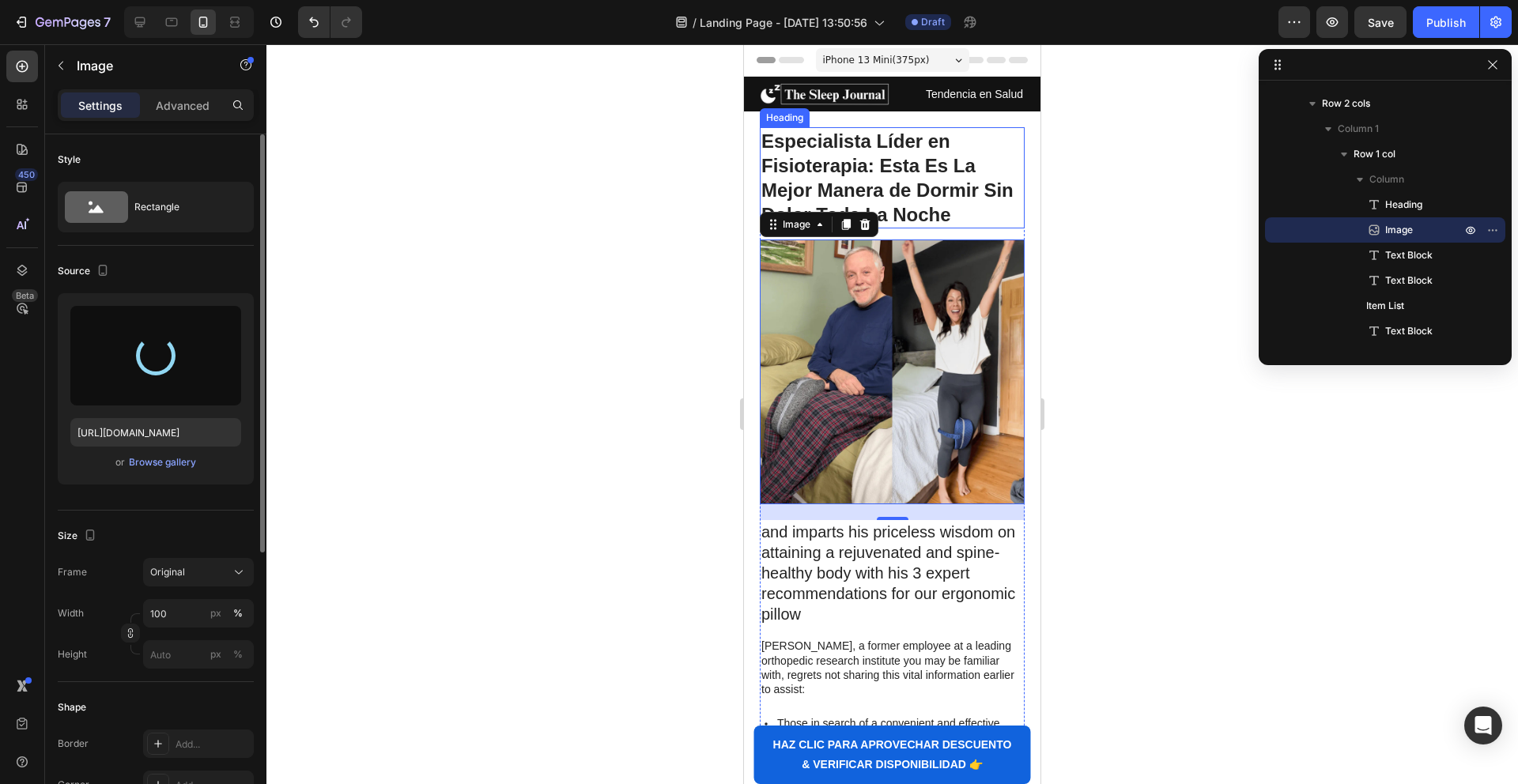
type input "[URL][DOMAIN_NAME]"
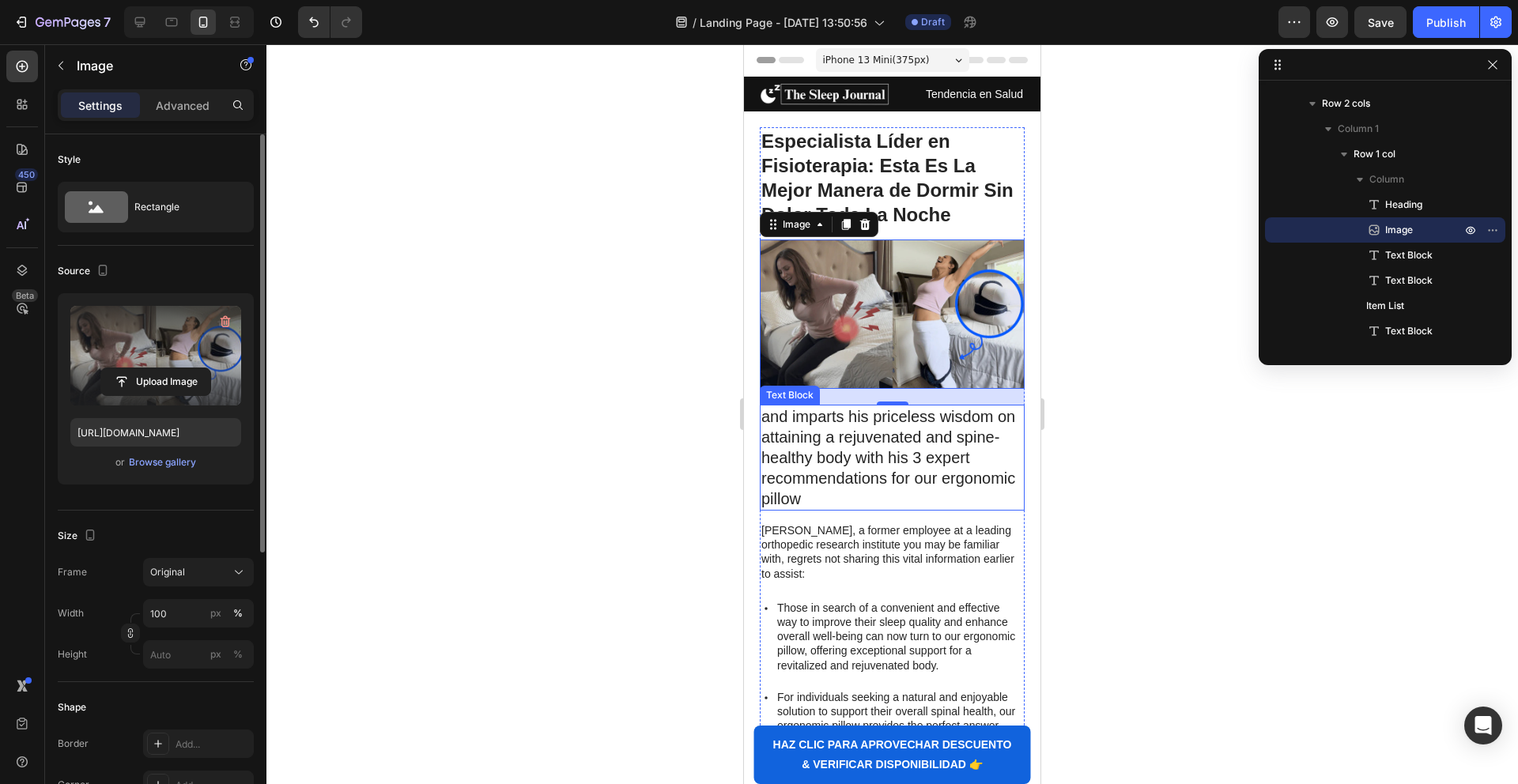
click at [819, 448] on p "and imparts his priceless wisdom on attaining a rejuvenated and spine-healthy b…" at bounding box center [892, 458] width 261 height 103
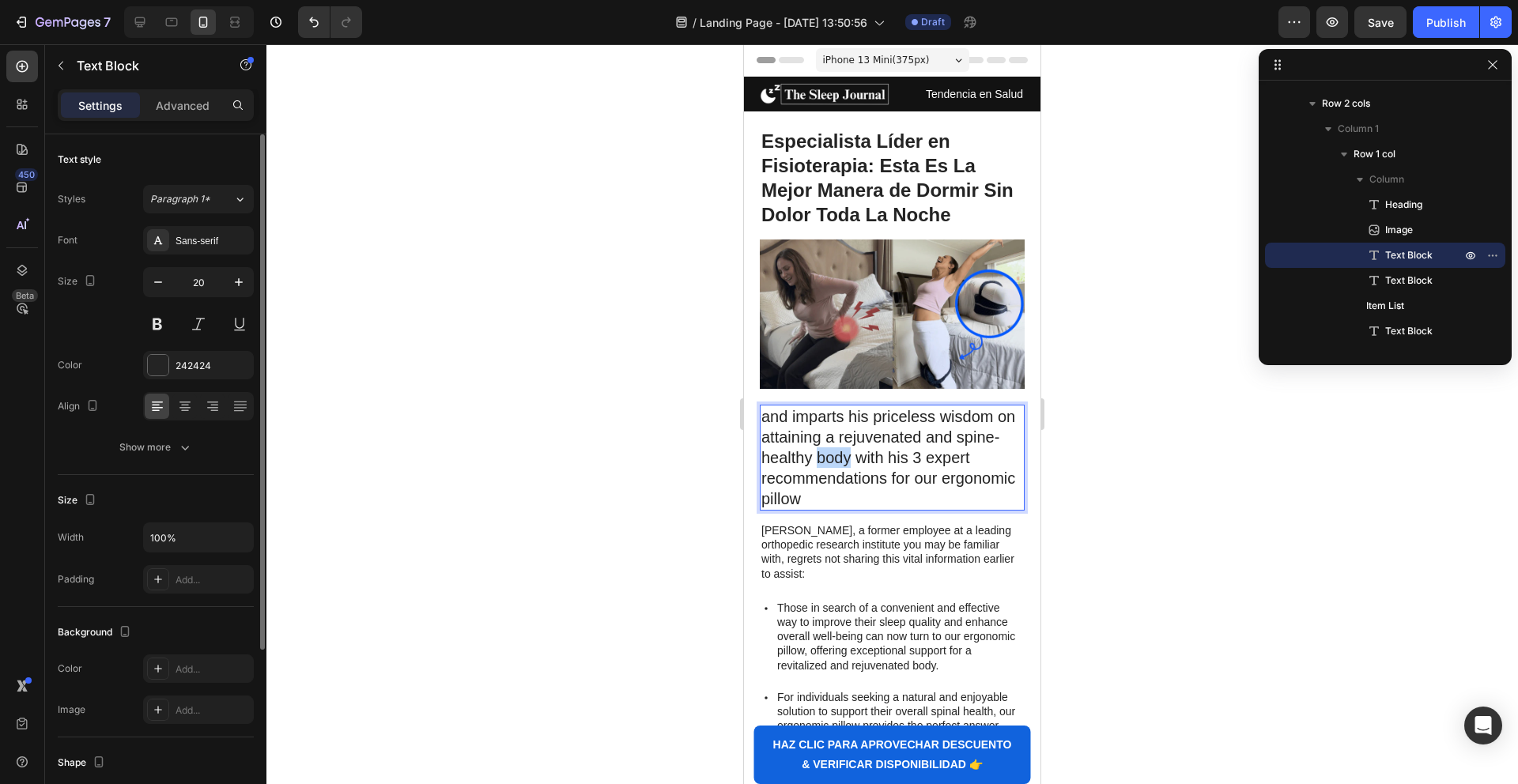
click at [828, 455] on p "and imparts his priceless wisdom on attaining a rejuvenated and spine-healthy b…" at bounding box center [892, 458] width 261 height 103
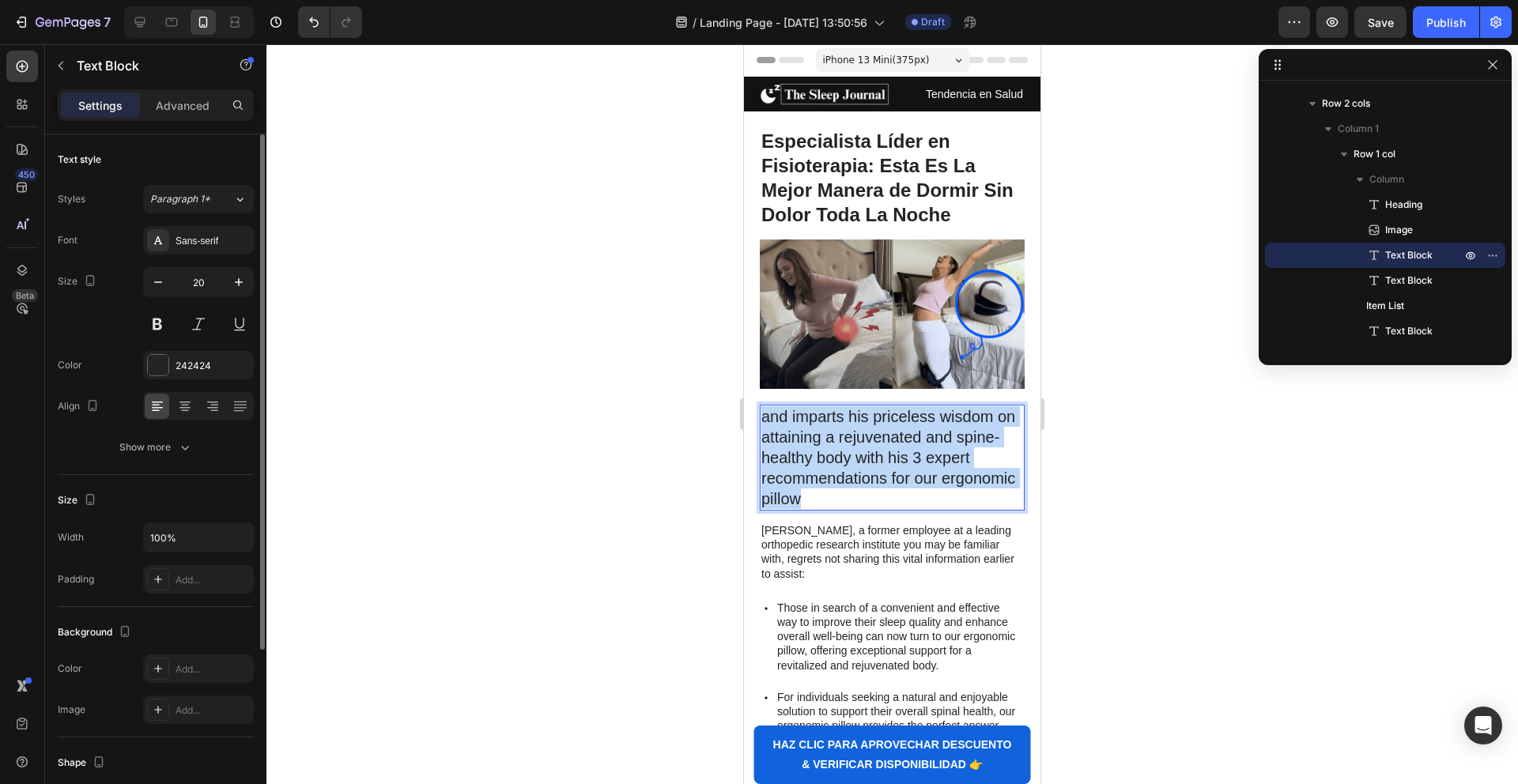
click at [828, 455] on p "and imparts his priceless wisdom on attaining a rejuvenated and spine-healthy b…" at bounding box center [892, 458] width 261 height 103
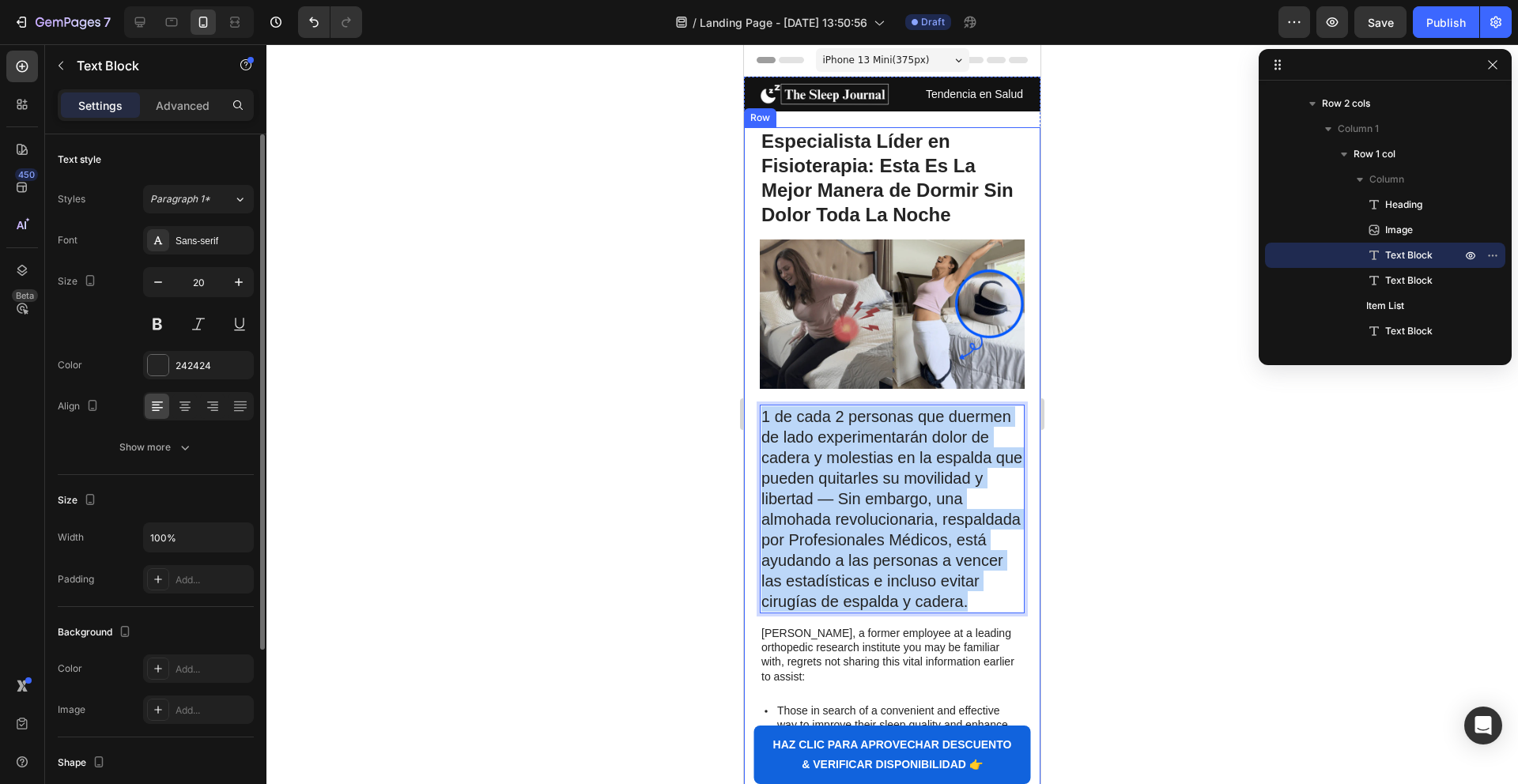
drag, startPoint x: 976, startPoint y: 591, endPoint x: 737, endPoint y: 400, distance: 305.9
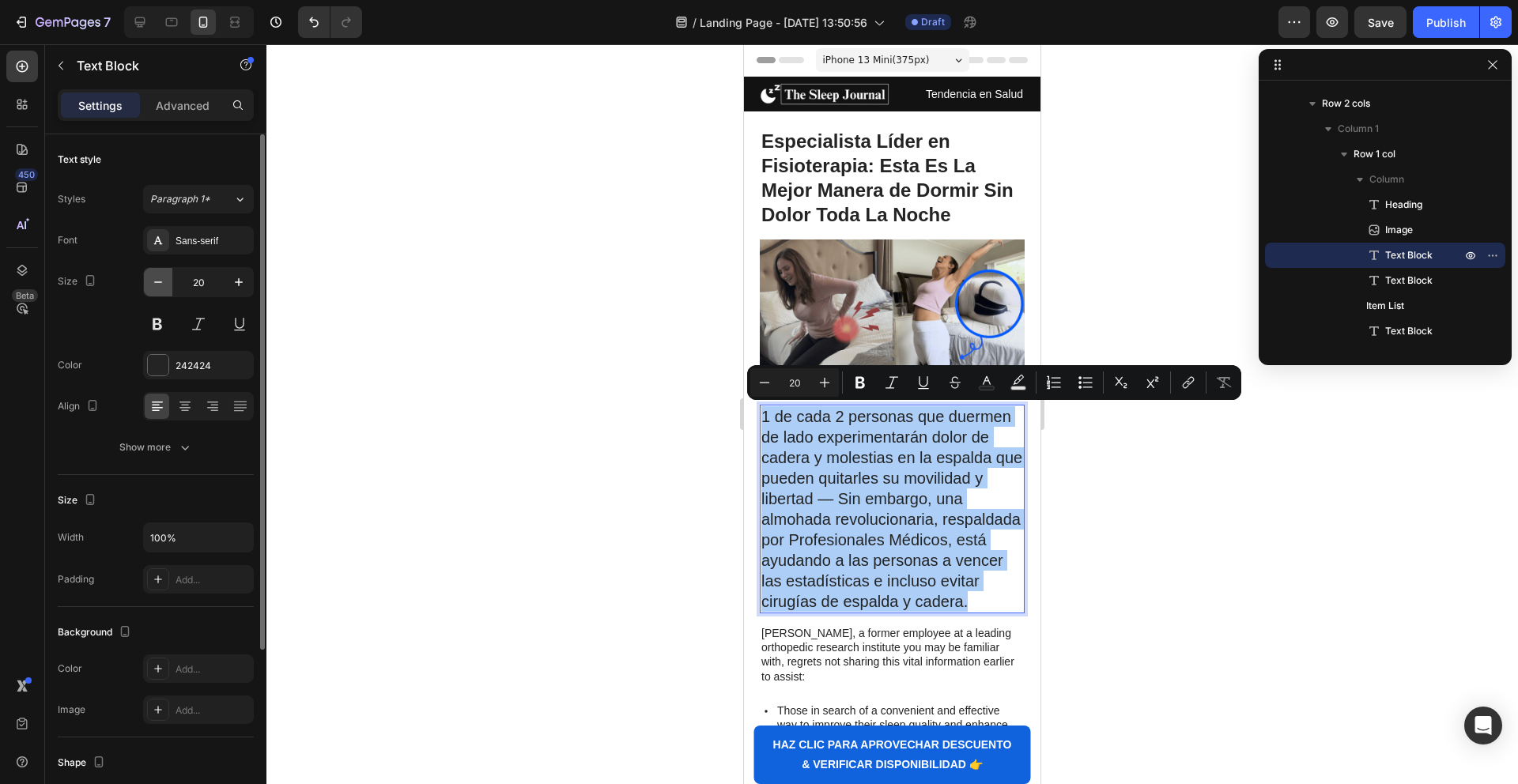
click at [161, 286] on icon "button" at bounding box center [158, 282] width 16 height 16
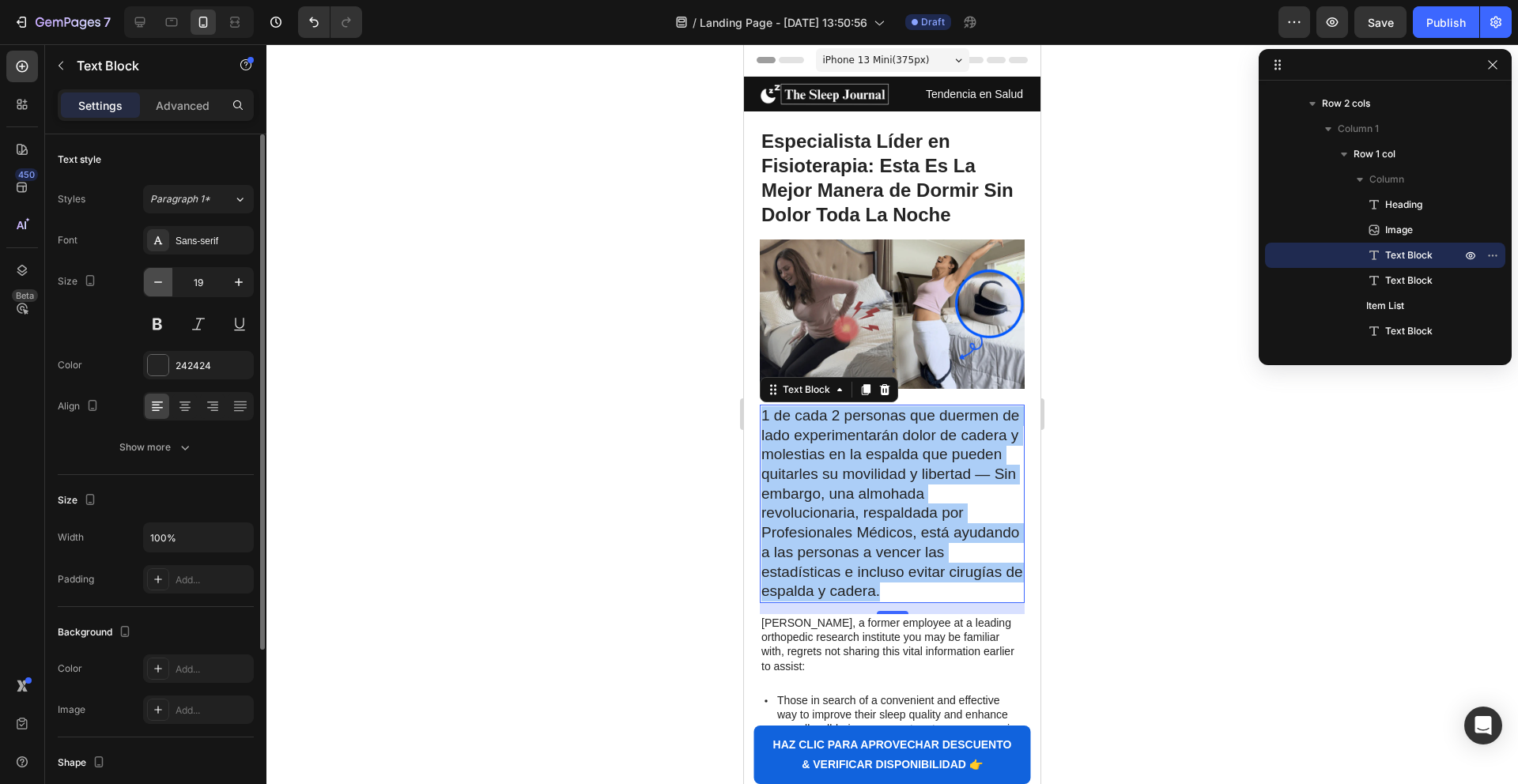
click at [162, 286] on icon "button" at bounding box center [158, 282] width 16 height 16
click at [161, 286] on icon "button" at bounding box center [158, 282] width 16 height 16
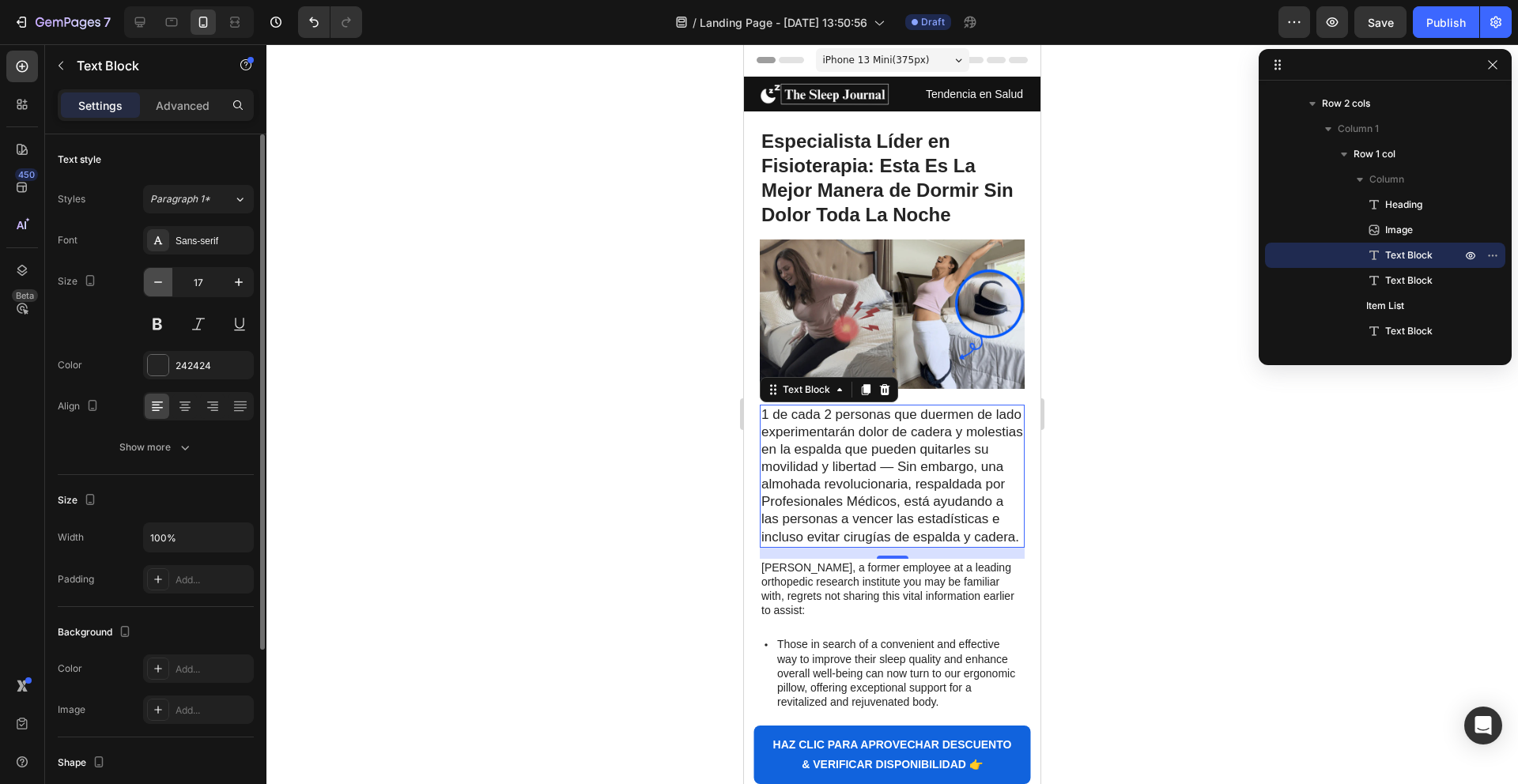
click at [157, 282] on icon "button" at bounding box center [158, 282] width 16 height 16
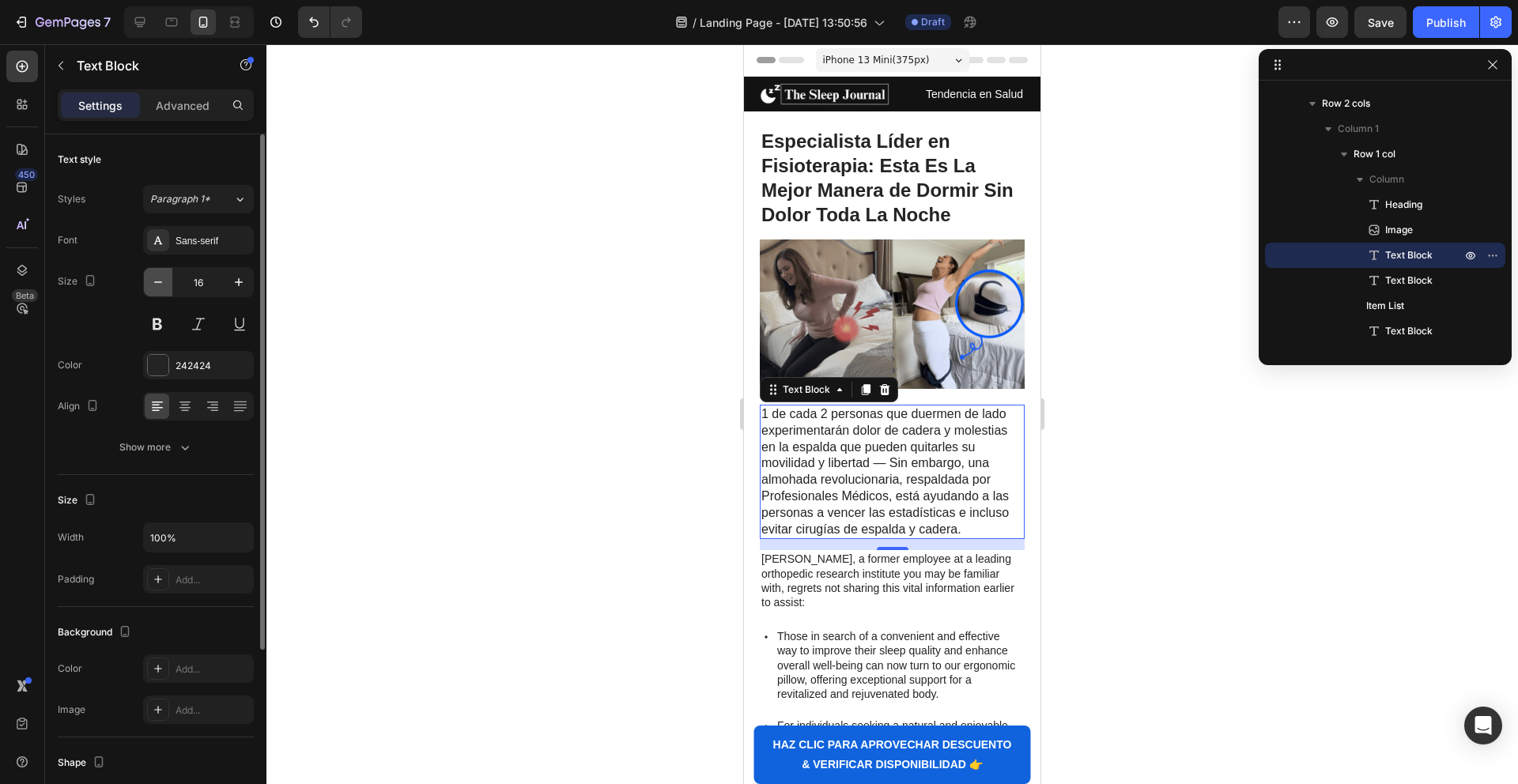
drag, startPoint x: 157, startPoint y: 283, endPoint x: 319, endPoint y: 21, distance: 308.0
click at [157, 283] on icon "button" at bounding box center [158, 282] width 16 height 16
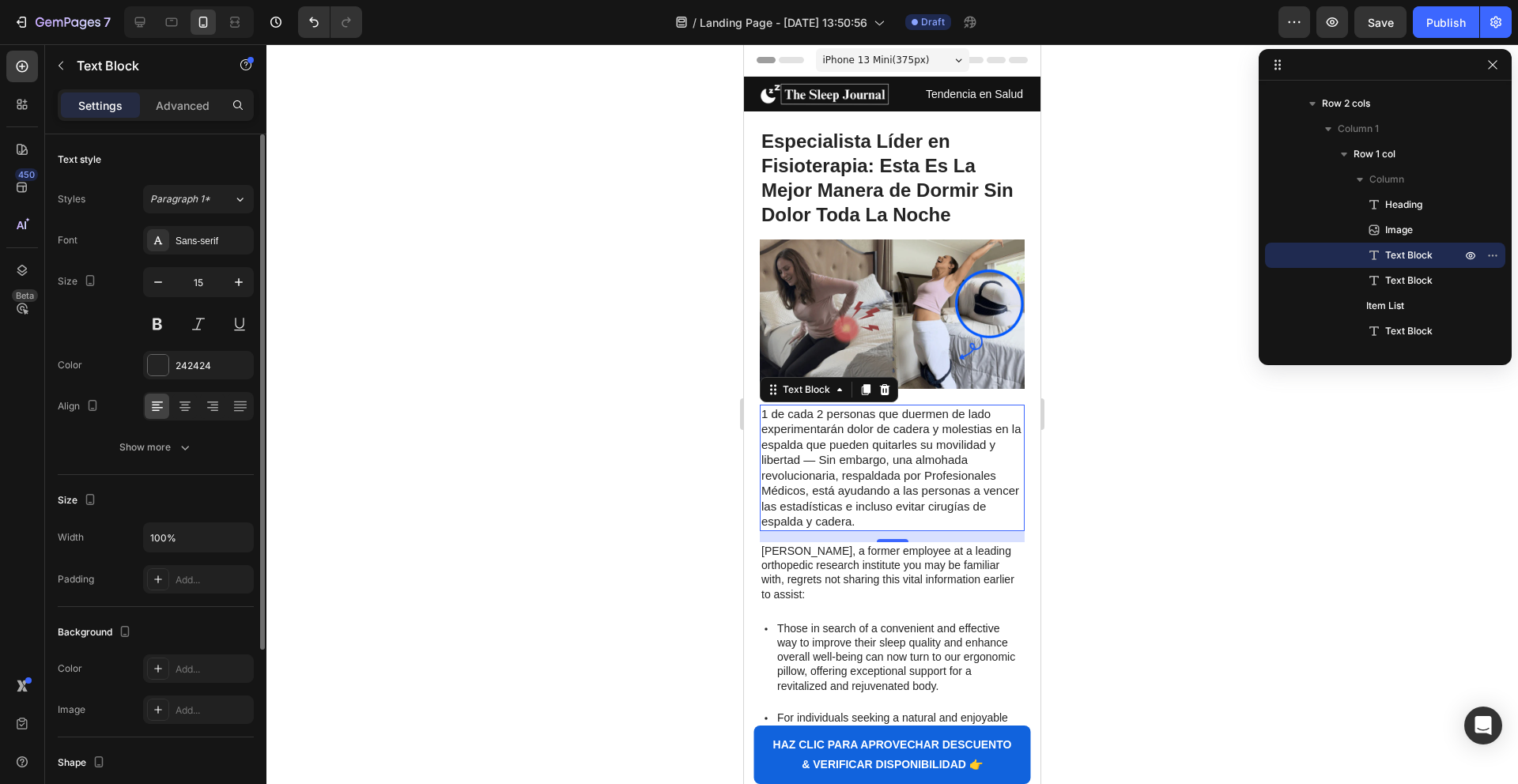
scroll to position [3, 0]
drag, startPoint x: 153, startPoint y: 284, endPoint x: 233, endPoint y: 235, distance: 93.8
click at [154, 284] on icon "button" at bounding box center [158, 279] width 16 height 16
type input "14"
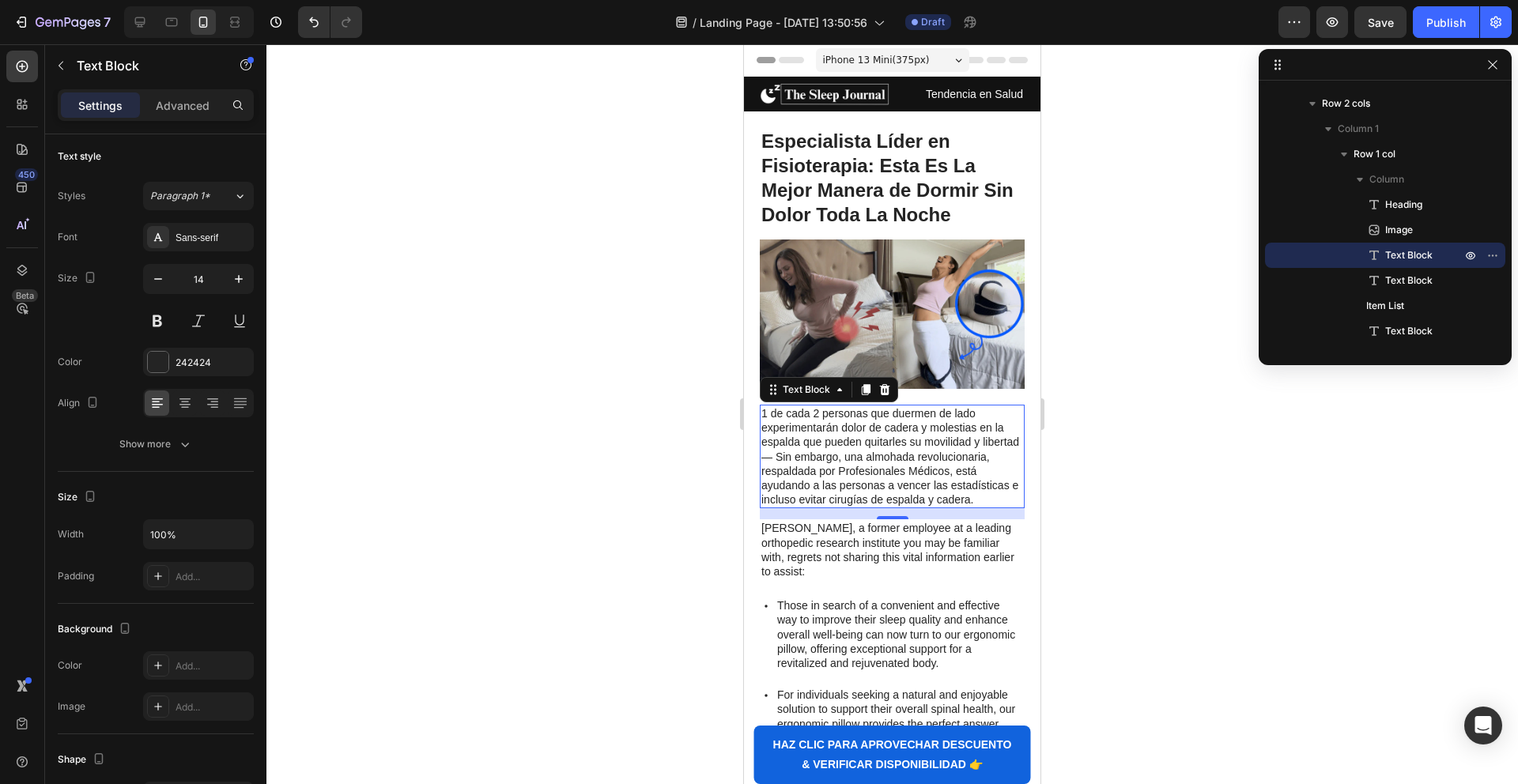
click at [821, 428] on p "1 de cada 2 personas que duermen de lado experimentarán dolor de cadera y moles…" at bounding box center [892, 456] width 261 height 101
click at [818, 446] on p "1 de cada 2 personas que duermen de lado experimentarán dolor de cadera y moles…" at bounding box center [892, 456] width 261 height 101
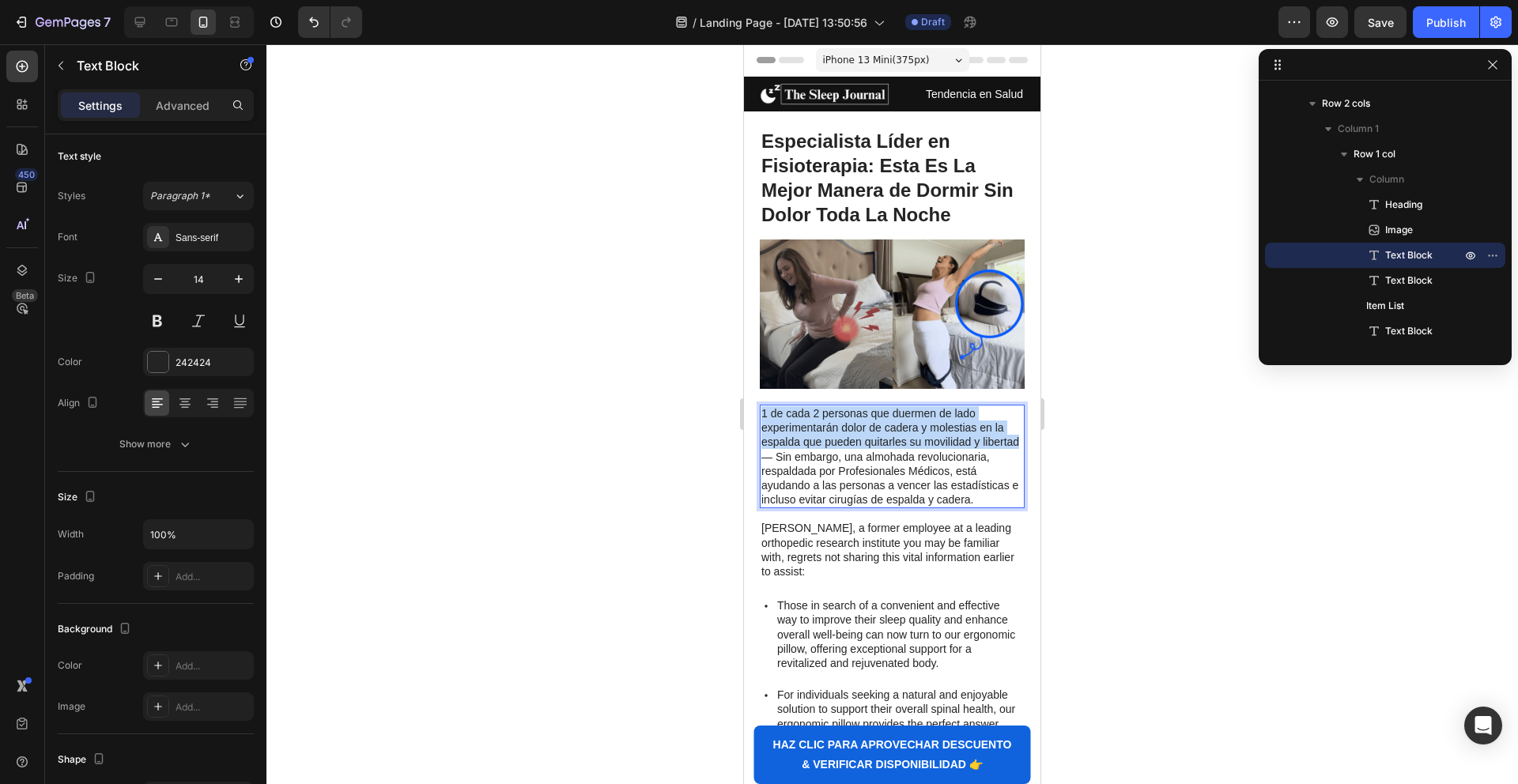
drag, startPoint x: 1020, startPoint y: 443, endPoint x: 760, endPoint y: 416, distance: 261.4
click at [760, 416] on div "1 de cada 2 personas que duermen de lado experimentarán dolor de cadera y moles…" at bounding box center [892, 456] width 265 height 103
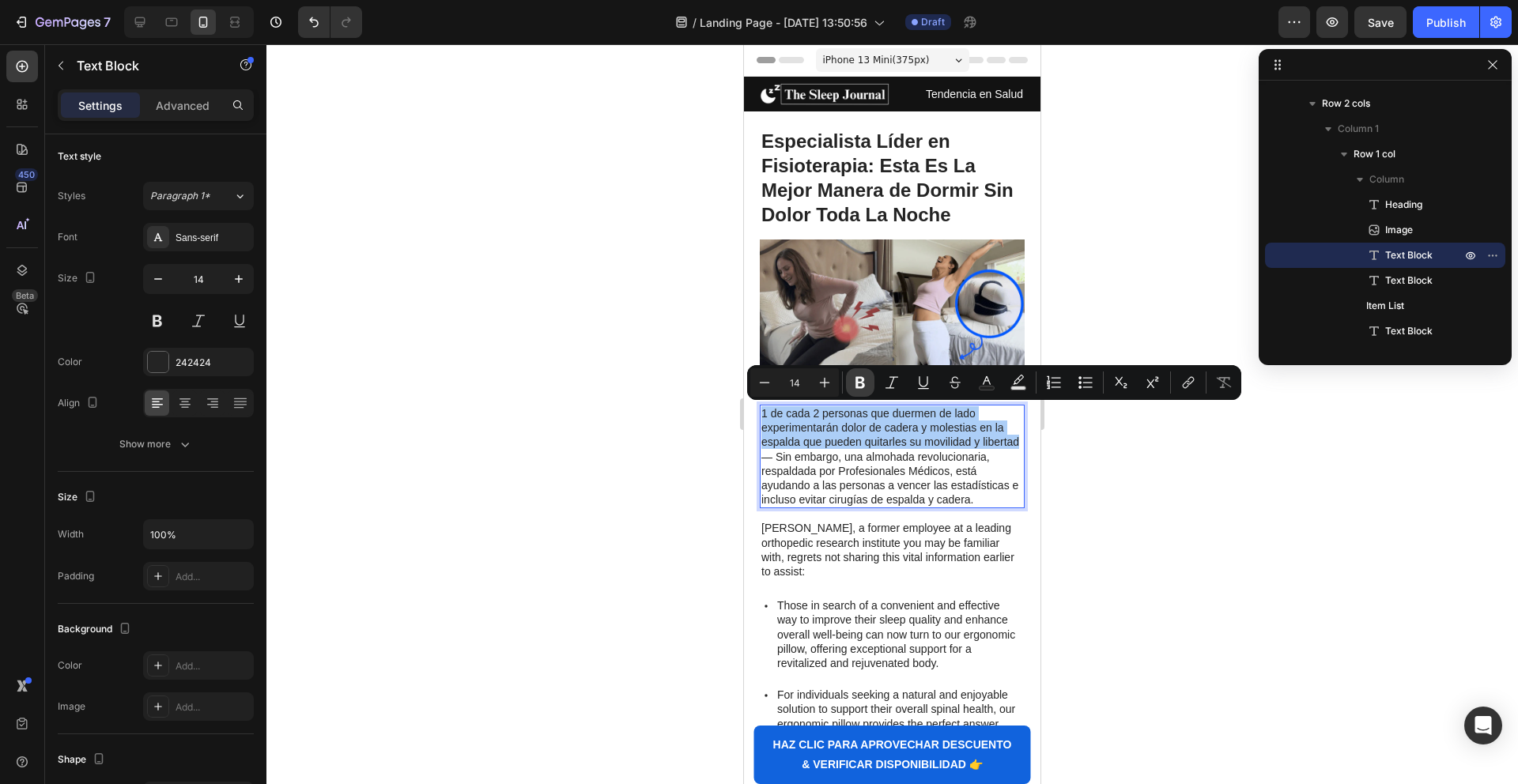
click at [853, 378] on icon "Editor contextual toolbar" at bounding box center [860, 383] width 16 height 16
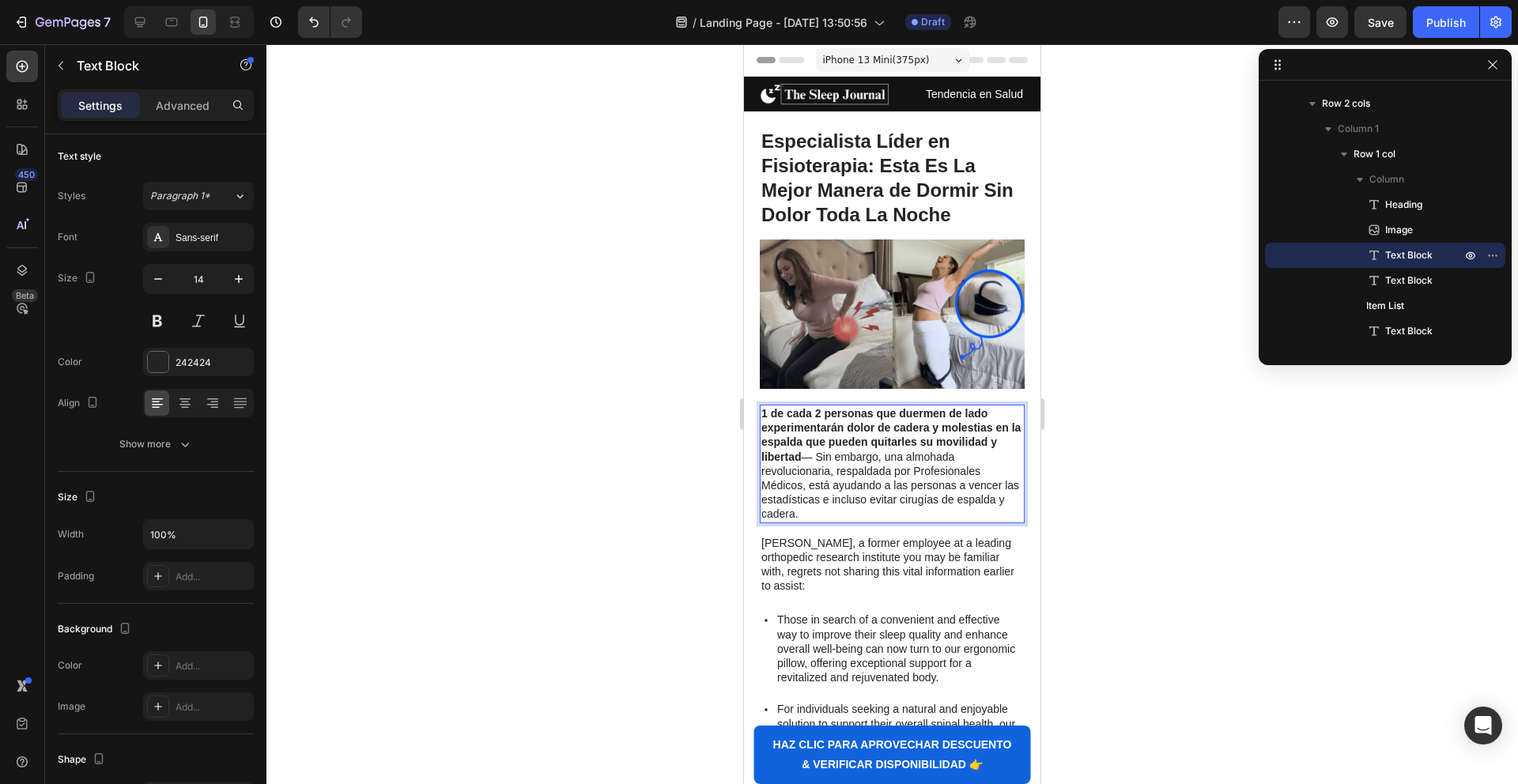
click at [845, 458] on p "1 de cada 2 personas que duermen de lado experimentarán dolor de cadera y moles…" at bounding box center [892, 464] width 261 height 115
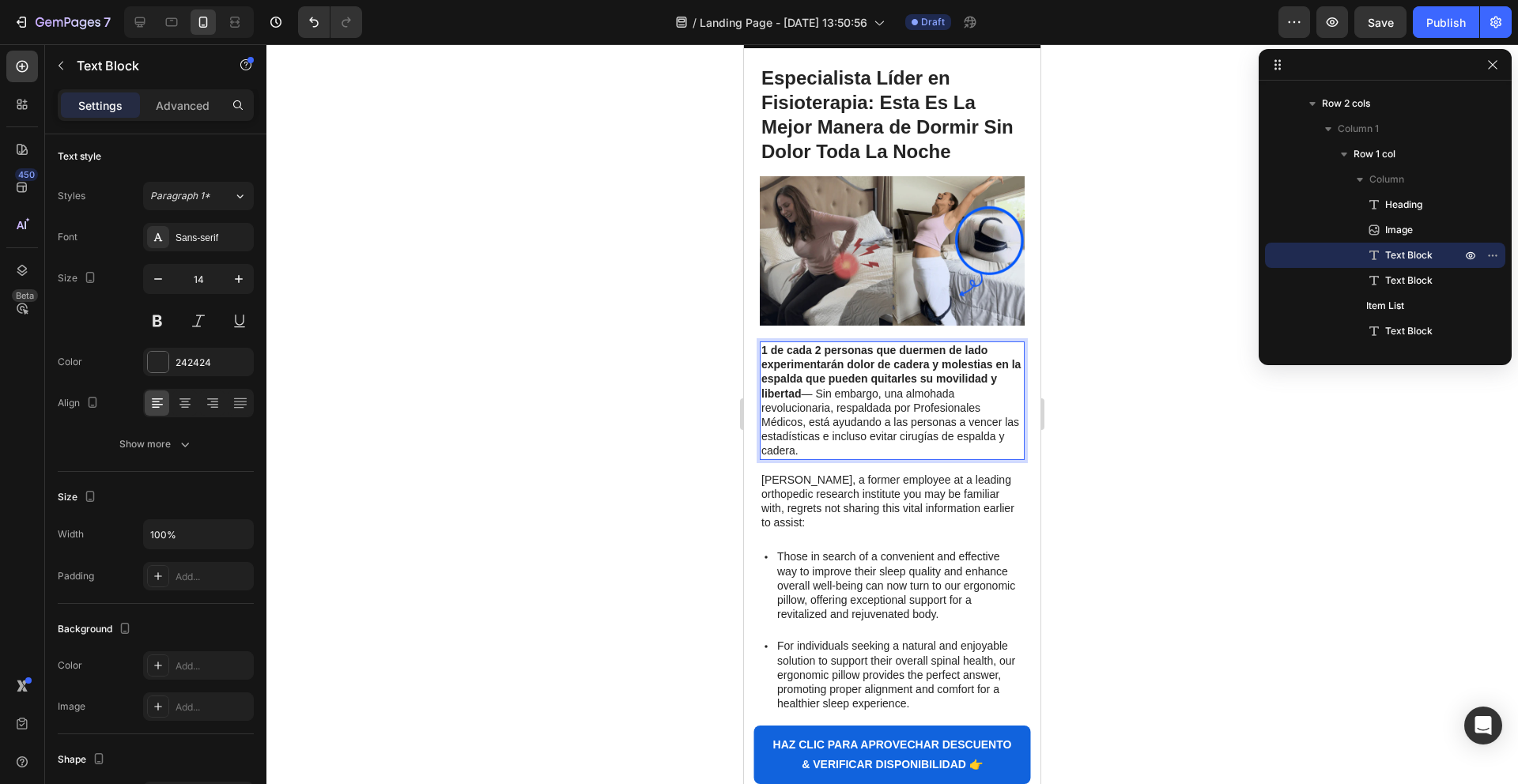
scroll to position [120, 0]
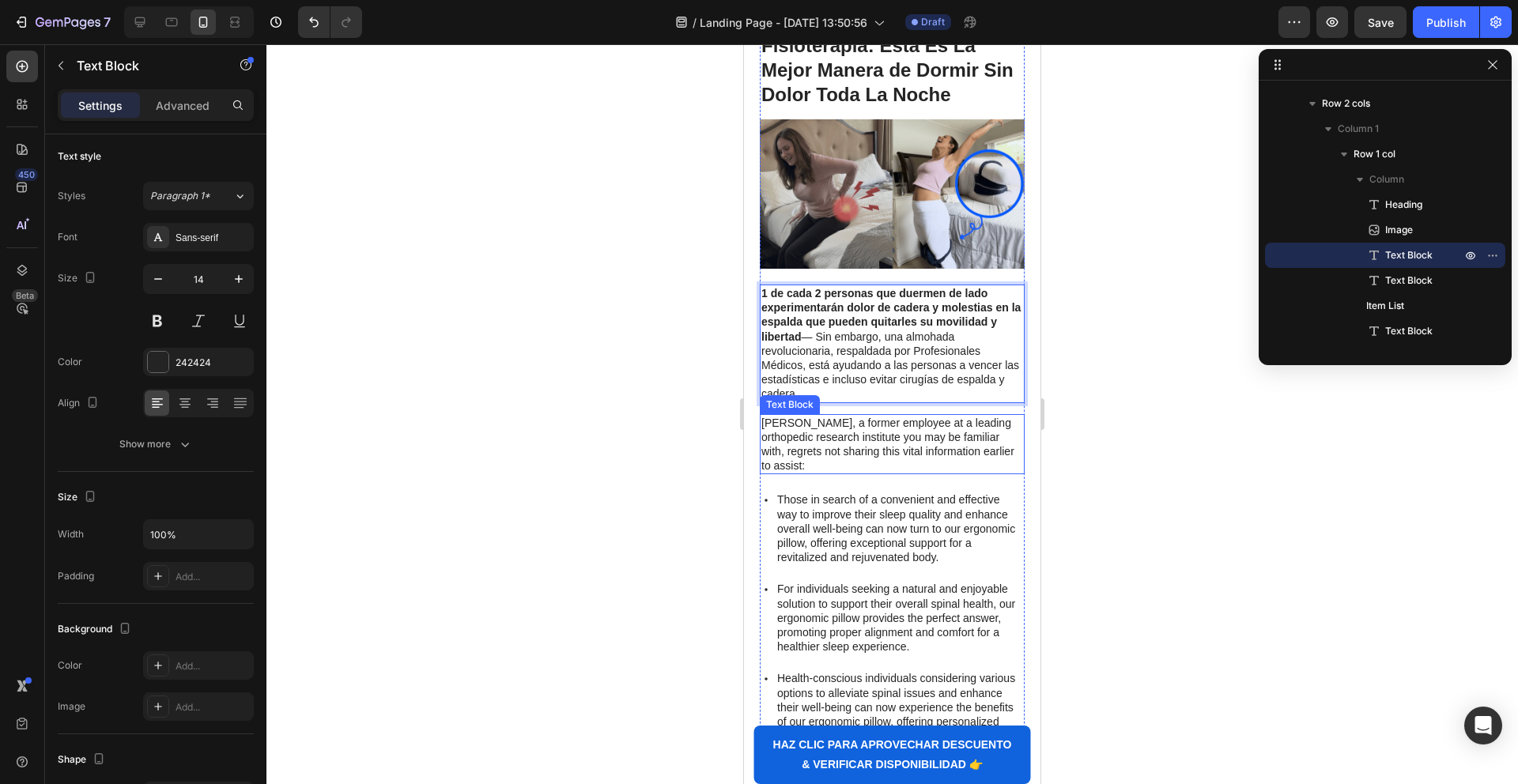
click at [821, 455] on p "[PERSON_NAME], a former employee at a leading orthopedic research institute you…" at bounding box center [892, 445] width 261 height 58
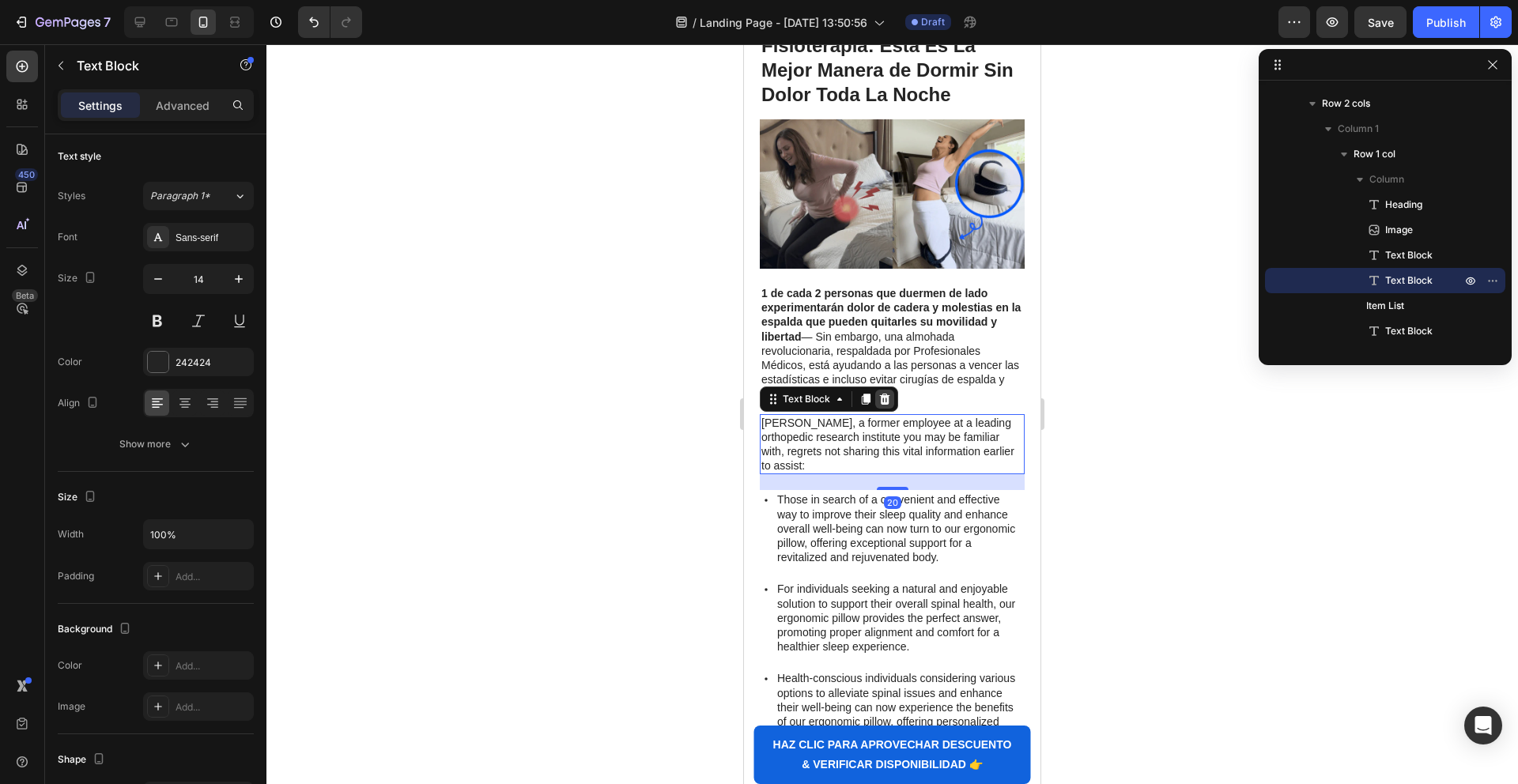
click at [885, 399] on icon at bounding box center [885, 398] width 10 height 11
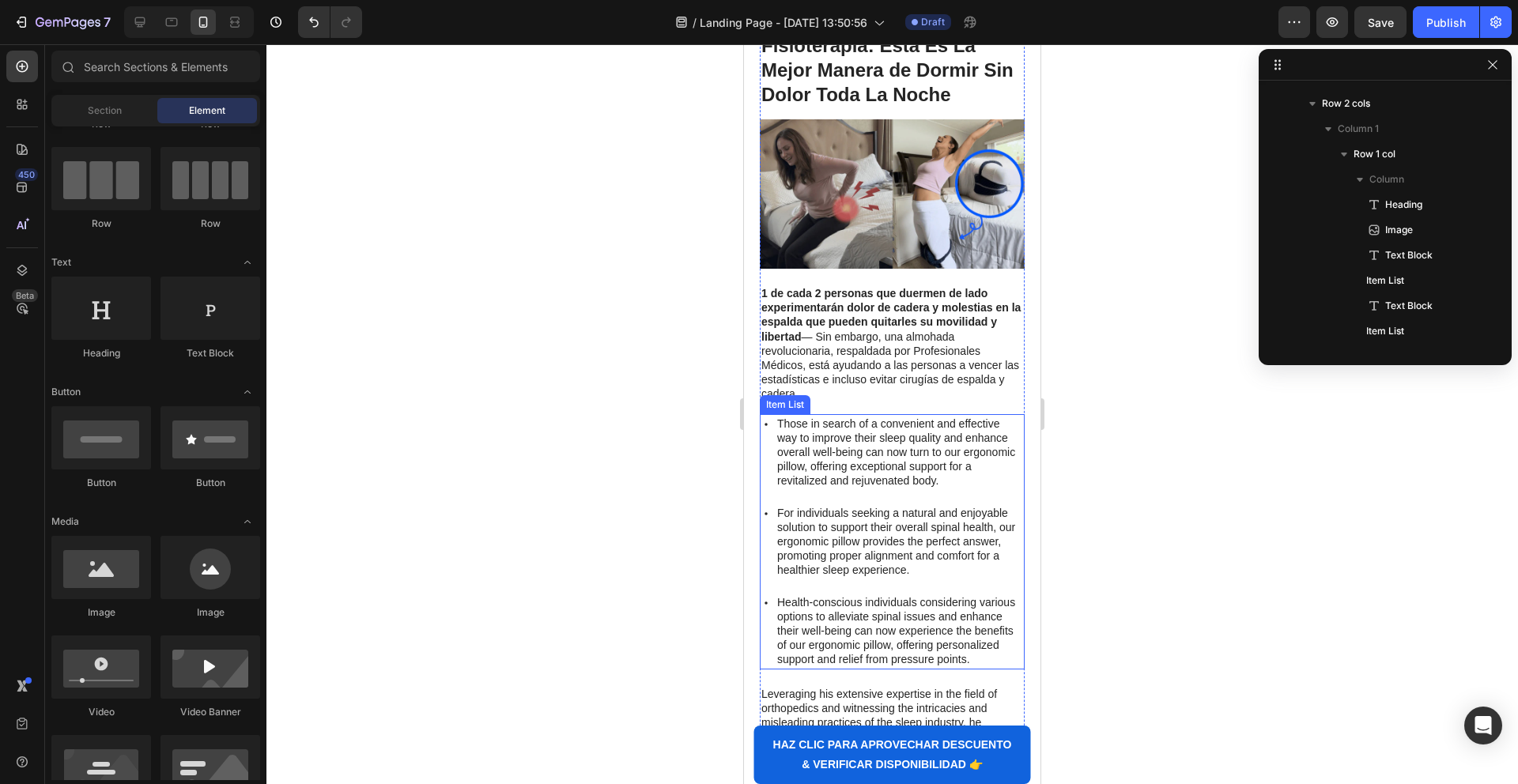
click at [816, 449] on p "Those in search of a convenient and effective way to improve their sleep qualit…" at bounding box center [900, 452] width 245 height 72
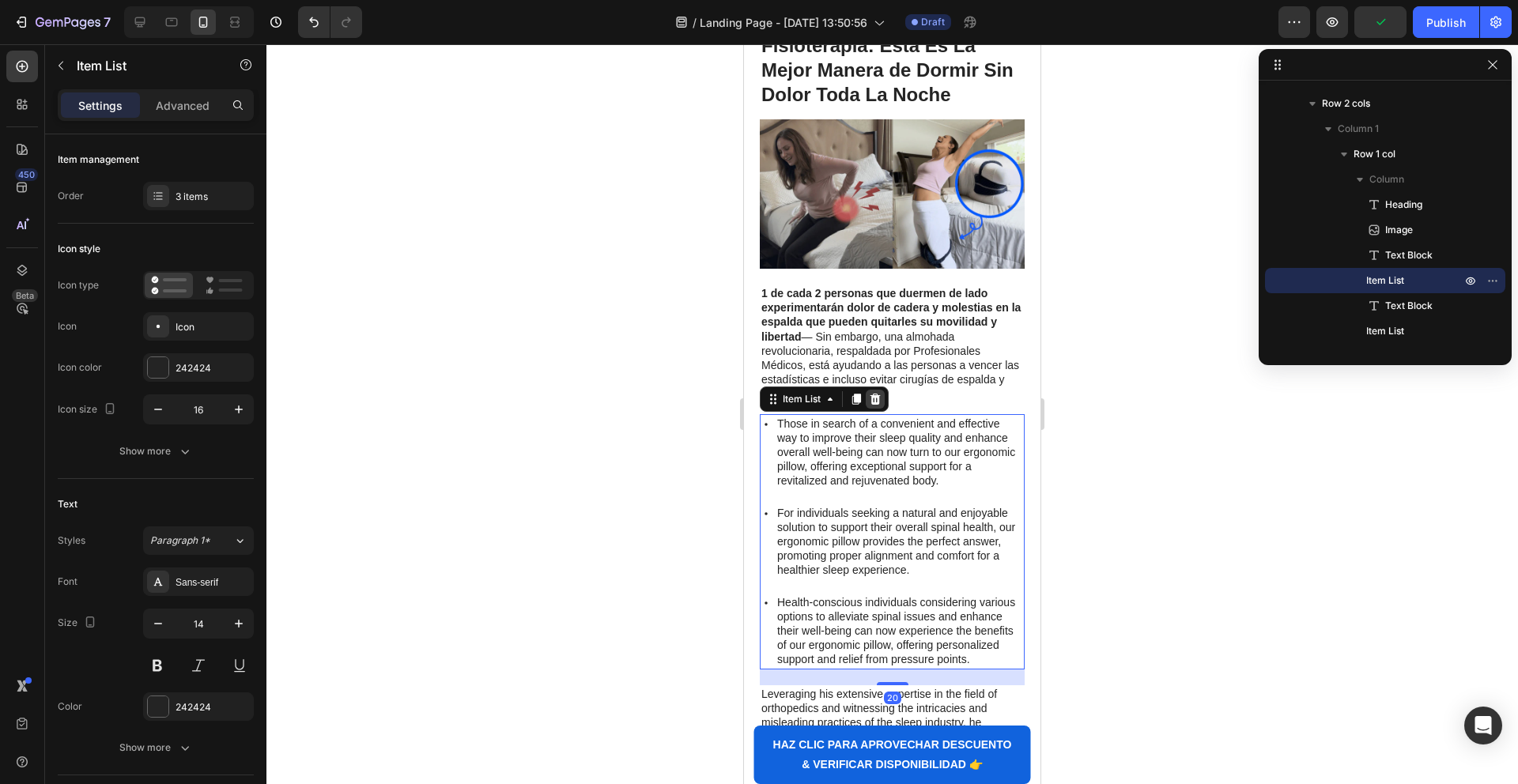
click at [871, 400] on icon at bounding box center [875, 399] width 12 height 12
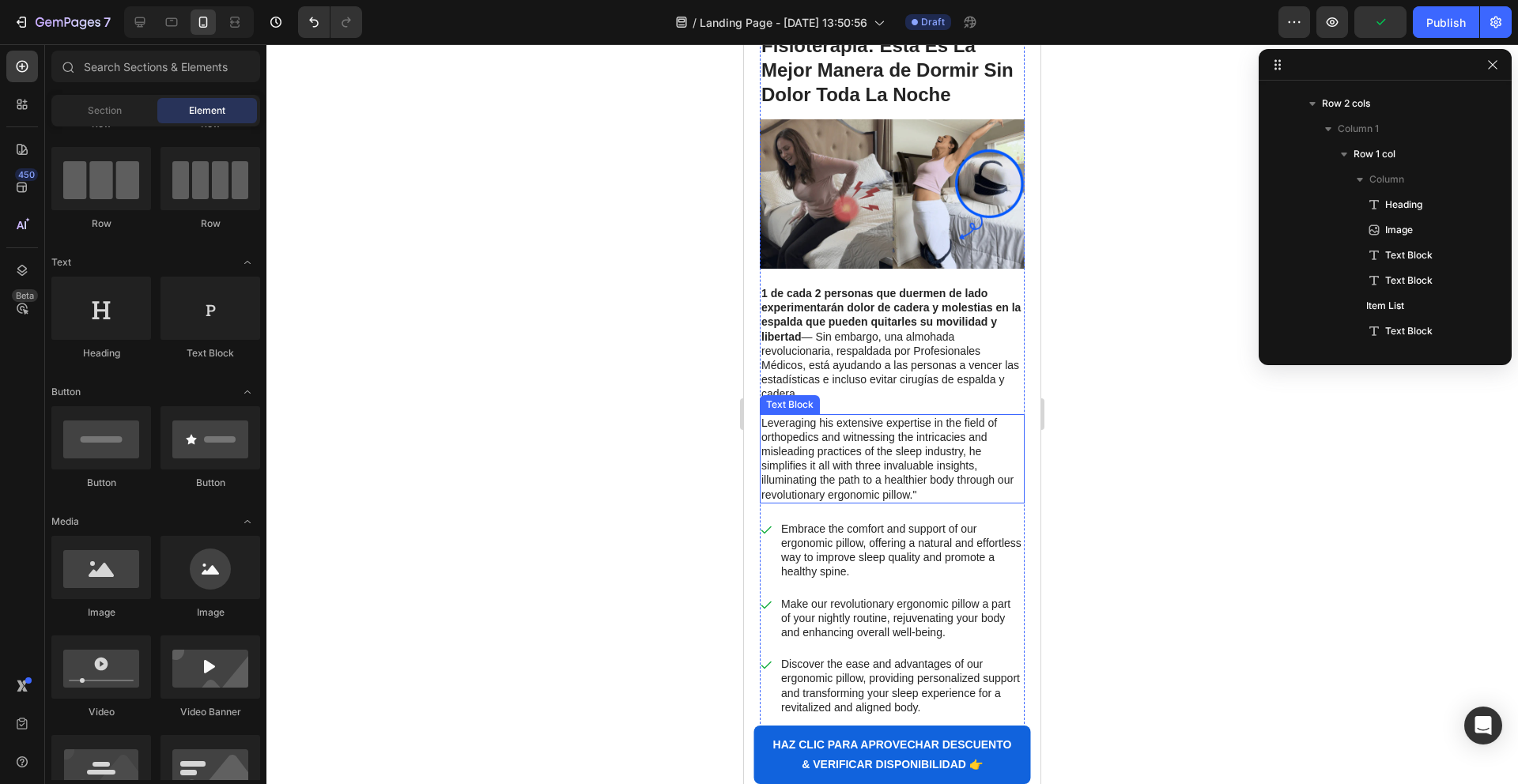
click at [765, 425] on p "Leveraging his extensive expertise in the field of orthopedics and witnessing t…" at bounding box center [892, 459] width 261 height 87
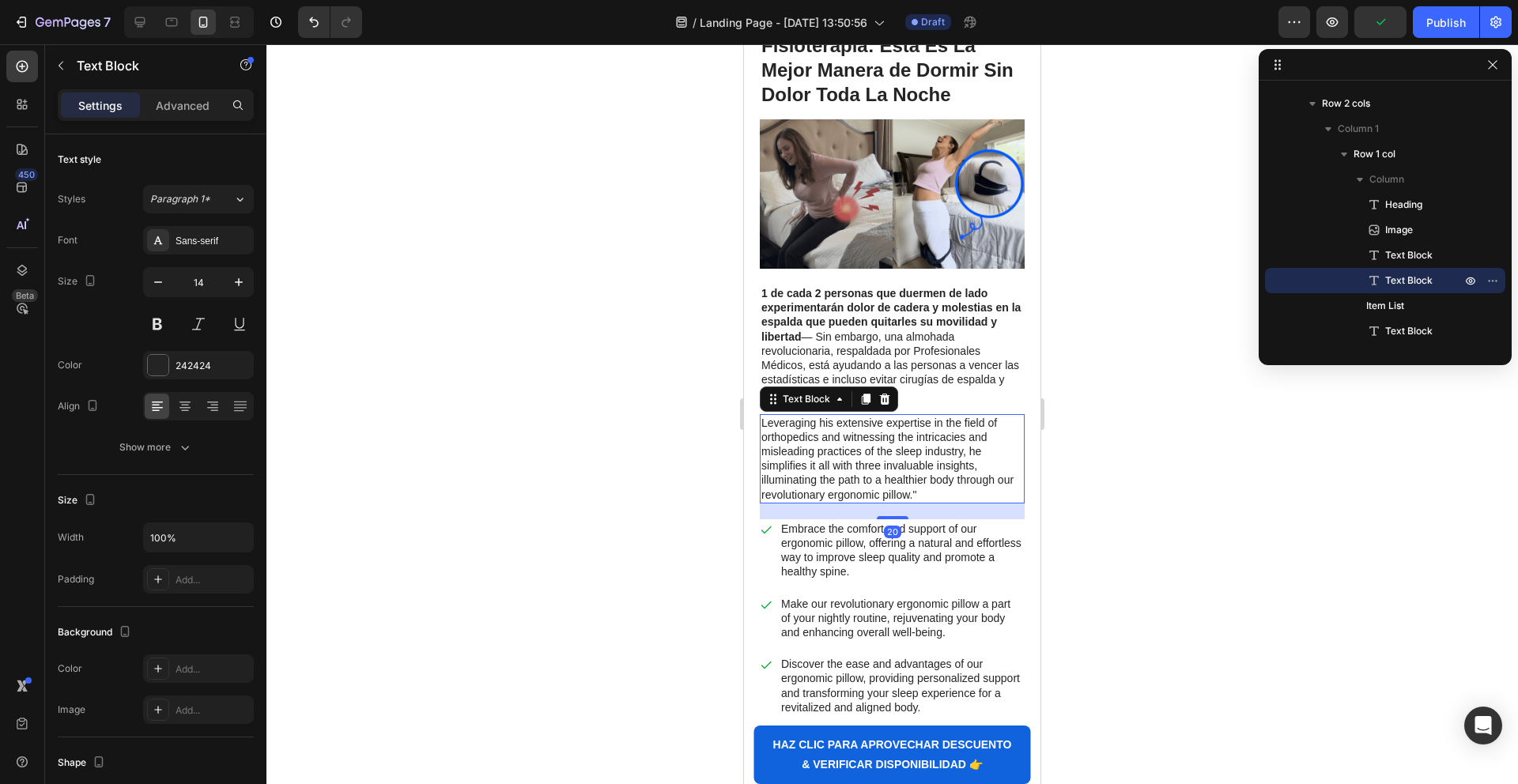
drag, startPoint x: 884, startPoint y: 399, endPoint x: 813, endPoint y: 441, distance: 82.5
click at [882, 399] on icon at bounding box center [884, 399] width 12 height 12
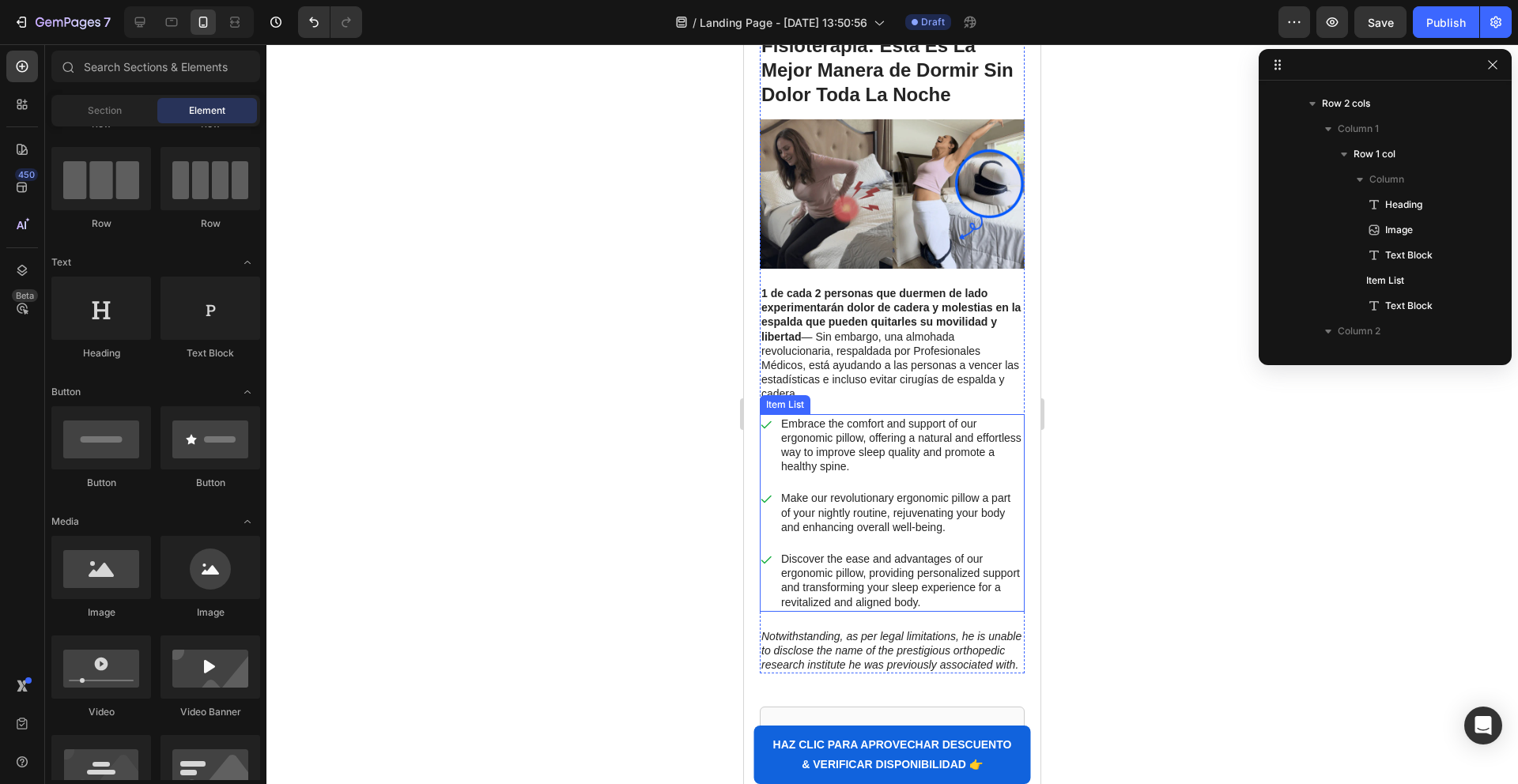
click at [771, 438] on div "Embrace the comfort and support of our ergonomic pillow, offering a natural and…" at bounding box center [892, 445] width 265 height 62
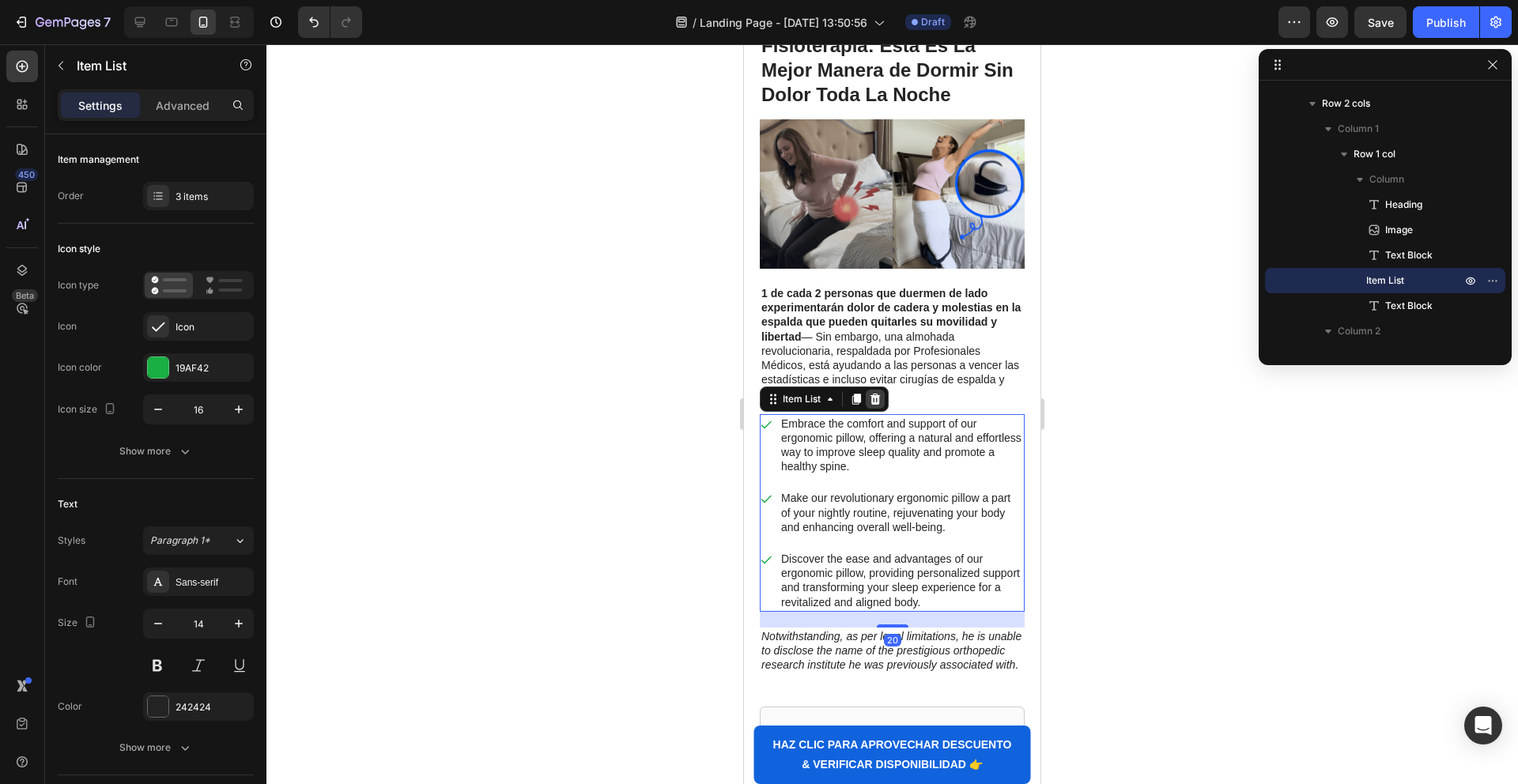
click at [882, 403] on div at bounding box center [875, 399] width 19 height 19
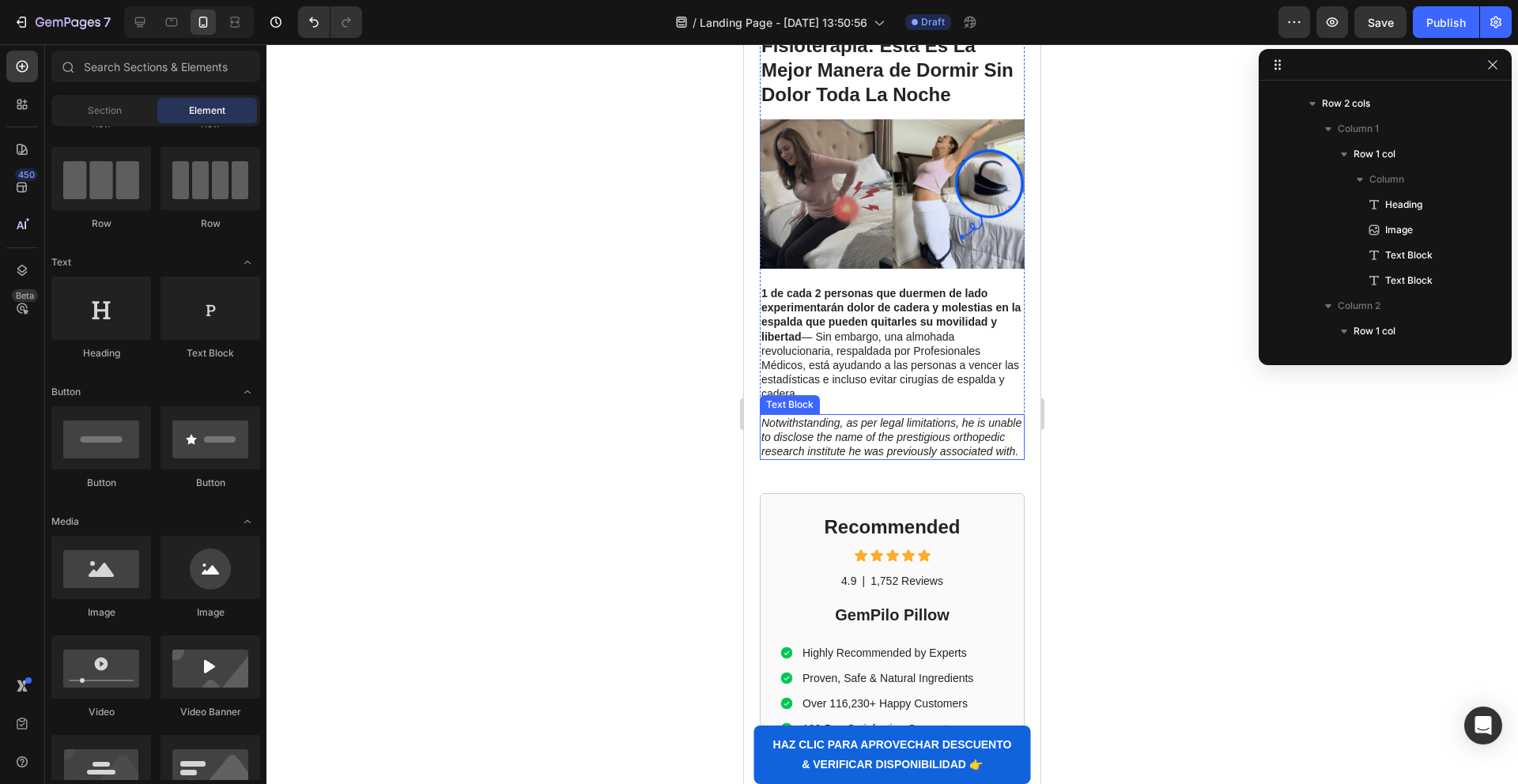
click at [769, 442] on p "Notwithstanding, as per legal limitations, he is unable to disclose the name of…" at bounding box center [892, 438] width 261 height 44
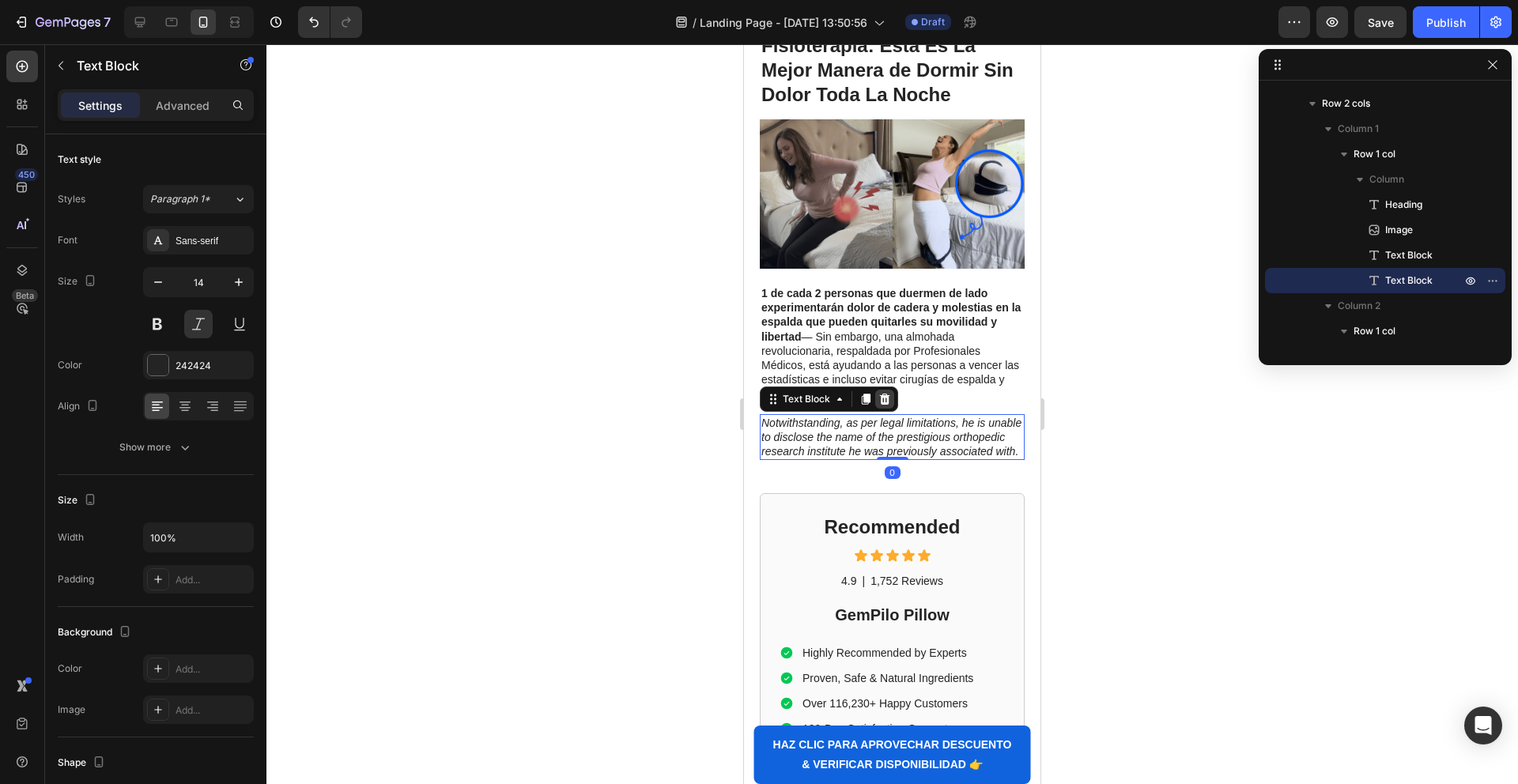
click at [890, 399] on icon at bounding box center [884, 399] width 12 height 12
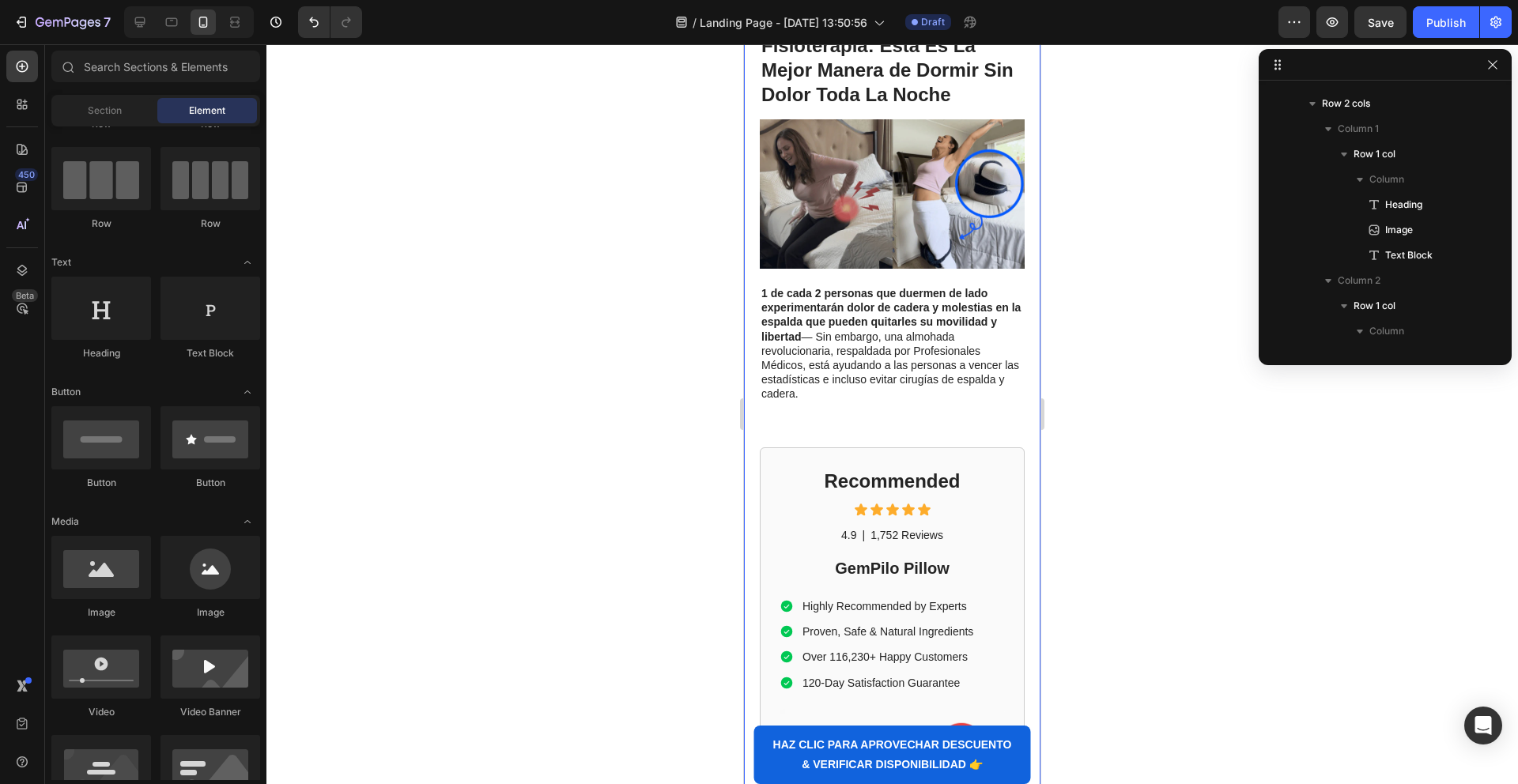
click at [797, 419] on div "⁠⁠⁠⁠⁠⁠⁠ Especialista Líder en Fisioterapia: Esta Es La Mejor Manera de Dormir S…" at bounding box center [892, 227] width 265 height 441
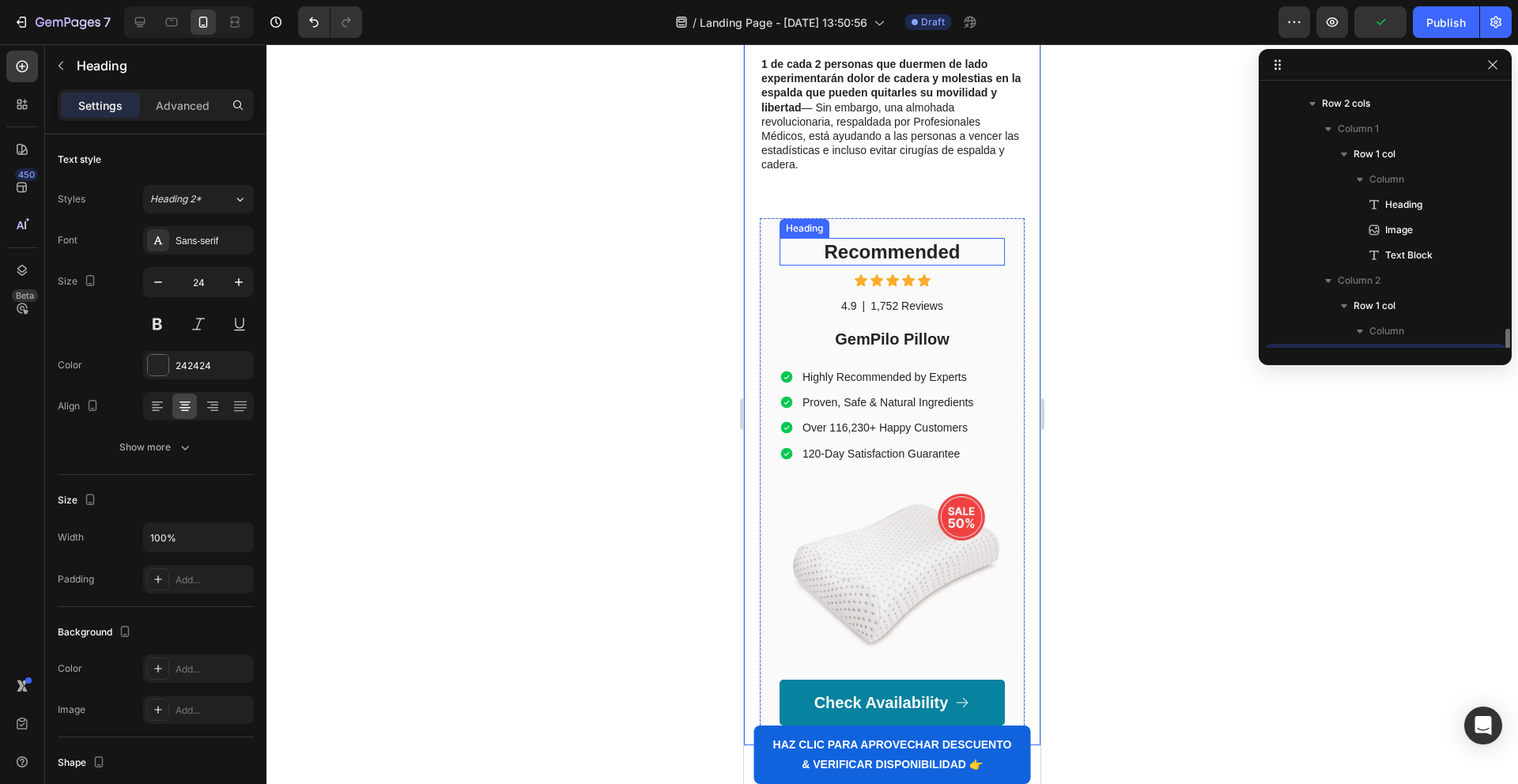
scroll to position [451, 0]
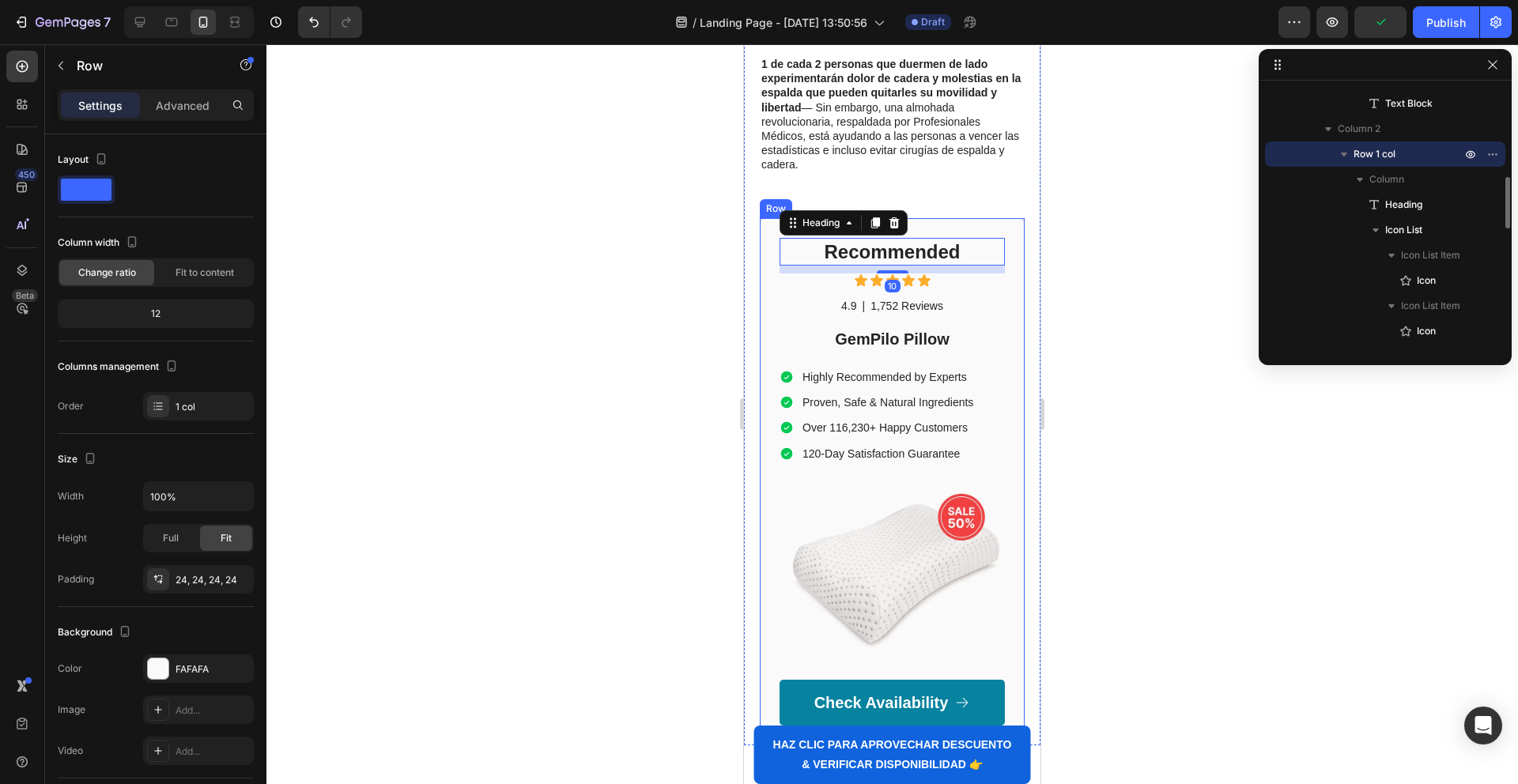
click at [766, 241] on div "Recommended Heading 10 Icon Icon Icon Icon Icon Icon List 4.9 Text Block | Text…" at bounding box center [892, 482] width 265 height 528
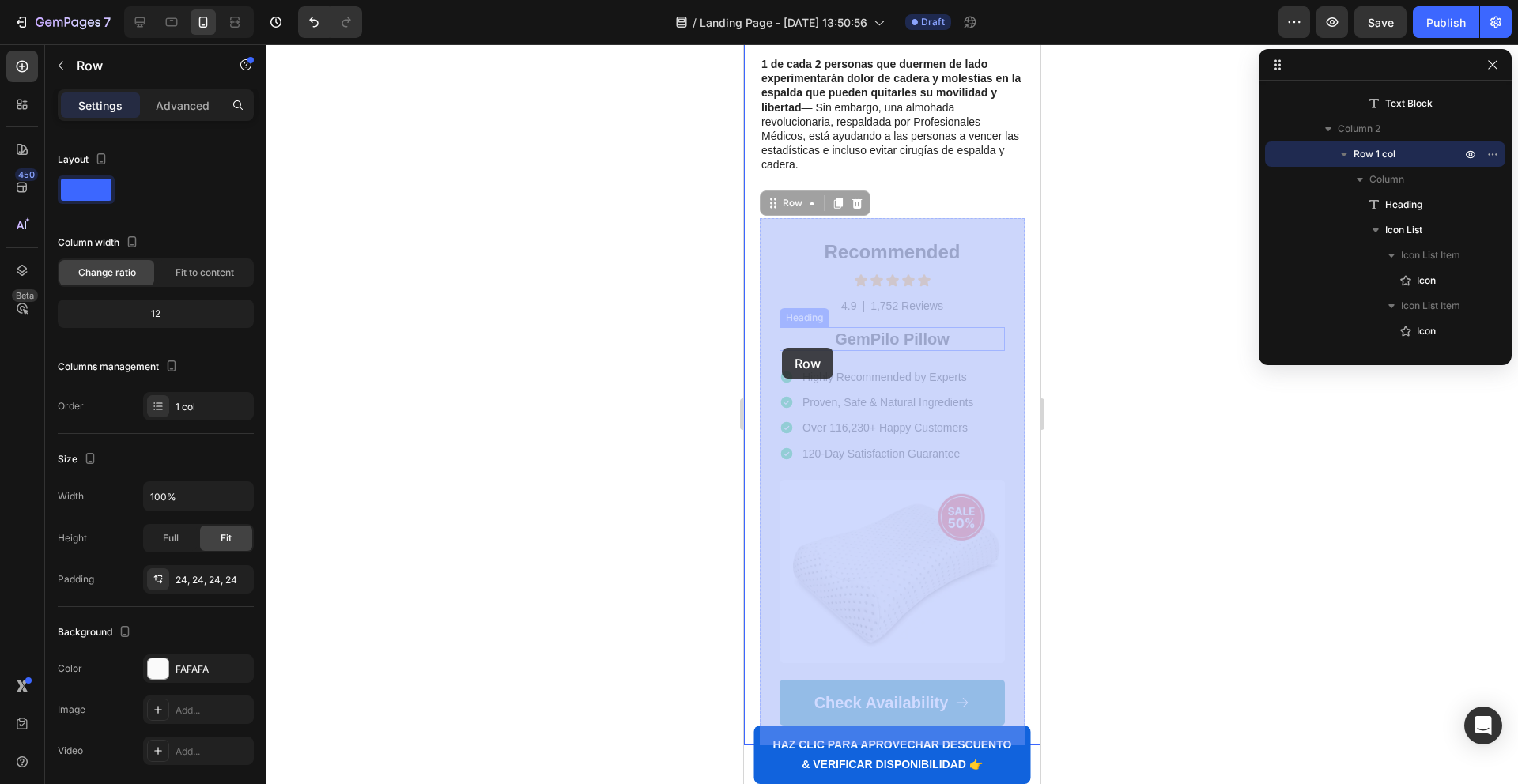
drag, startPoint x: 764, startPoint y: 239, endPoint x: 782, endPoint y: 241, distance: 18.1
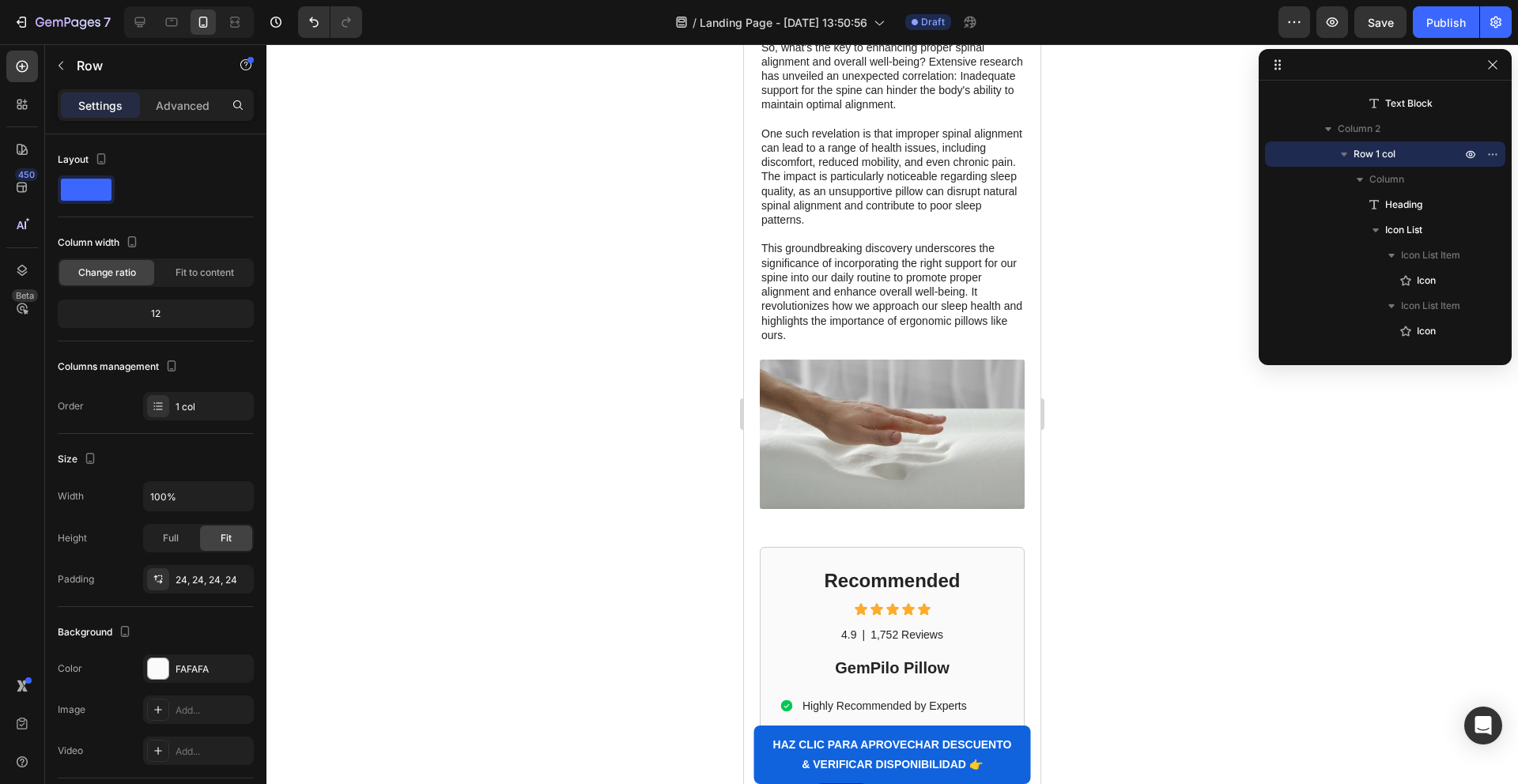
scroll to position [2309, 0]
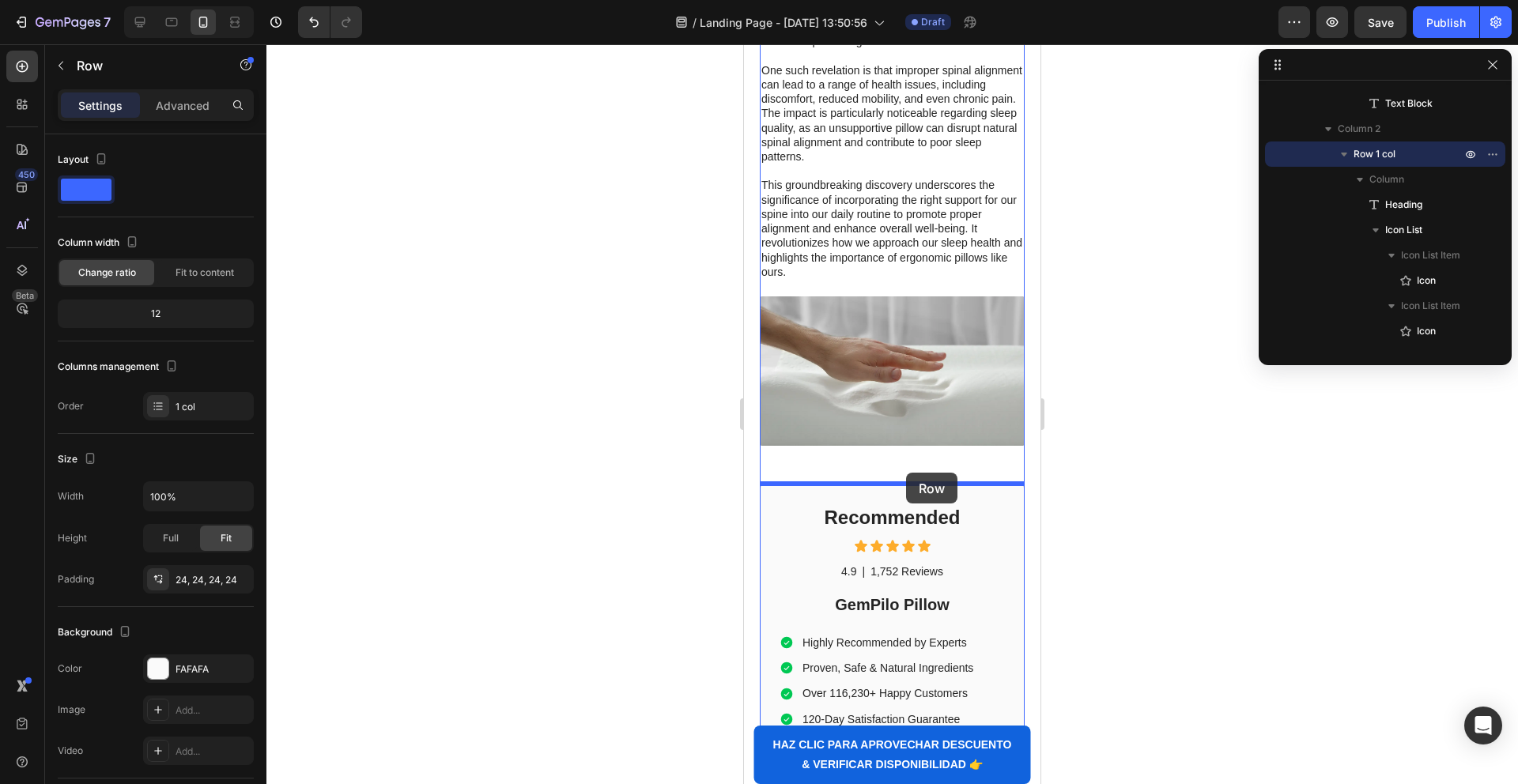
drag, startPoint x: 776, startPoint y: 207, endPoint x: 906, endPoint y: 473, distance: 296.1
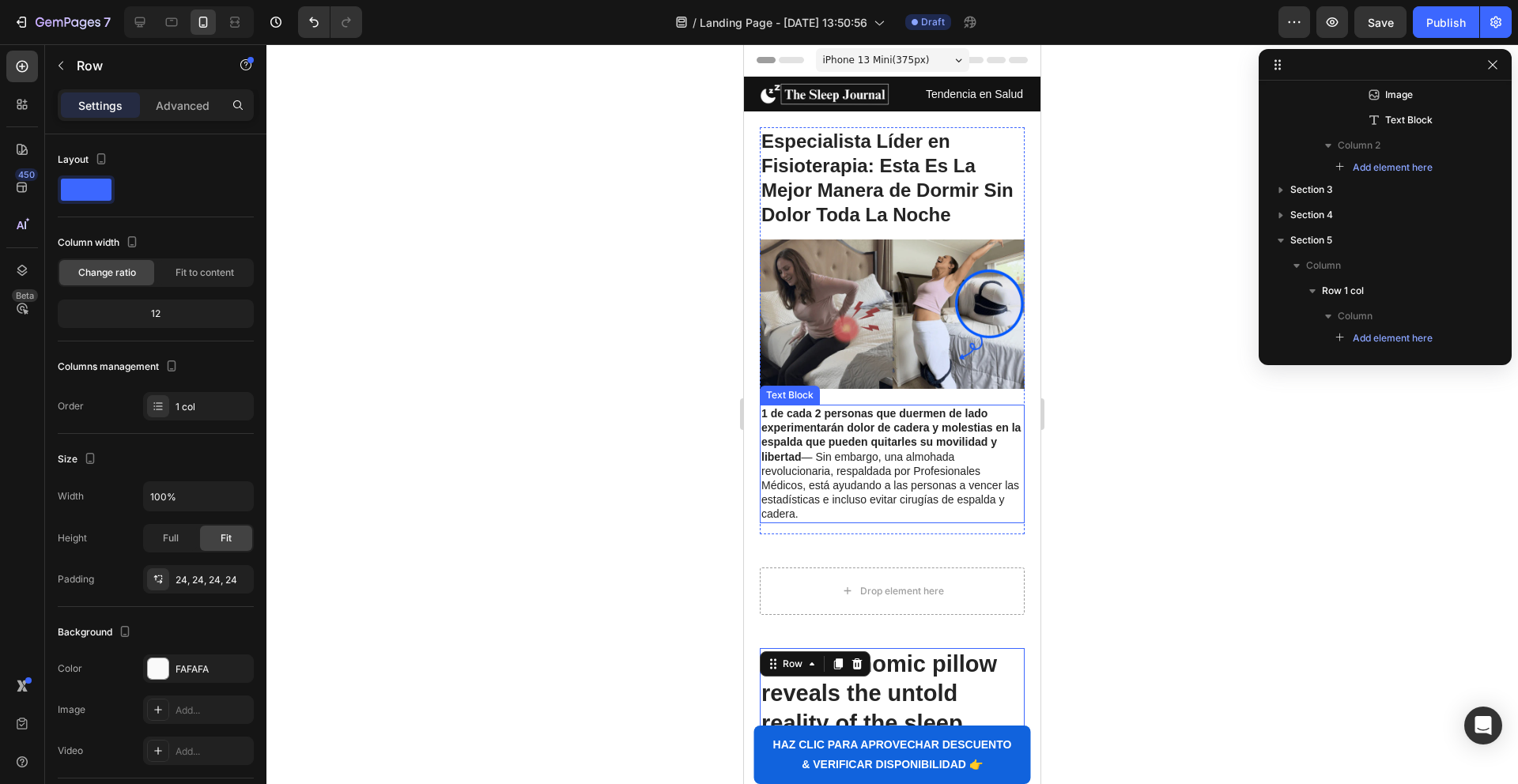
scroll to position [3, 0]
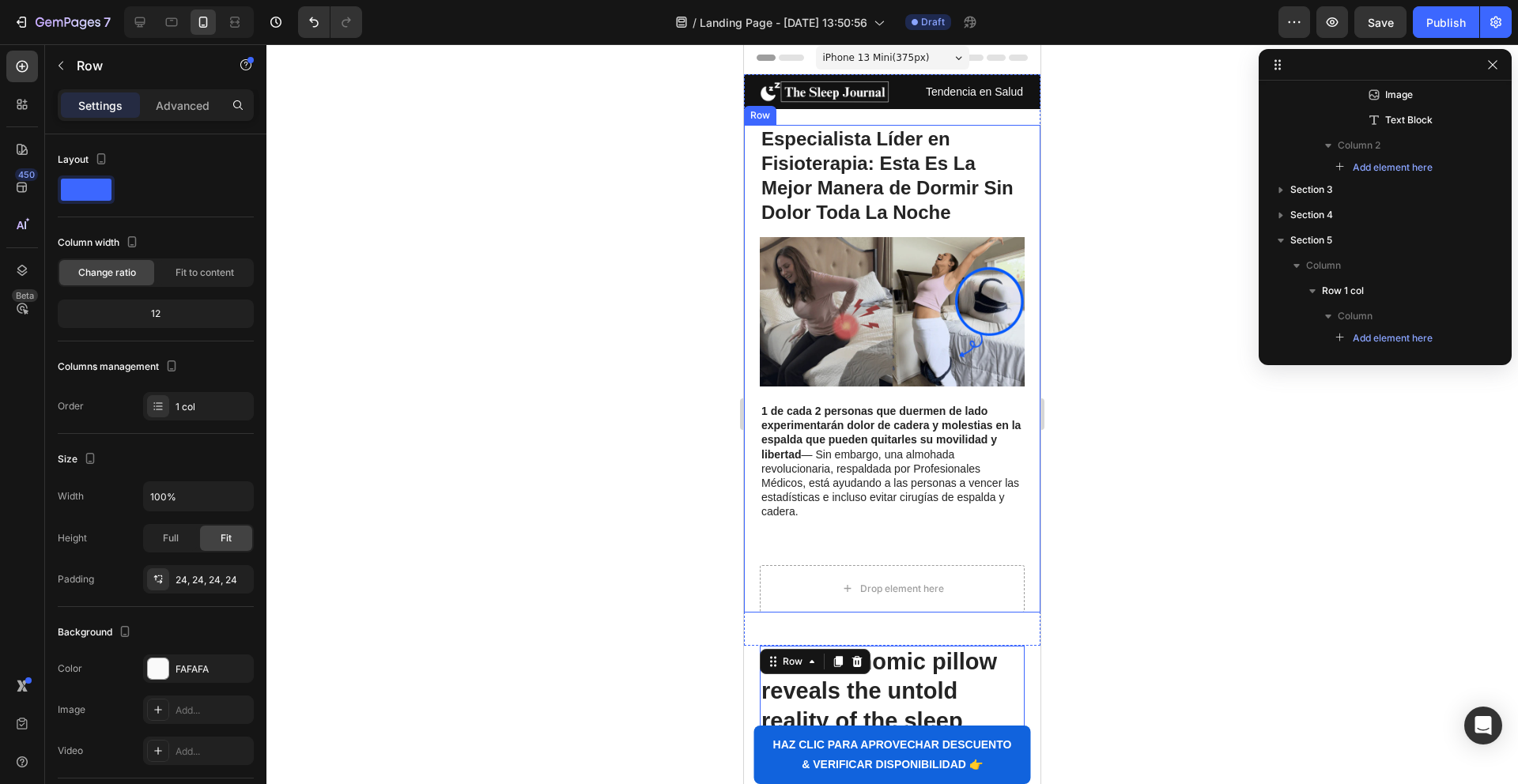
click at [756, 586] on div "Especialista Líder en Fisioterapia: Esta Es La Mejor Manera de Dormir Sin Dolor…" at bounding box center [892, 369] width 296 height 488
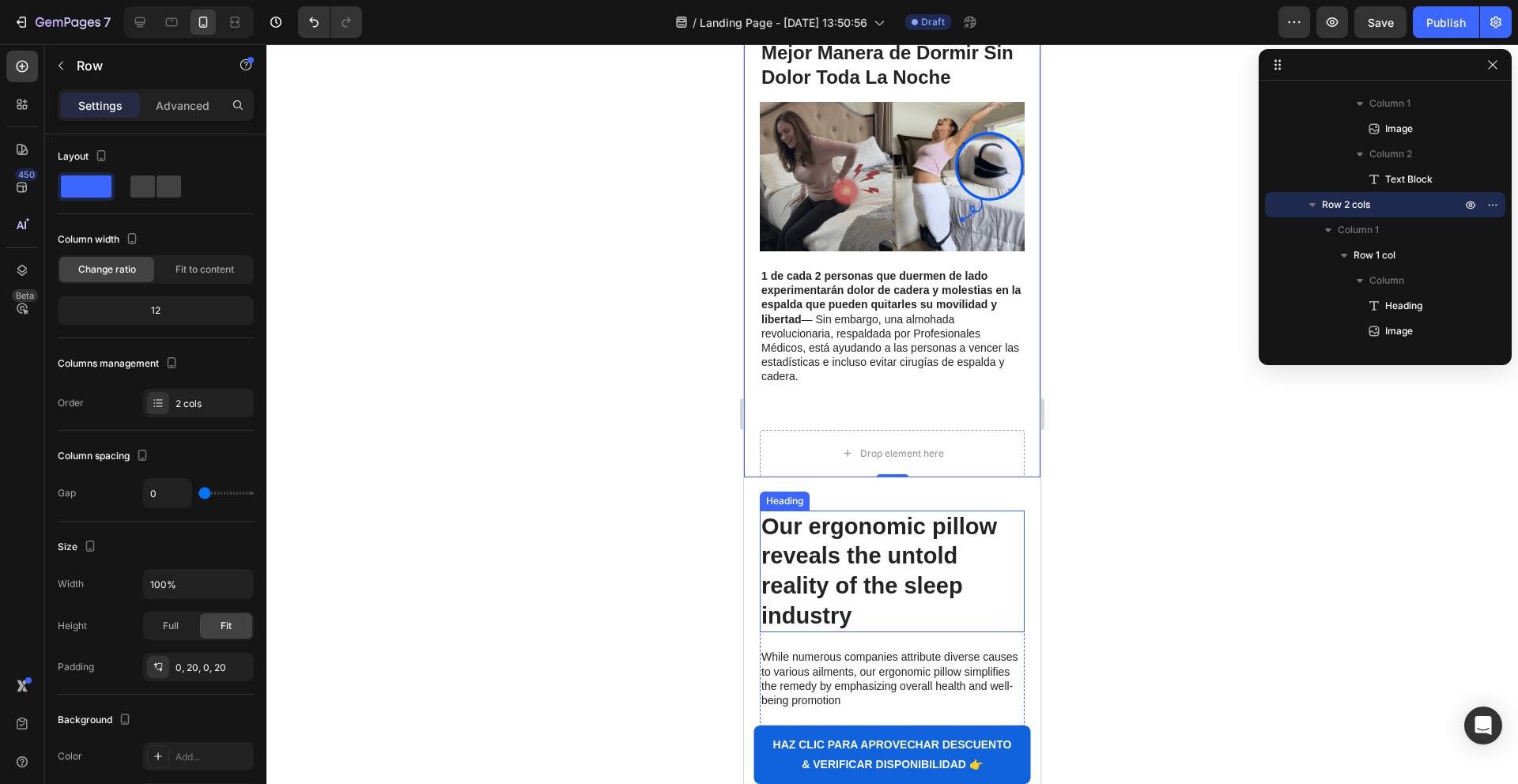
scroll to position [169, 0]
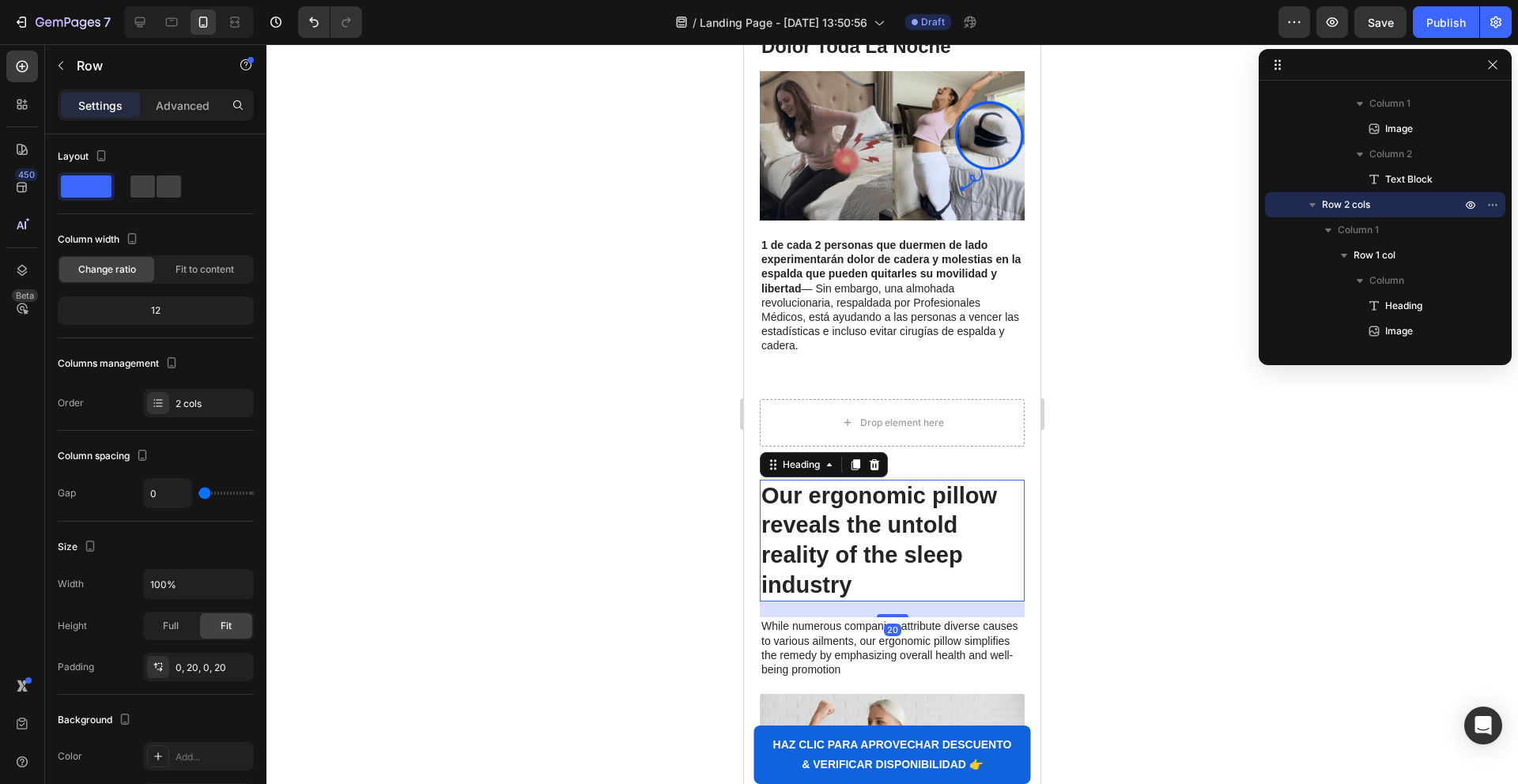
click at [782, 483] on h2 "Our ergonomic pillow reveals the untold reality of the sleep industry" at bounding box center [892, 541] width 265 height 122
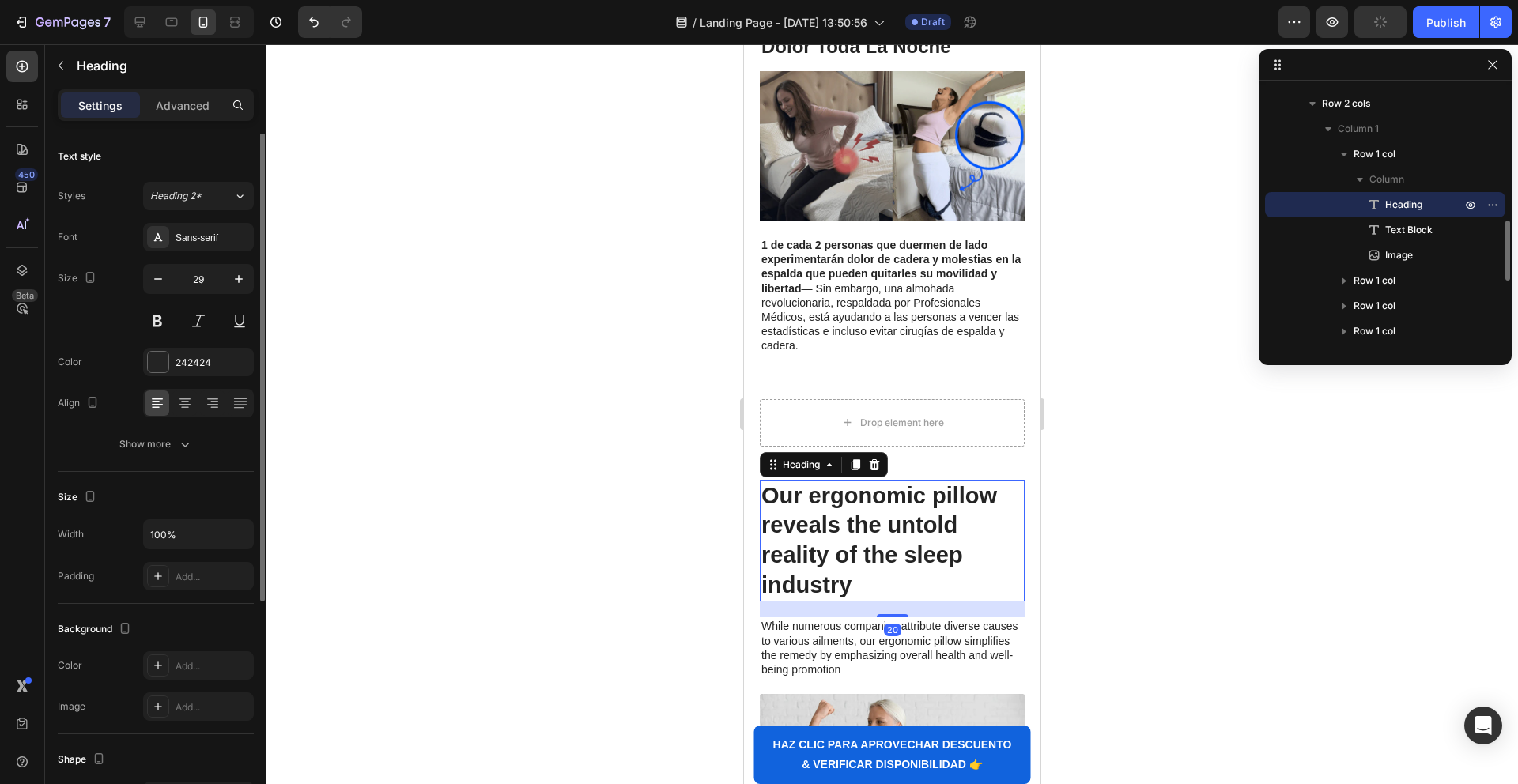
scroll to position [0, 0]
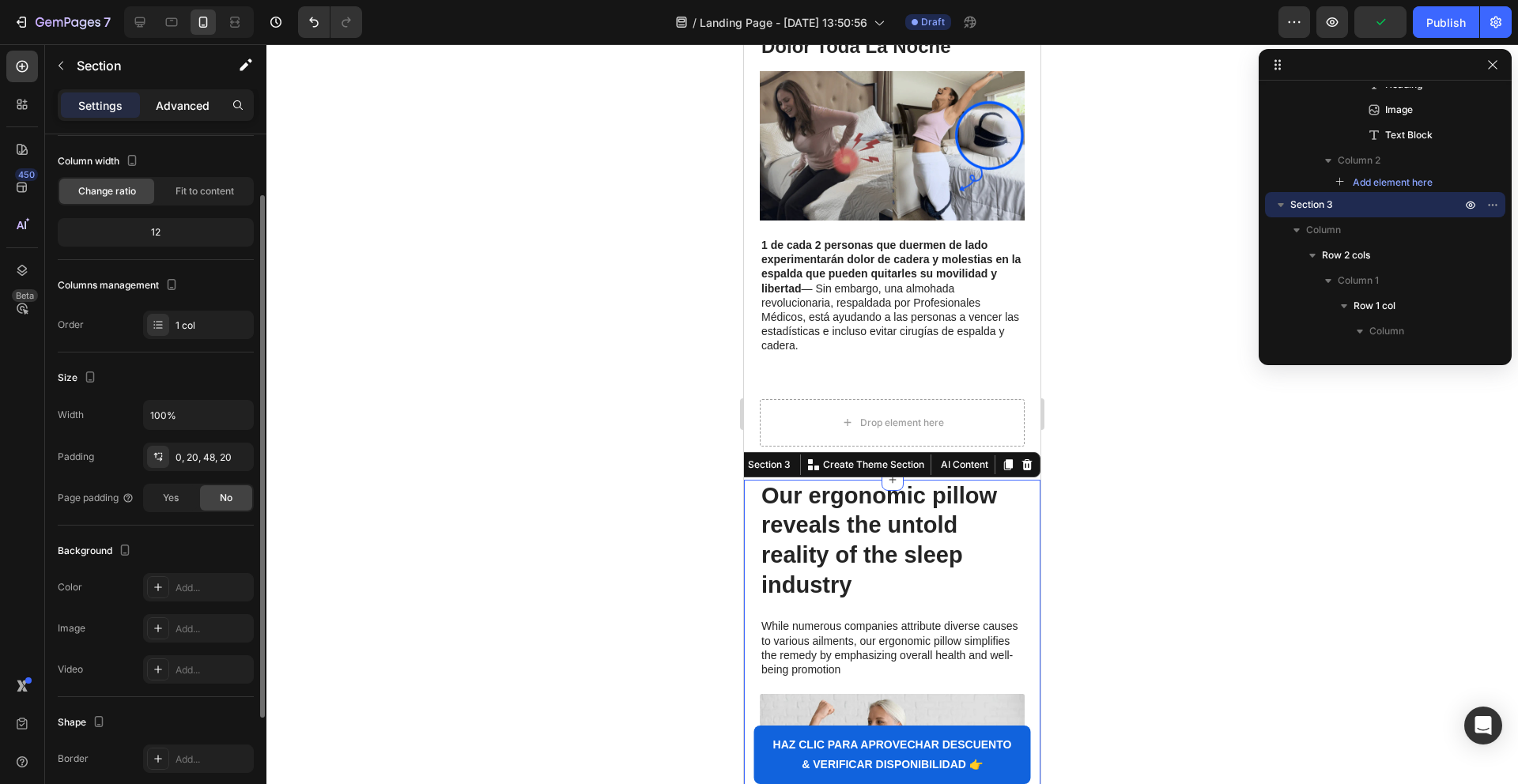
scroll to position [89, 0]
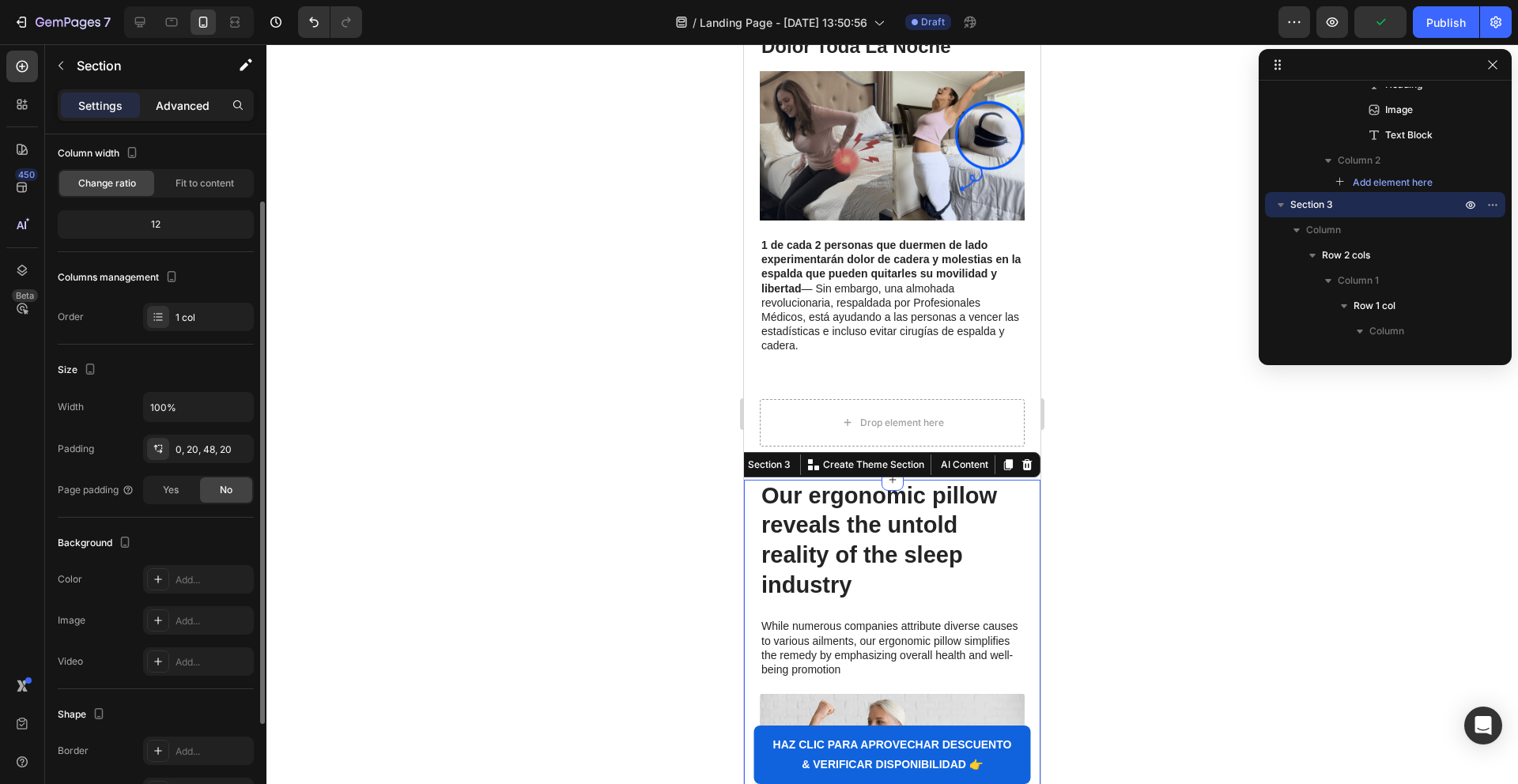
click at [178, 111] on p "Advanced" at bounding box center [182, 105] width 53 height 17
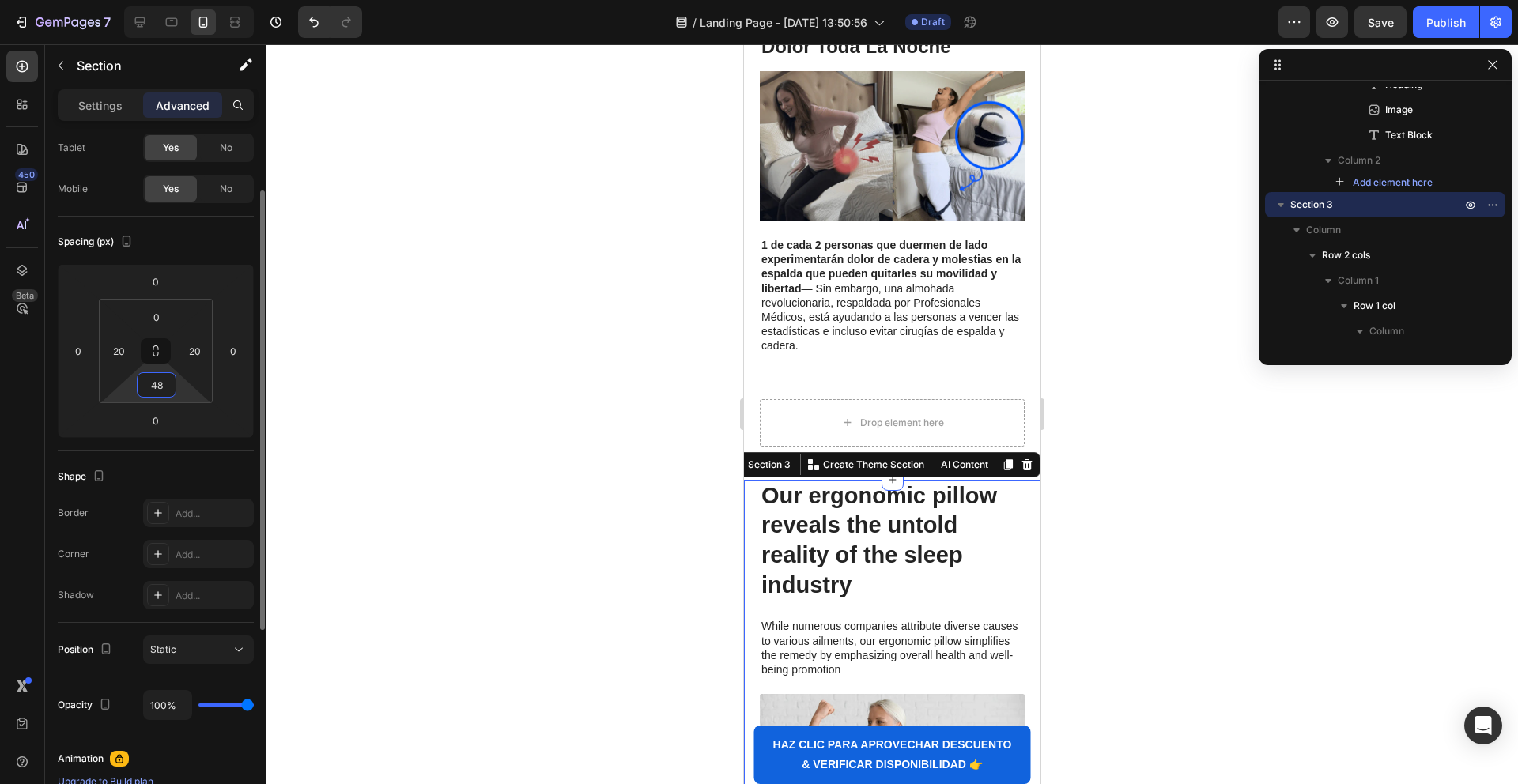
click at [152, 390] on input "48" at bounding box center [157, 385] width 31 height 24
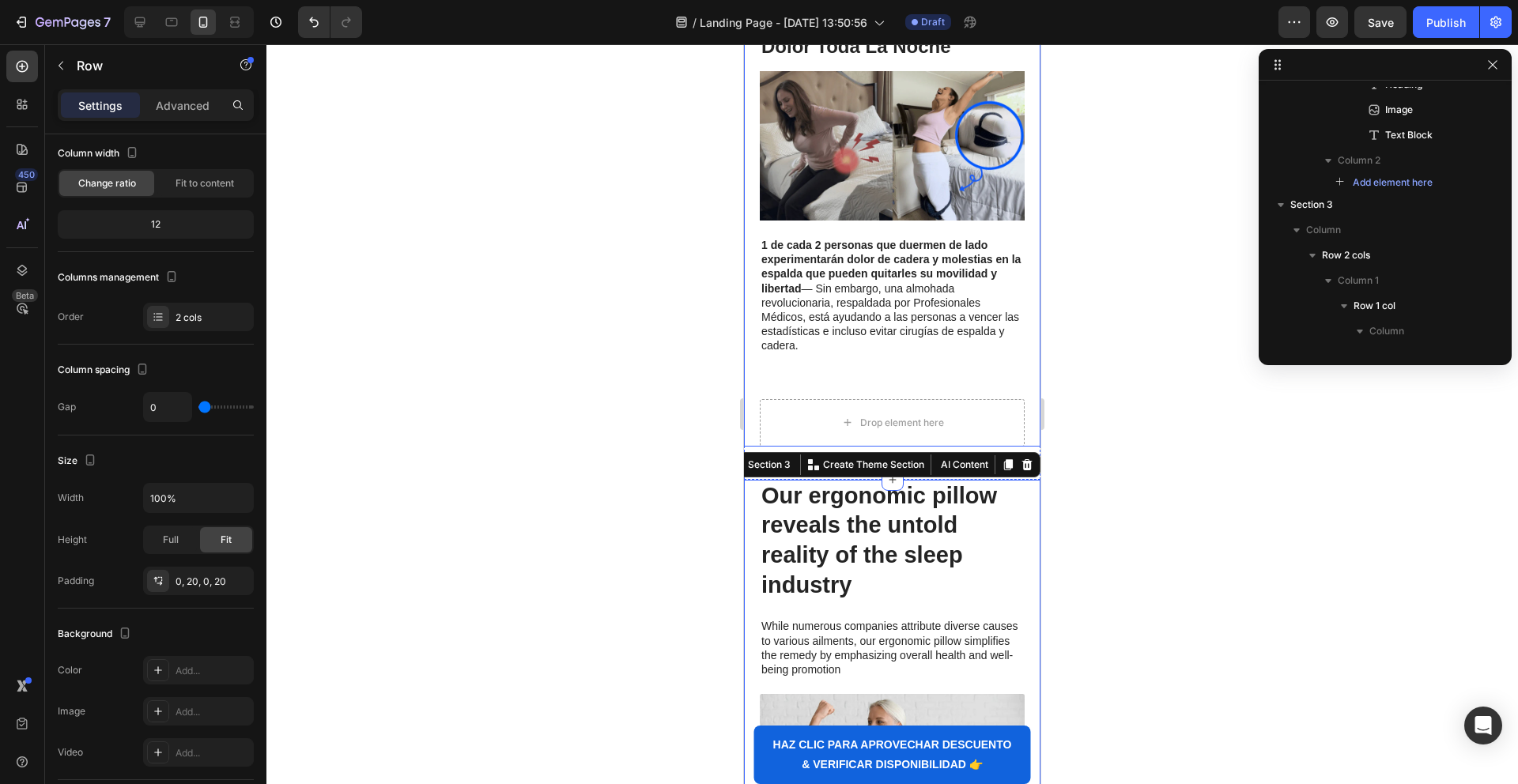
click at [753, 375] on div "Especialista Líder en Fisioterapia: Esta Es La Mejor Manera de Dormir Sin Dolor…" at bounding box center [892, 203] width 296 height 488
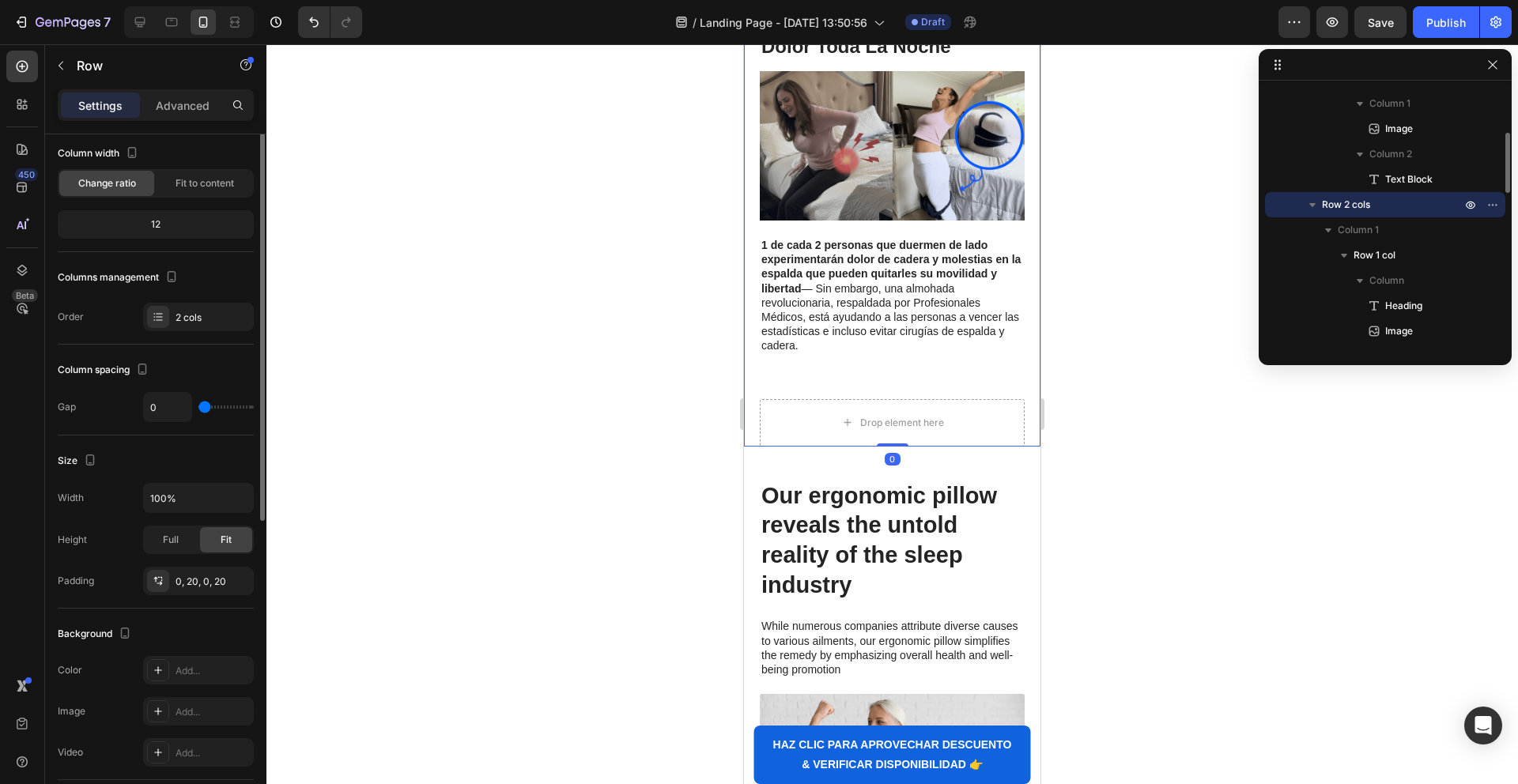
scroll to position [0, 0]
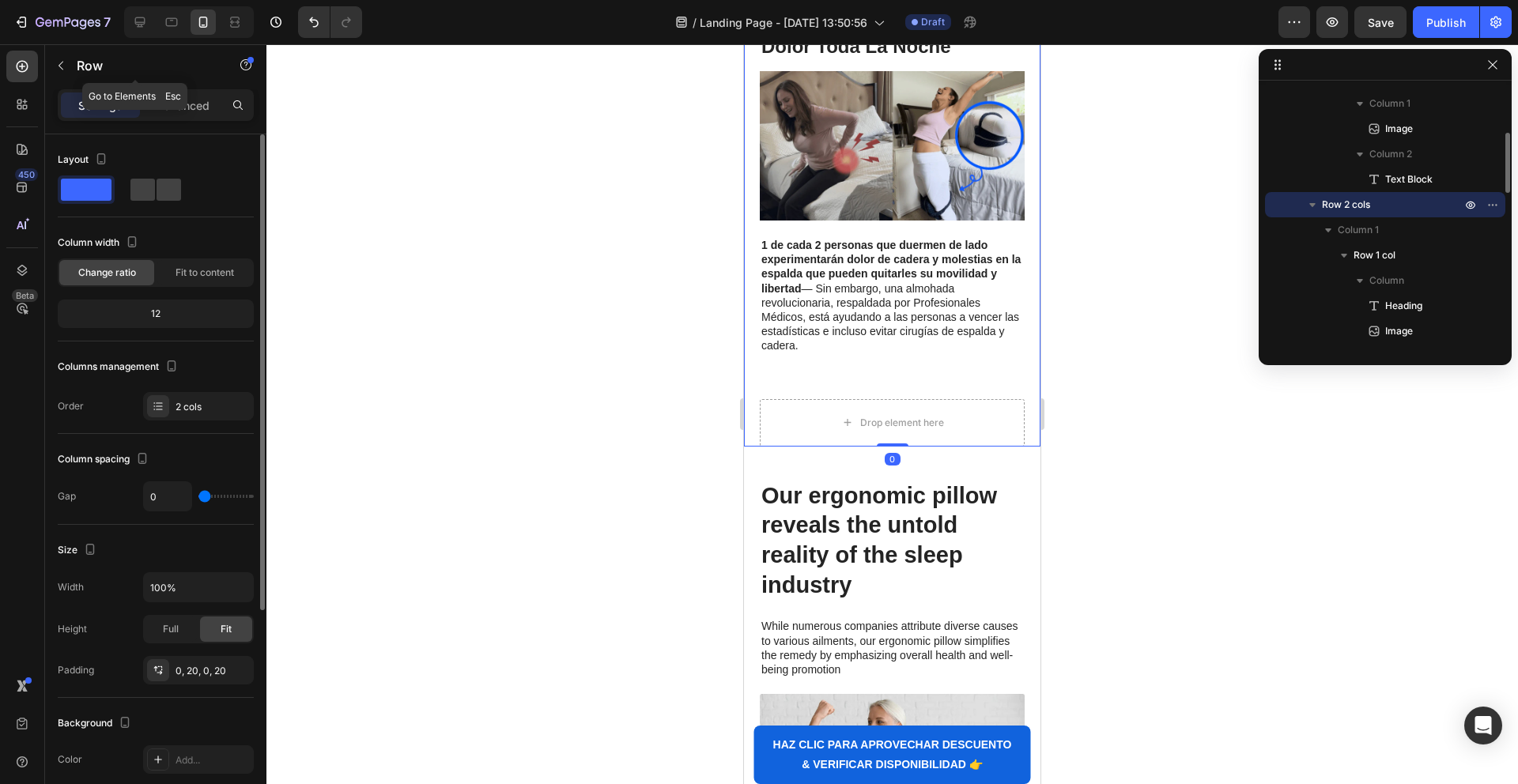
click at [171, 86] on div "Row" at bounding box center [136, 66] width 180 height 41
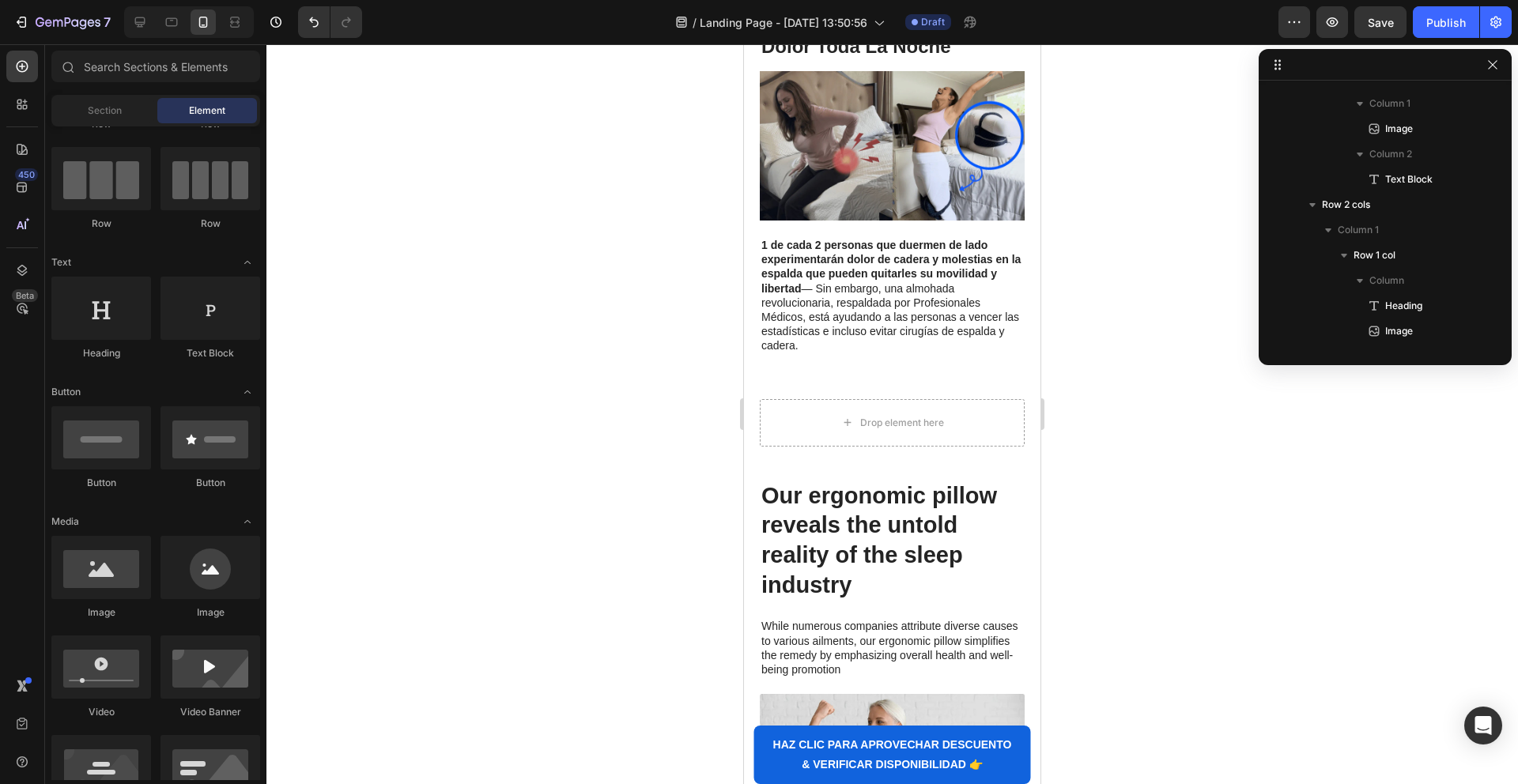
click at [171, 103] on div "Element" at bounding box center [207, 110] width 100 height 25
click at [838, 286] on p "1 de cada 2 personas que duermen de lado experimentarán dolor de cadera y moles…" at bounding box center [892, 295] width 261 height 115
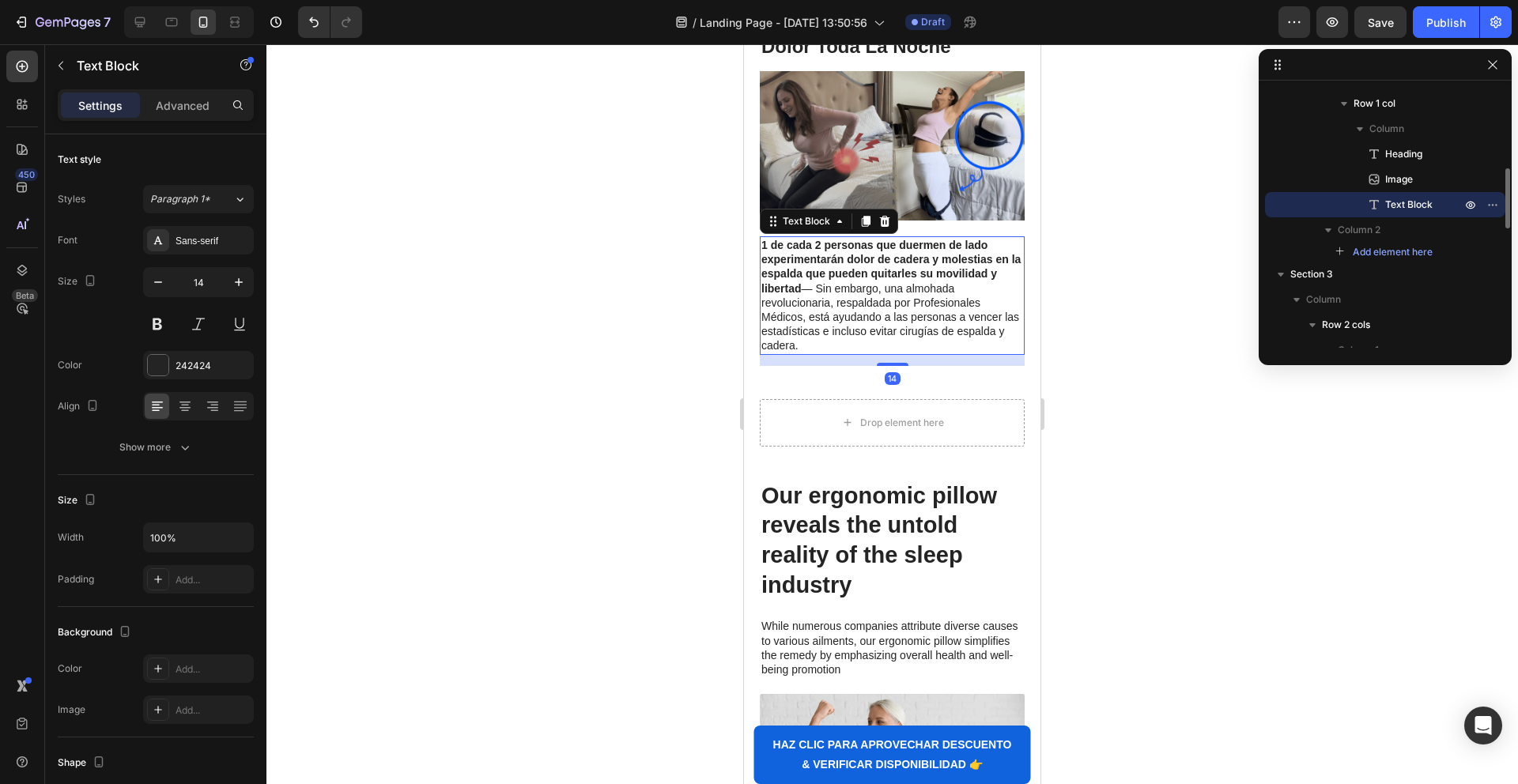
click at [765, 350] on p "1 de cada 2 personas que duermen de lado experimentarán dolor de cadera y moles…" at bounding box center [892, 295] width 261 height 115
click at [757, 353] on div "Especialista Líder en Fisioterapia: Esta Es La Mejor Manera de Dormir Sin Dolor…" at bounding box center [892, 203] width 296 height 488
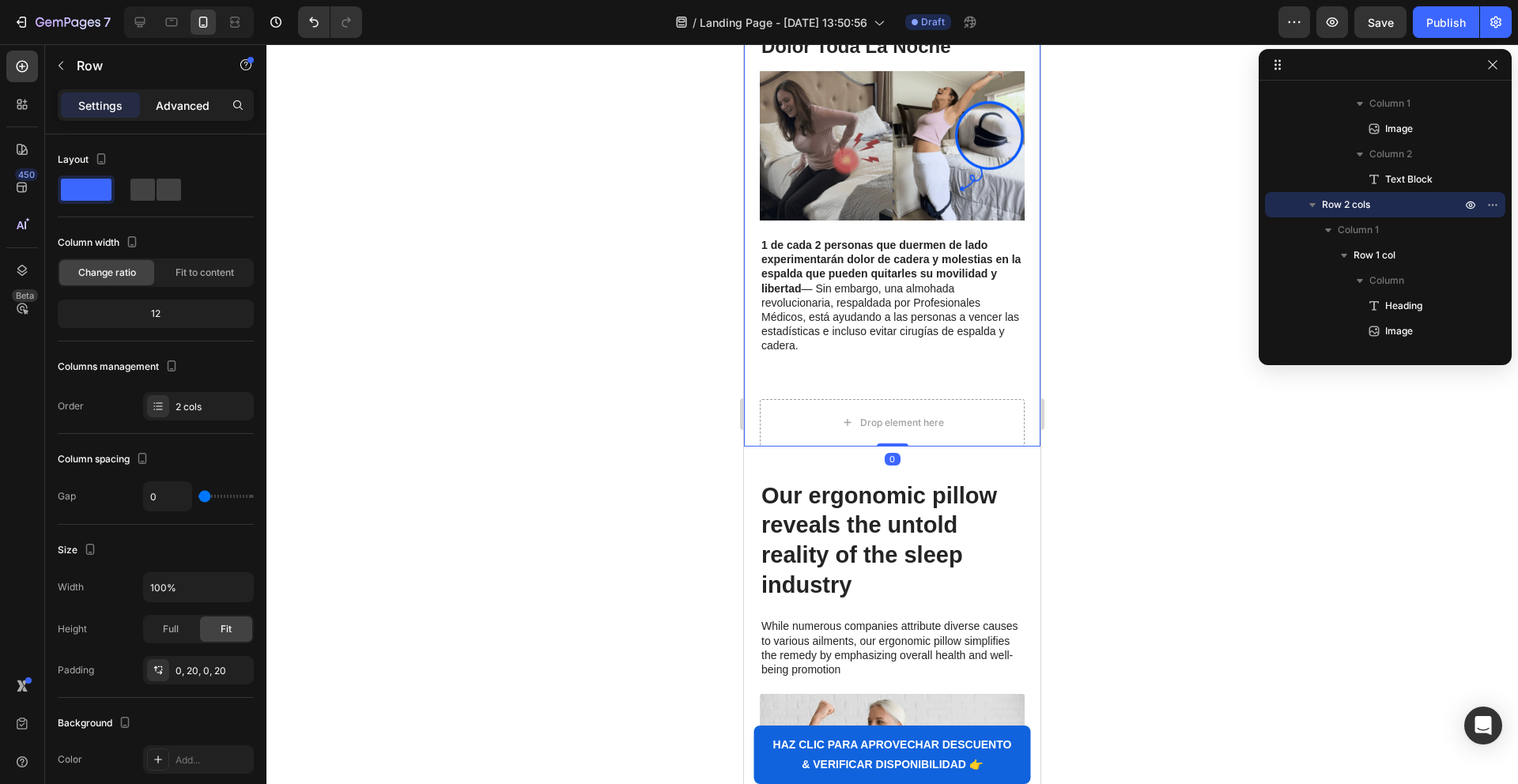
click at [175, 106] on p "Advanced" at bounding box center [182, 105] width 53 height 17
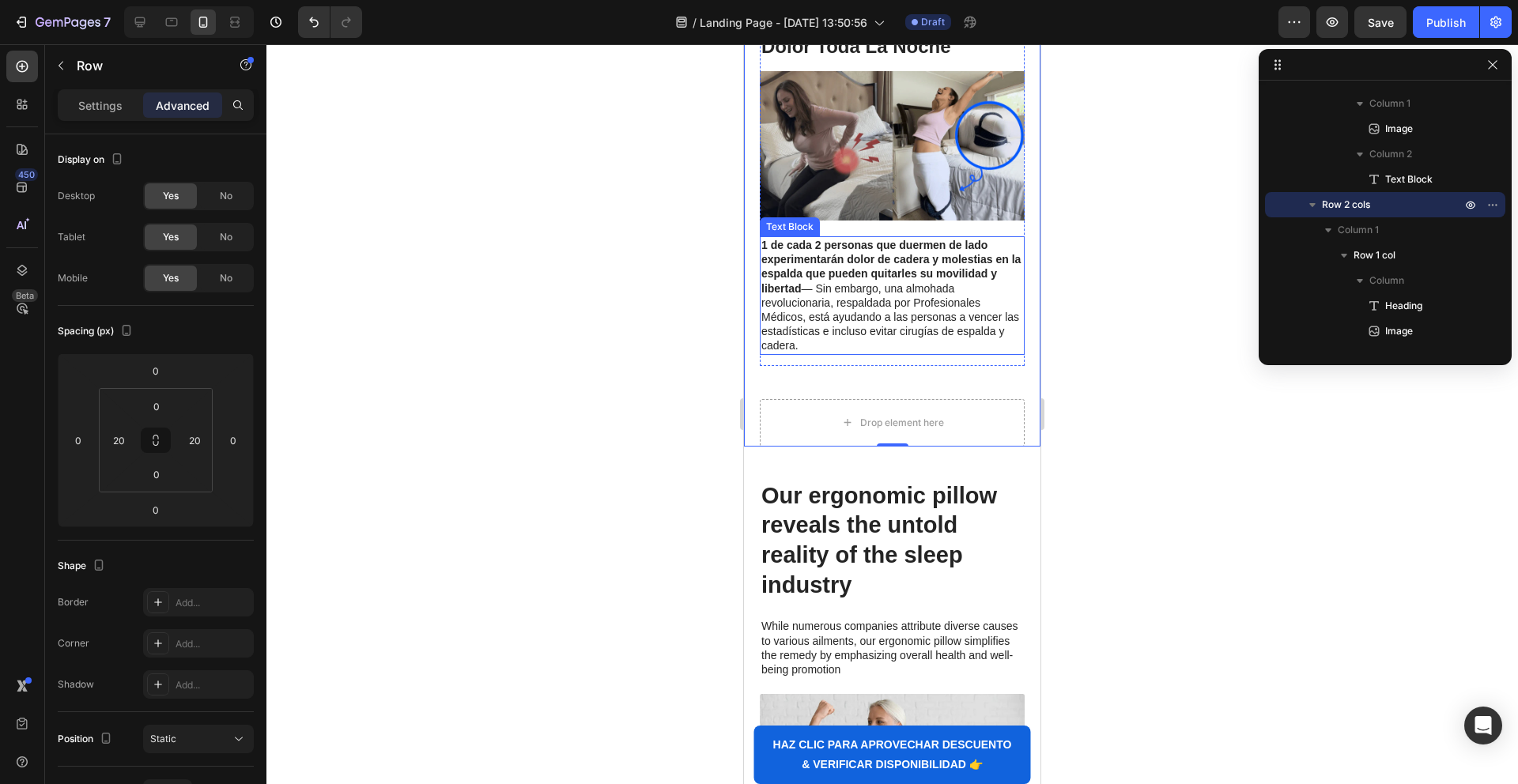
scroll to position [0, 0]
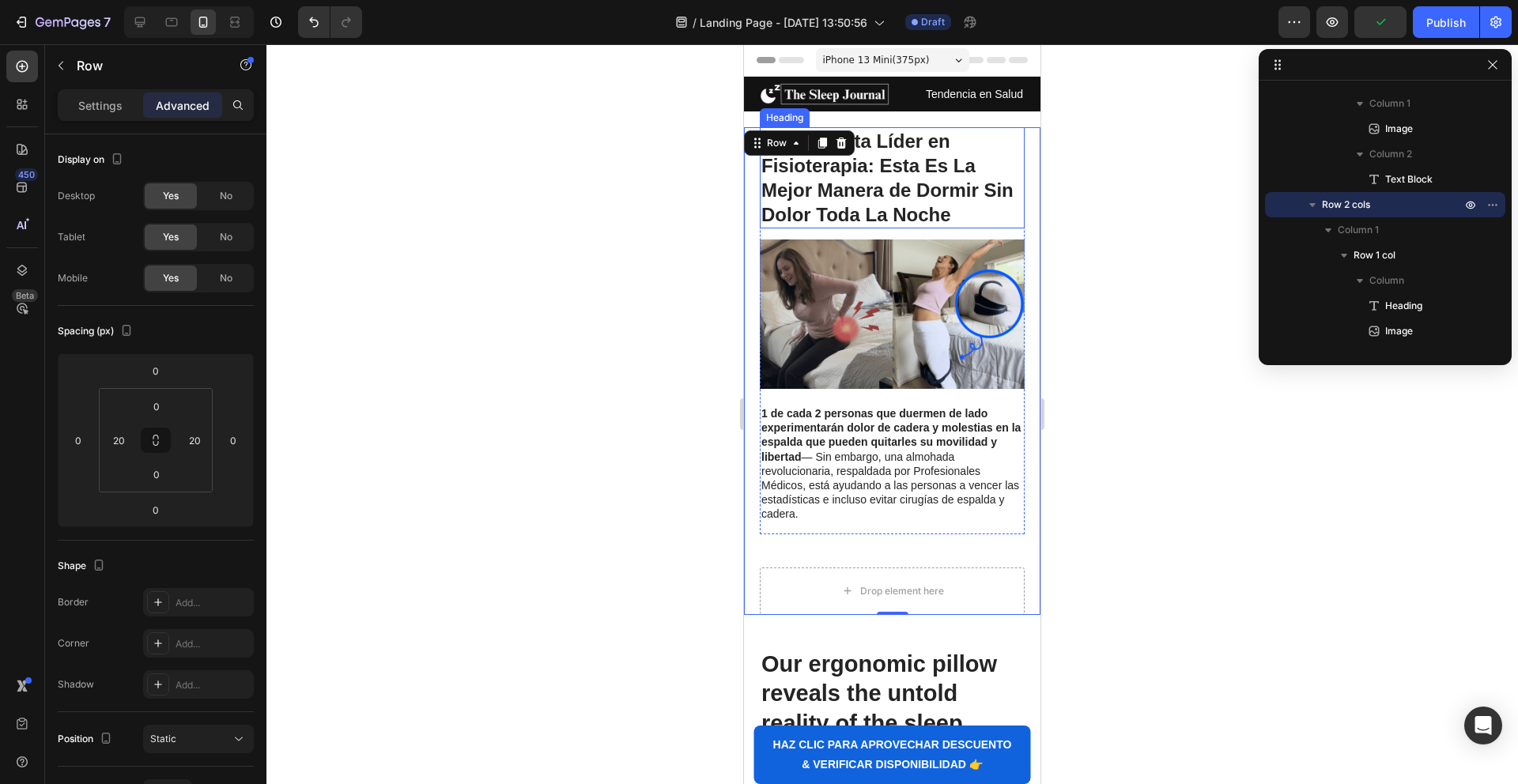
click at [915, 187] on strong "Esta Es La Mejor Manera de Dormir Sin Dolor Toda La Noche" at bounding box center [888, 190] width 252 height 70
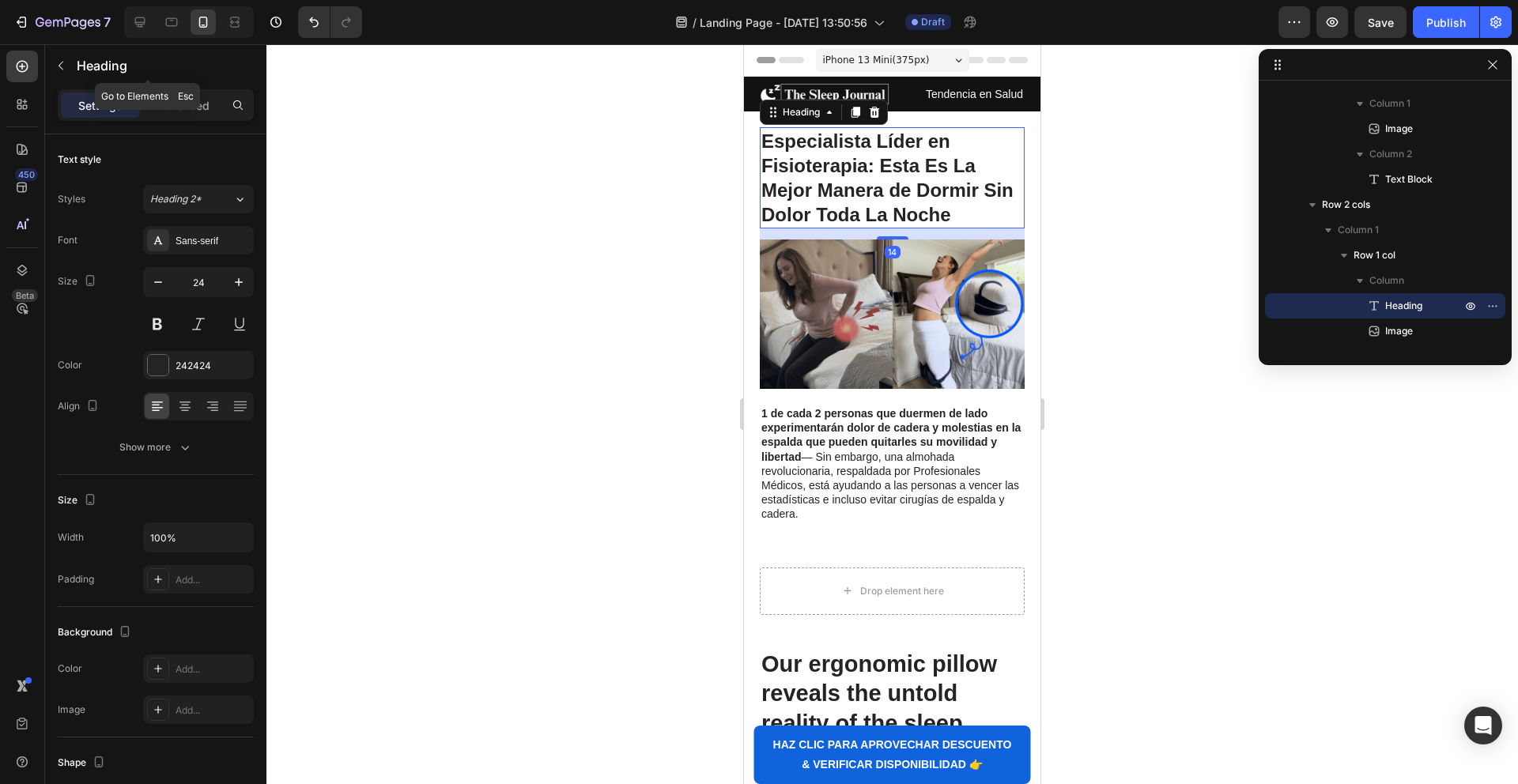
click at [66, 62] on icon "button" at bounding box center [60, 66] width 12 height 12
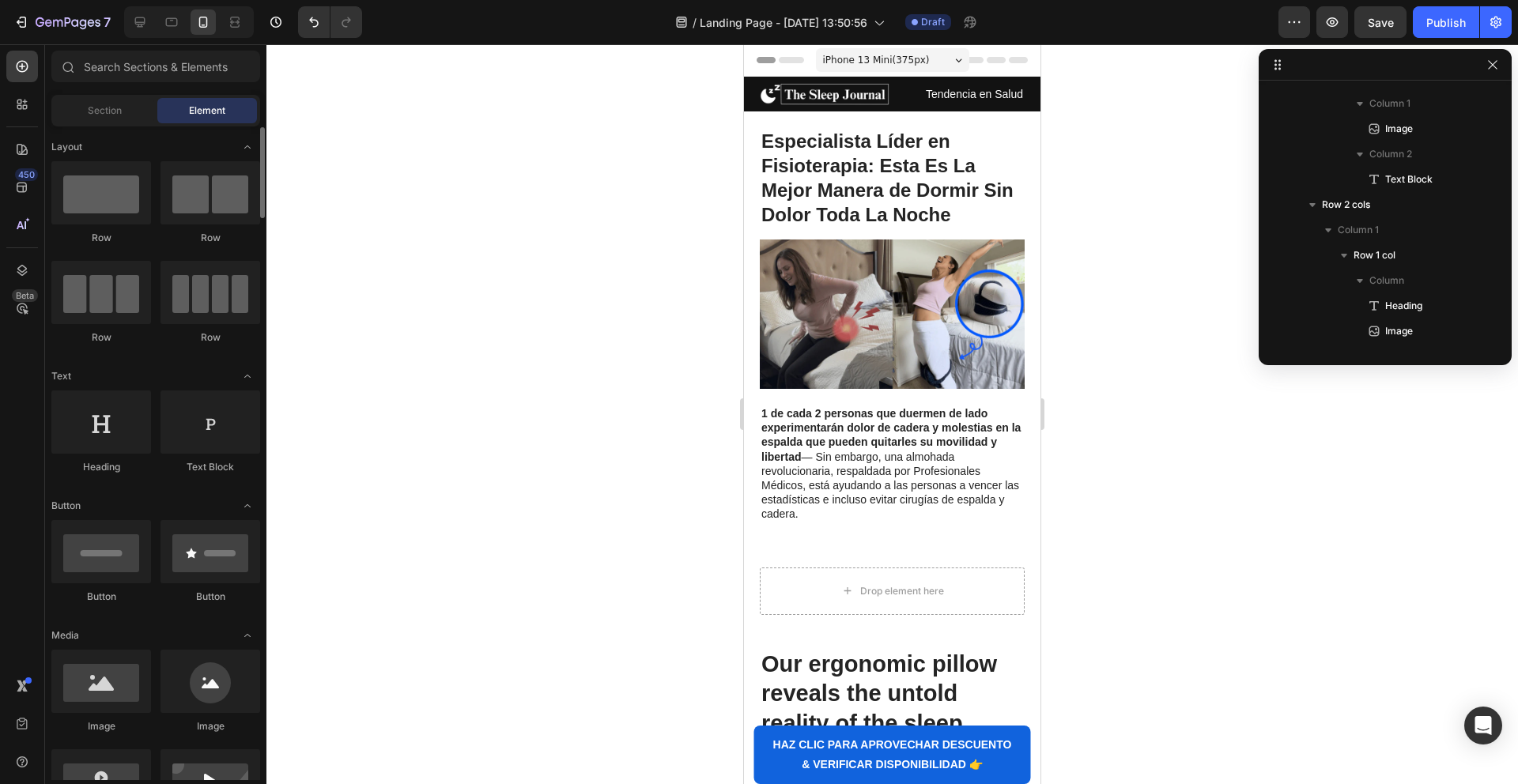
scroll to position [33, 0]
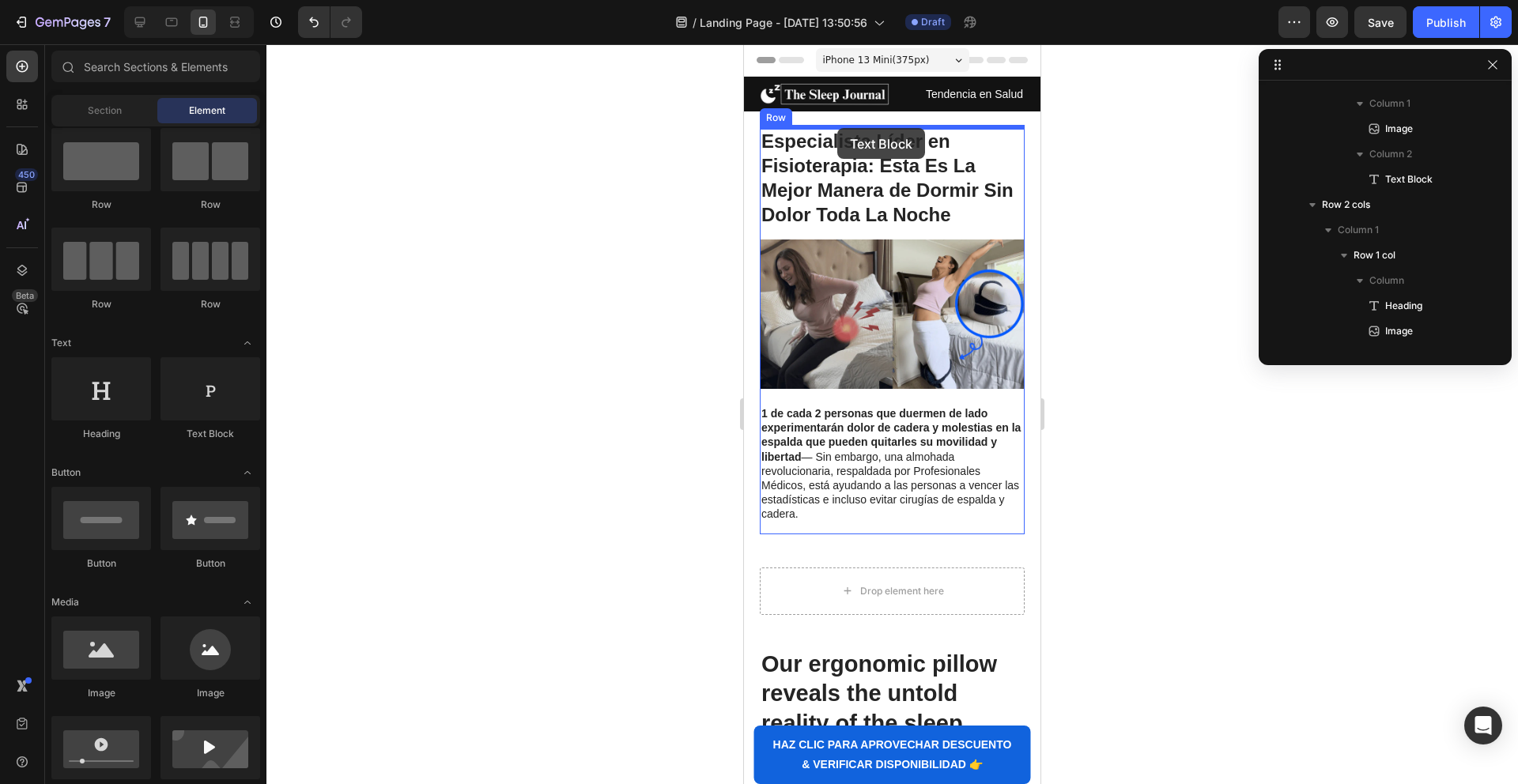
drag, startPoint x: 964, startPoint y: 448, endPoint x: 837, endPoint y: 128, distance: 344.3
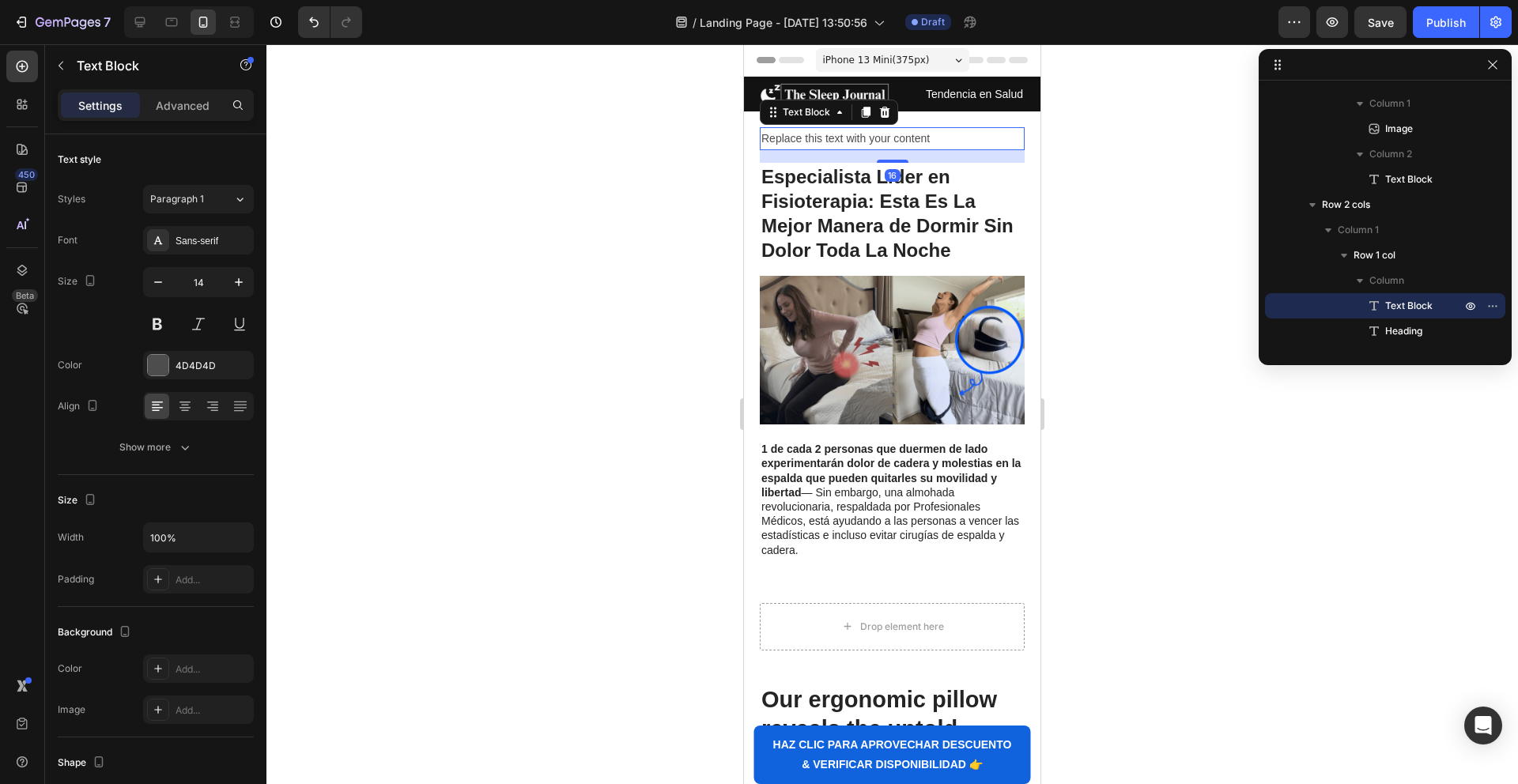
click at [849, 137] on div "Replace this text with your content" at bounding box center [892, 139] width 265 height 23
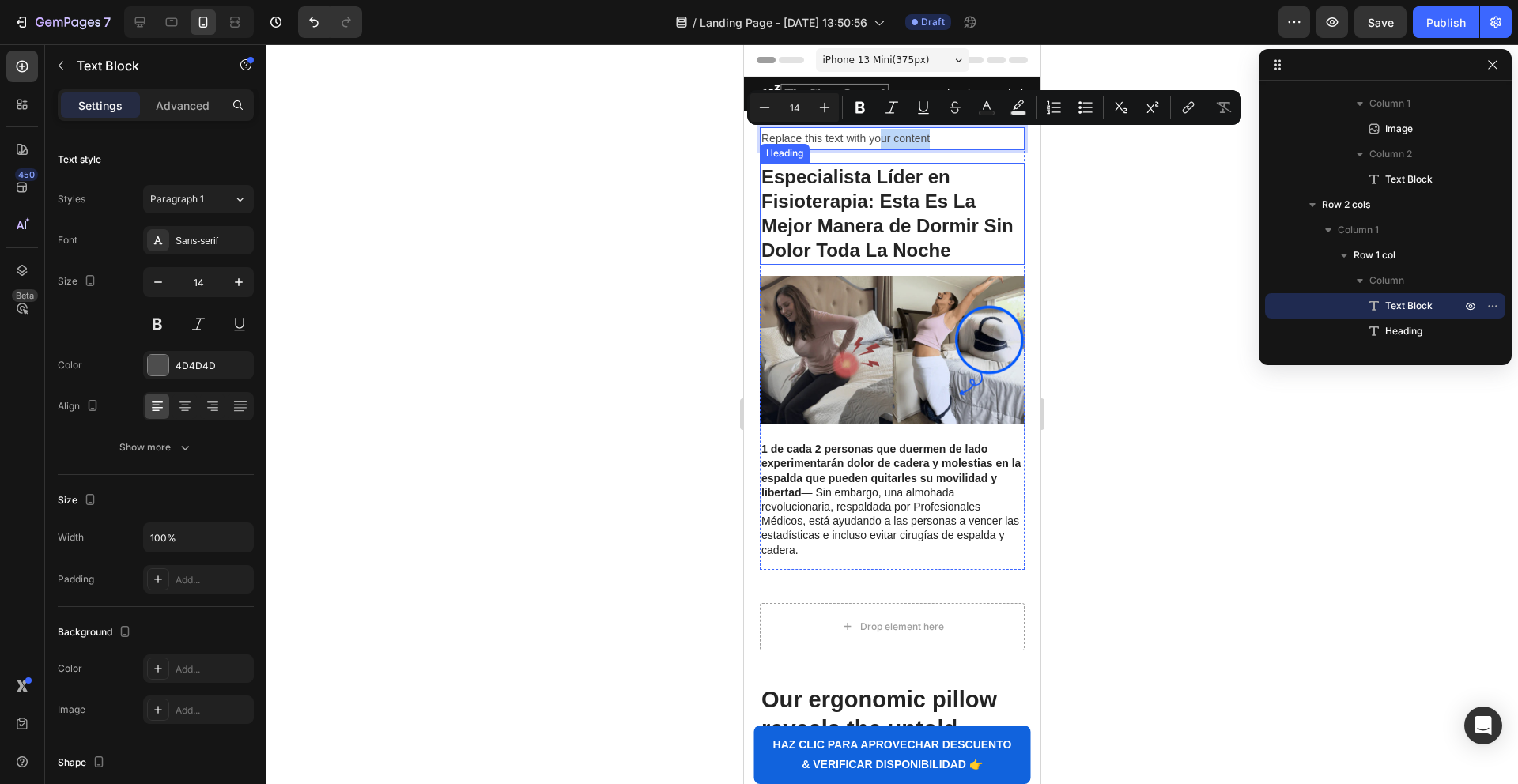
drag, startPoint x: 883, startPoint y: 151, endPoint x: 880, endPoint y: 231, distance: 80.1
click at [889, 234] on div "Replace this text with your content Text Block 16 Especialista Líder en Fisiote…" at bounding box center [892, 349] width 265 height 442
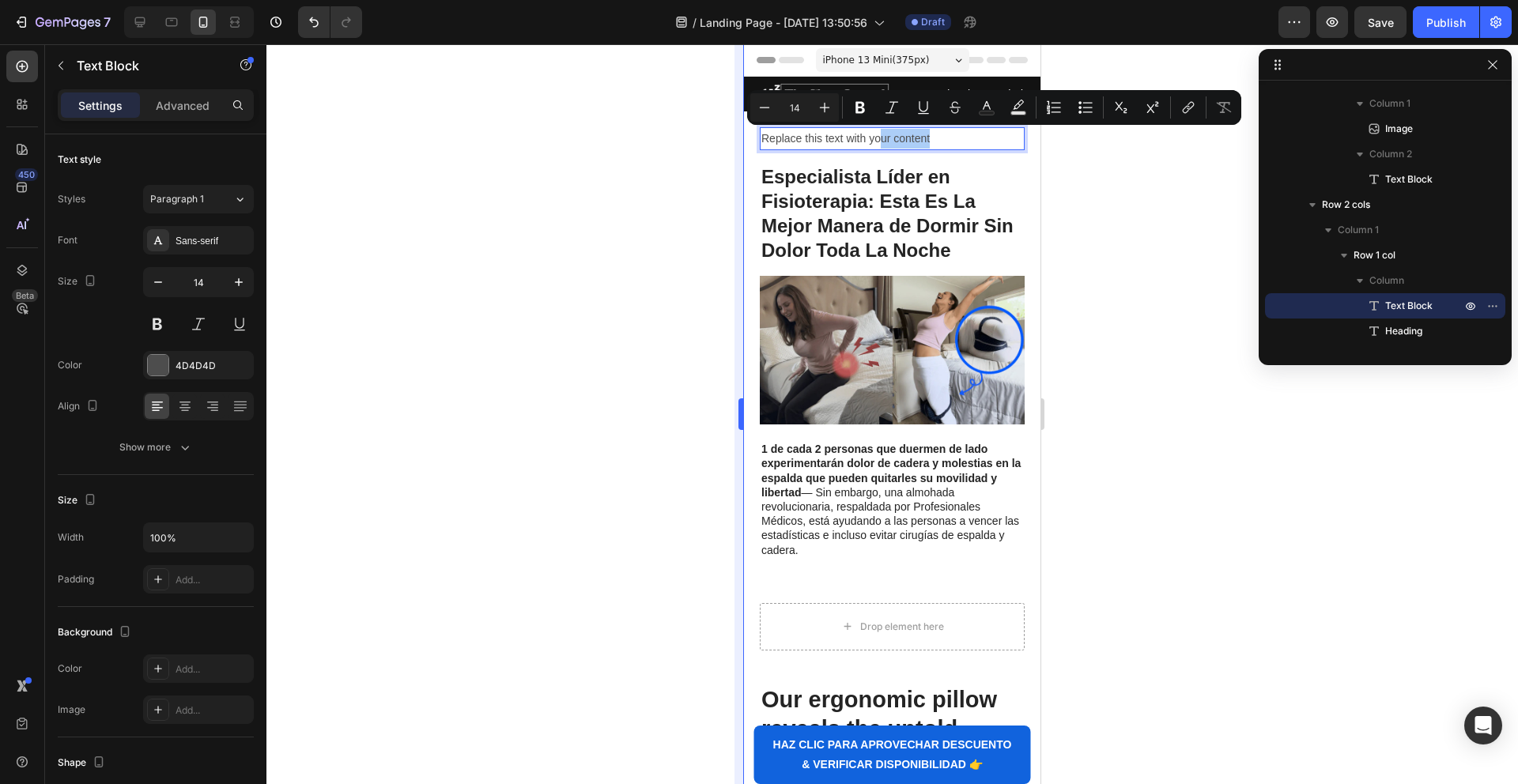
drag, startPoint x: 664, startPoint y: 161, endPoint x: 739, endPoint y: 142, distance: 77.4
click at [664, 161] on div at bounding box center [892, 414] width 1251 height 739
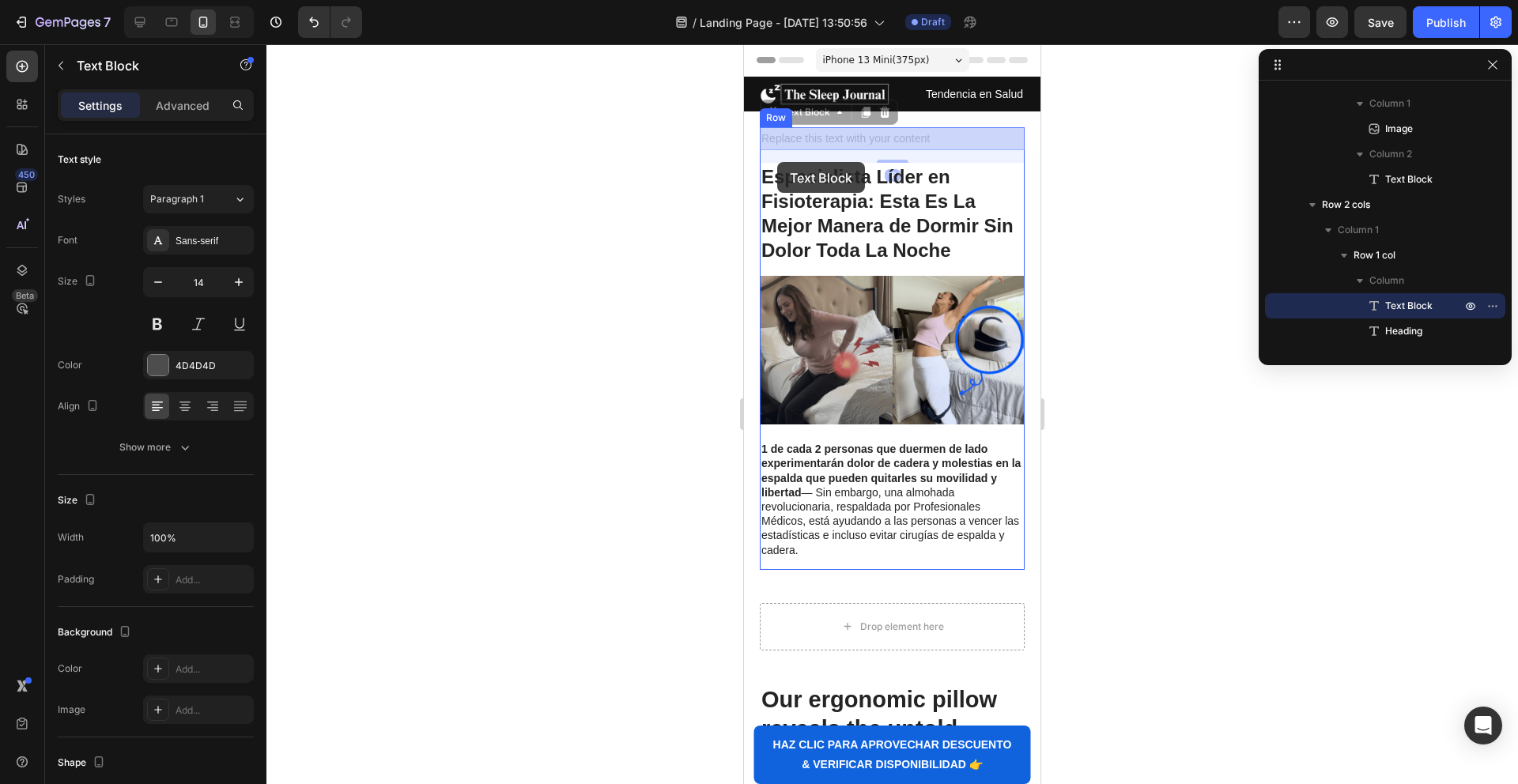
drag, startPoint x: 762, startPoint y: 135, endPoint x: 777, endPoint y: 162, distance: 30.9
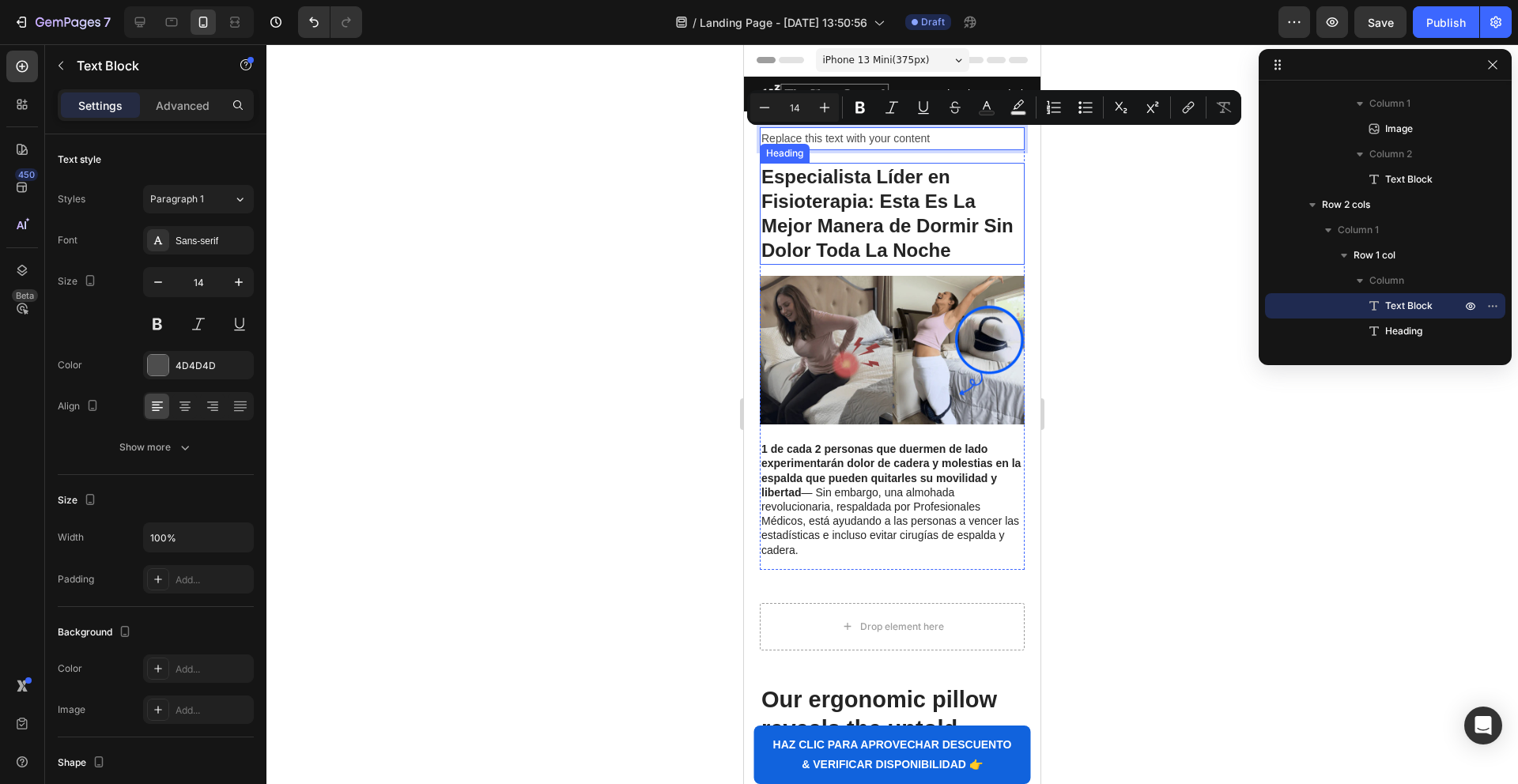
drag, startPoint x: 777, startPoint y: 145, endPoint x: 779, endPoint y: 166, distance: 21.1
click at [707, 131] on div at bounding box center [892, 414] width 1251 height 739
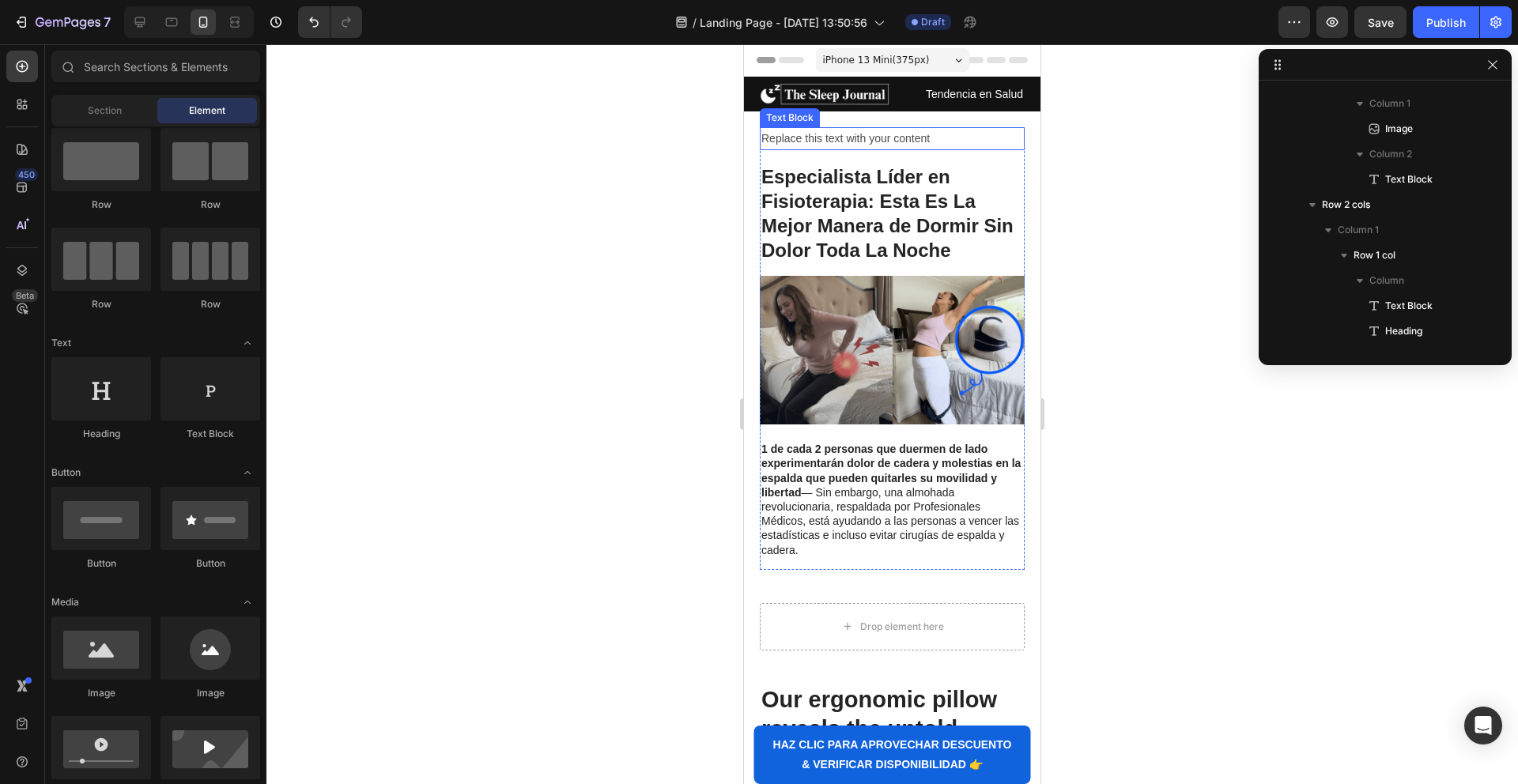
click at [766, 135] on p "Replace this text with your content" at bounding box center [892, 138] width 261 height 20
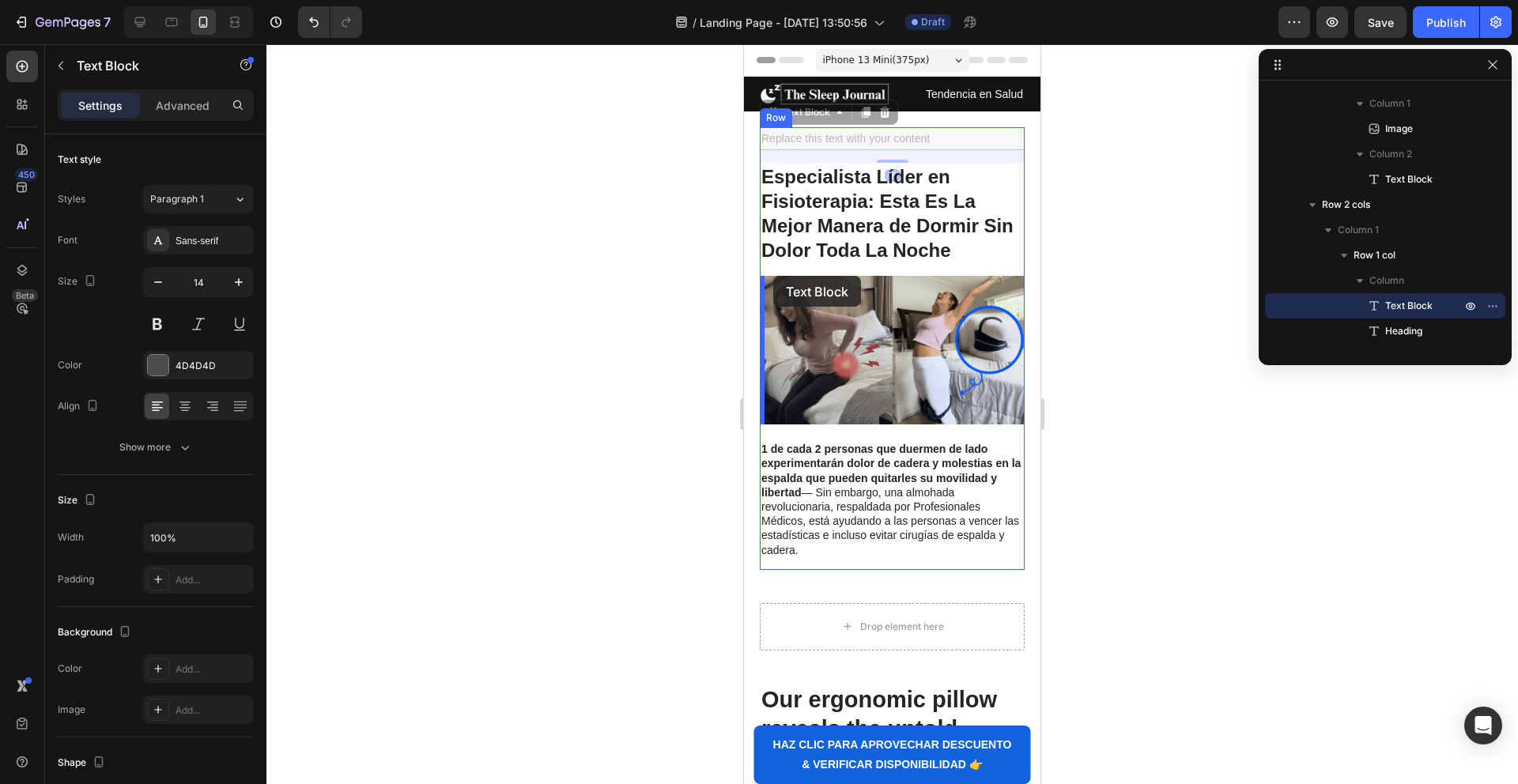
drag, startPoint x: 772, startPoint y: 116, endPoint x: 773, endPoint y: 276, distance: 160.0
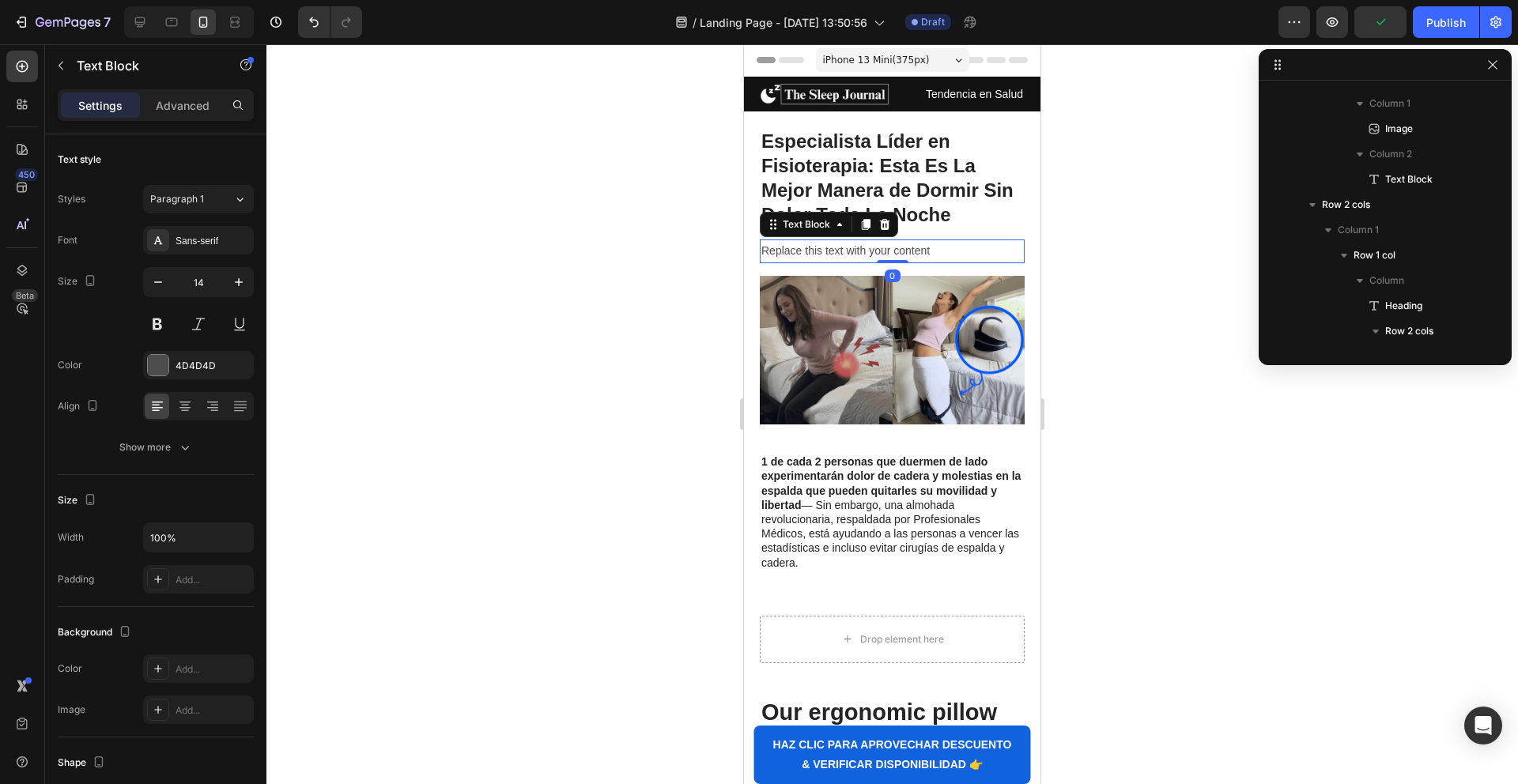
click at [800, 246] on p "Replace this text with your content" at bounding box center [892, 251] width 261 height 20
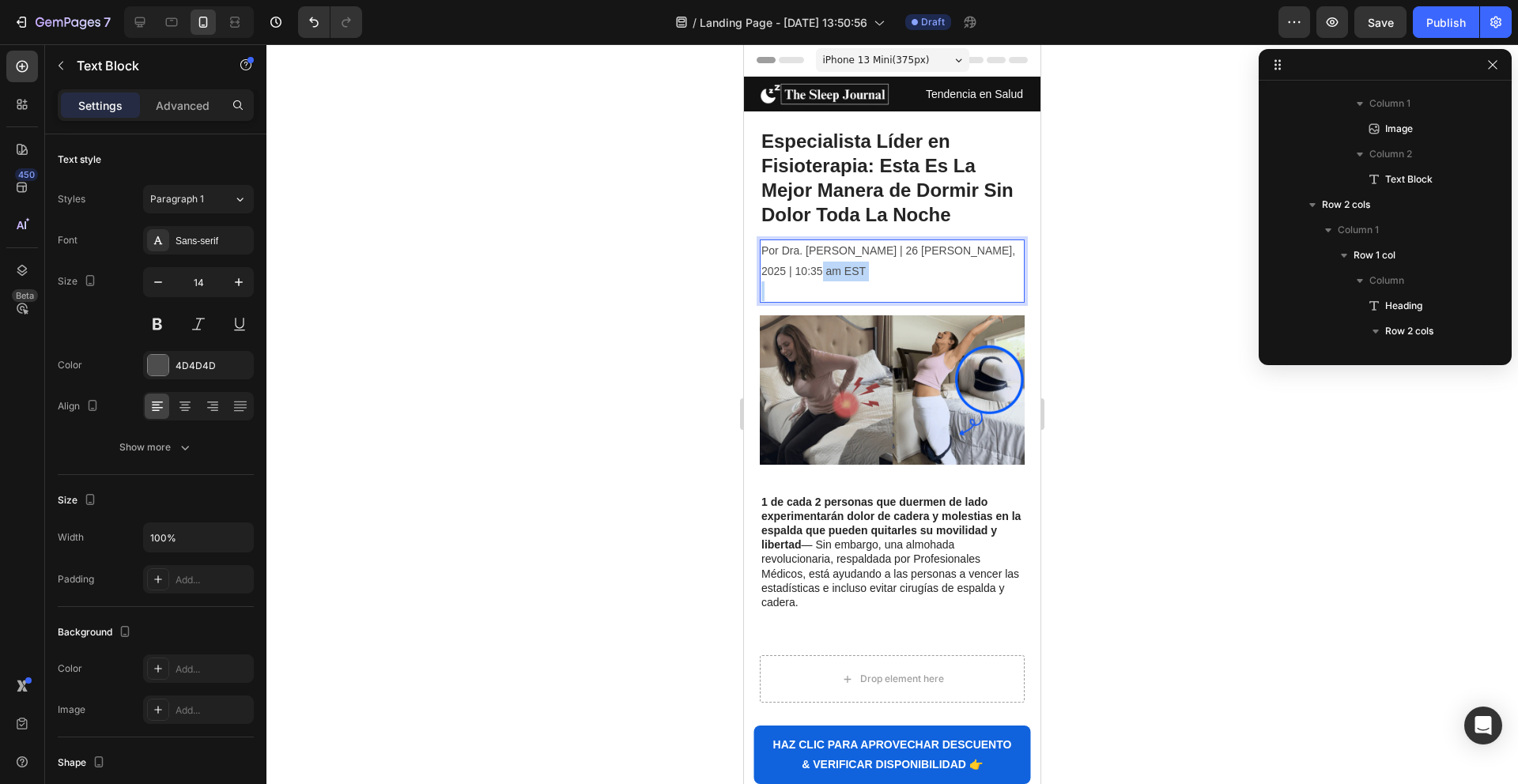
drag, startPoint x: 916, startPoint y: 281, endPoint x: 783, endPoint y: 274, distance: 133.2
click at [783, 274] on div "Por Dra. [PERSON_NAME] | 26 [PERSON_NAME], 2025 | 10:35 am EST" at bounding box center [892, 271] width 265 height 63
drag, startPoint x: 849, startPoint y: 276, endPoint x: 754, endPoint y: 239, distance: 102.0
click at [752, 250] on div "Especialista Líder en Fisioterapia: Esta Es La Mejor Manera de Dormir Sin Dolor…" at bounding box center [892, 415] width 296 height 575
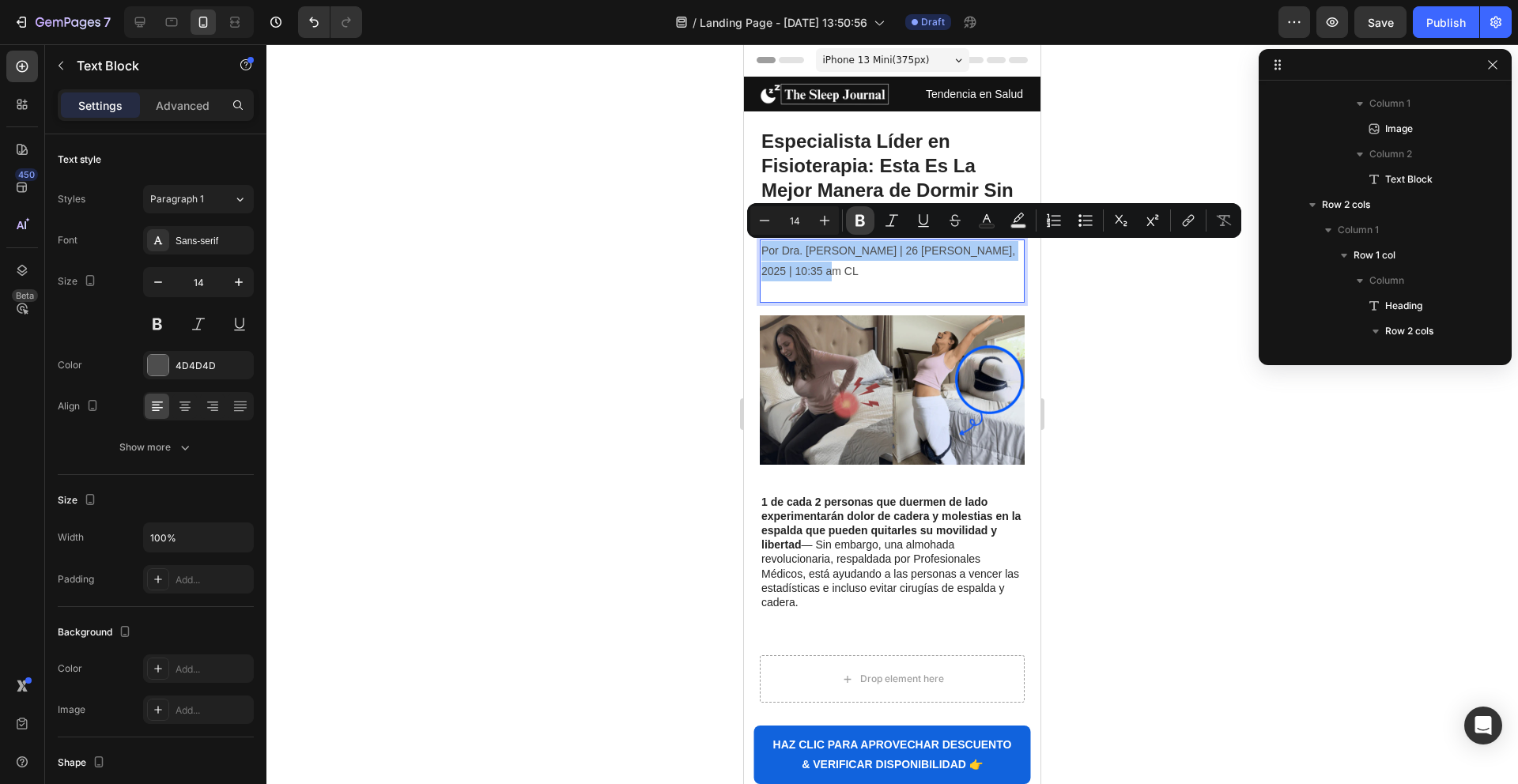
click at [860, 215] on icon "Editor contextual toolbar" at bounding box center [860, 221] width 10 height 12
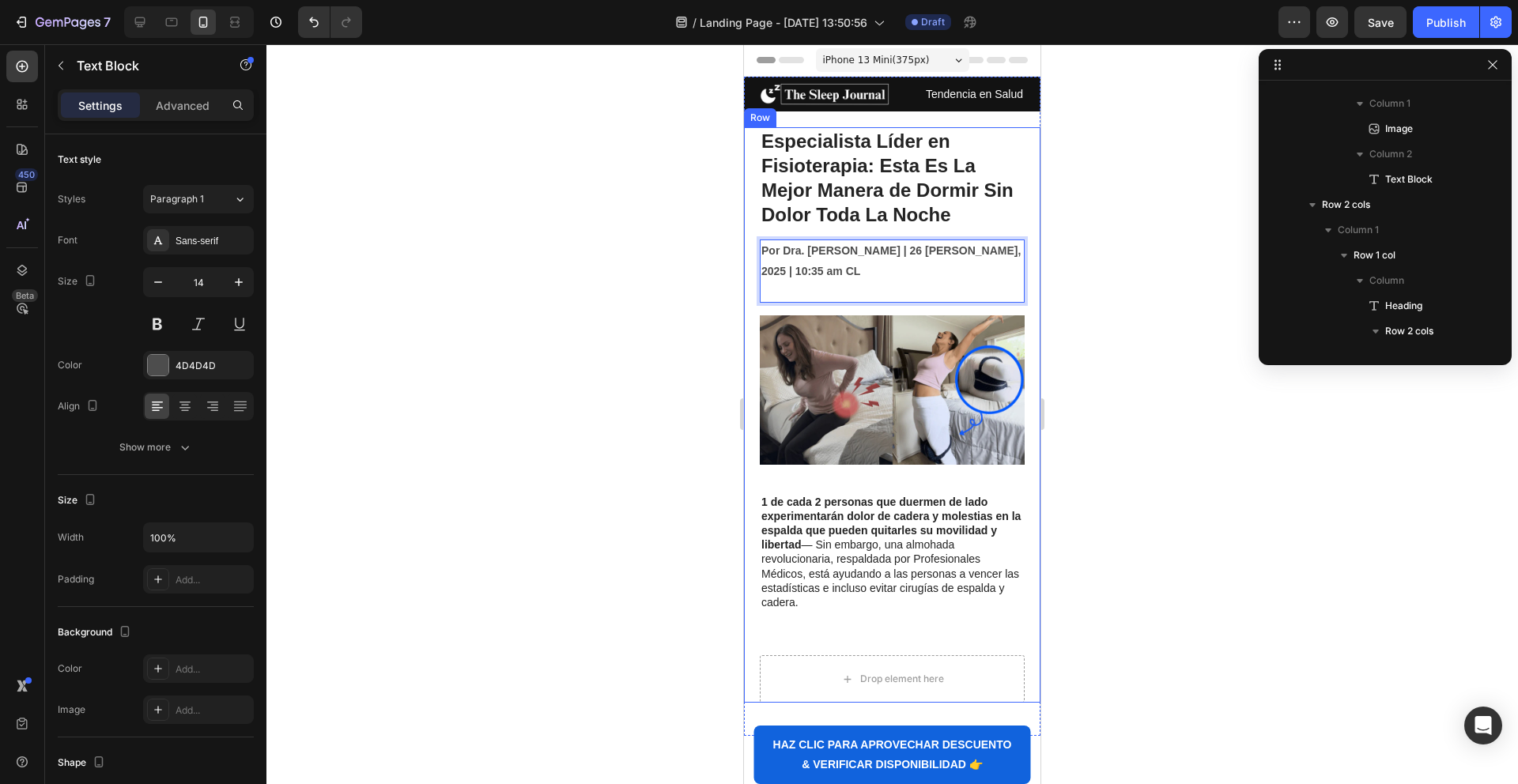
click at [605, 257] on div at bounding box center [892, 414] width 1251 height 739
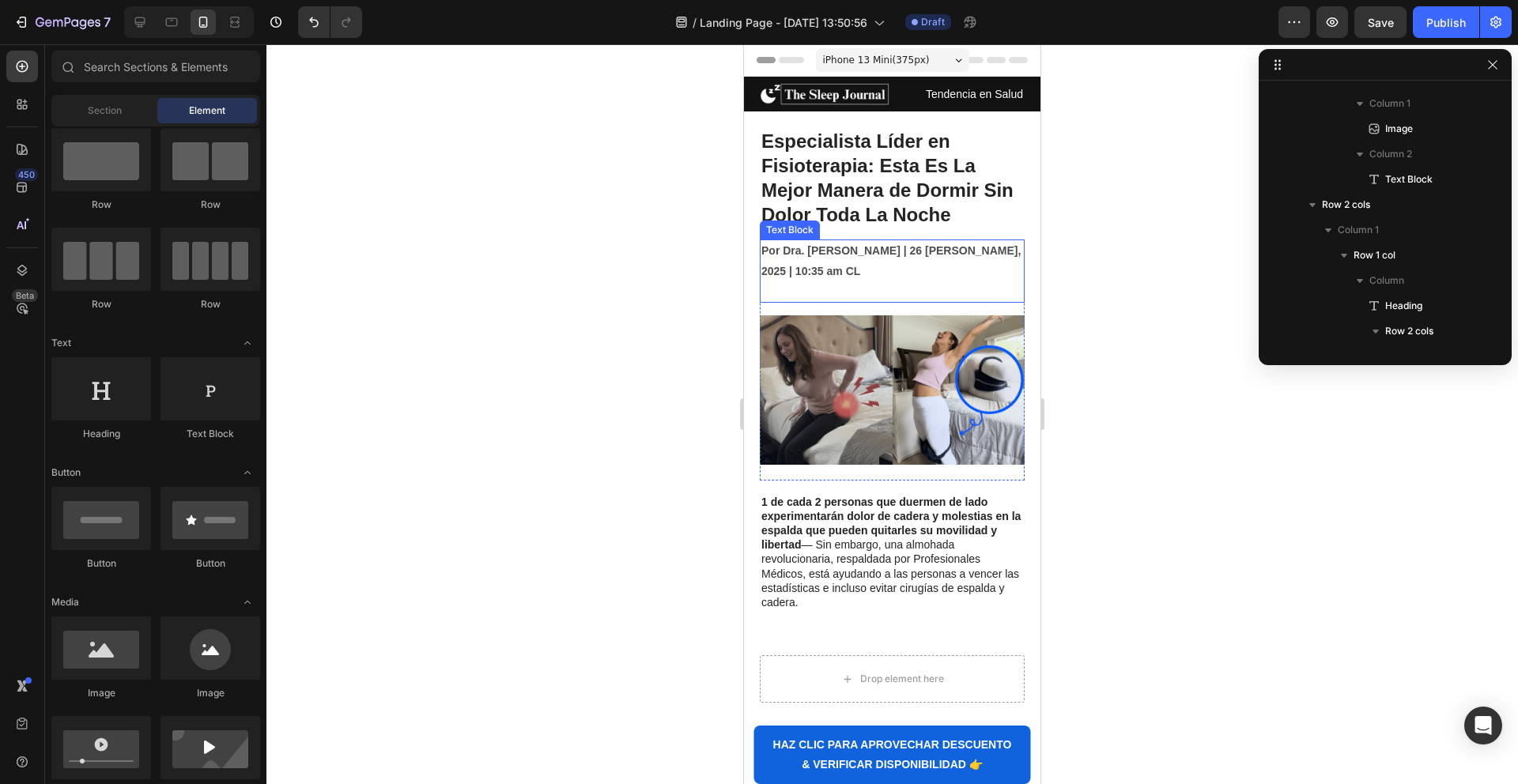
click at [878, 273] on p "Por Dra. [PERSON_NAME] | 26 [PERSON_NAME], 2025 | 10:35 am CL" at bounding box center [892, 260] width 261 height 39
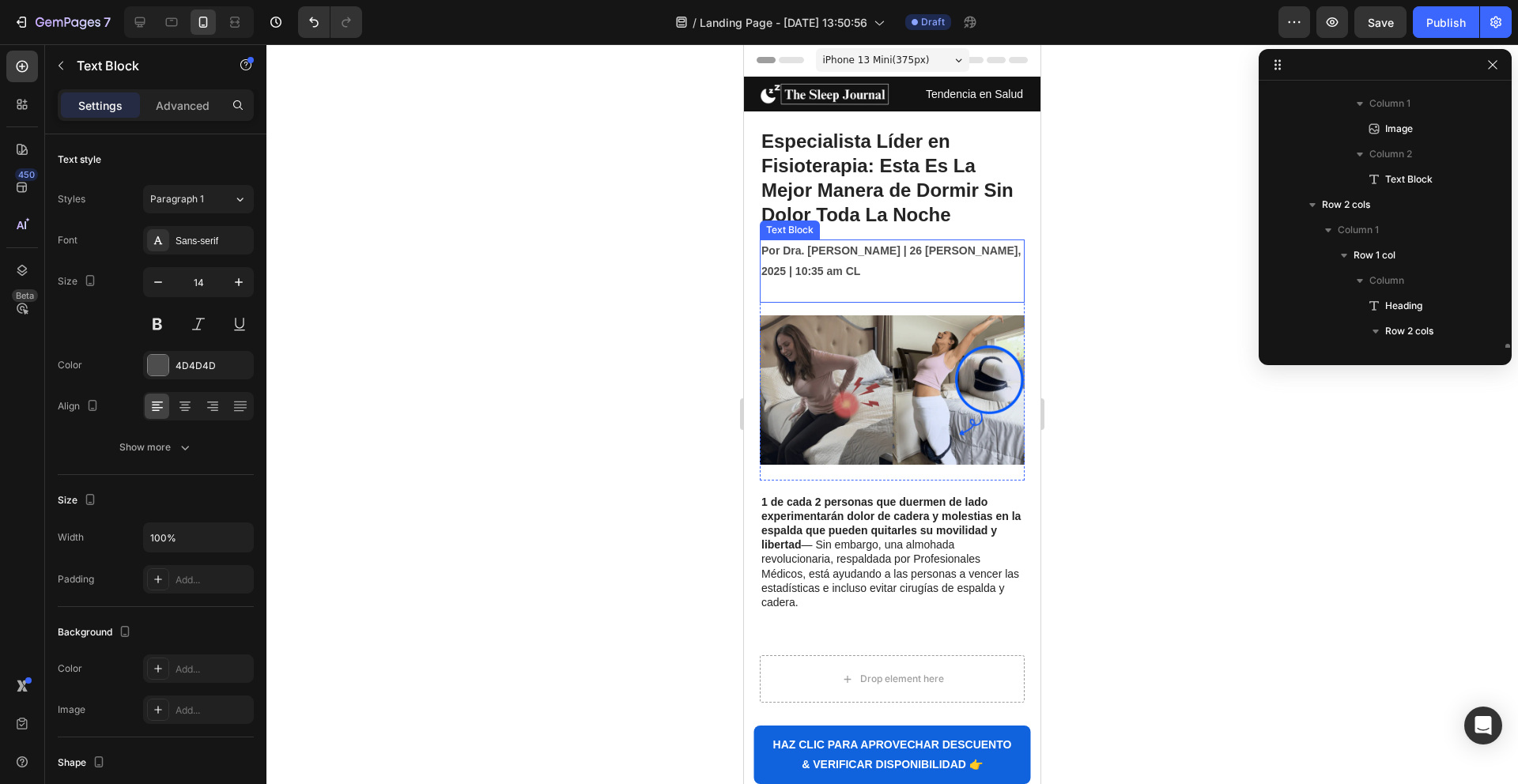
scroll to position [375, 0]
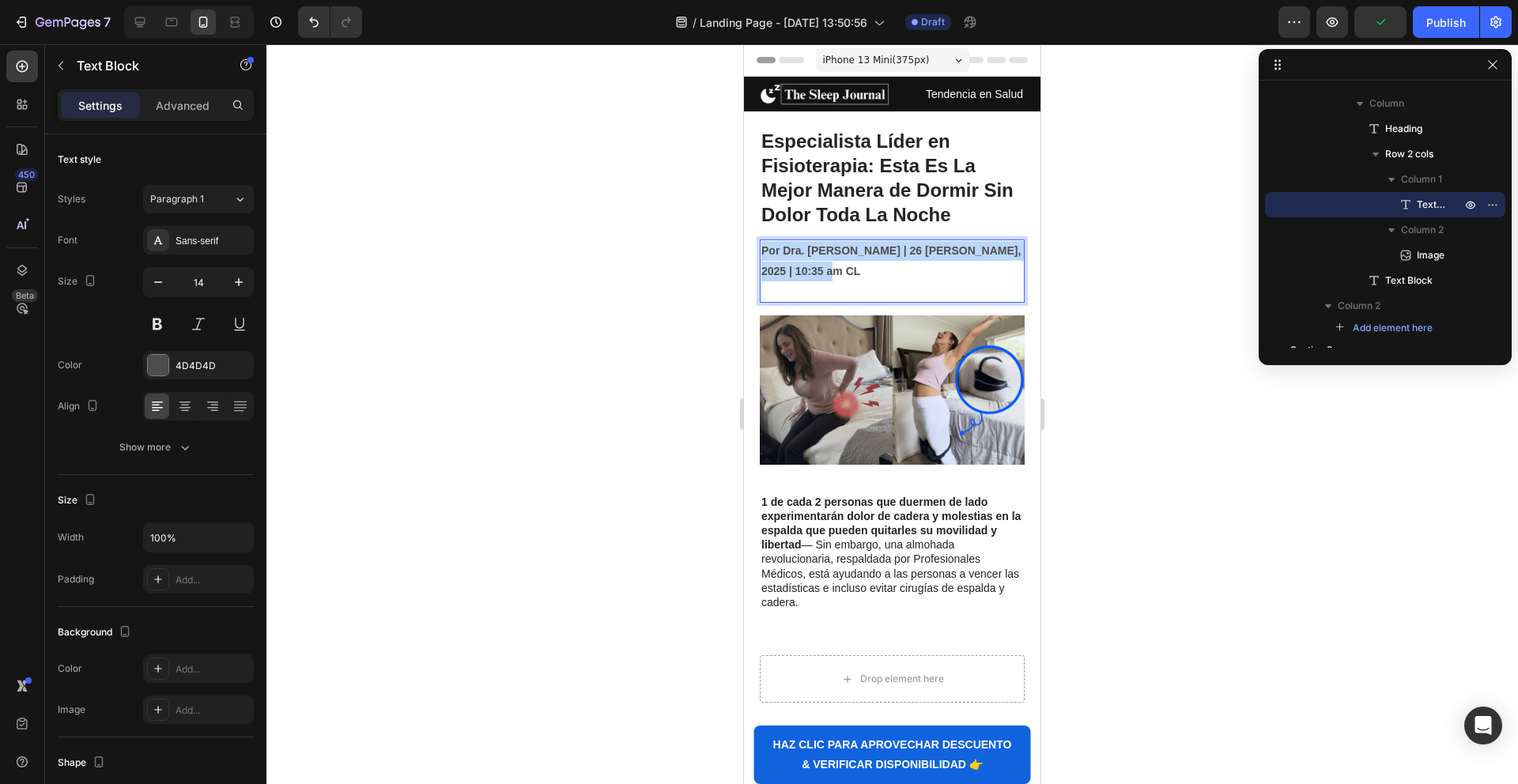
drag, startPoint x: 846, startPoint y: 267, endPoint x: 1580, endPoint y: 268, distance: 734.0
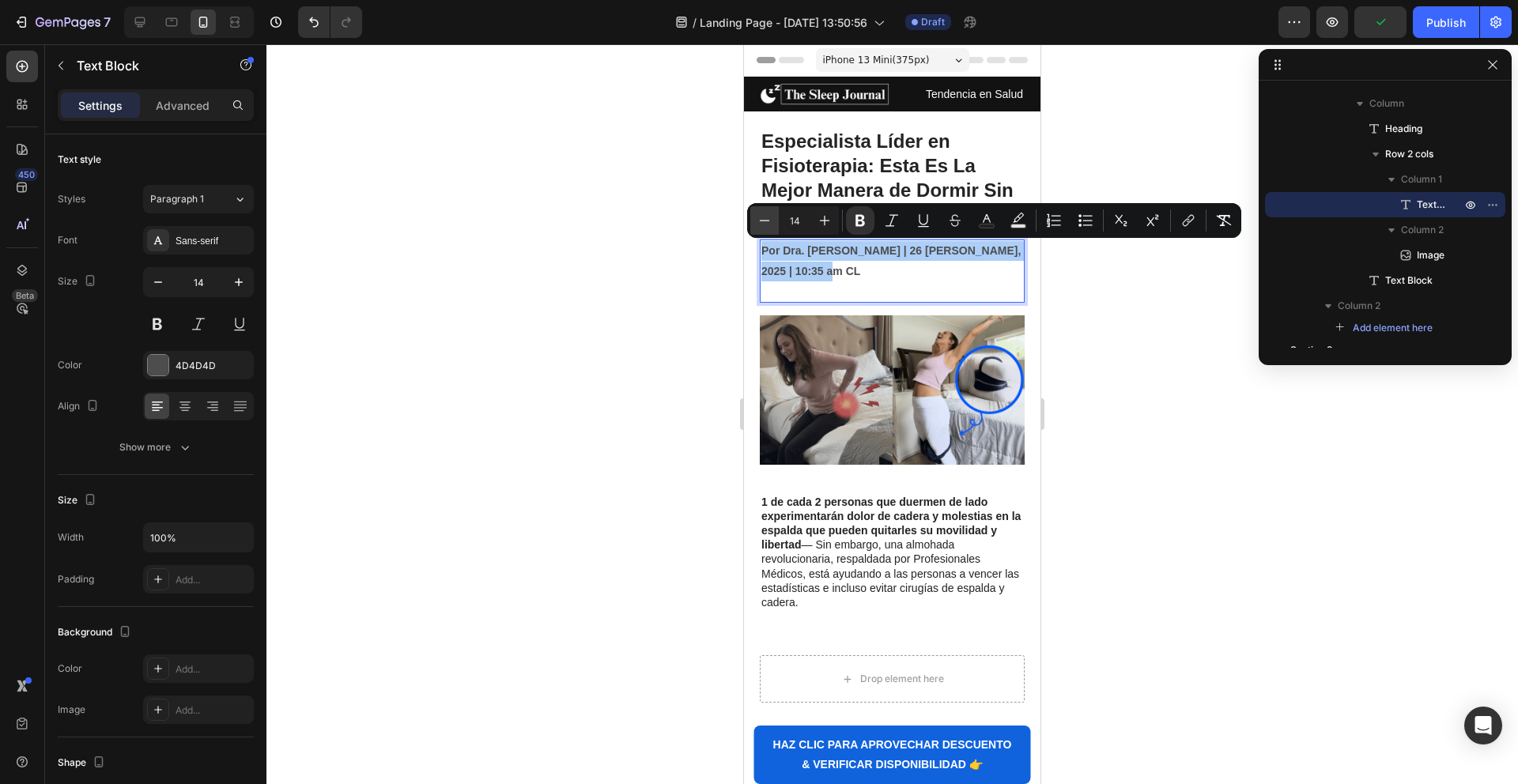
click at [770, 219] on icon "Editor contextual toolbar" at bounding box center [764, 220] width 16 height 16
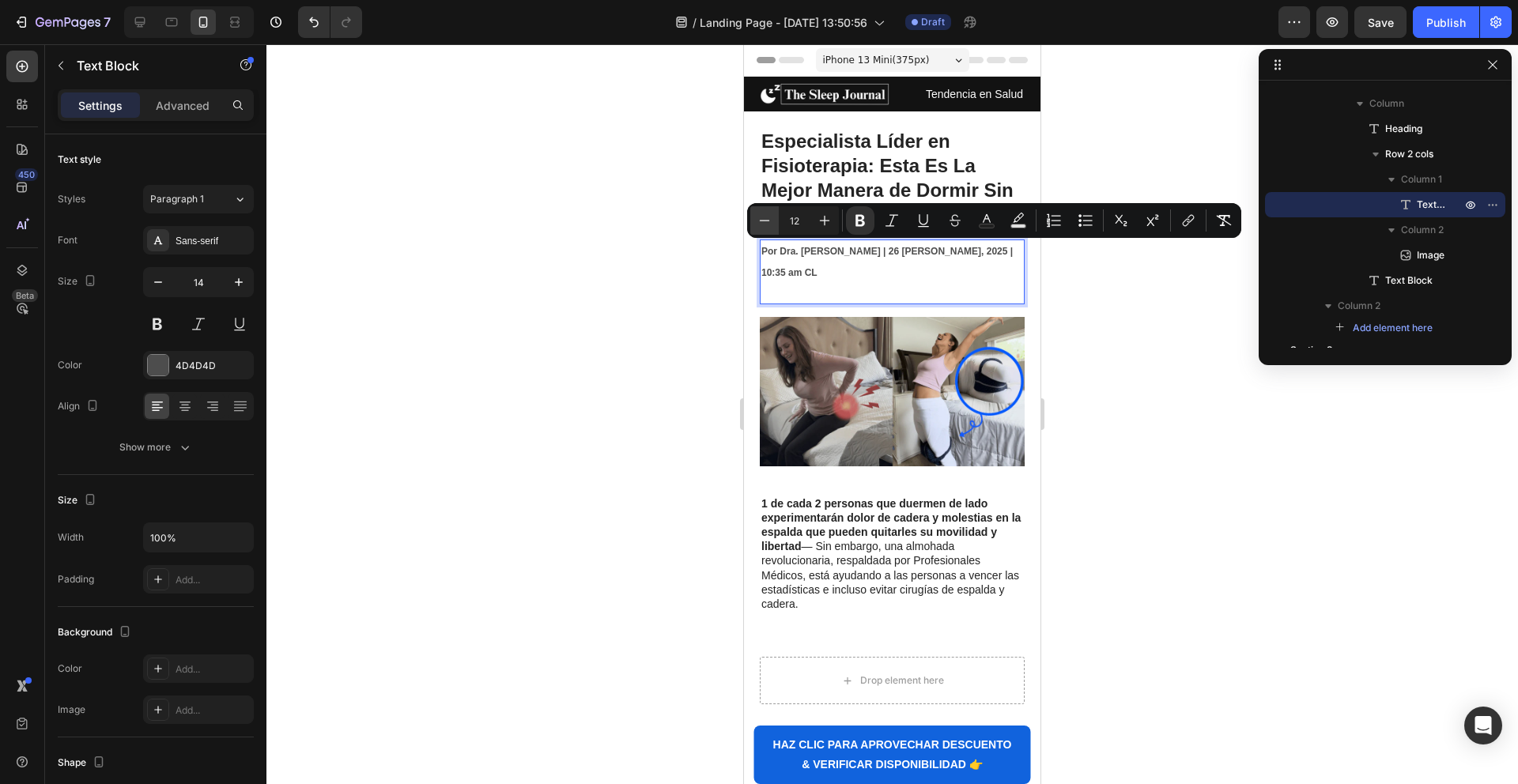
click at [764, 221] on icon "Editor contextual toolbar" at bounding box center [764, 220] width 16 height 16
type input "11"
click at [630, 243] on div at bounding box center [892, 414] width 1251 height 739
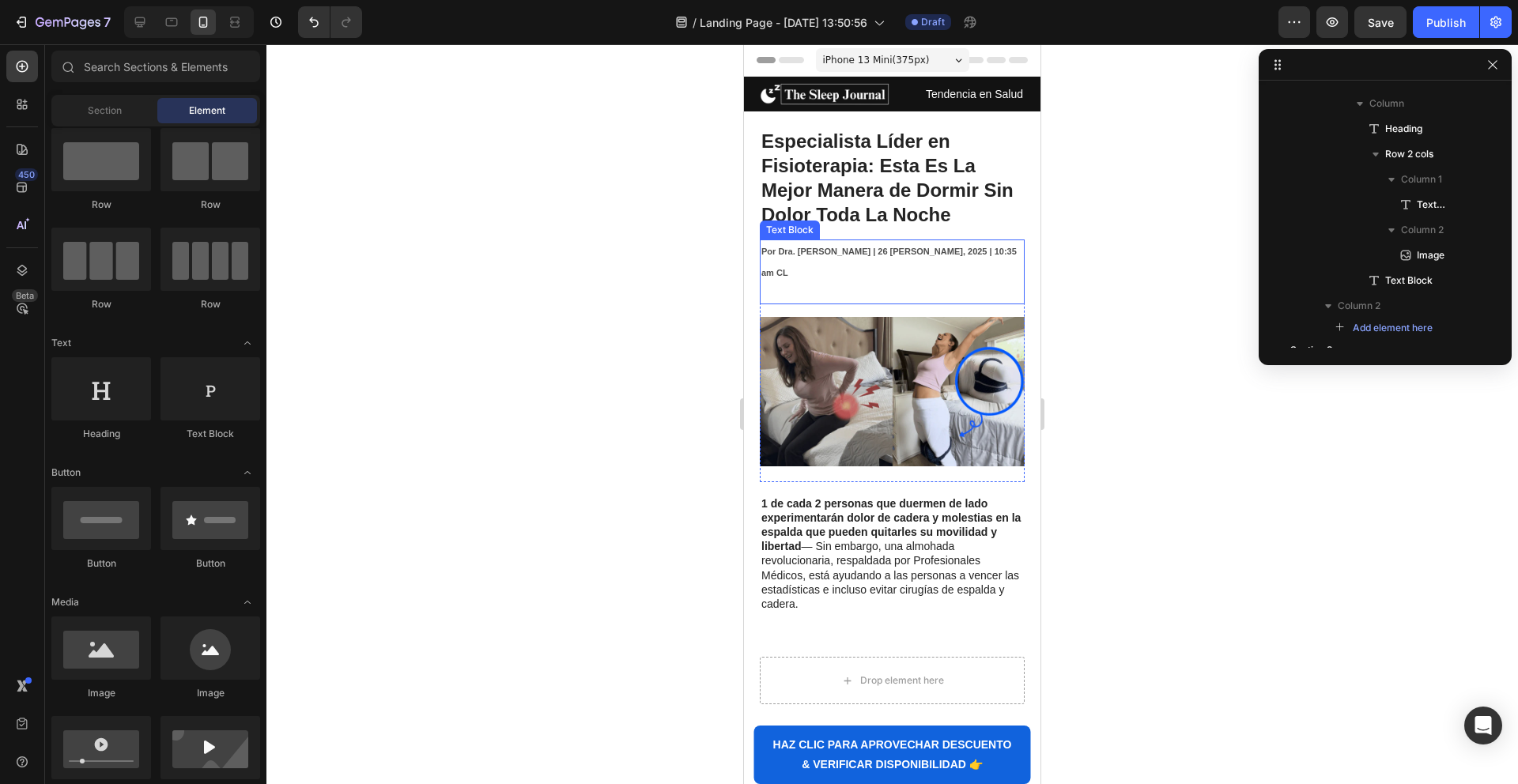
click at [886, 283] on p "Rich Text Editor. Editing area: main" at bounding box center [892, 293] width 261 height 20
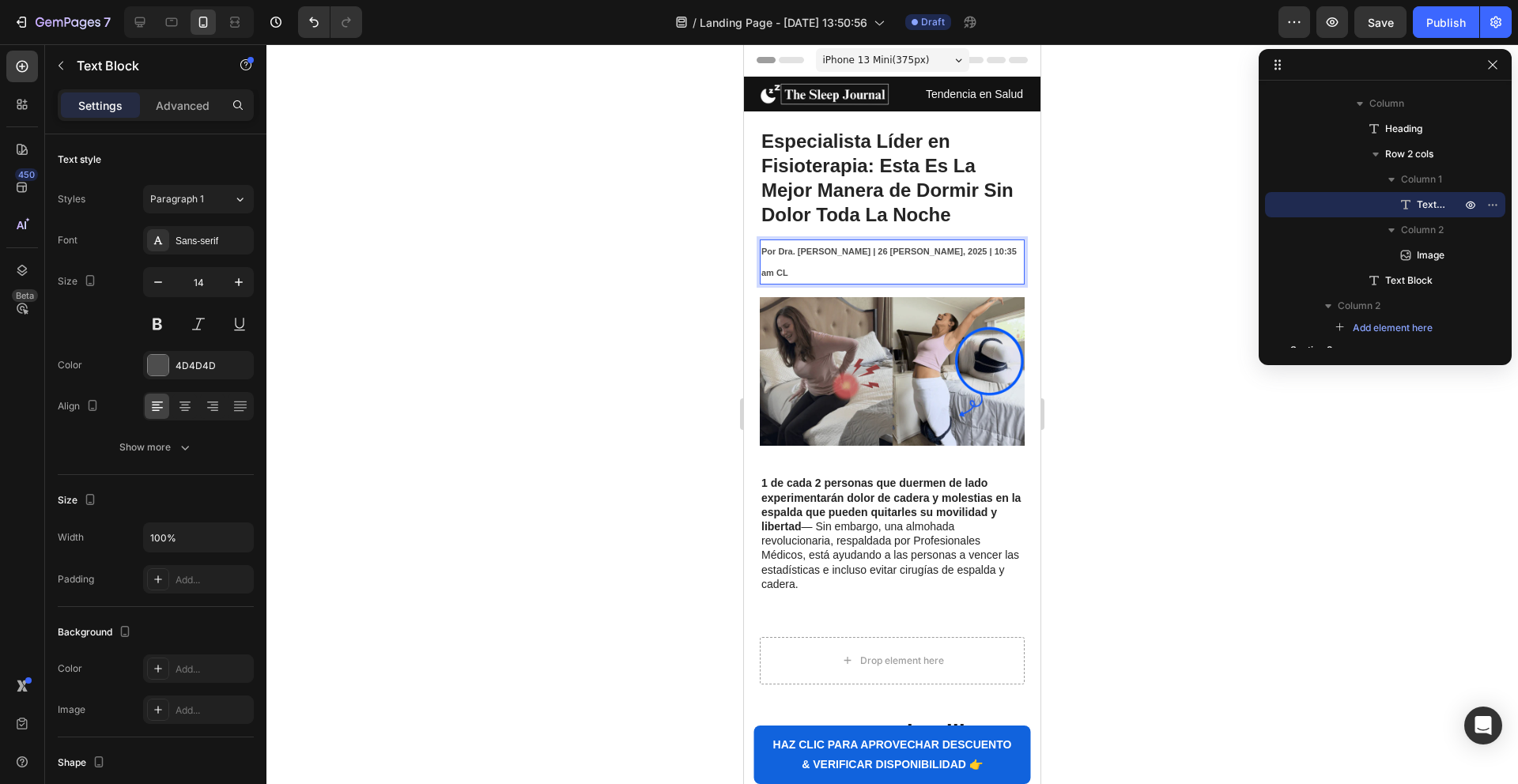
click at [603, 356] on div at bounding box center [892, 414] width 1251 height 739
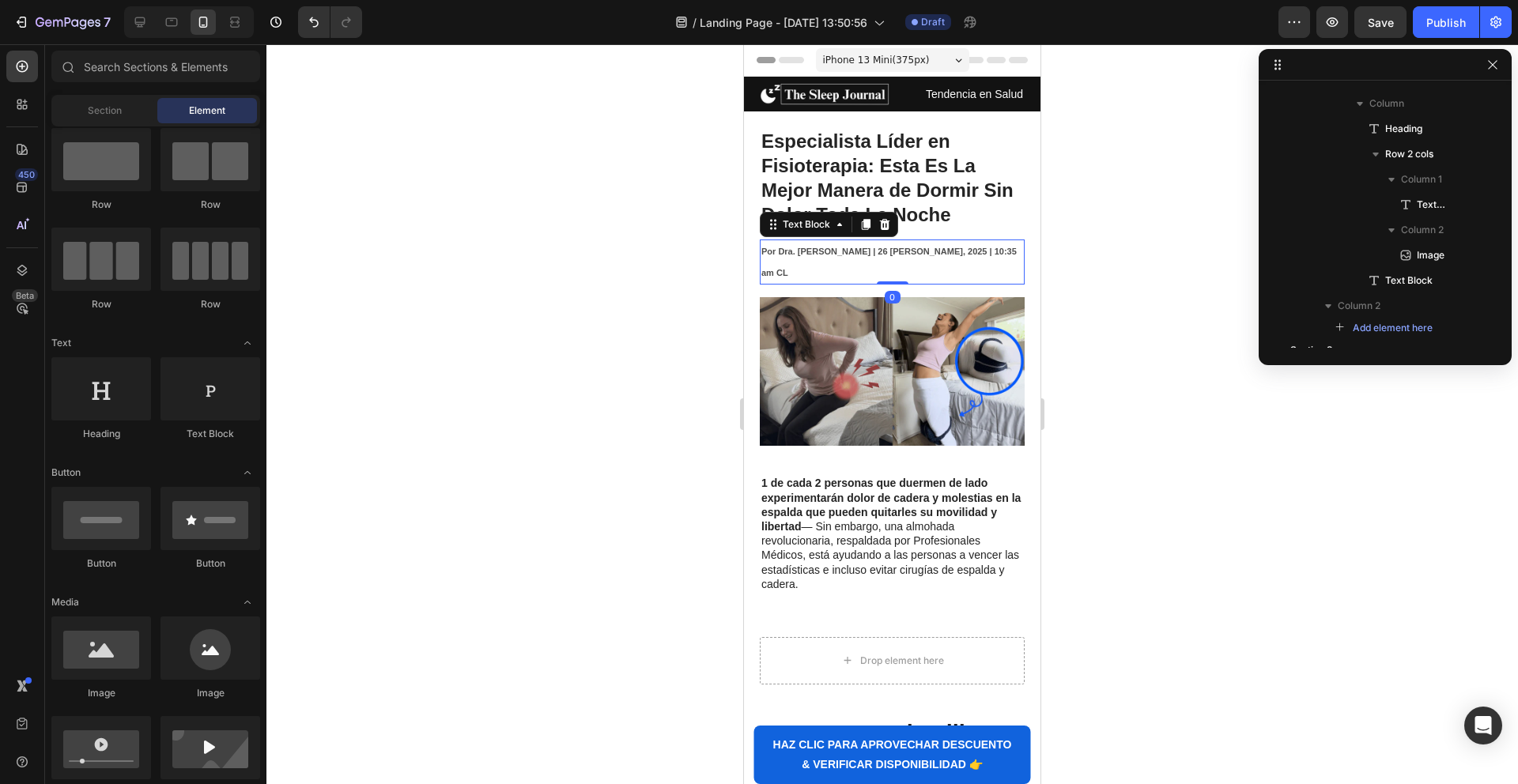
click at [873, 252] on strong "Por Dra. [PERSON_NAME] | 26 [PERSON_NAME], 2025 | 10:35 am CL" at bounding box center [889, 261] width 255 height 30
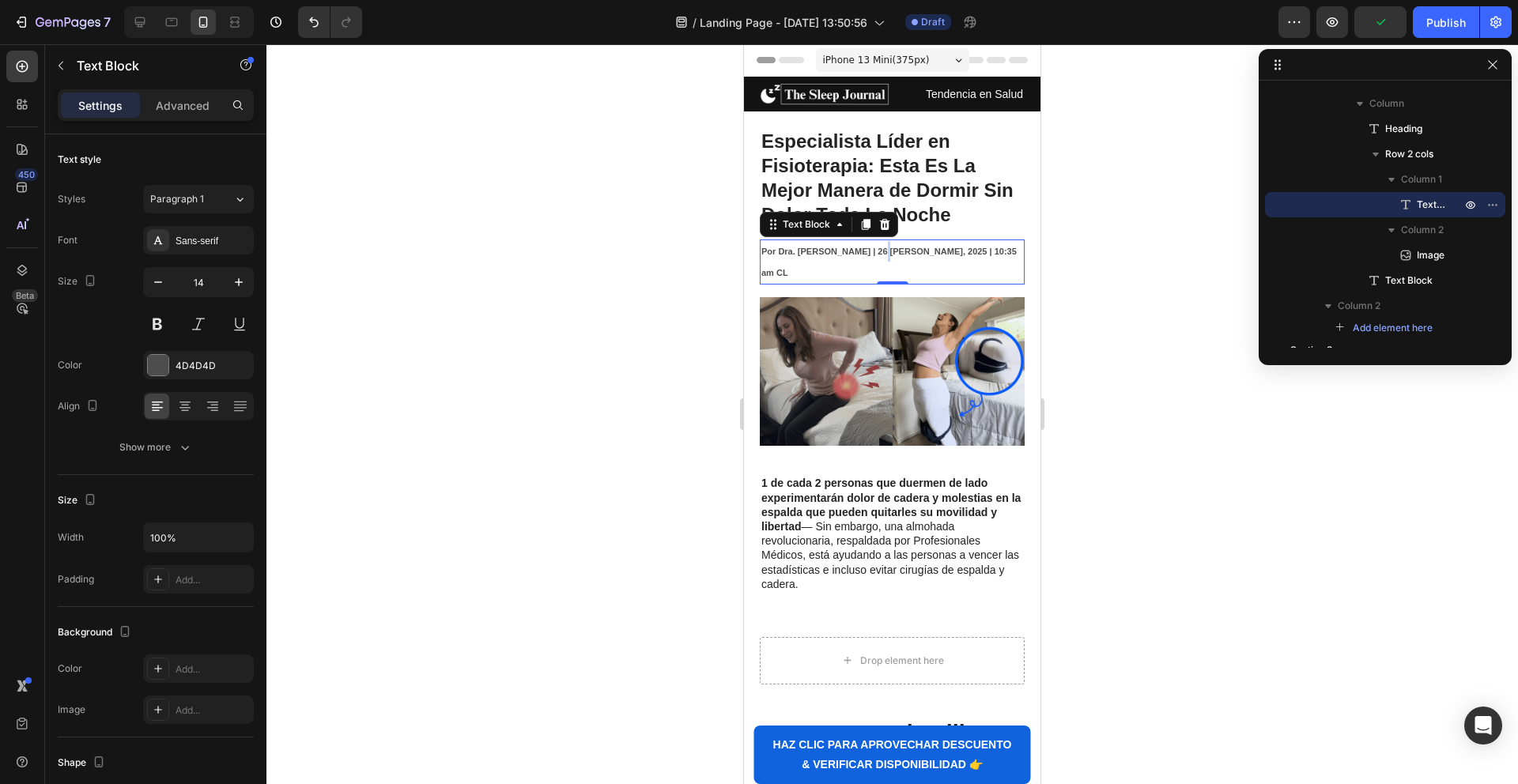
click at [875, 251] on strong "Por Dra. [PERSON_NAME] | 26 [PERSON_NAME], 2025 | 10:35 am CL" at bounding box center [889, 261] width 255 height 30
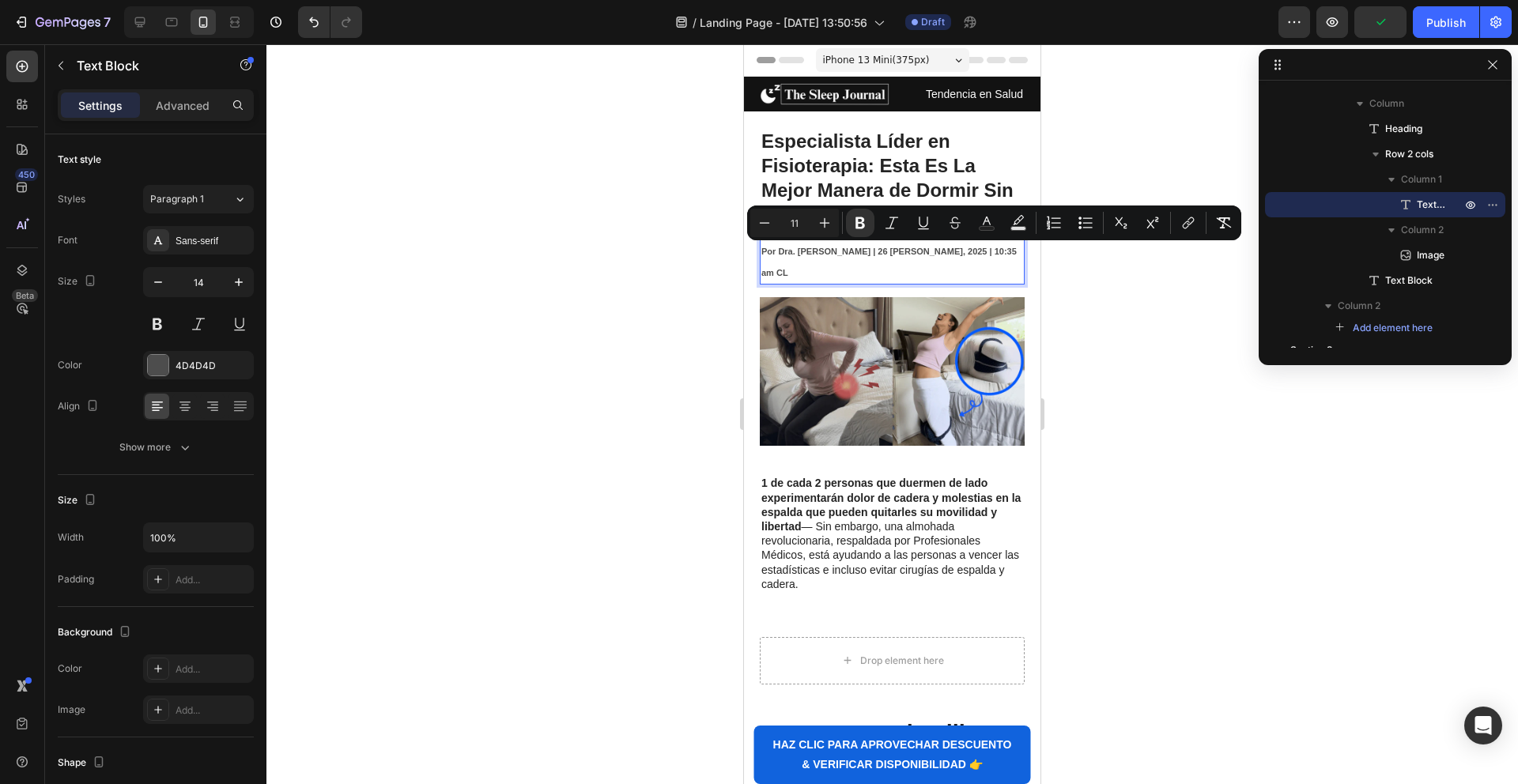
click at [874, 253] on strong "Por Dra. [PERSON_NAME] | 26 [PERSON_NAME], 2025 | 10:35 am CL" at bounding box center [889, 261] width 255 height 30
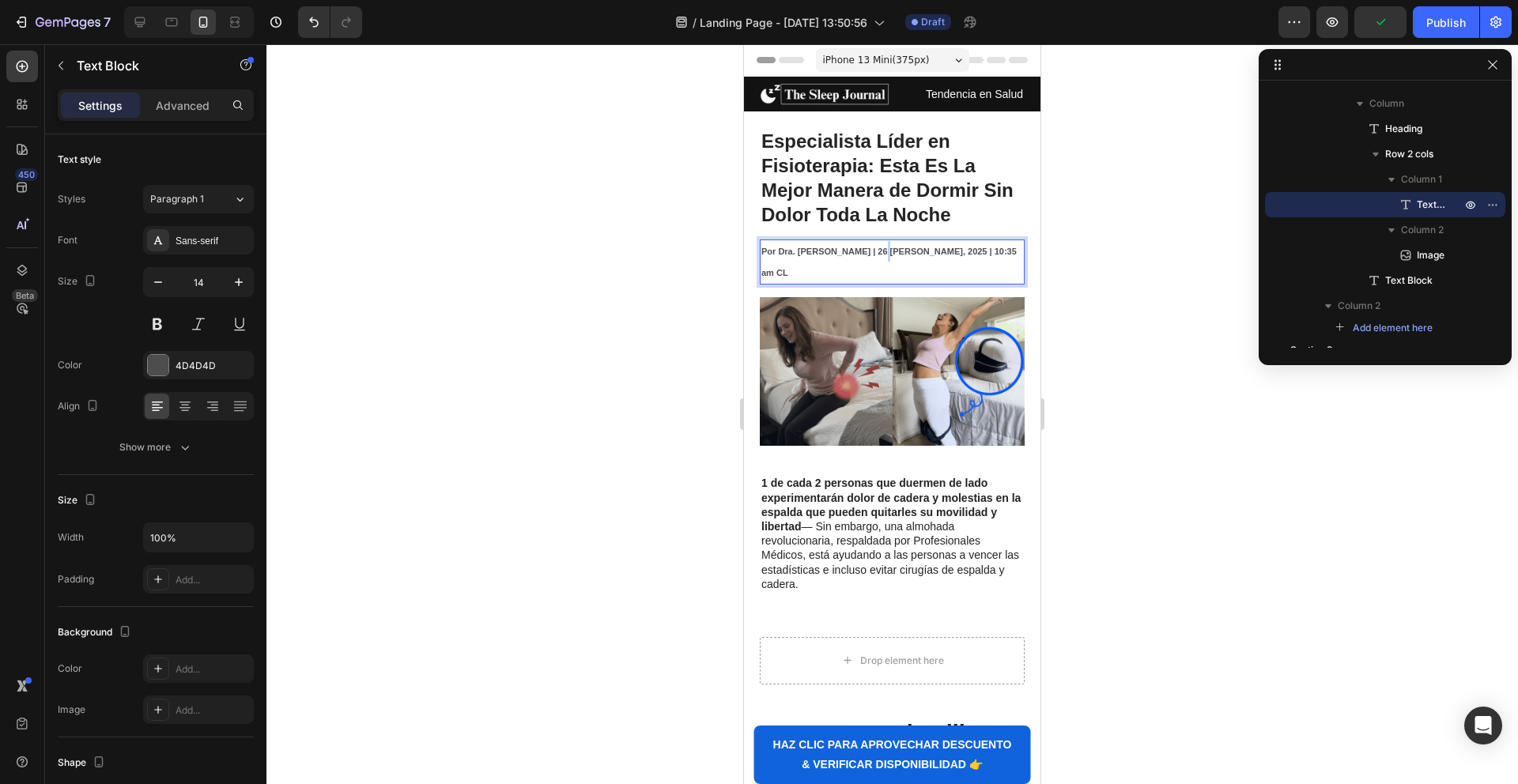
click at [874, 253] on strong "Por Dra. [PERSON_NAME] | 26 [PERSON_NAME], 2025 | 10:35 am CL" at bounding box center [889, 261] width 255 height 30
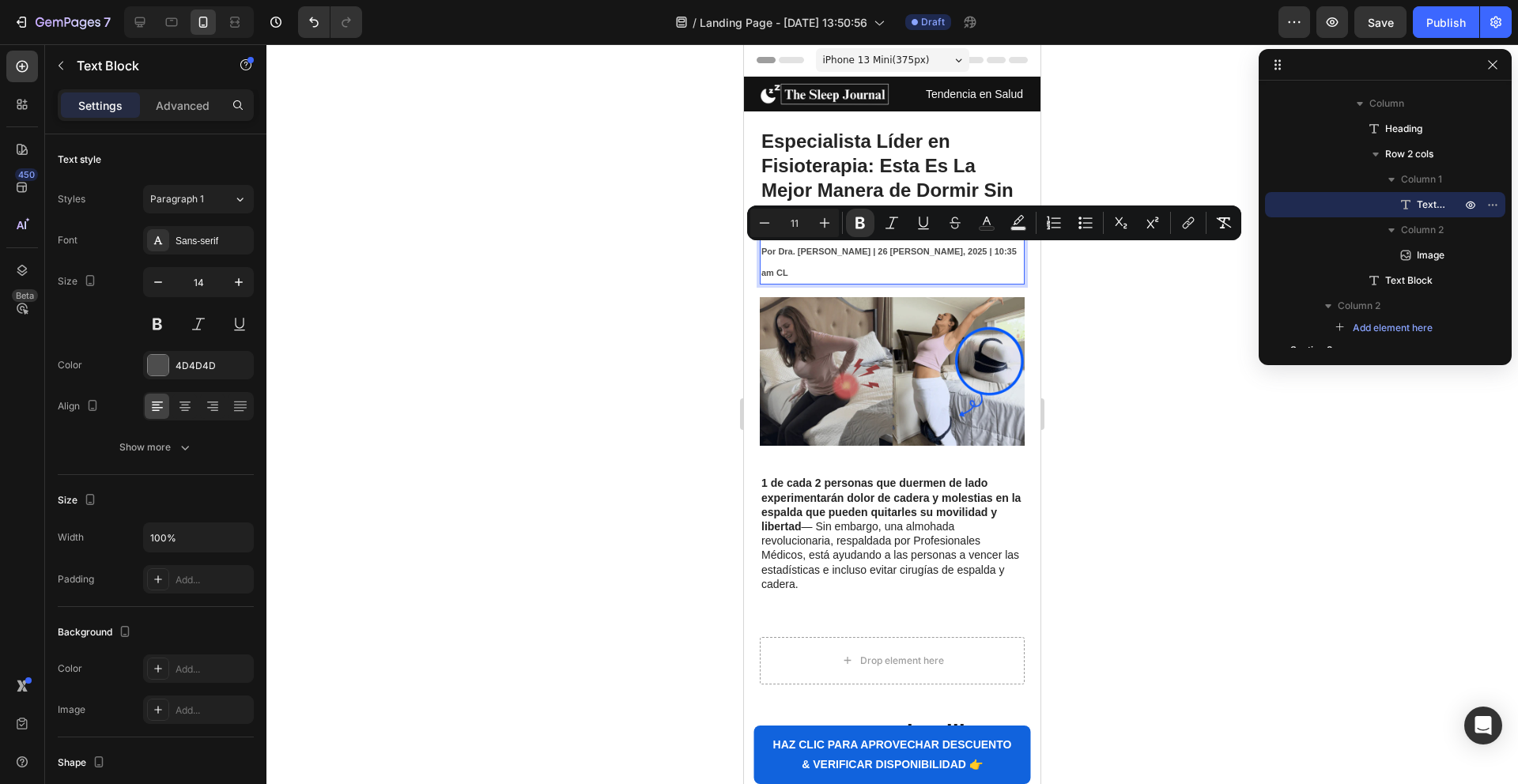
click at [870, 254] on strong "Por Dra. [PERSON_NAME] | 26 [PERSON_NAME], 2025 | 10:35 am CL" at bounding box center [889, 261] width 255 height 30
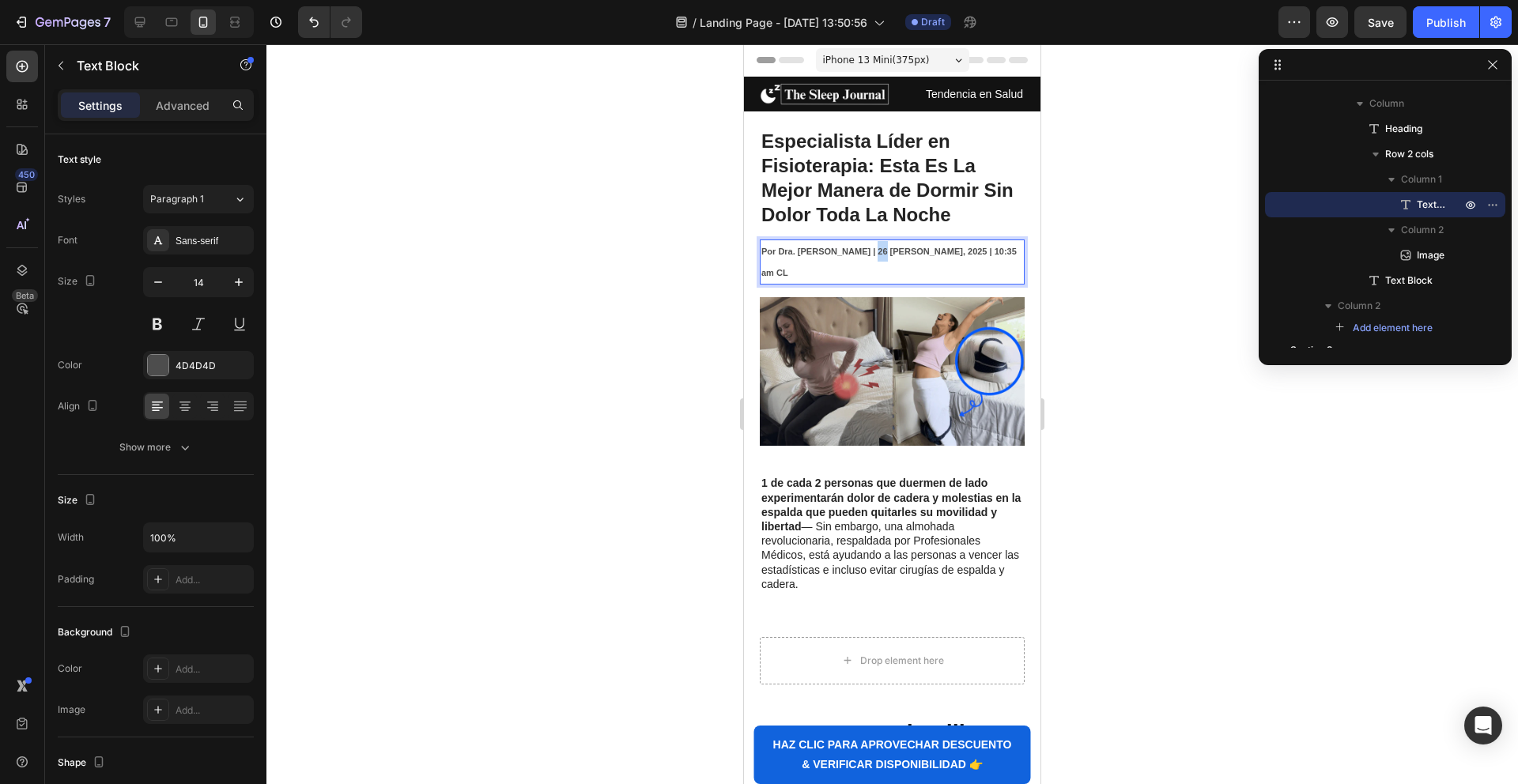
click at [870, 254] on strong "Por Dra. [PERSON_NAME] | 26 [PERSON_NAME], 2025 | 10:35 am CL" at bounding box center [889, 261] width 255 height 30
click at [988, 253] on strong "Por Dra. [PERSON_NAME] | 3 [PERSON_NAME], 2025 | 10:35 am CL" at bounding box center [887, 261] width 251 height 30
click at [993, 252] on strong "Por Dra. [PERSON_NAME] | 3 [PERSON_NAME], 2025 | 10:35 am CL" at bounding box center [887, 261] width 251 height 30
click at [872, 476] on strong "1 de cada 2 personas que duermen de lado experimentarán dolor de cadera y moles…" at bounding box center [891, 504] width 260 height 56
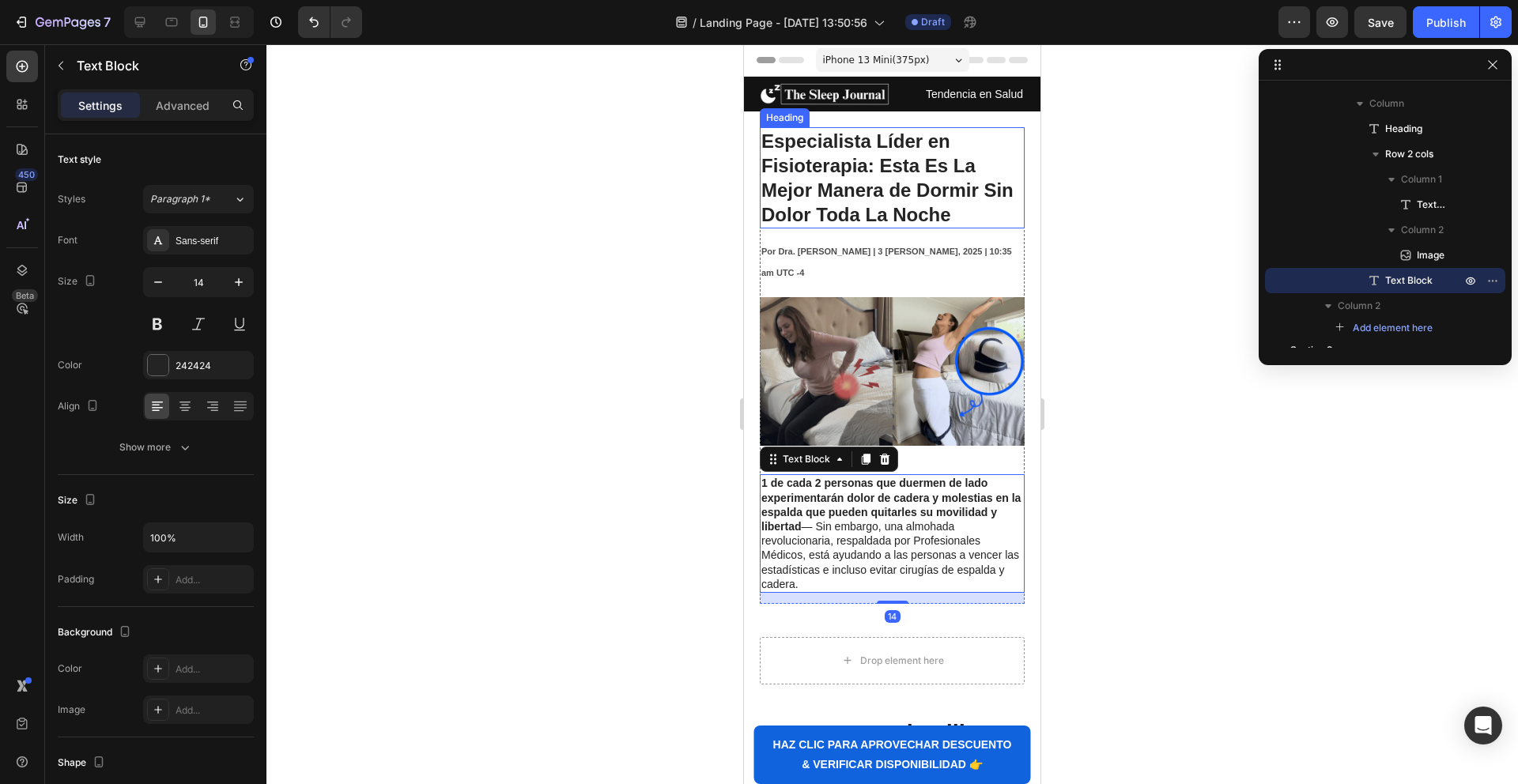
click at [1378, 38] on div "7 / Landing Page - [DATE] 13:50:56 Draft Preview Save Publish" at bounding box center [759, 23] width 1518 height 45
click at [1371, 34] on button "Save" at bounding box center [1381, 22] width 52 height 31
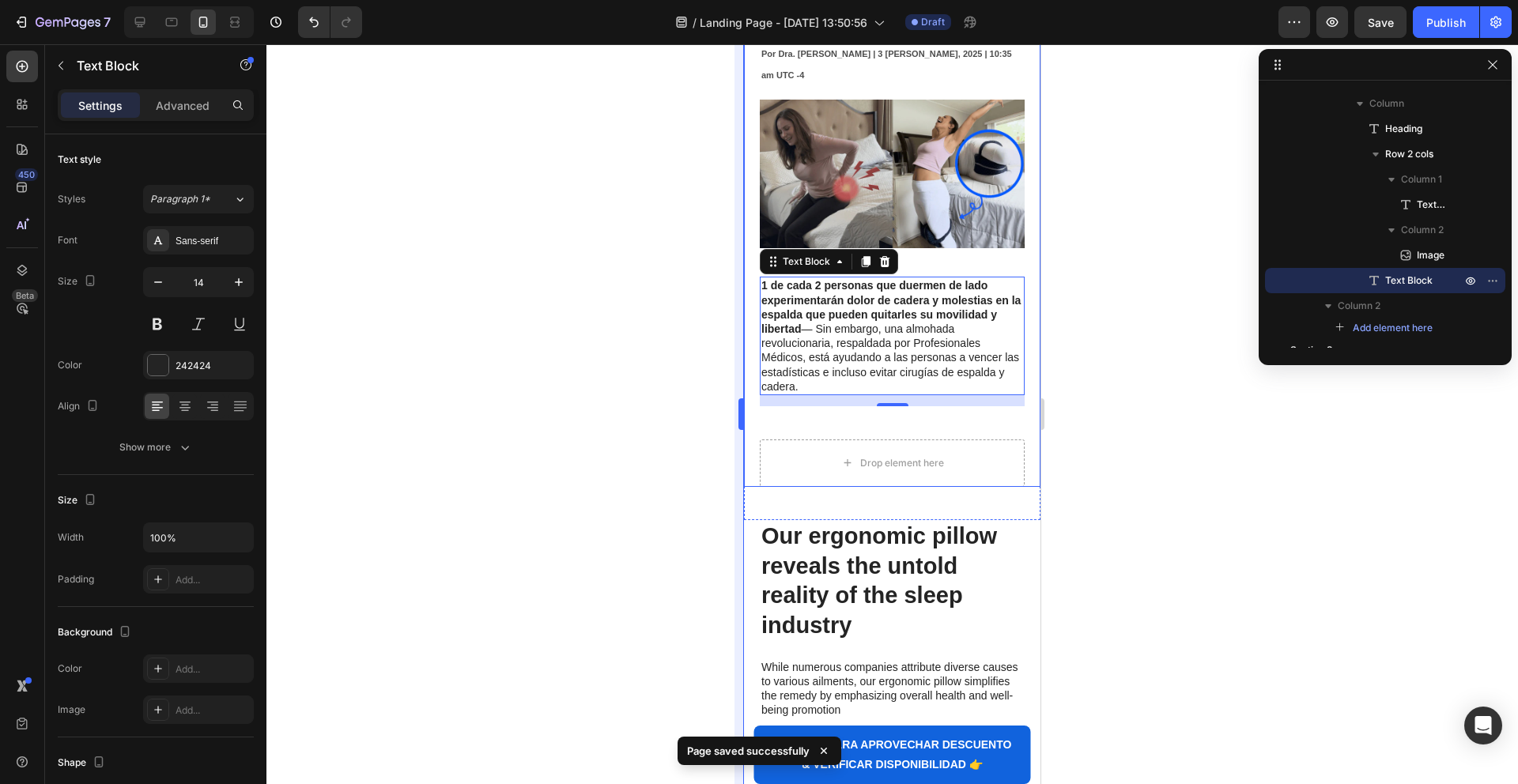
scroll to position [208, 0]
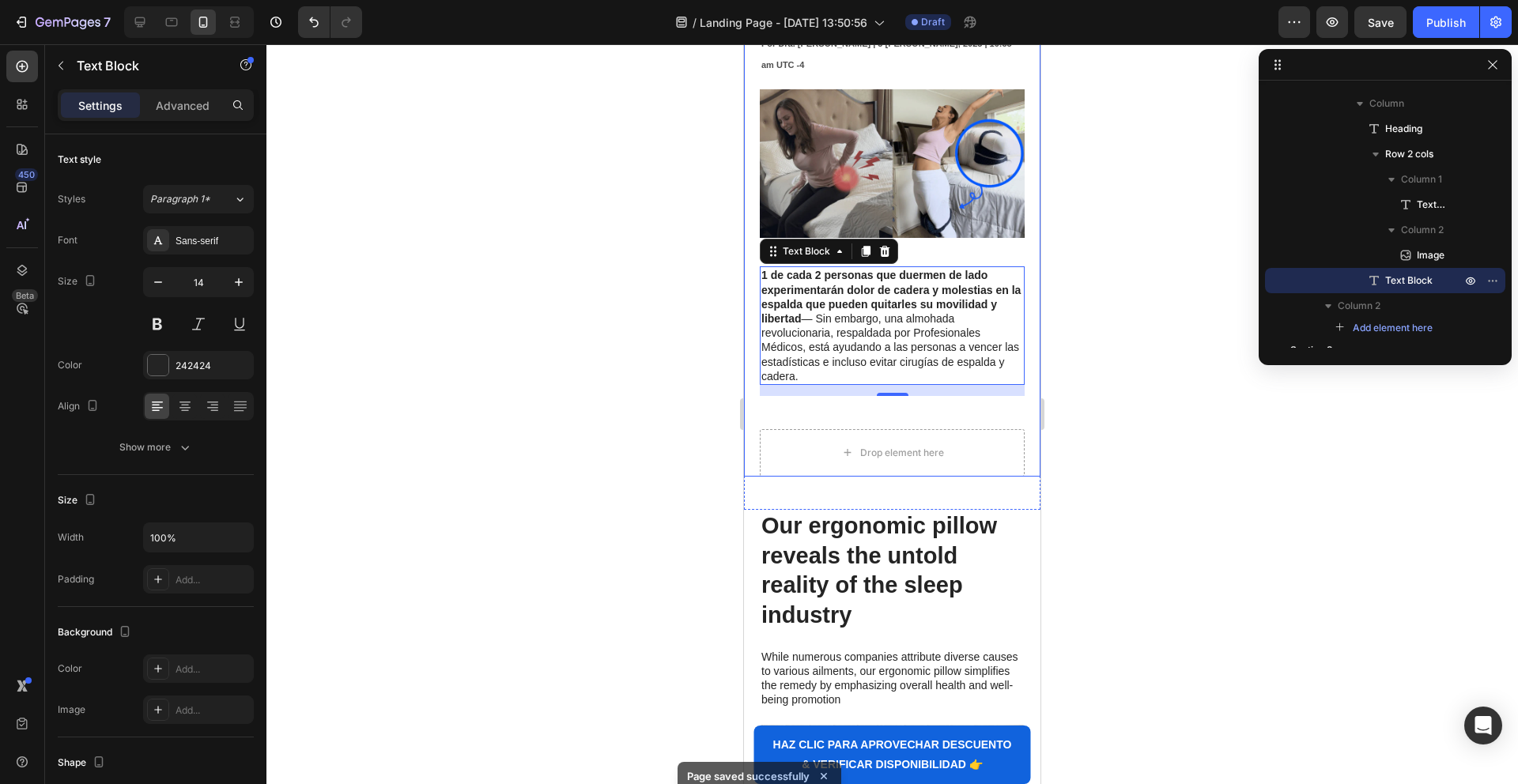
click at [771, 396] on div "Especialista Líder en Fisioterapia: Esta Es La Mejor Manera de Dormir Sin Dolor…" at bounding box center [892, 174] width 265 height 510
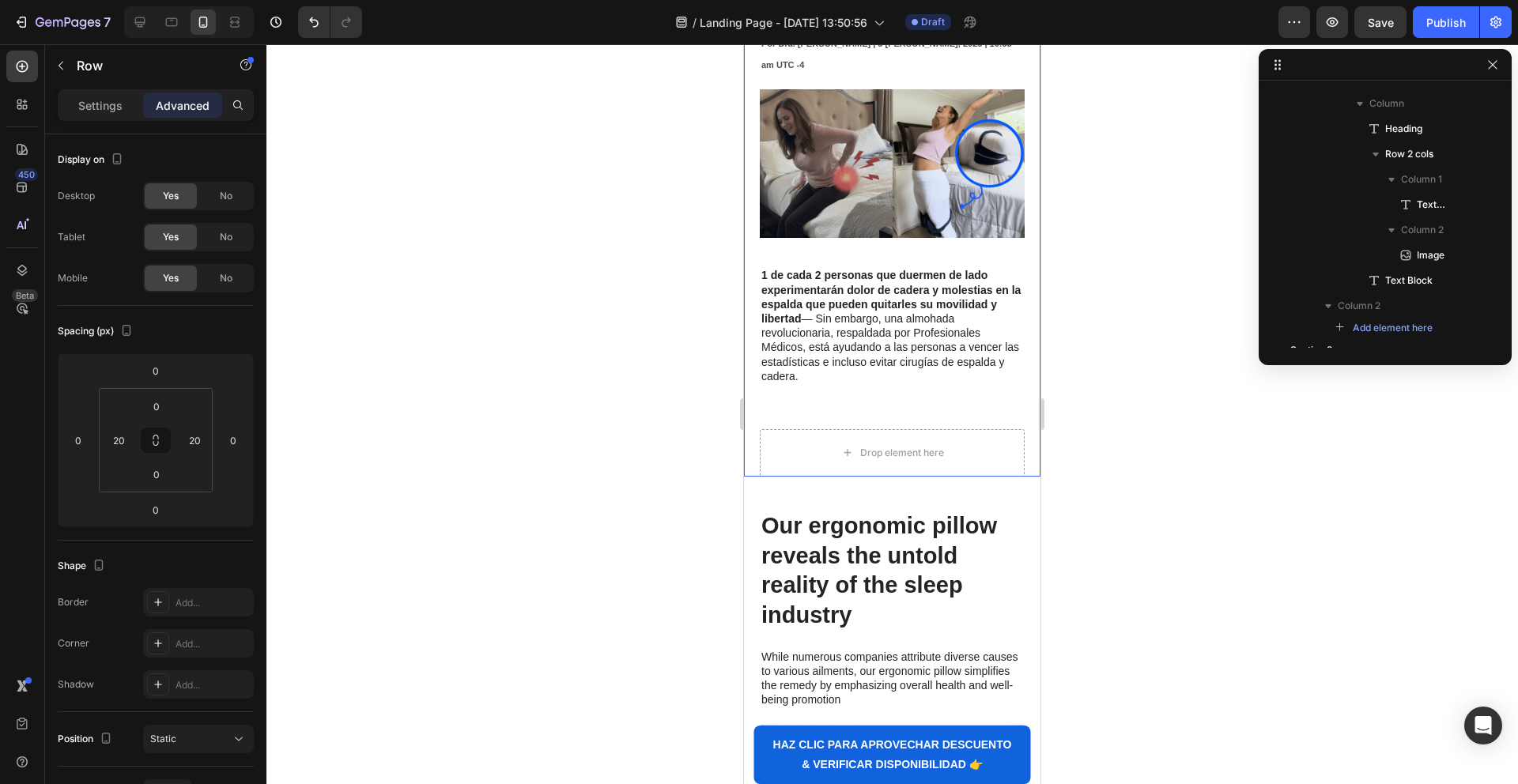
scroll to position [198, 0]
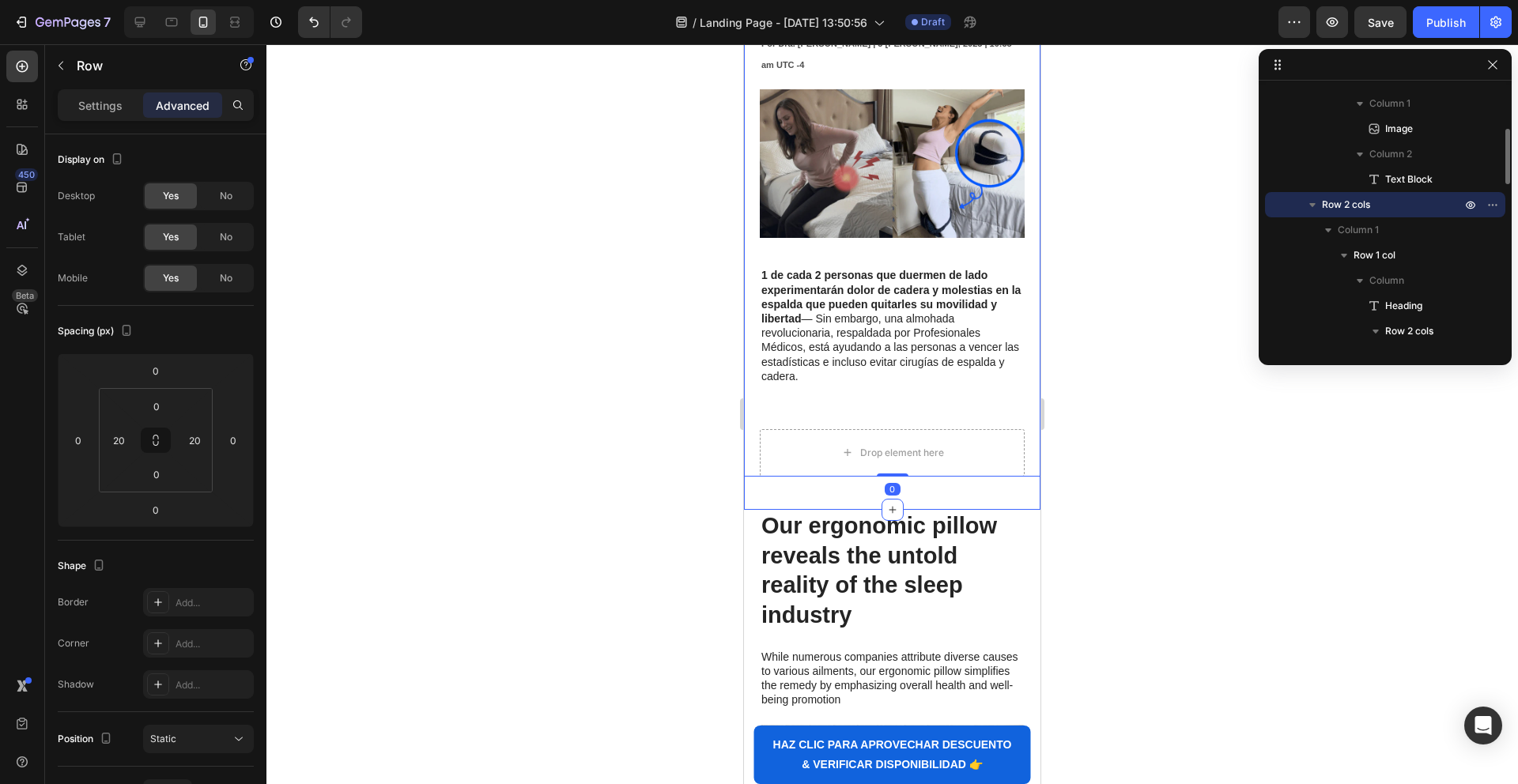
click at [760, 466] on div "Image Tendencia en Salud Text Block Row Row Especialista Líder en Fisioterapia:…" at bounding box center [892, 189] width 296 height 641
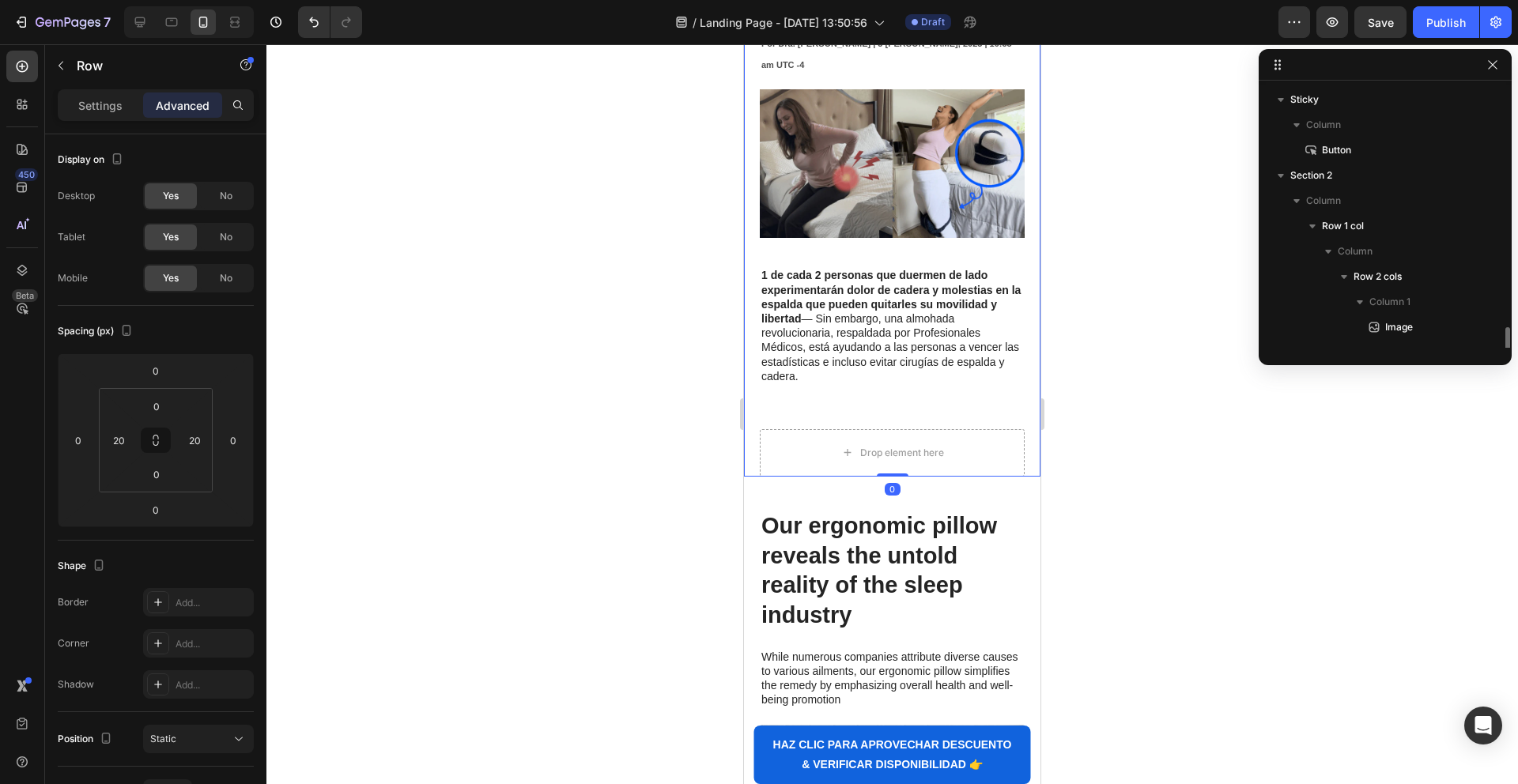
click at [772, 397] on div "Especialista Líder en Fisioterapia: Esta Es La Mejor Manera de Dormir Sin Dolor…" at bounding box center [892, 174] width 265 height 510
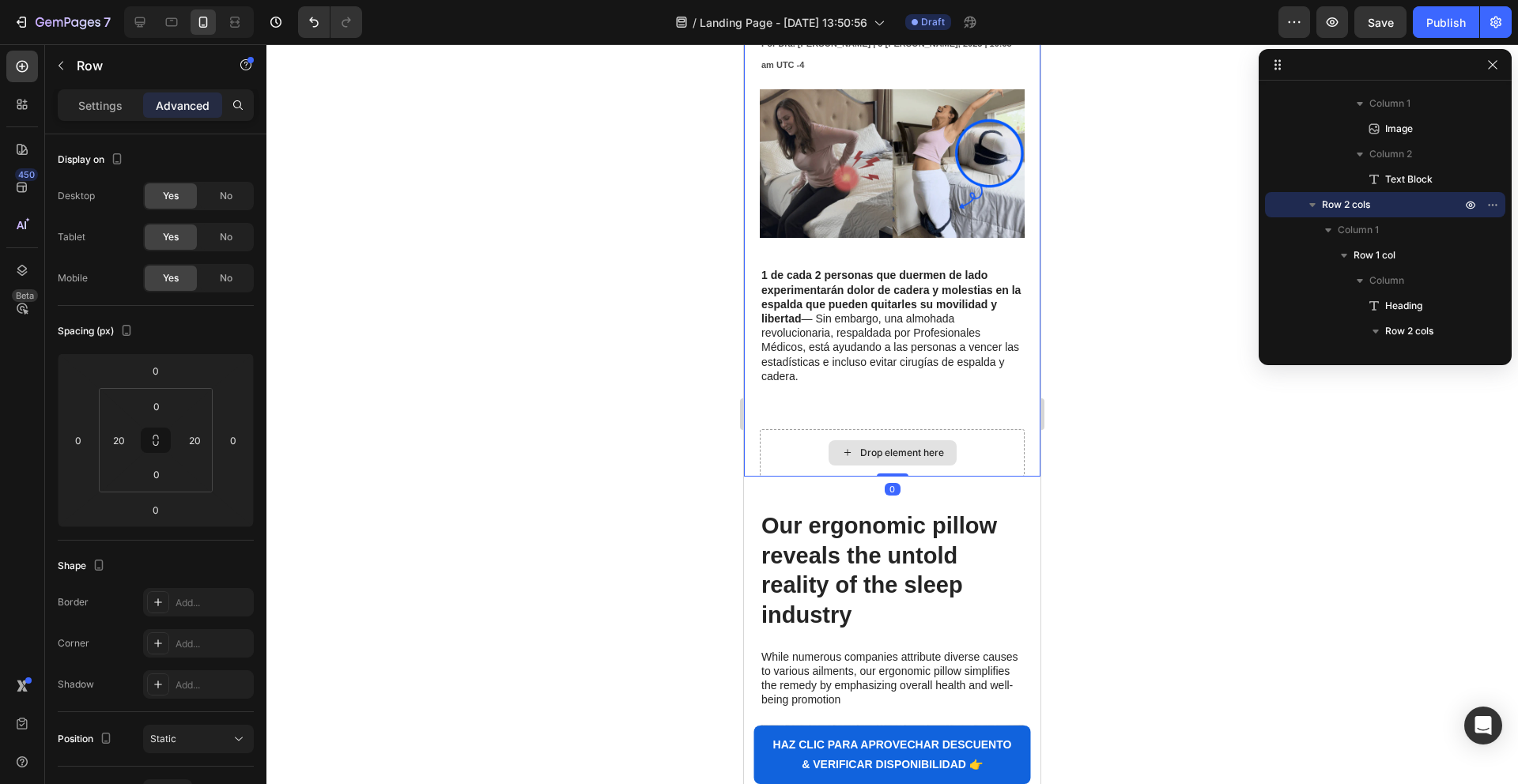
click at [780, 429] on div "Drop element here" at bounding box center [892, 453] width 265 height 47
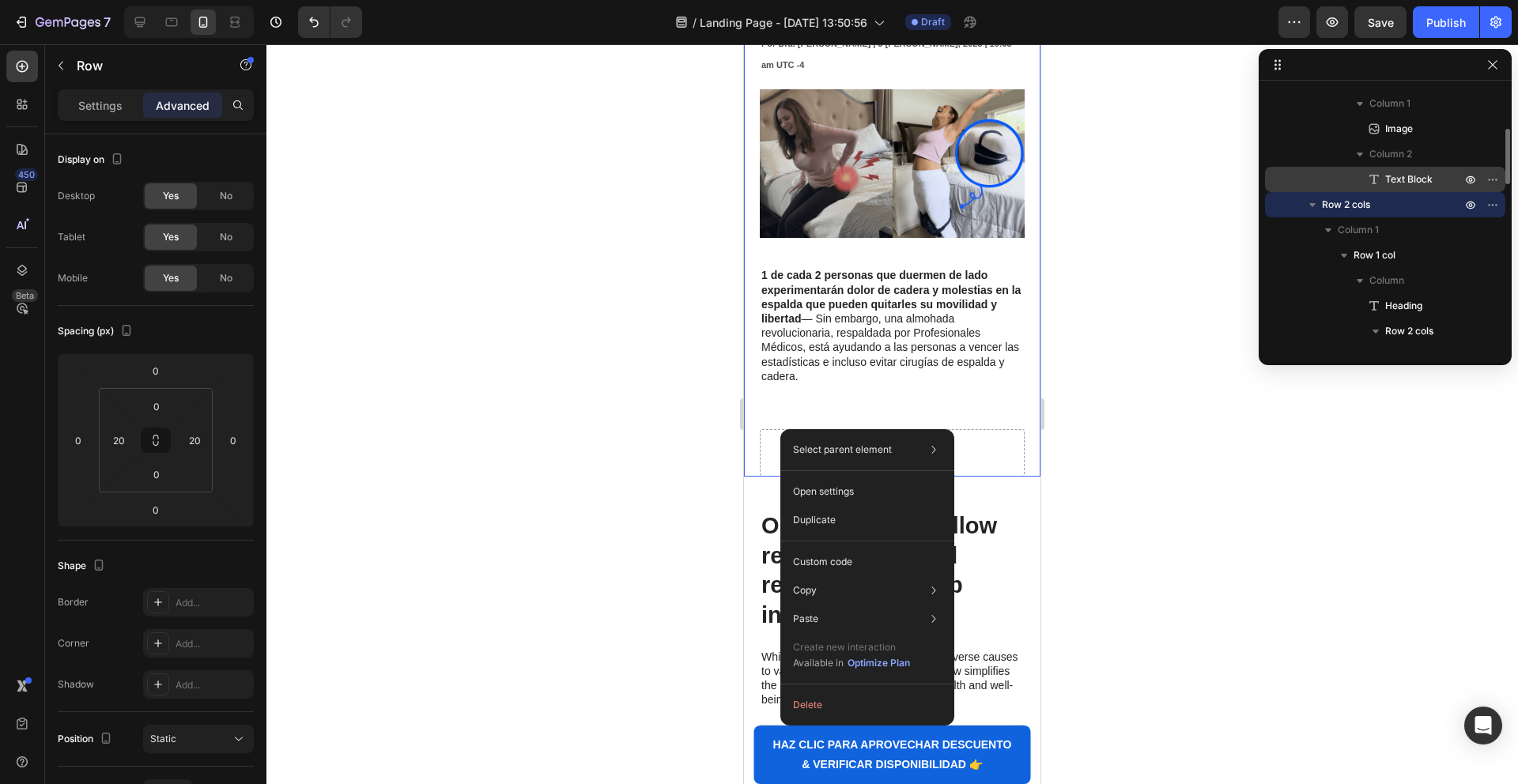
click at [1372, 181] on icon at bounding box center [1374, 179] width 16 height 16
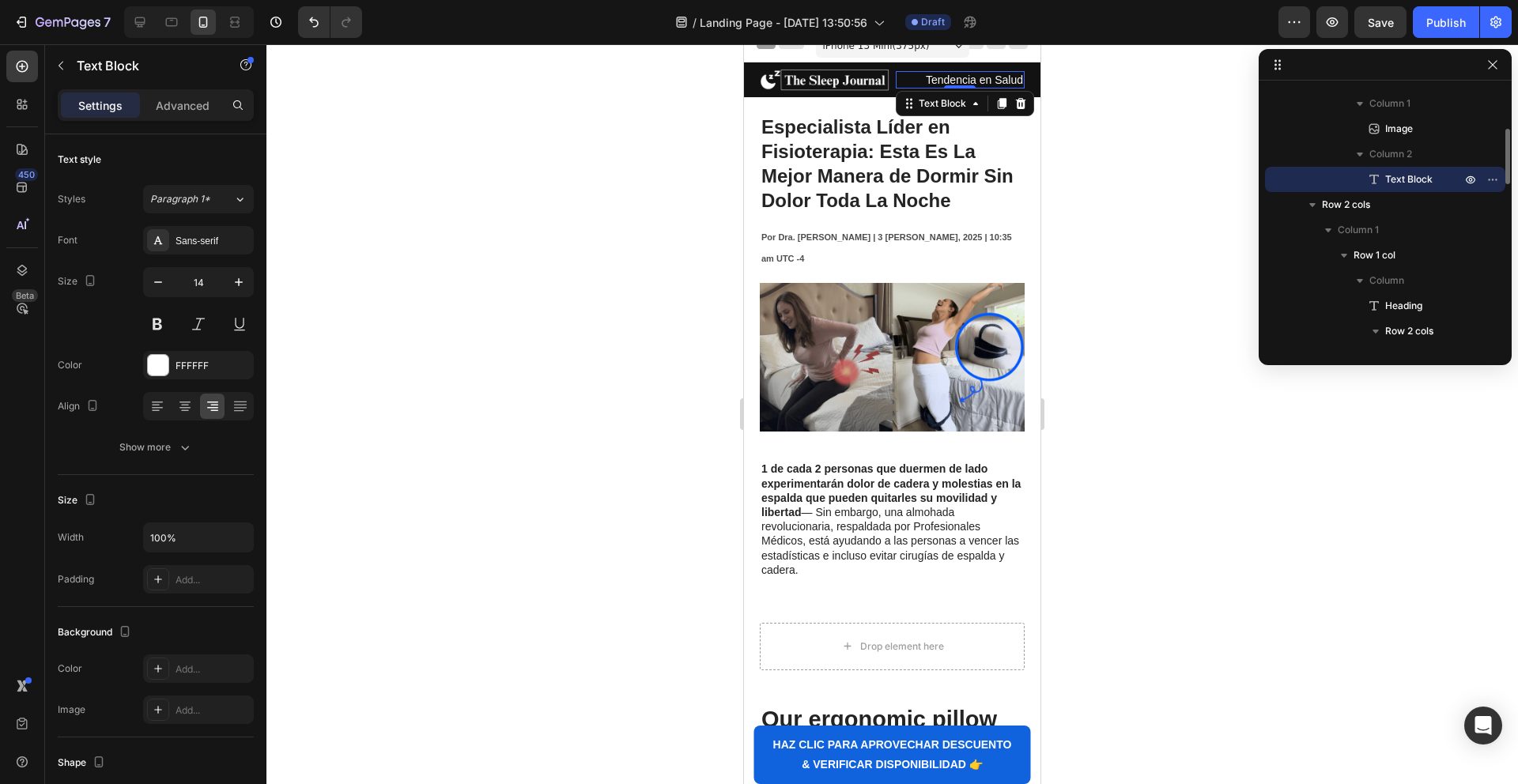
scroll to position [0, 0]
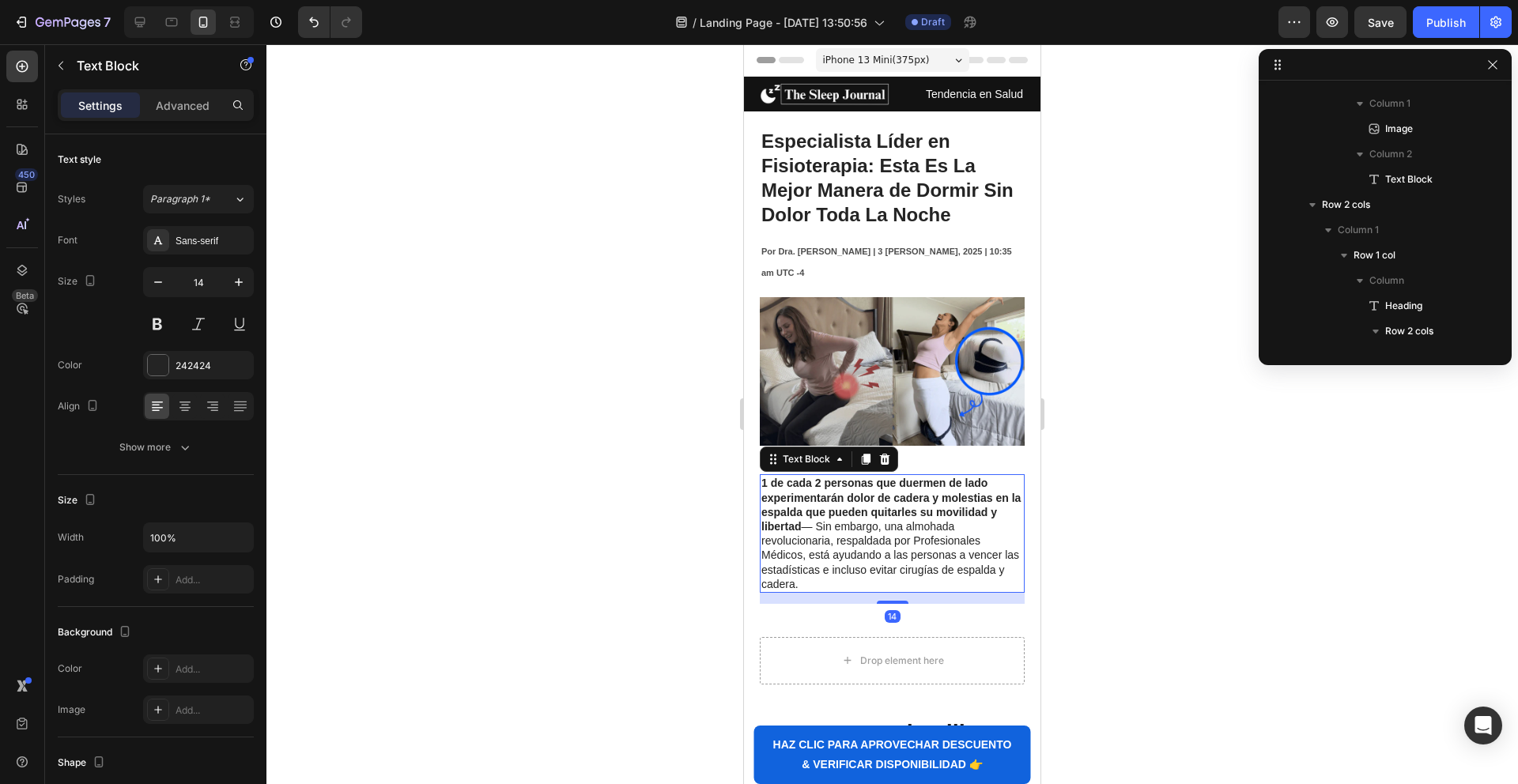
click at [850, 476] on strong "1 de cada 2 personas que duermen de lado experimentarán dolor de cadera y moles…" at bounding box center [891, 504] width 260 height 56
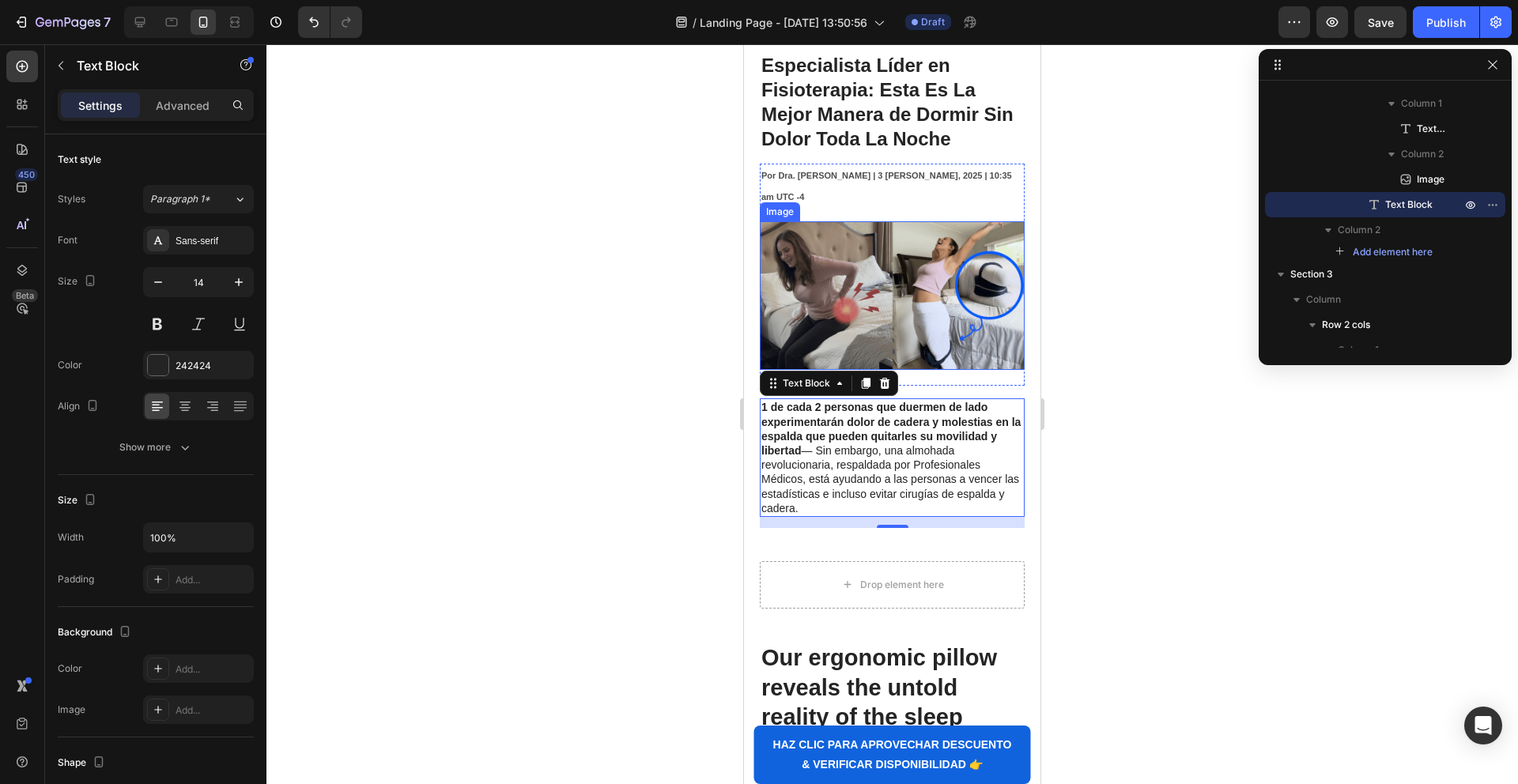
scroll to position [79, 0]
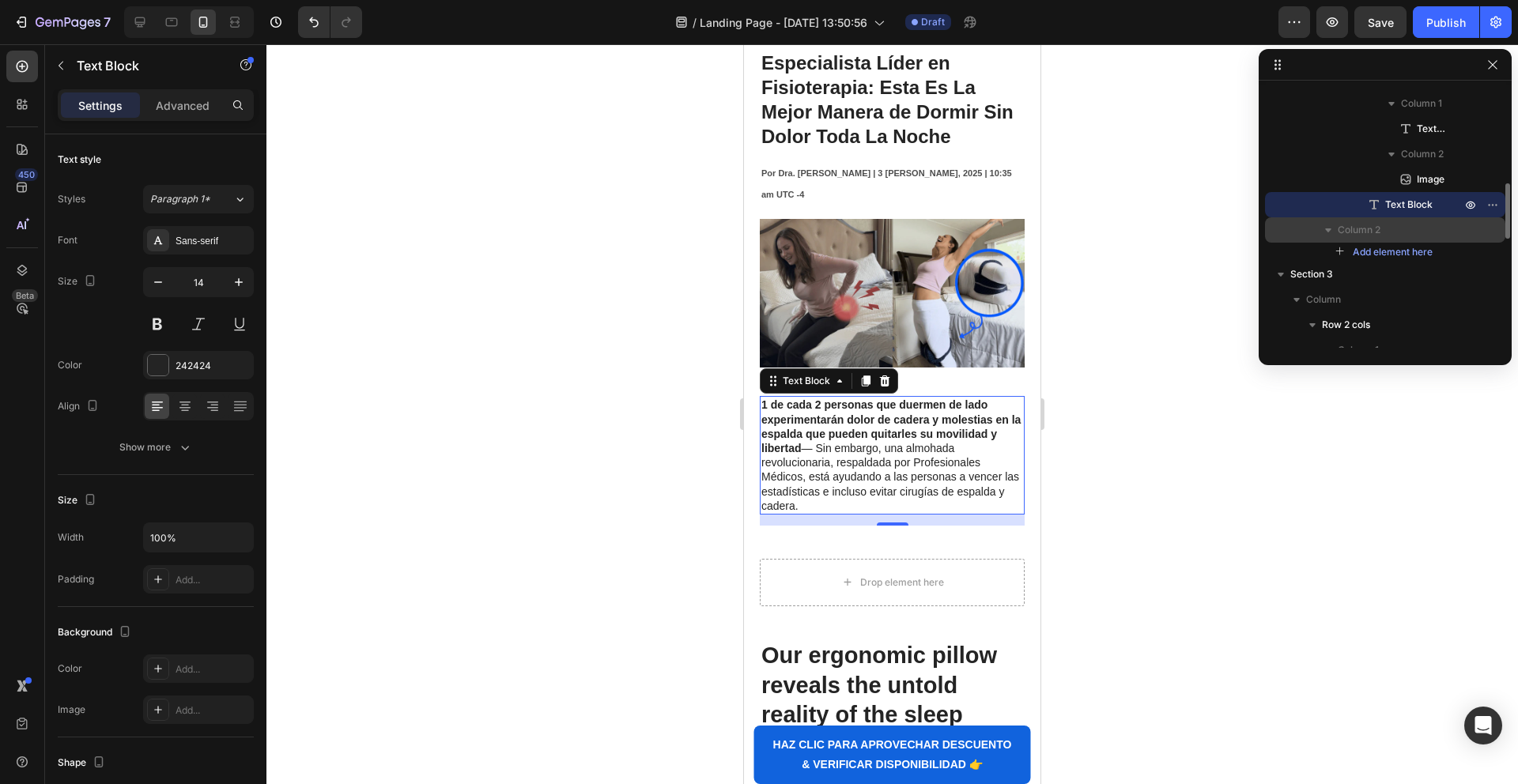
click at [1327, 232] on icon "button" at bounding box center [1328, 230] width 16 height 16
drag, startPoint x: 1330, startPoint y: 226, endPoint x: 1428, endPoint y: 223, distance: 98.0
click at [1330, 226] on icon "button" at bounding box center [1328, 230] width 16 height 16
click at [1265, 236] on div "Column 2" at bounding box center [1385, 230] width 240 height 25
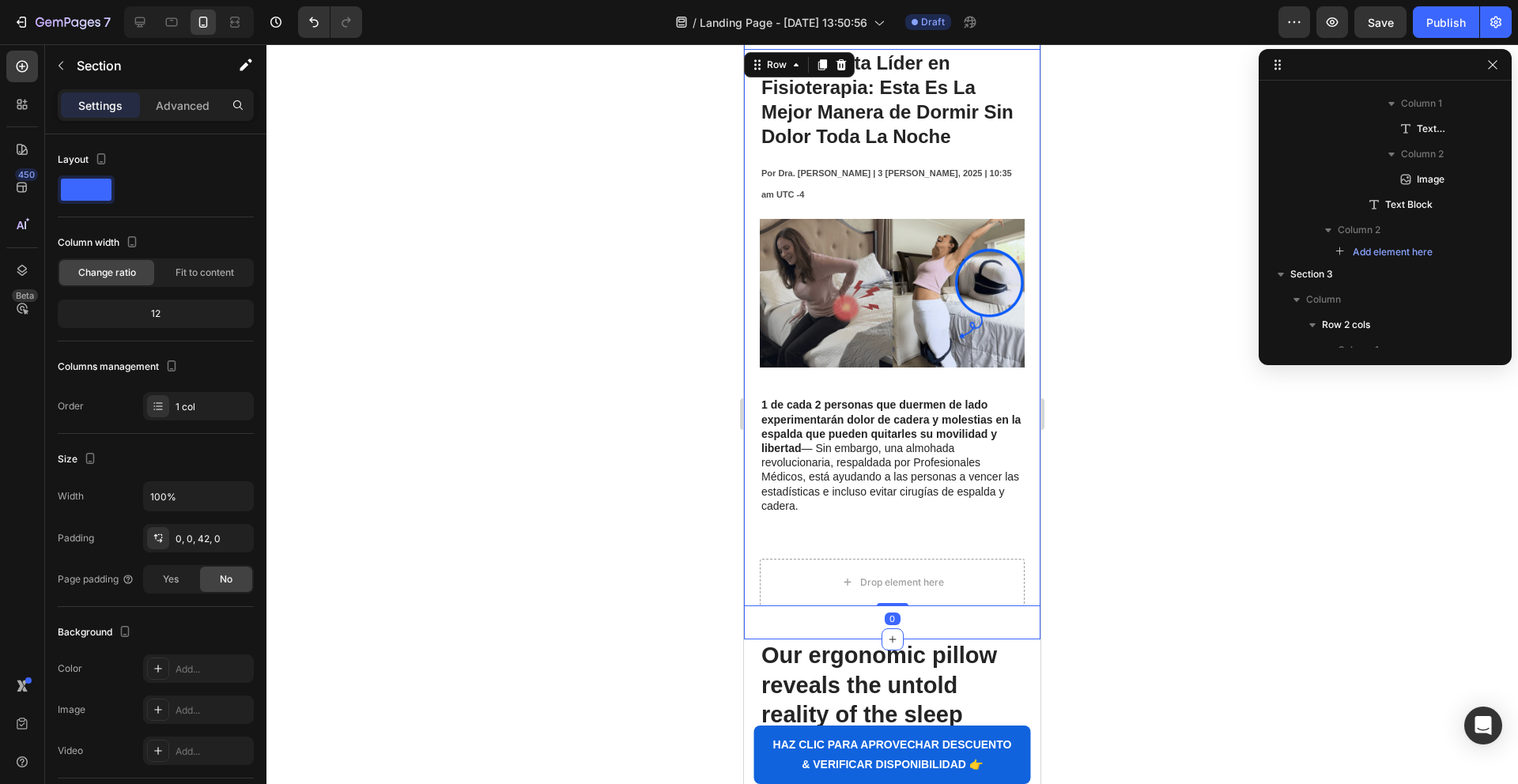
click at [777, 600] on div "Image Tendencia en Salud Text Block Row Row Especialista Líder en Fisioterapia:…" at bounding box center [892, 318] width 296 height 641
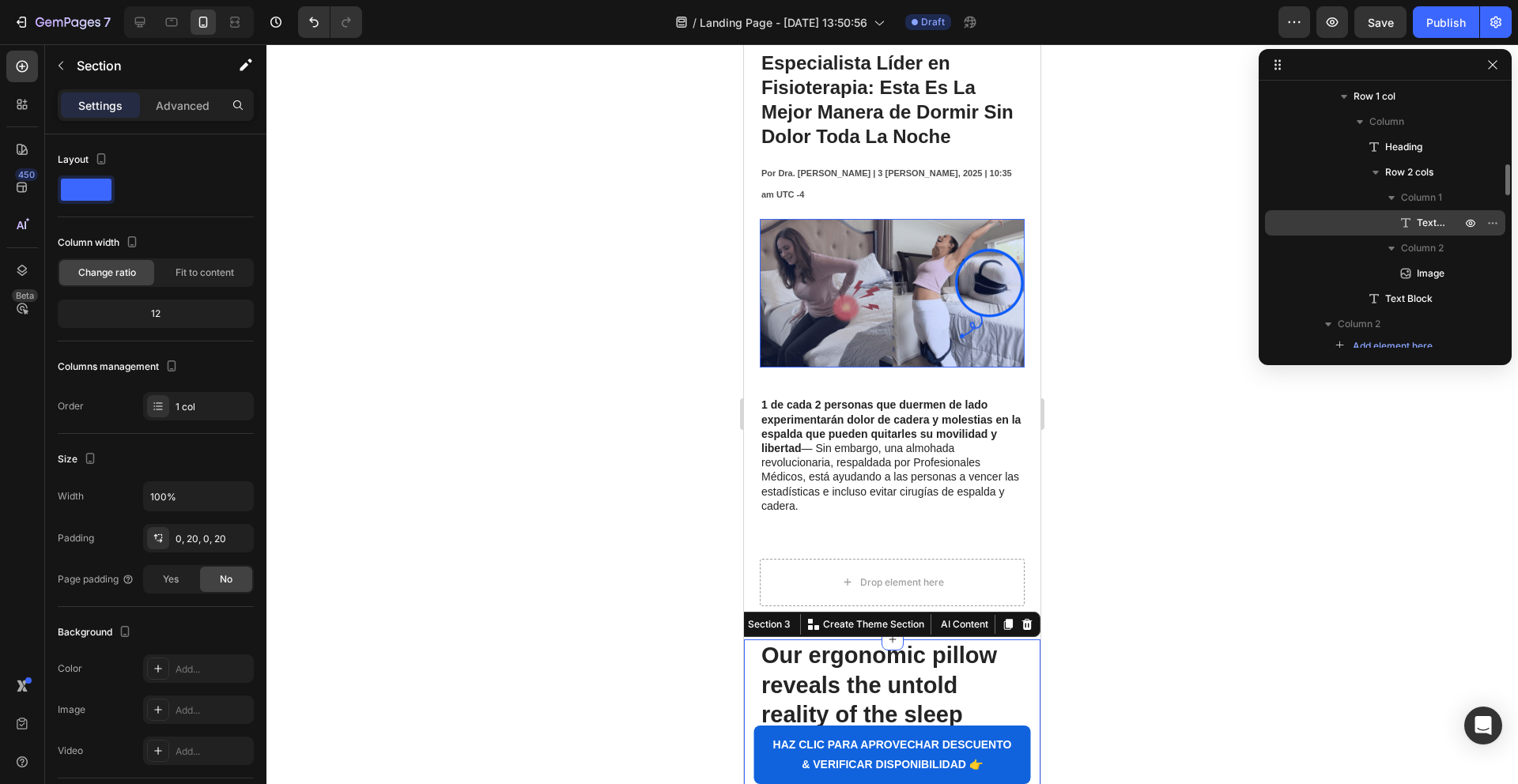
scroll to position [395, 0]
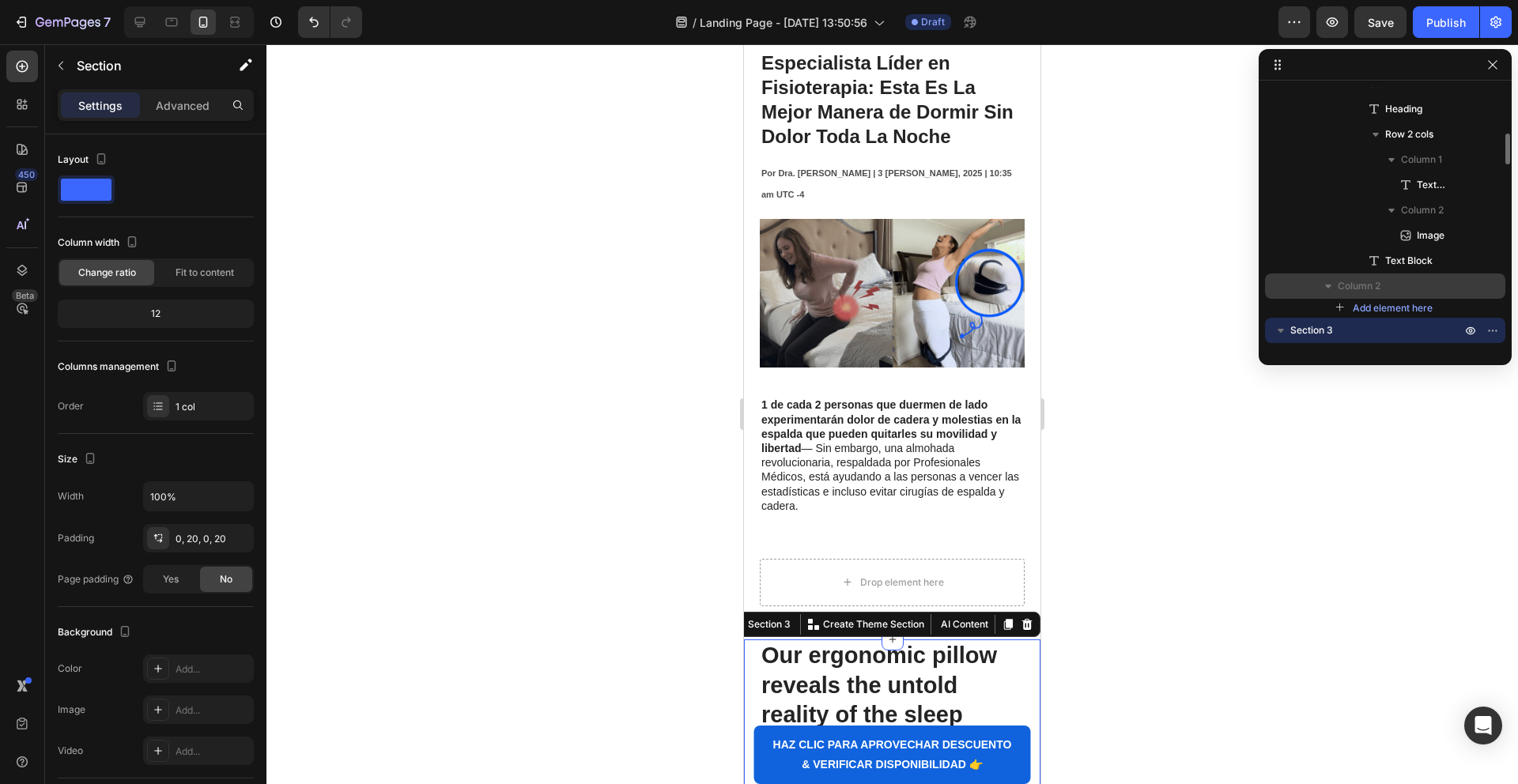
click at [1487, 288] on div "Column 2" at bounding box center [1385, 286] width 227 height 25
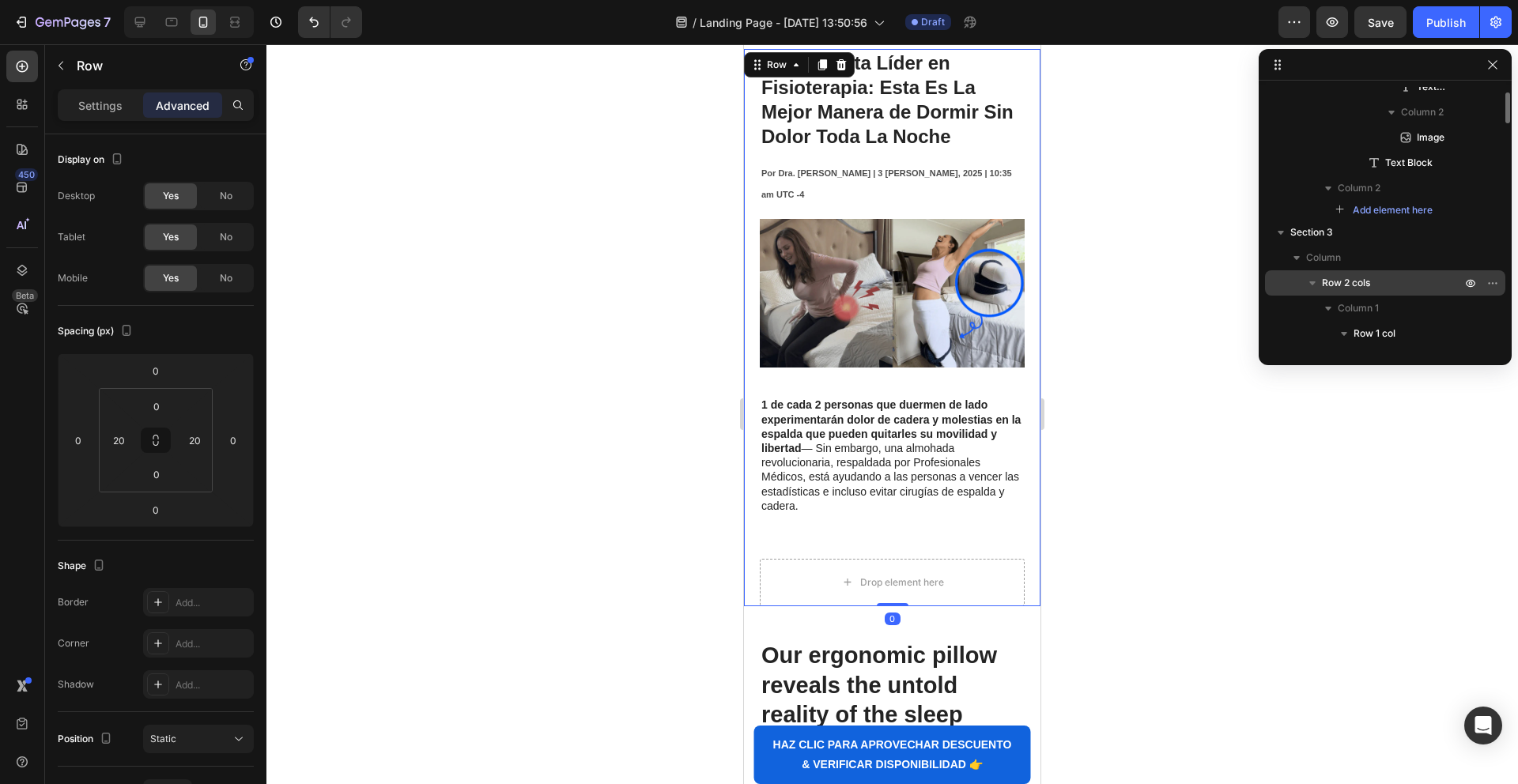
scroll to position [525, 0]
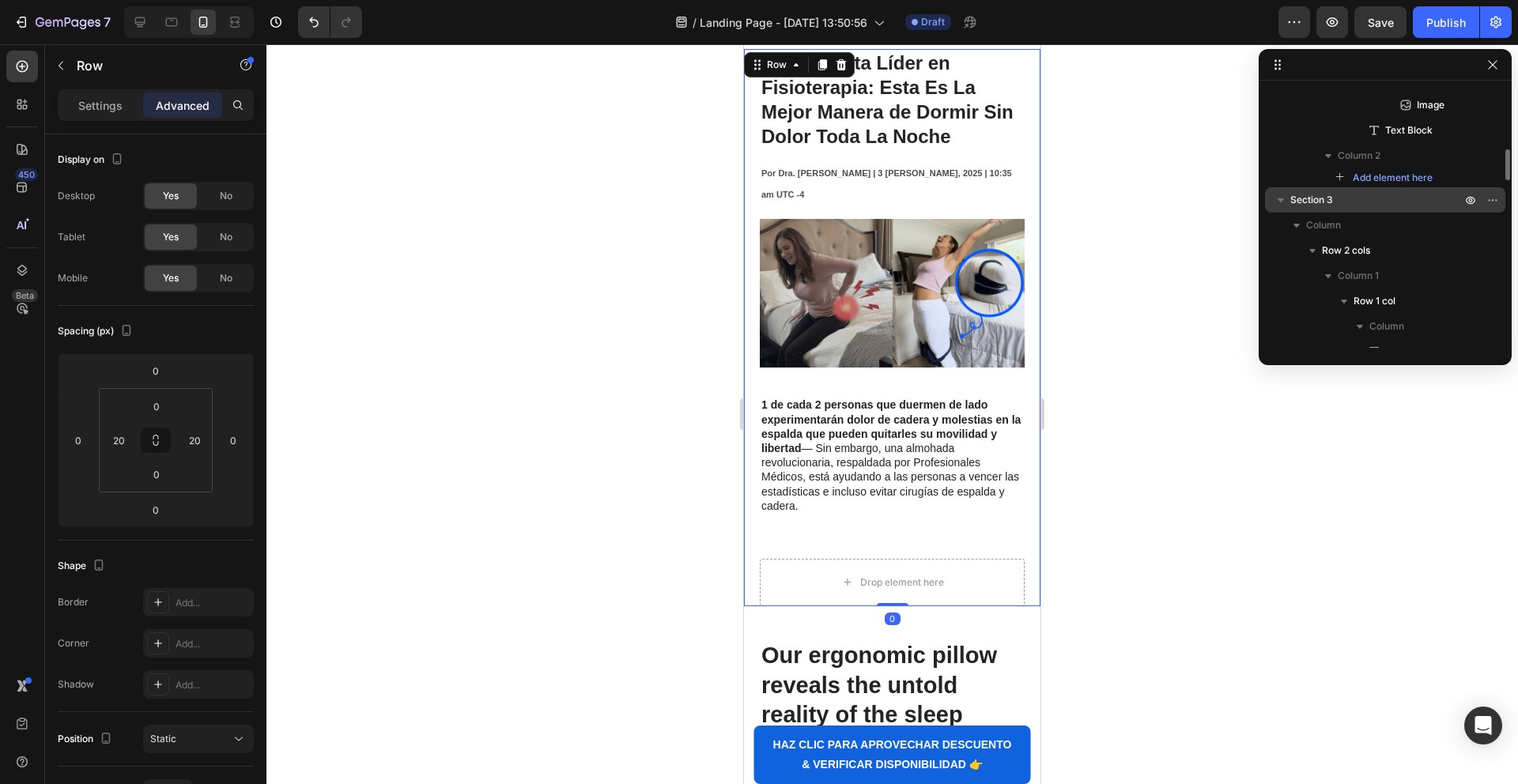
drag, startPoint x: 1426, startPoint y: 152, endPoint x: 1298, endPoint y: 185, distance: 132.2
click at [1298, 153] on div "Column 2" at bounding box center [1385, 156] width 227 height 25
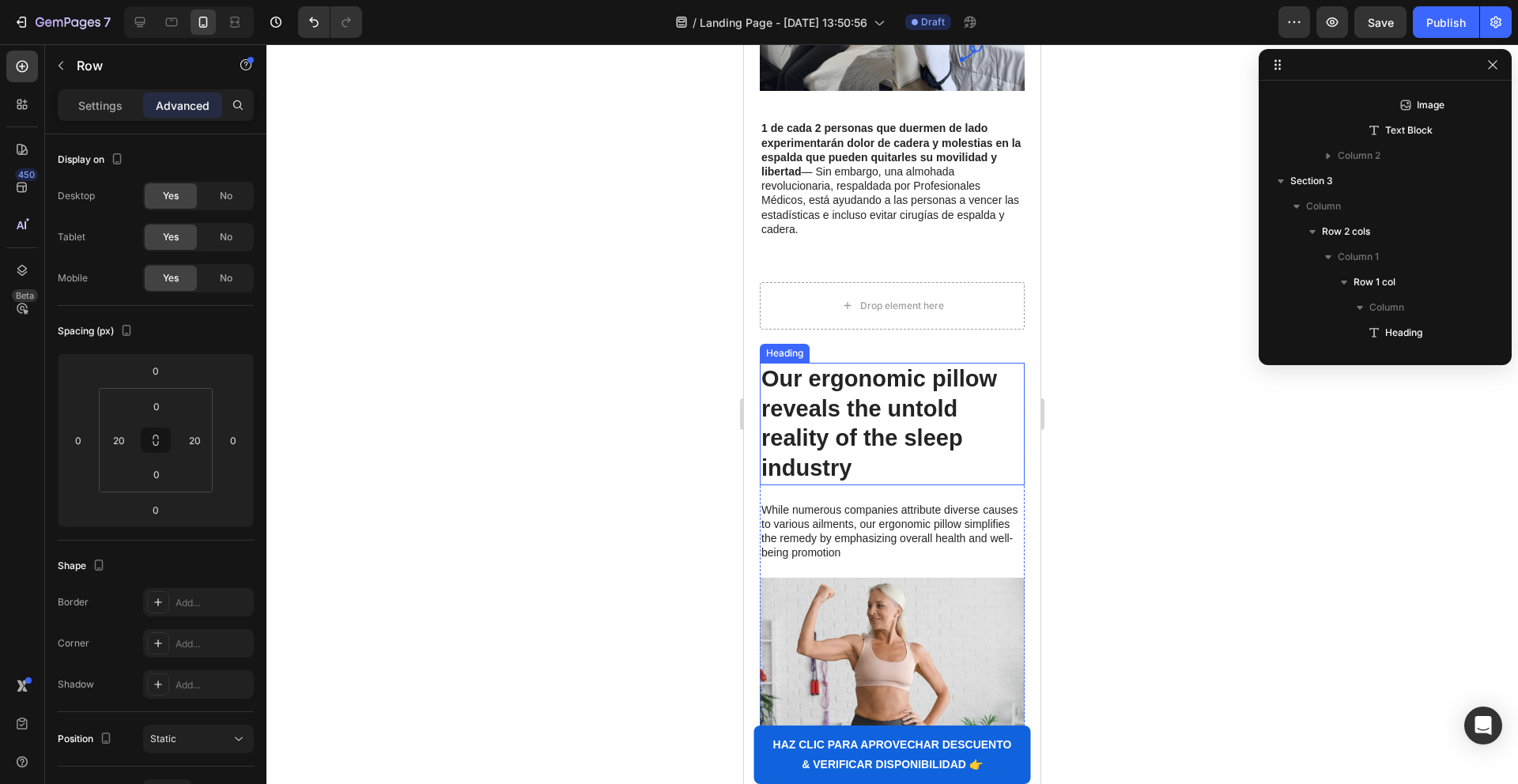
scroll to position [533, 0]
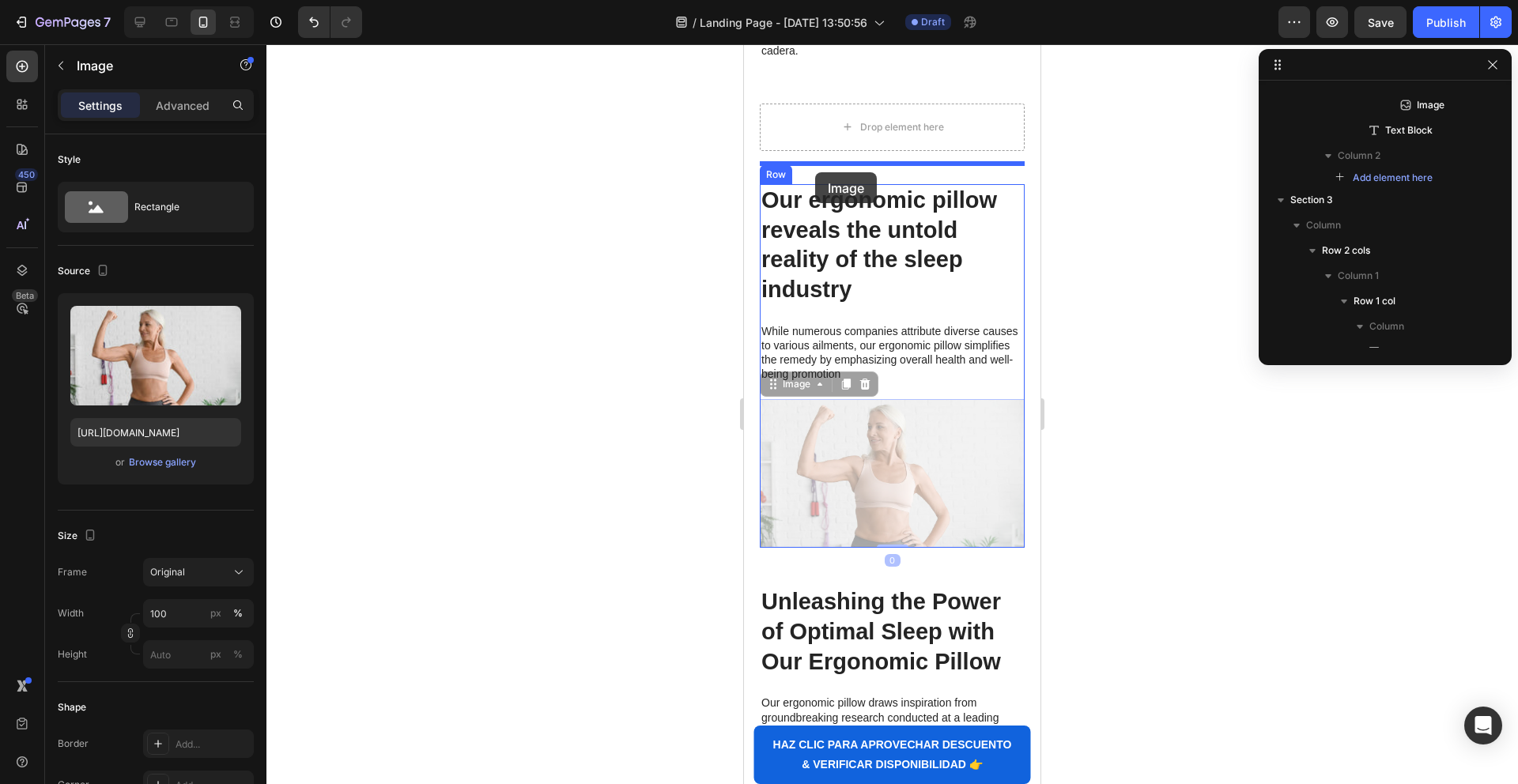
drag, startPoint x: 846, startPoint y: 462, endPoint x: 815, endPoint y: 172, distance: 291.7
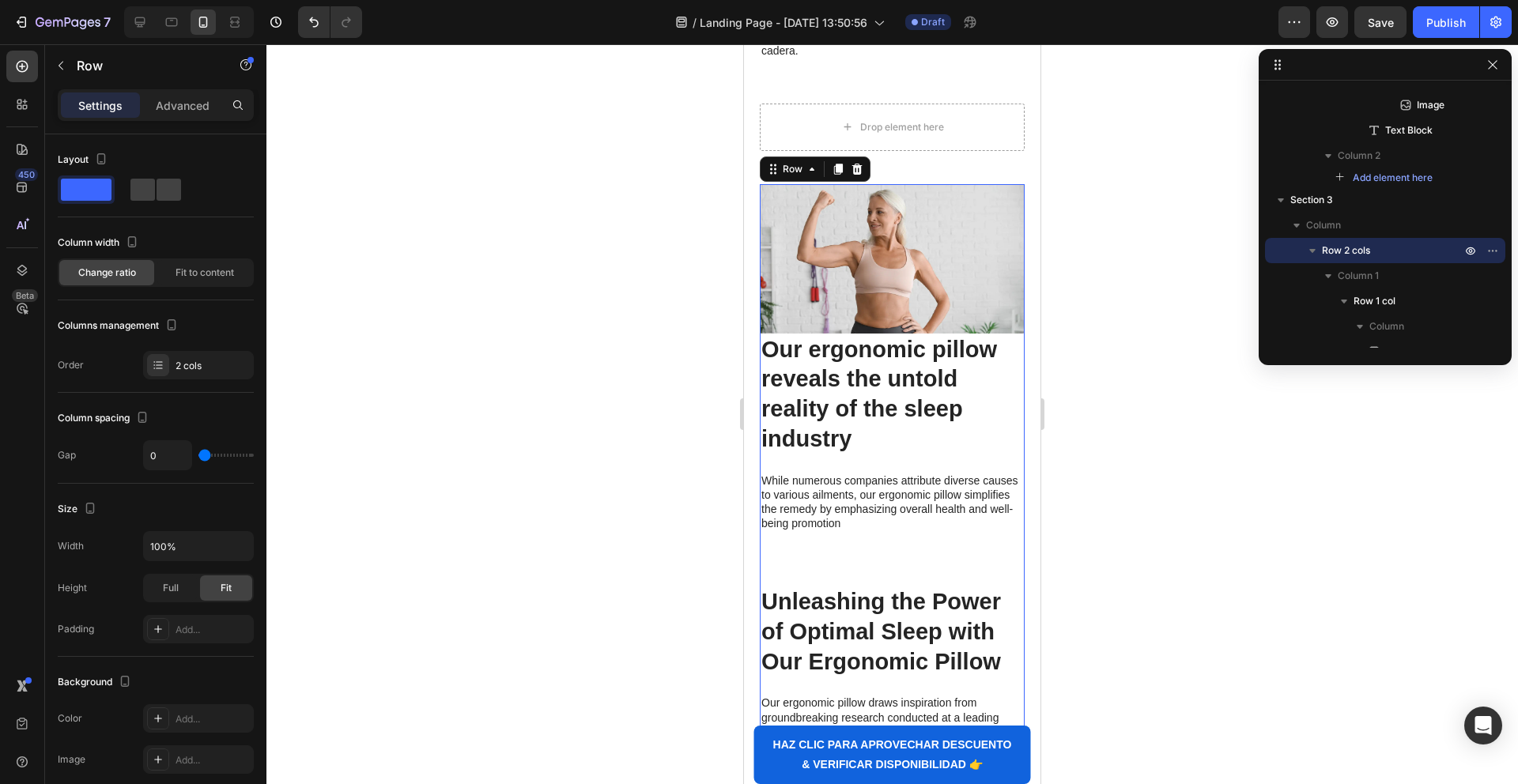
click at [784, 596] on h2 "Unleashing the Power of Optimal Sleep with Our Ergonomic Pillow" at bounding box center [892, 632] width 265 height 93
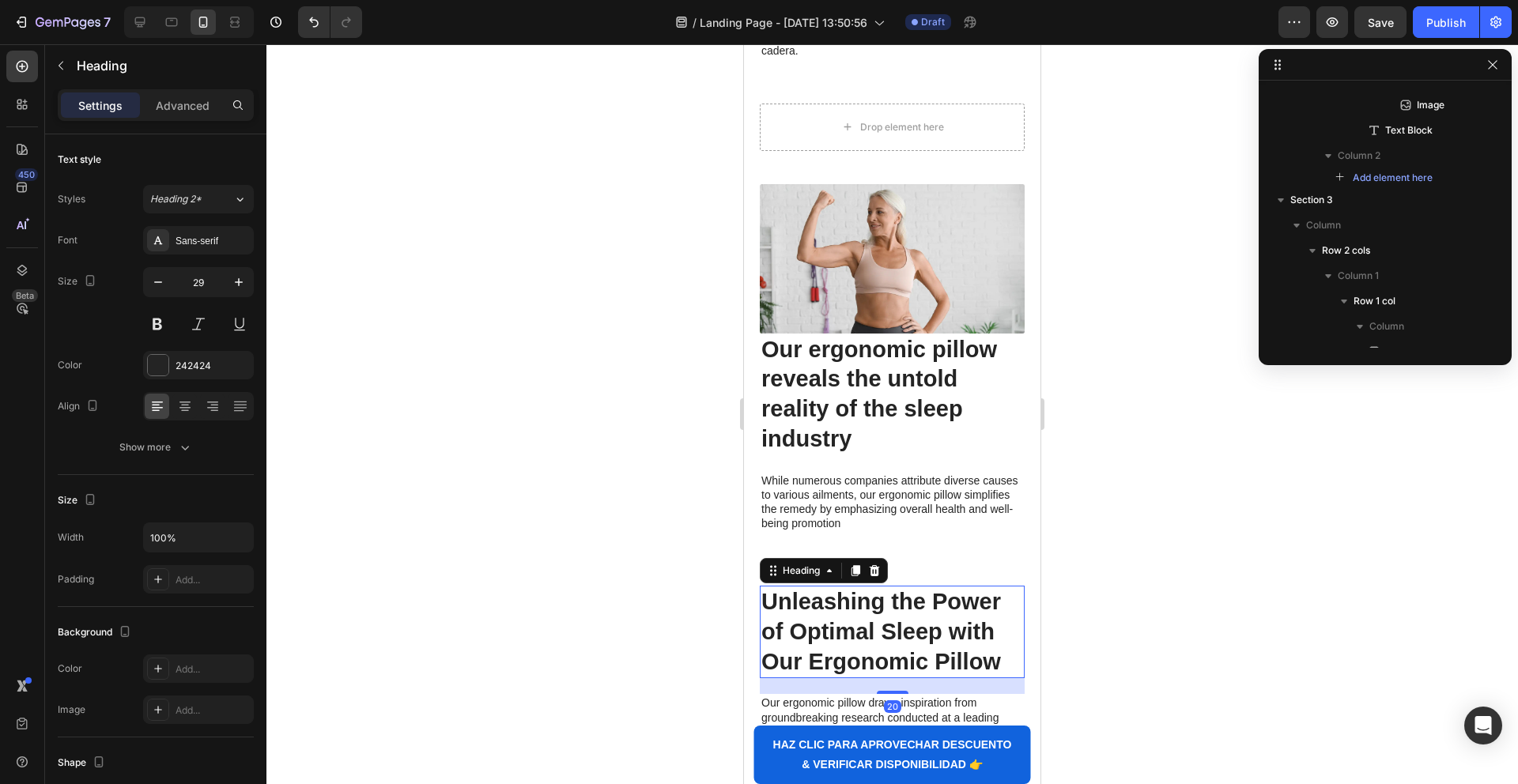
click at [784, 597] on h2 "Unleashing the Power of Optimal Sleep with Our Ergonomic Pillow" at bounding box center [892, 632] width 265 height 93
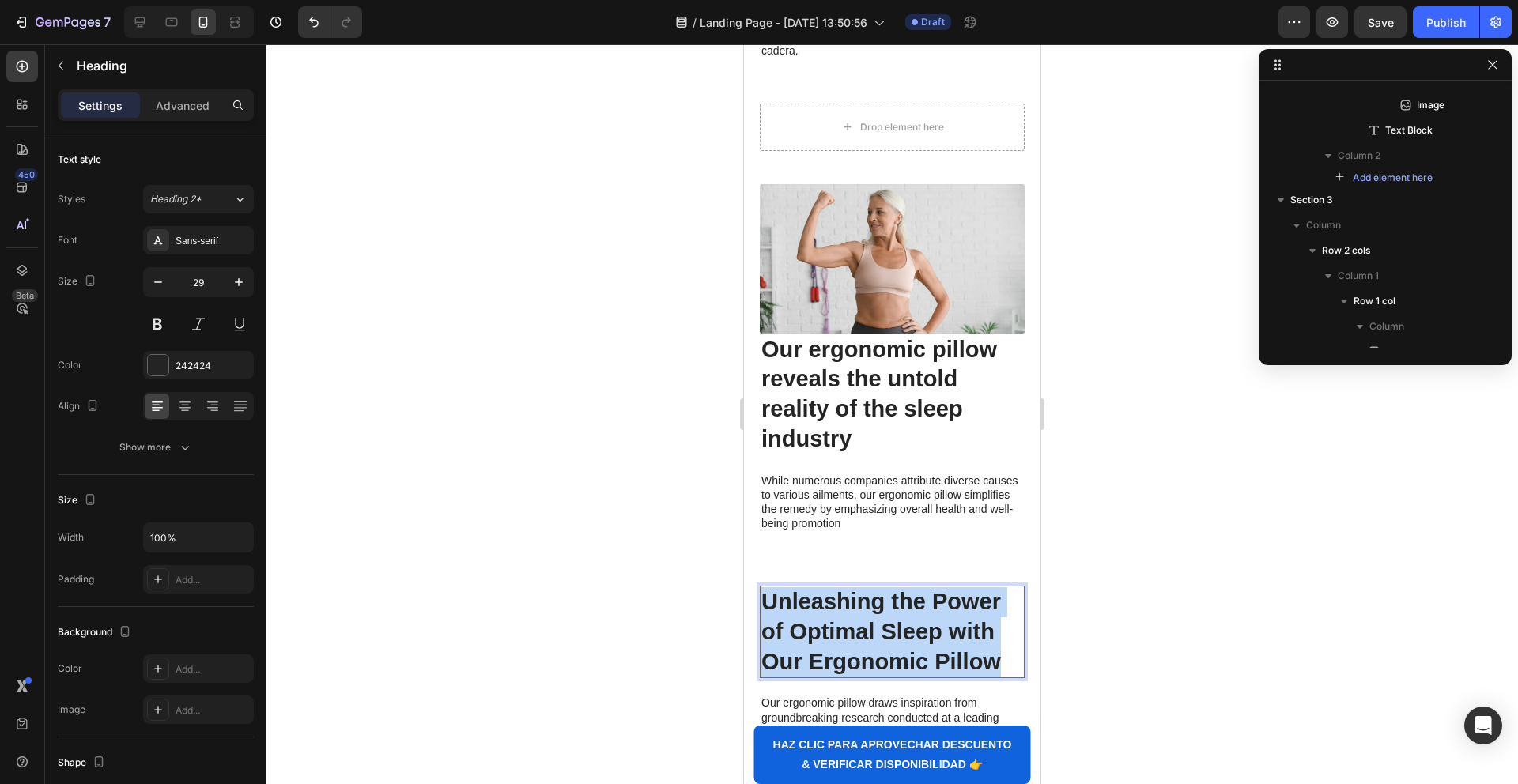
click at [784, 597] on p "Unleashing the Power of Optimal Sleep with Our Ergonomic Pillow" at bounding box center [892, 632] width 261 height 89
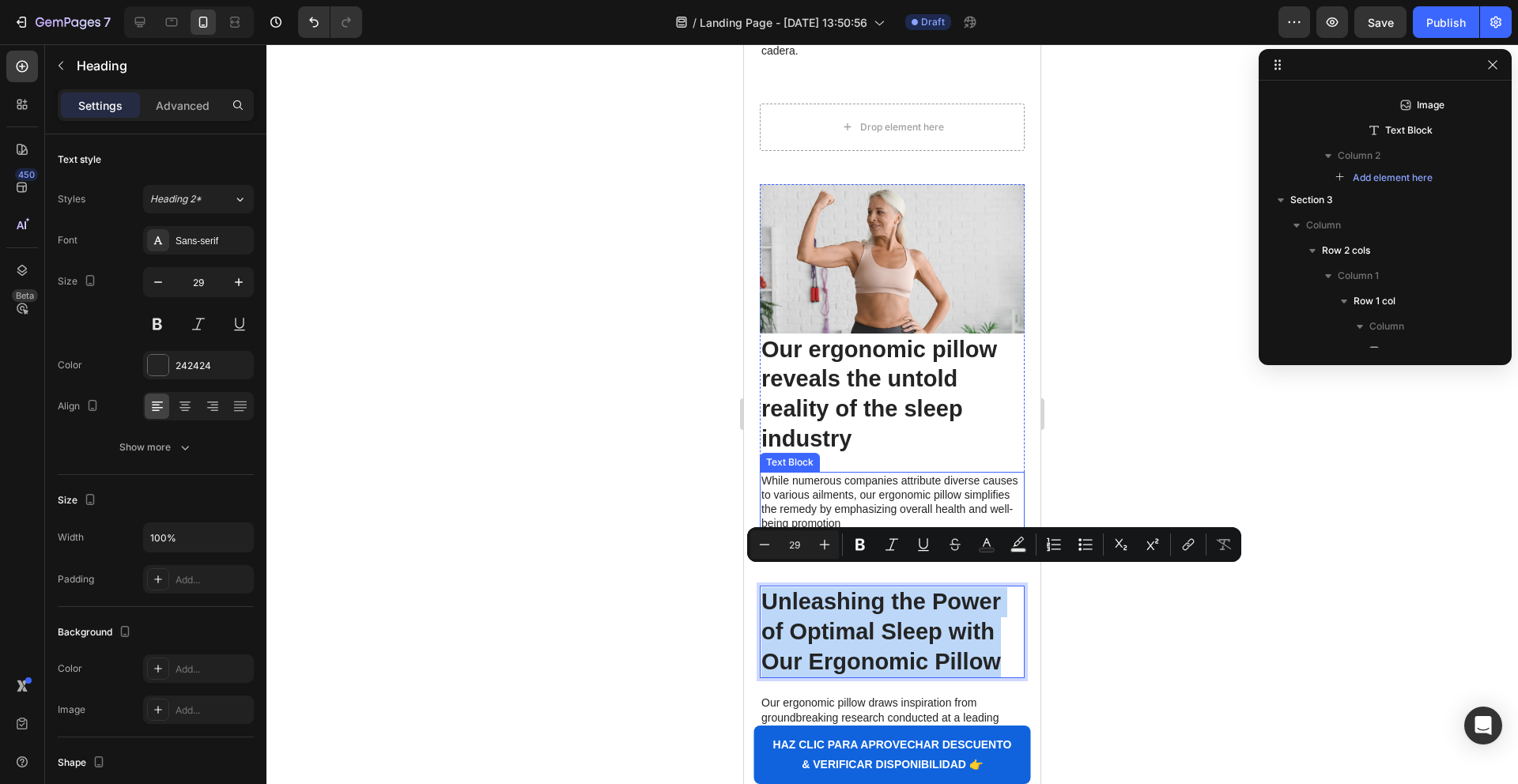
click at [944, 498] on p "While numerous companies attribute diverse causes to various ailments, our ergo…" at bounding box center [892, 503] width 261 height 58
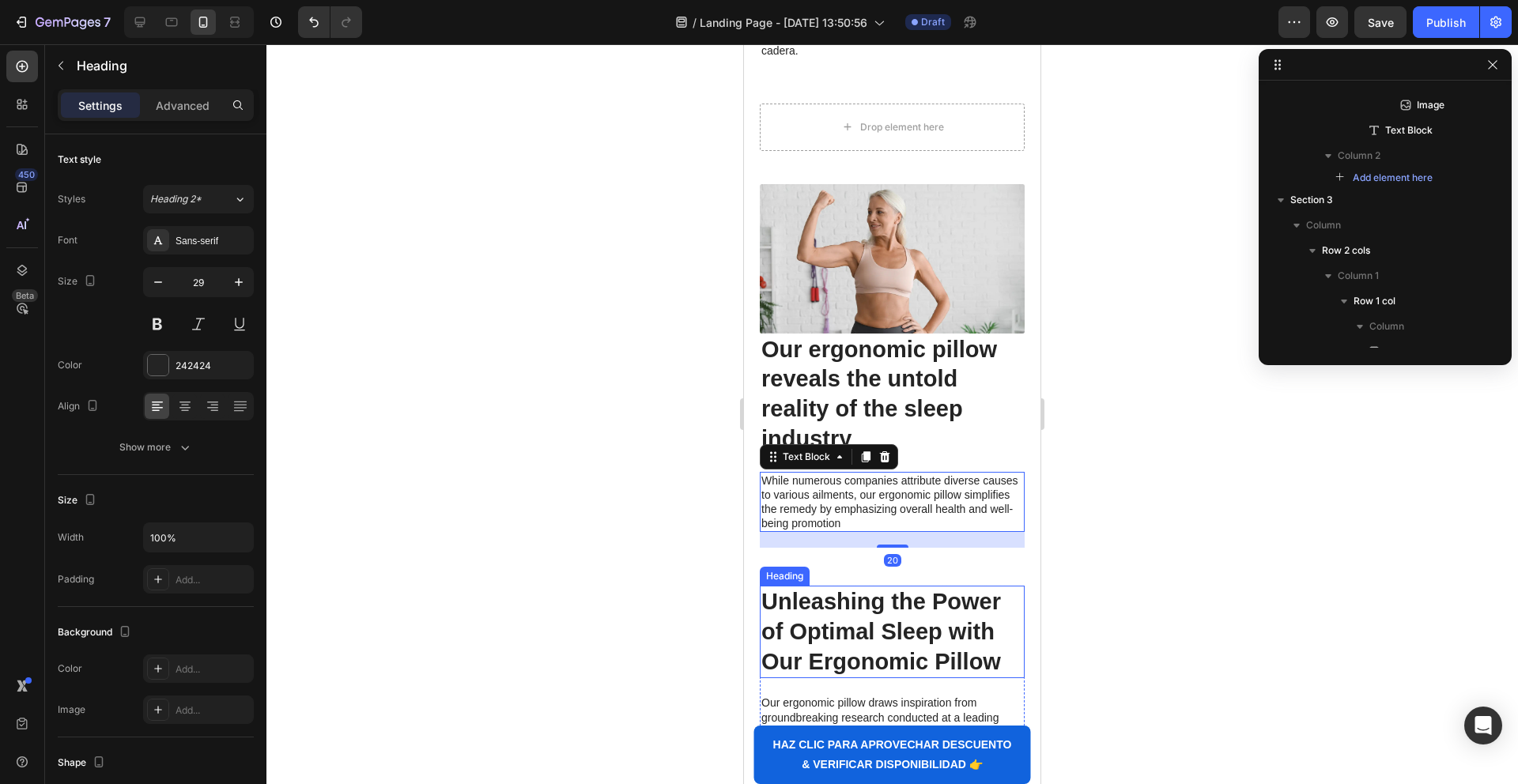
click at [930, 587] on p "Unleashing the Power of Optimal Sleep with Our Ergonomic Pillow" at bounding box center [892, 632] width 261 height 89
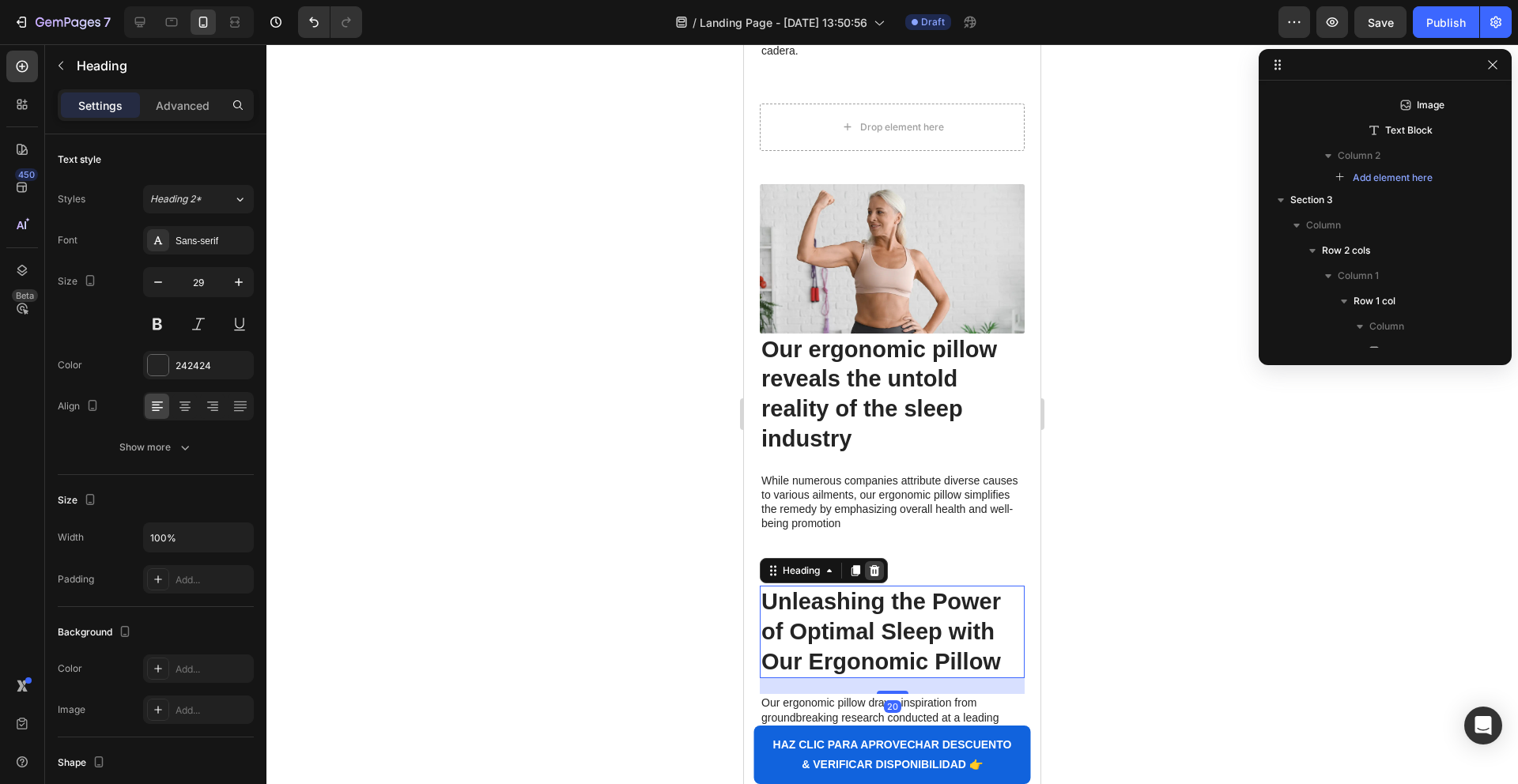
click at [878, 565] on icon at bounding box center [874, 570] width 10 height 11
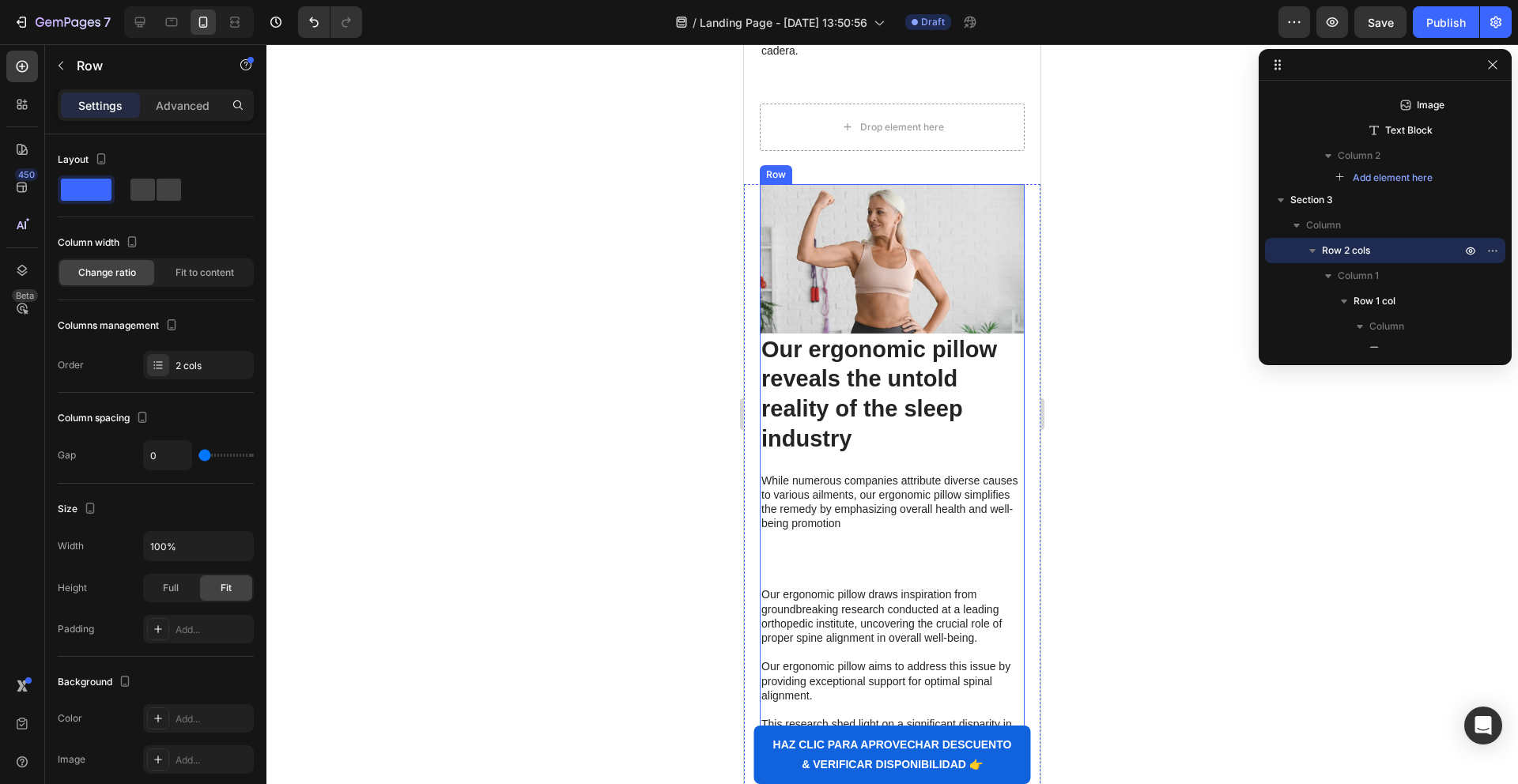
click at [828, 588] on p "Our ergonomic pillow draws inspiration from groundbreaking research conducted a…" at bounding box center [892, 738] width 261 height 302
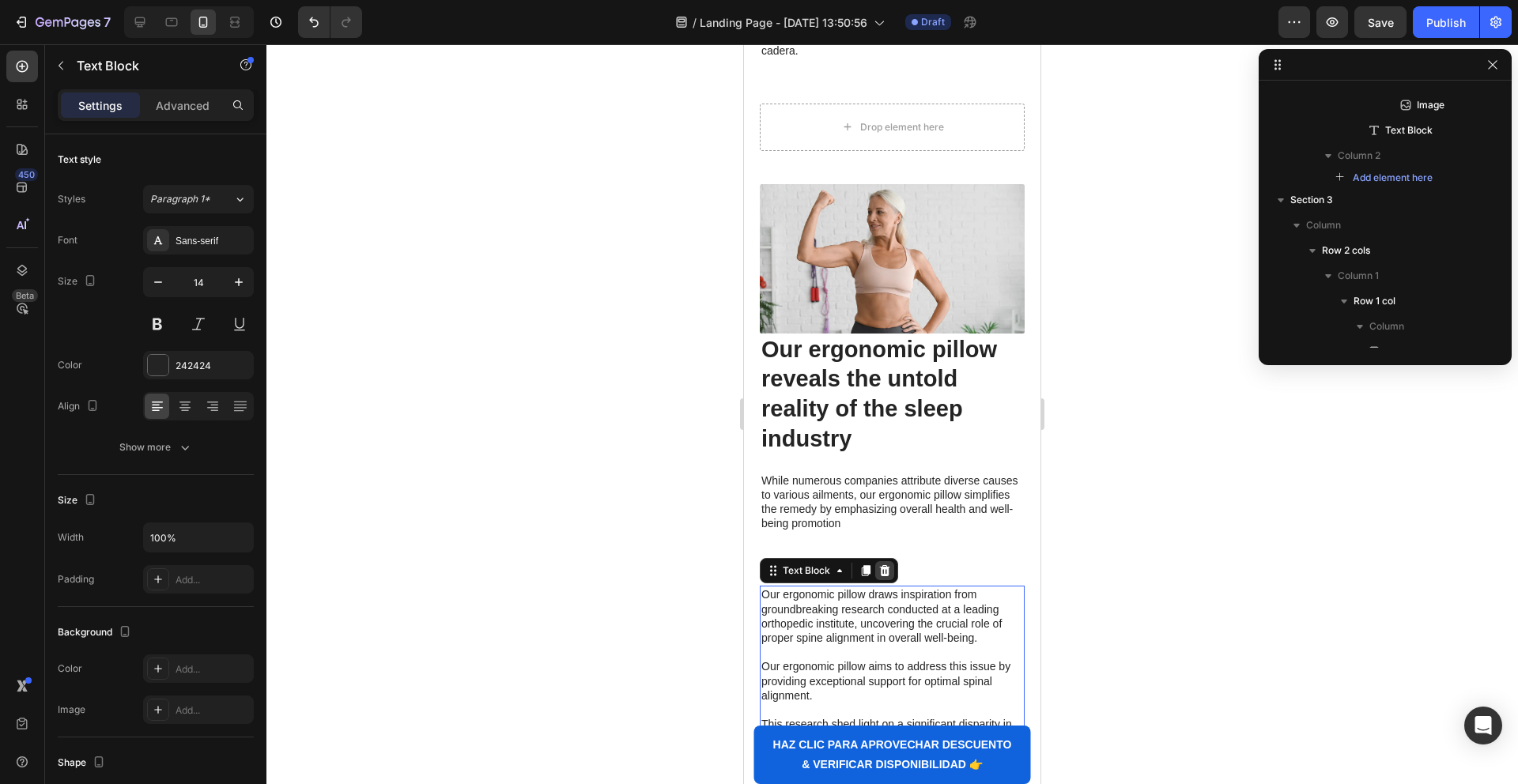
click at [878, 565] on icon at bounding box center [884, 571] width 12 height 12
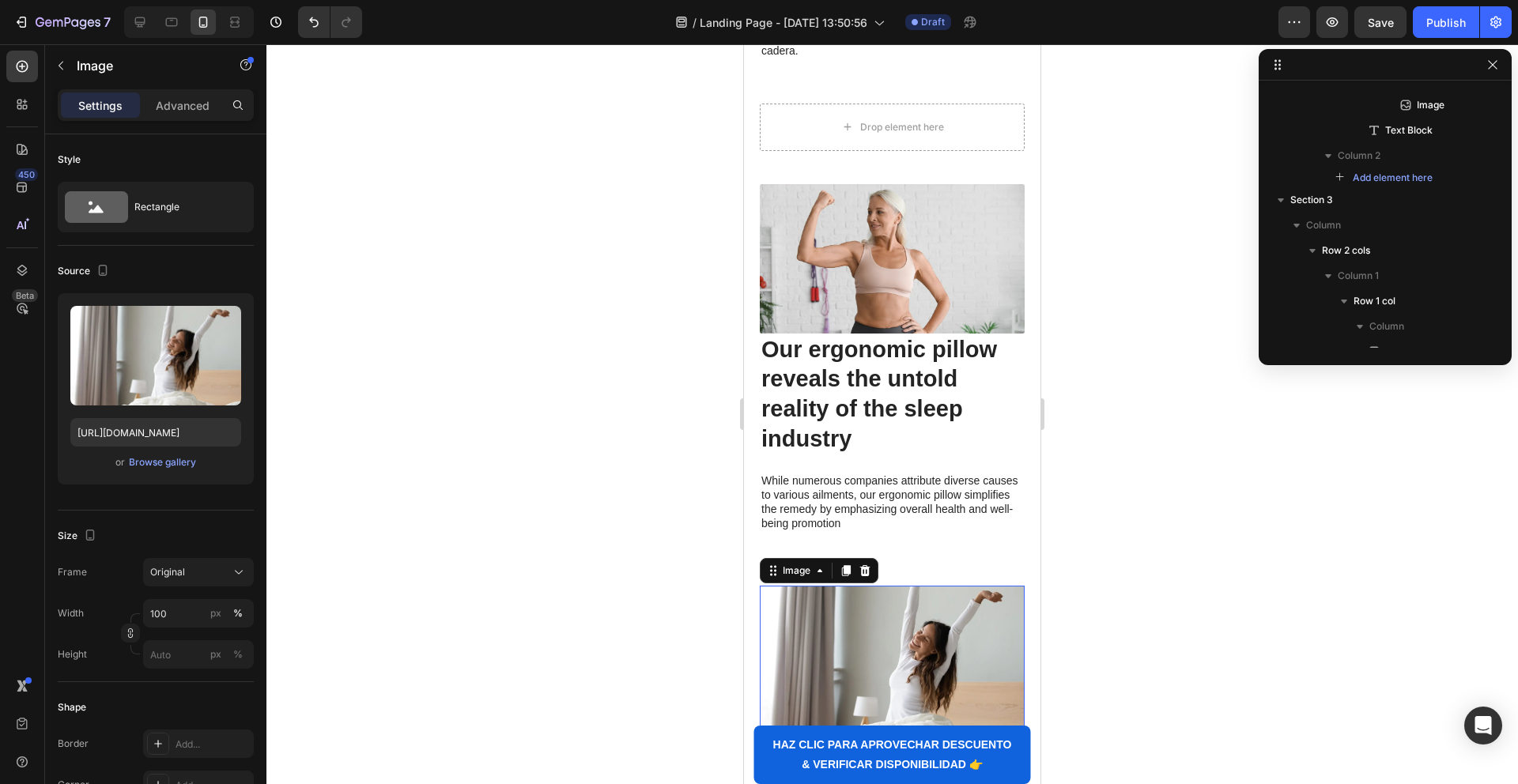
click at [843, 600] on img at bounding box center [892, 660] width 265 height 149
click at [861, 561] on div at bounding box center [865, 571] width 19 height 19
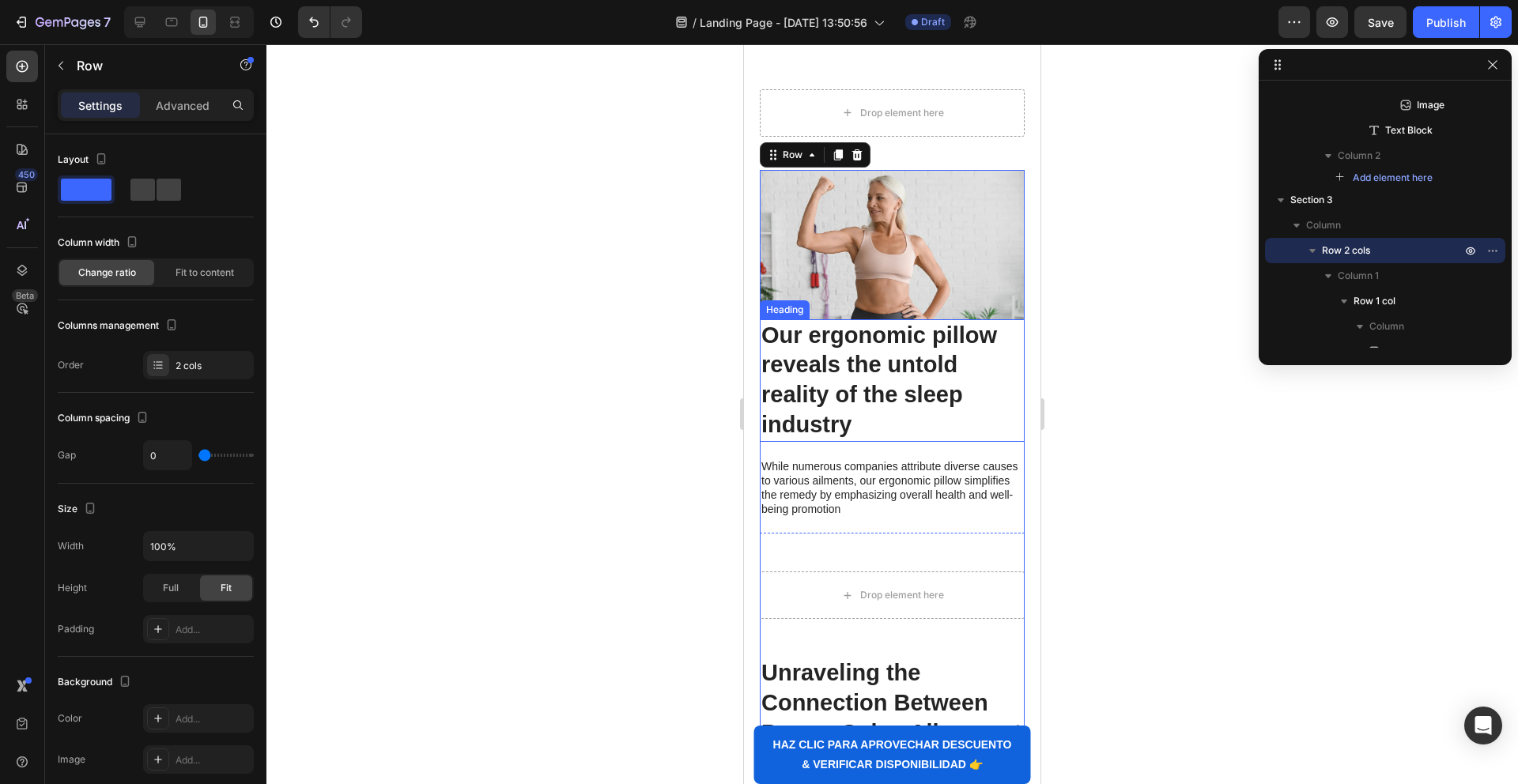
scroll to position [552, 0]
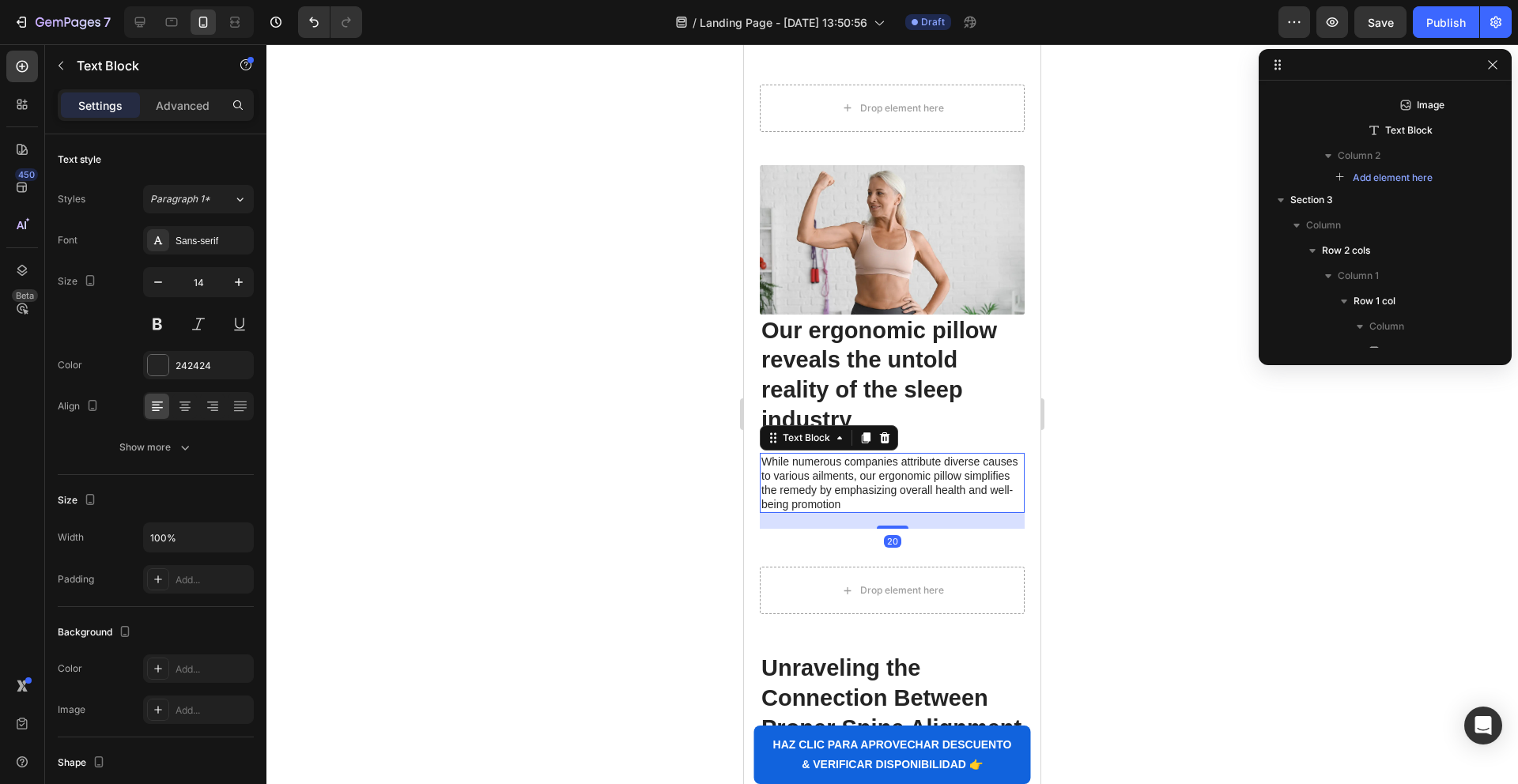
click at [841, 459] on p "While numerous companies attribute diverse causes to various ailments, our ergo…" at bounding box center [892, 483] width 261 height 58
click at [783, 186] on img at bounding box center [892, 239] width 265 height 149
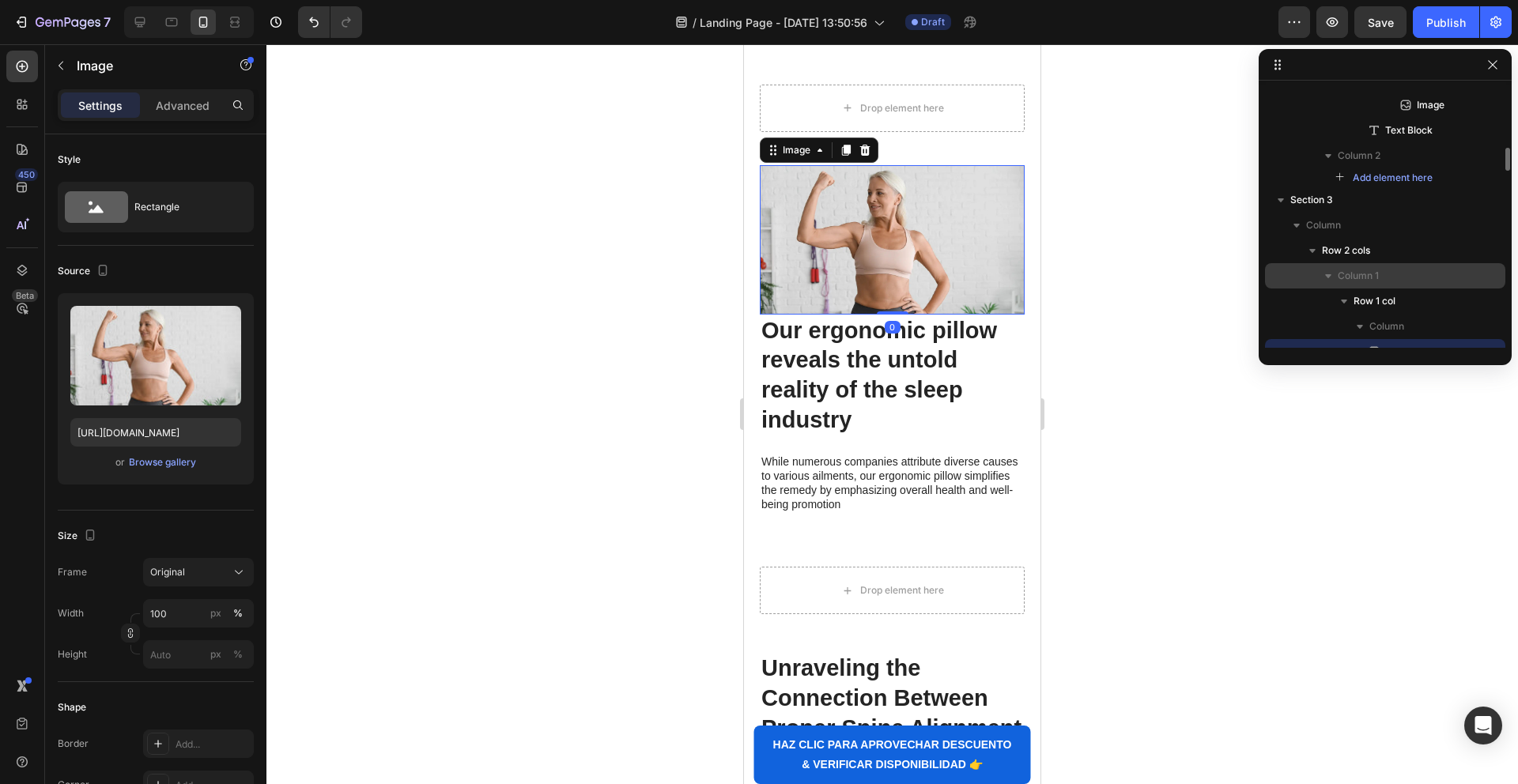
scroll to position [543, 0]
